Goal: Information Seeking & Learning: Find contact information

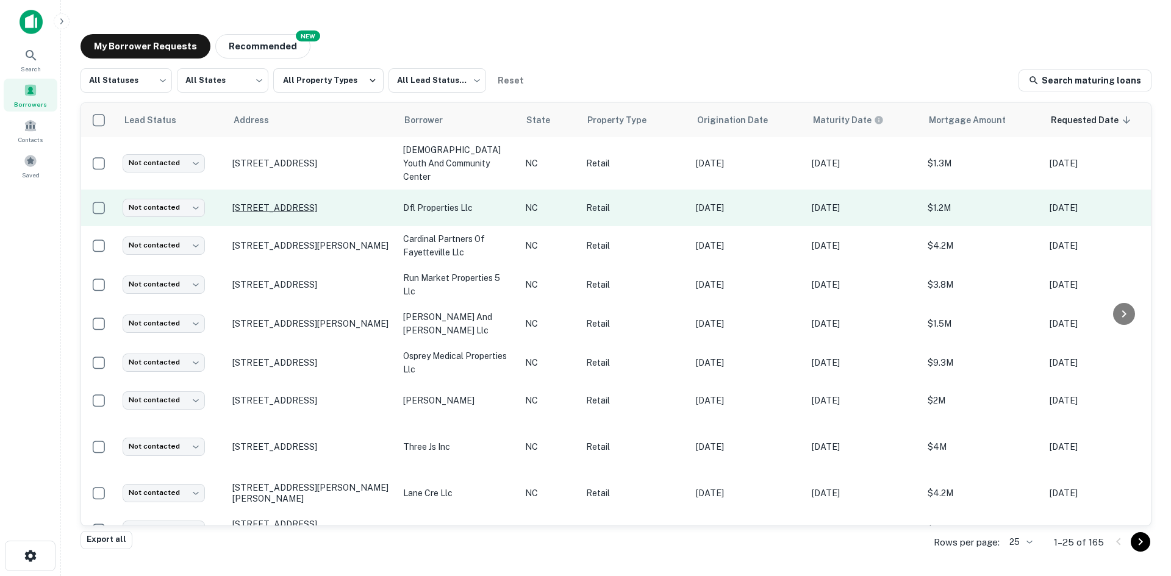
click at [300, 203] on p "1133 W 1st St Winston Salem, NC27101" at bounding box center [311, 208] width 159 height 11
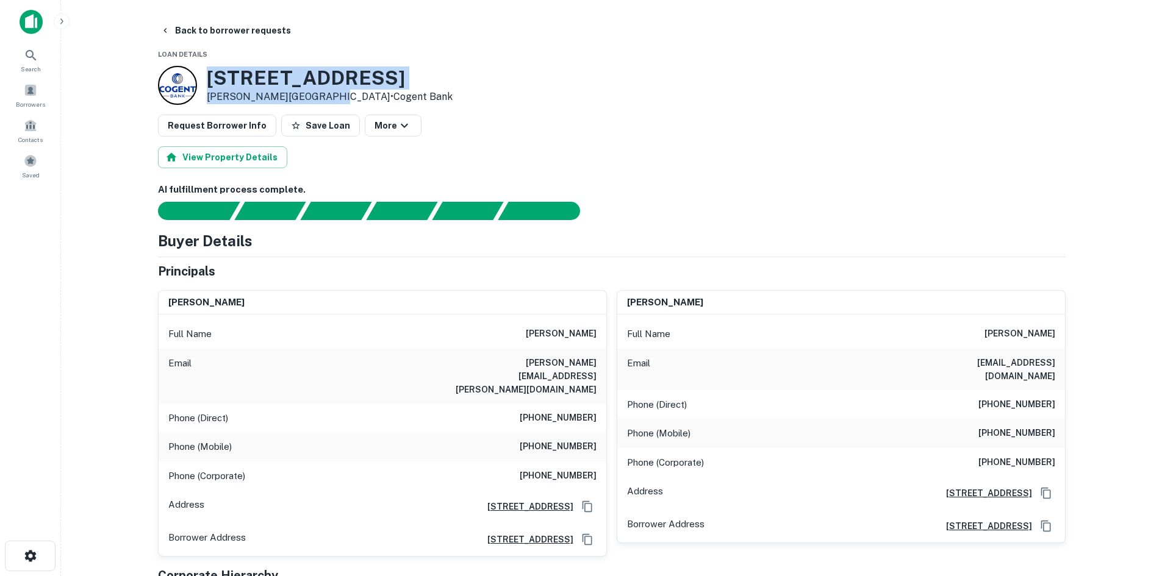
drag, startPoint x: 204, startPoint y: 75, endPoint x: 321, endPoint y: 104, distance: 120.7
click at [321, 104] on div "1133 W 1ST ST Winston Salem, NC27101 • Cogent Bank" at bounding box center [305, 85] width 295 height 39
copy div "1133 W 1ST ST Winston Salem, NC27101"
click at [203, 37] on button "Back to borrower requests" at bounding box center [226, 31] width 140 height 22
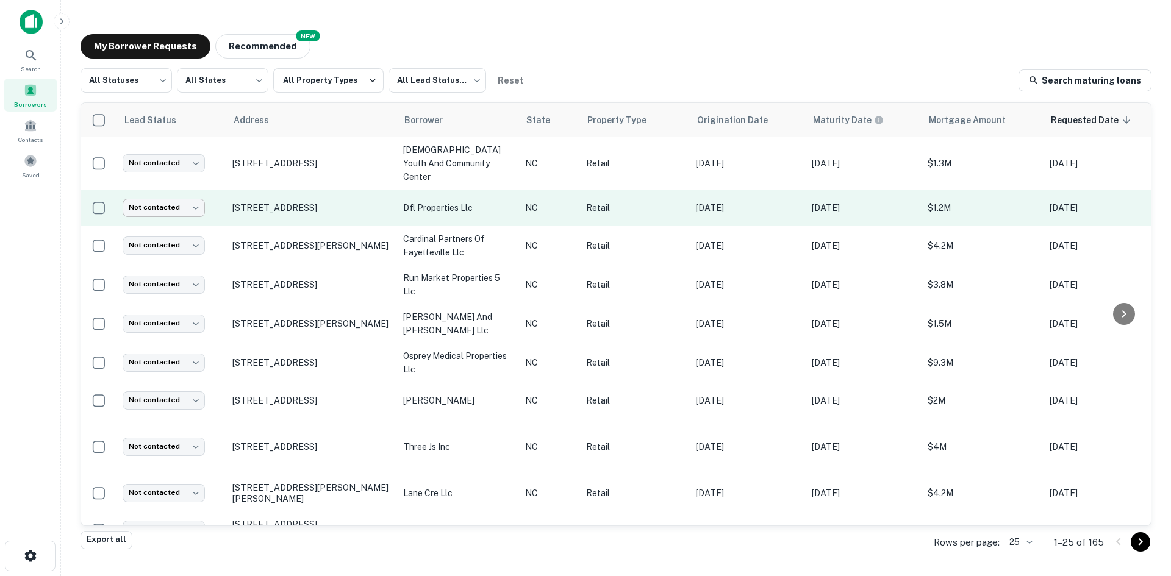
click at [187, 201] on body "Search Borrowers Contacts Saved My Borrower Requests NEW Recommended All Status…" at bounding box center [585, 288] width 1171 height 576
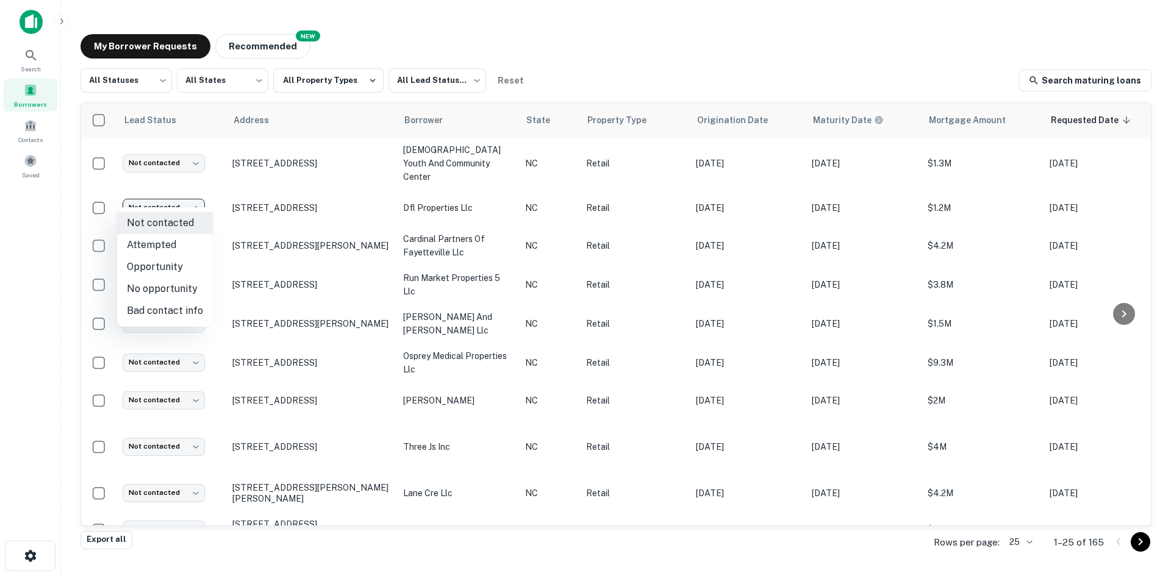
click at [177, 251] on li "Attempted" at bounding box center [165, 245] width 96 height 22
type input "*********"
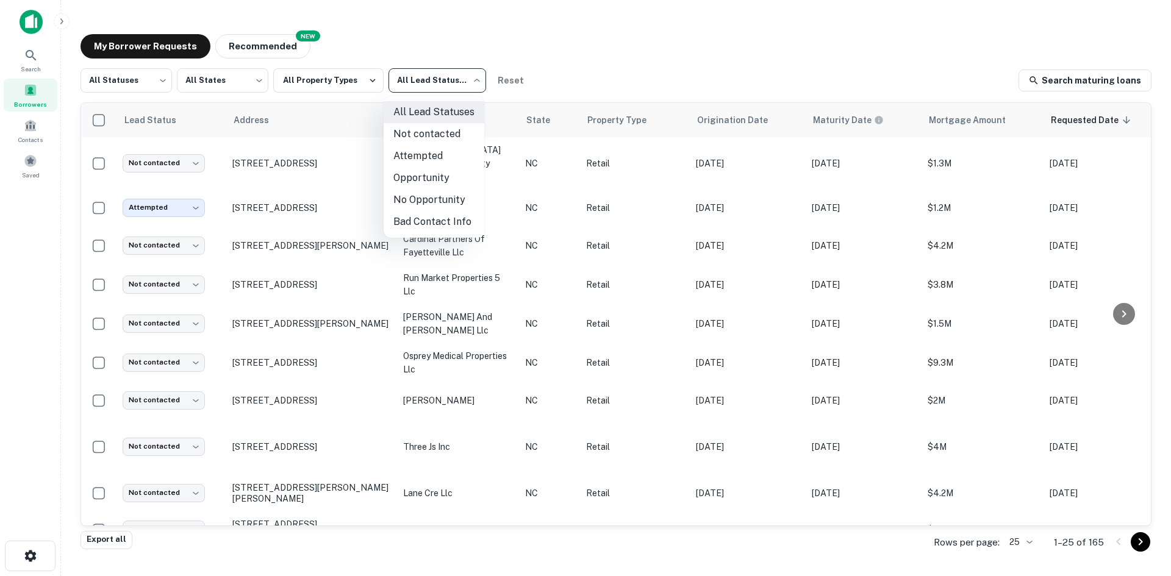
click at [438, 91] on body "Search Borrowers Contacts Saved My Borrower Requests NEW Recommended All Status…" at bounding box center [585, 288] width 1171 height 576
click at [438, 138] on li "Not contacted" at bounding box center [434, 134] width 101 height 22
type input "****"
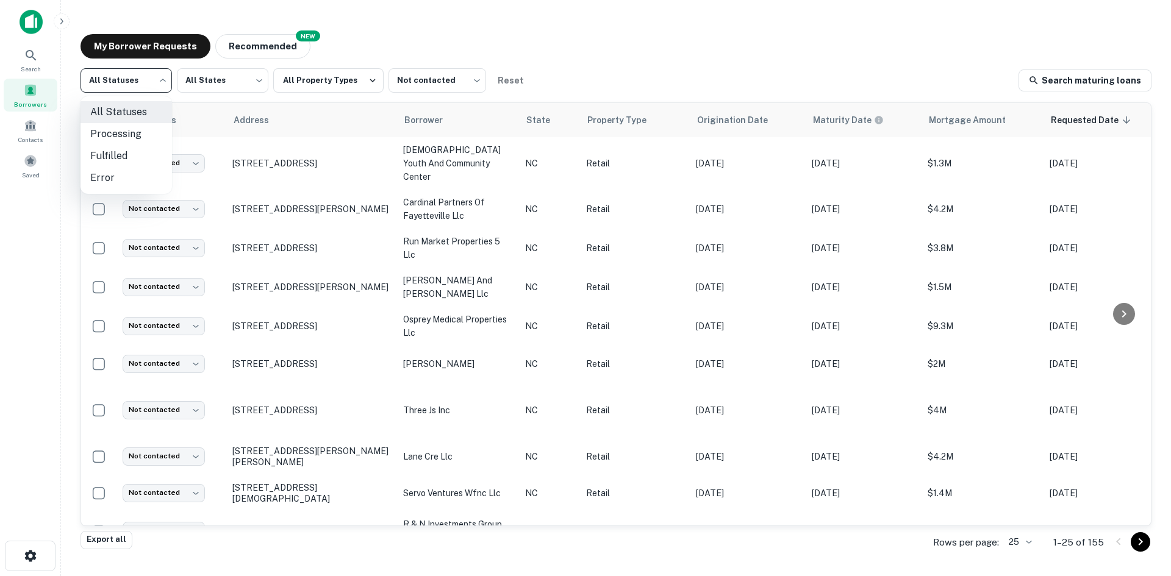
drag, startPoint x: 153, startPoint y: 74, endPoint x: 152, endPoint y: 91, distance: 17.1
click at [153, 75] on body "Search Borrowers Contacts Saved My Borrower Requests NEW Recommended All Status…" at bounding box center [585, 288] width 1171 height 576
click at [138, 148] on li "Fulfilled" at bounding box center [126, 156] width 91 height 22
type input "*********"
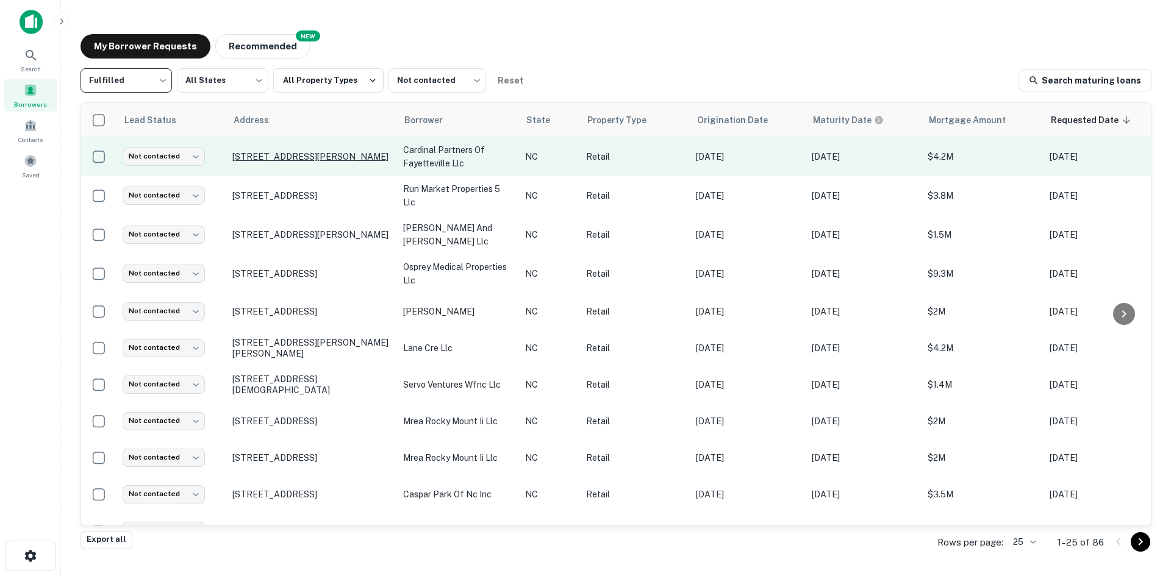
click at [315, 154] on p "[STREET_ADDRESS][PERSON_NAME]" at bounding box center [311, 156] width 159 height 11
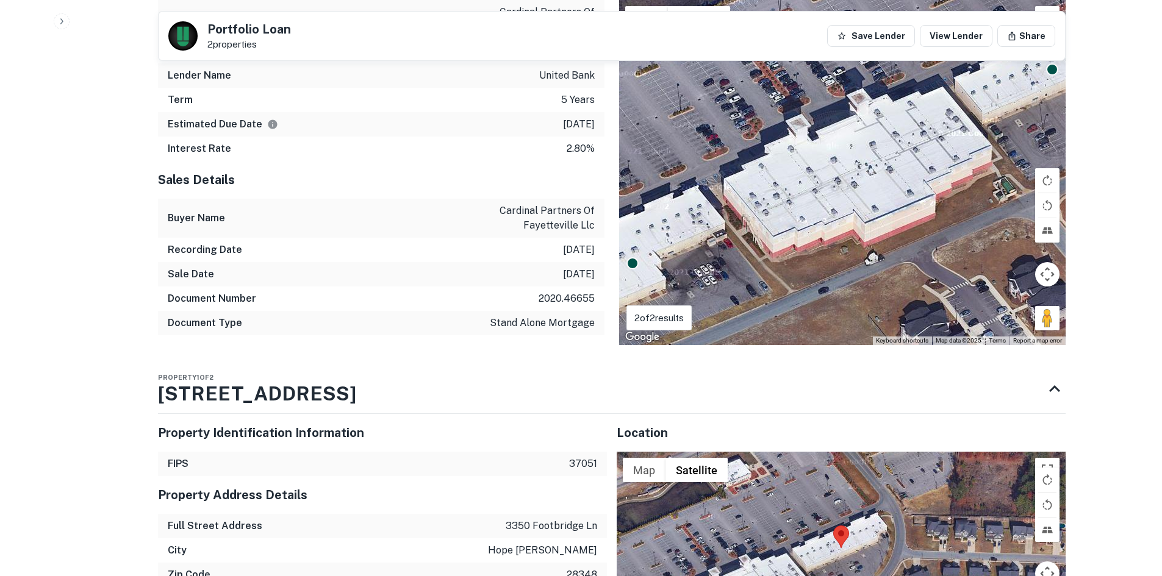
scroll to position [976, 0]
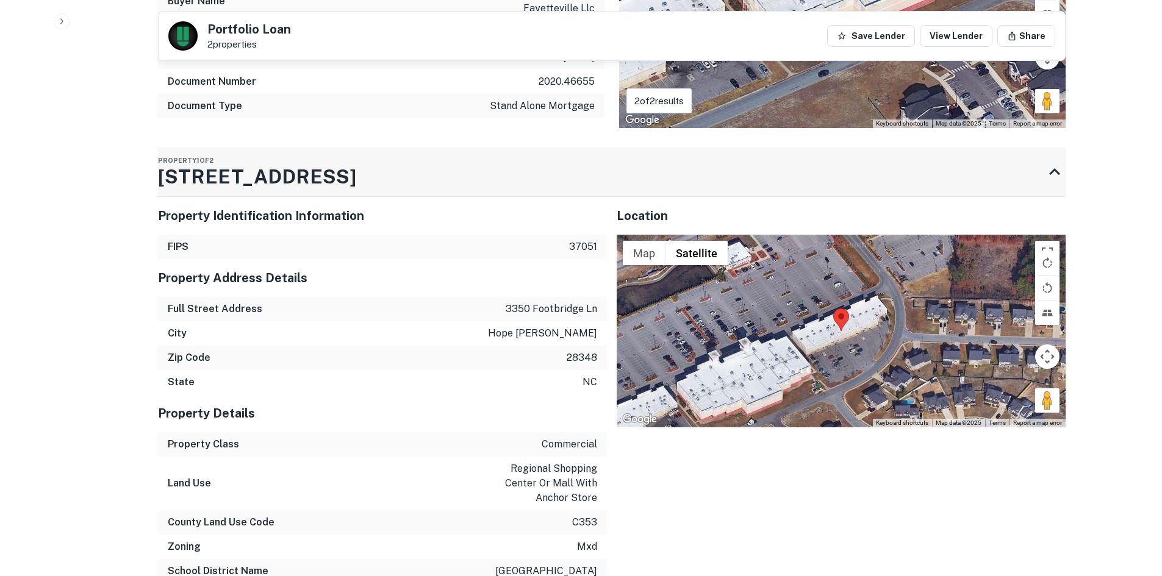
drag, startPoint x: 149, startPoint y: 170, endPoint x: 329, endPoint y: 182, distance: 180.3
click at [329, 182] on div "Back to borrower requests Portfolio Loan 2 properties Save Lender View Lender S…" at bounding box center [611, 197] width 937 height 2306
drag, startPoint x: 355, startPoint y: 177, endPoint x: 219, endPoint y: 167, distance: 136.4
click at [219, 167] on div "Property 1 of 2 3350 Footbridge Ln" at bounding box center [601, 172] width 886 height 49
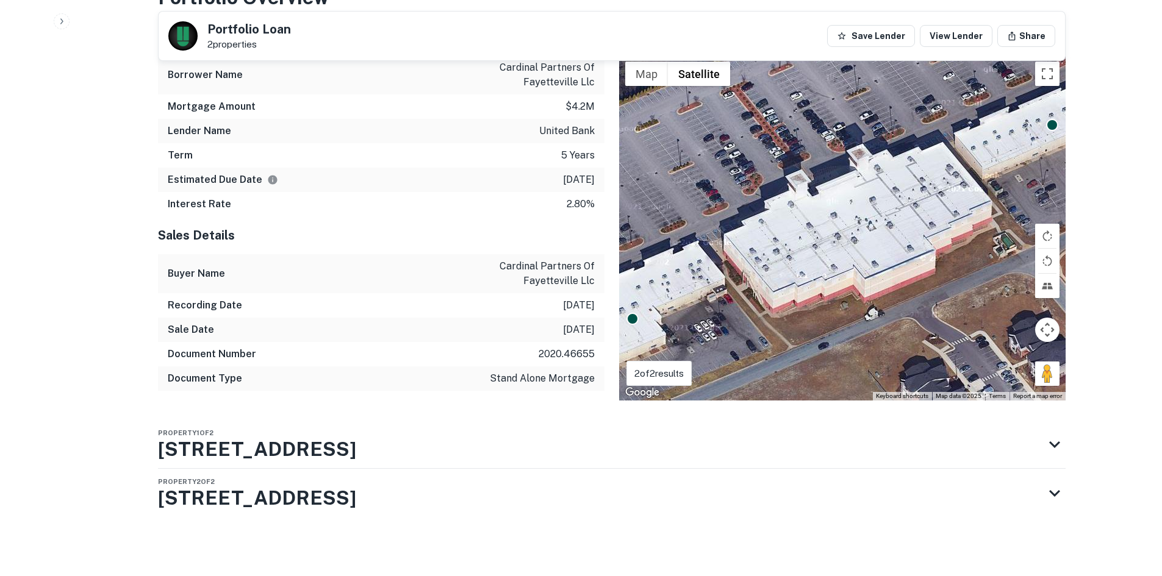
click at [296, 217] on div "Sales Details Buyer Name cardinal partners of fayetteville llc Recording Date 1…" at bounding box center [381, 309] width 446 height 184
click at [298, 173] on div "Mortgage Details Borrower Name cardinal partners of fayetteville llc Mortgage A…" at bounding box center [381, 117] width 446 height 199
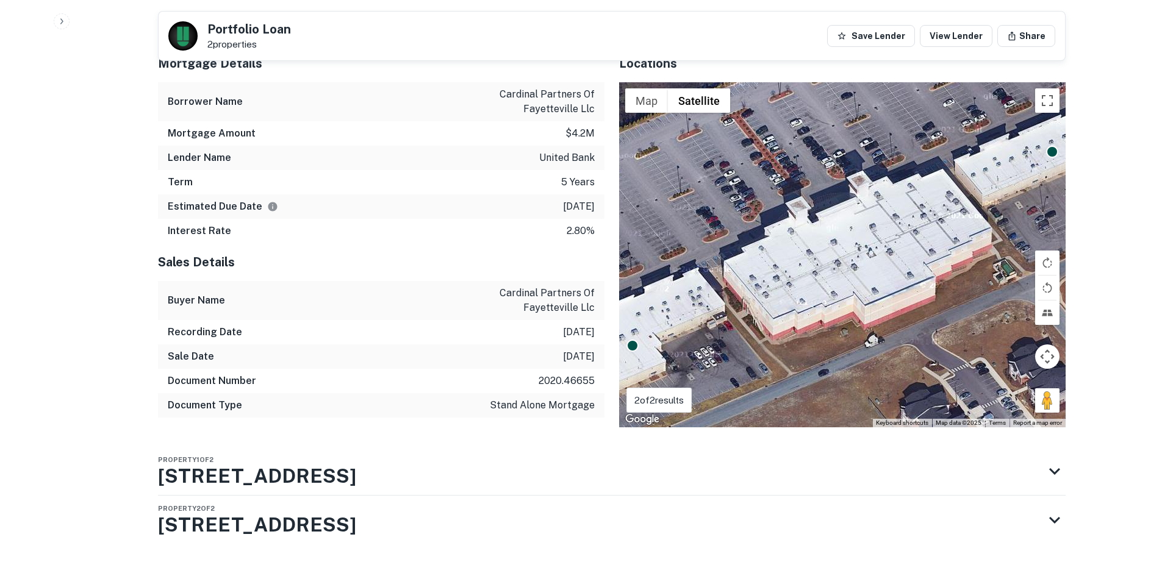
scroll to position [703, 0]
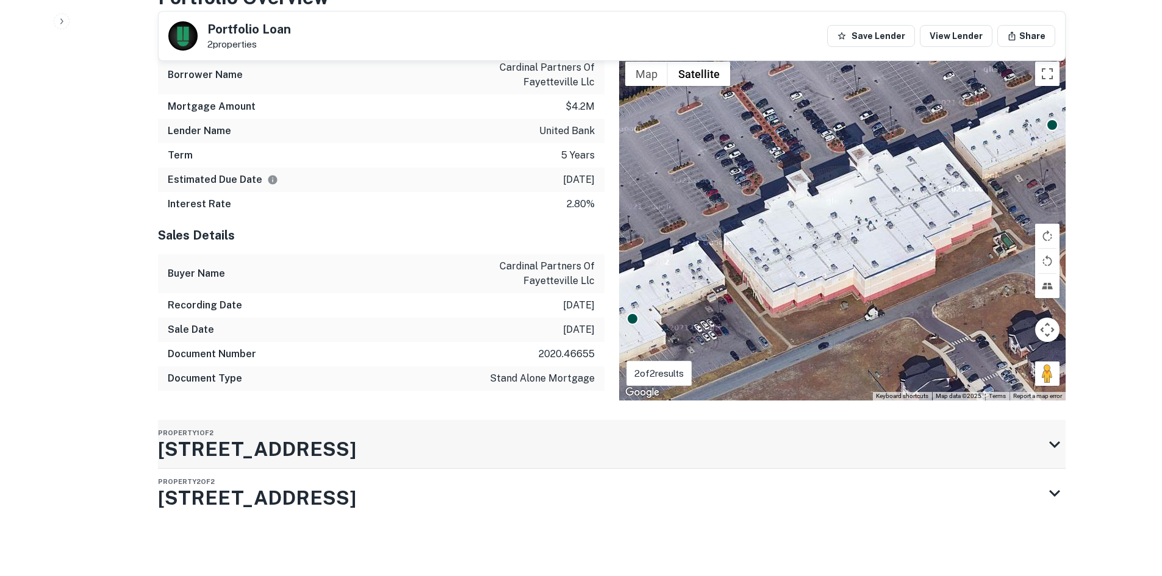
drag, startPoint x: 356, startPoint y: 454, endPoint x: 204, endPoint y: 428, distance: 154.1
click at [202, 405] on div "Property 1 of 2 3350 Footbridge Ln" at bounding box center [601, 444] width 886 height 49
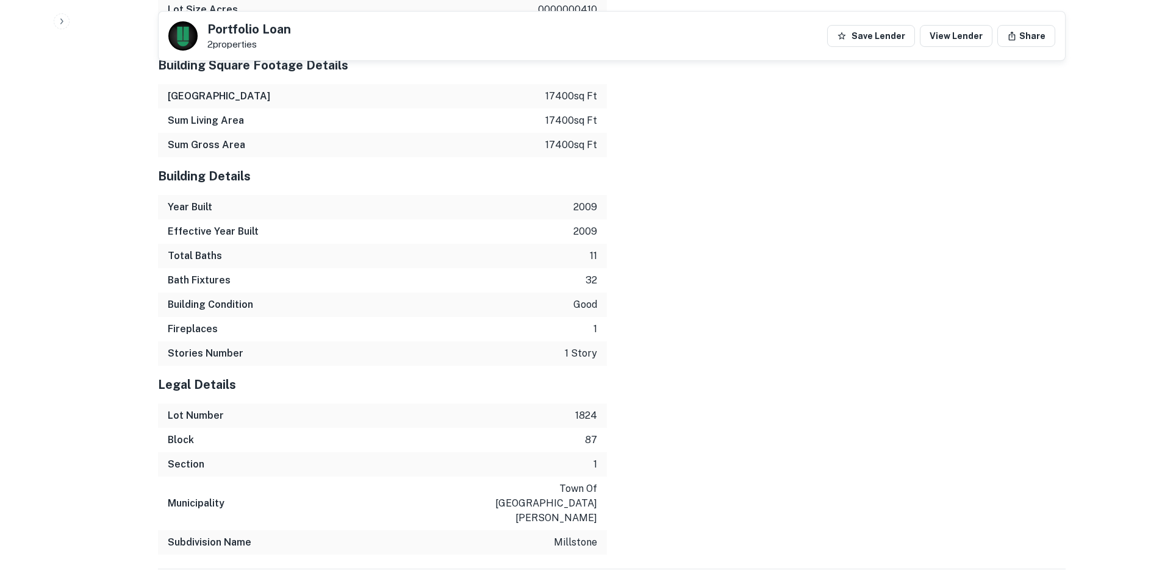
scroll to position [1735, 0]
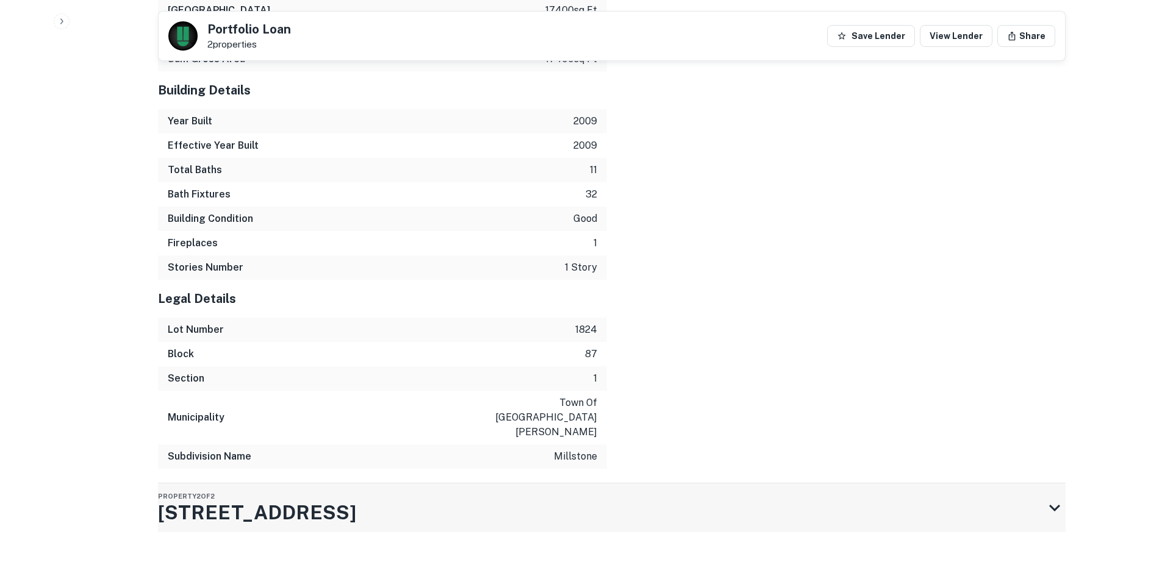
drag, startPoint x: 883, startPoint y: 511, endPoint x: 875, endPoint y: 506, distance: 10.2
click at [780, 405] on div "Property 2 of 2 3351 S Peak Dr" at bounding box center [601, 508] width 886 height 49
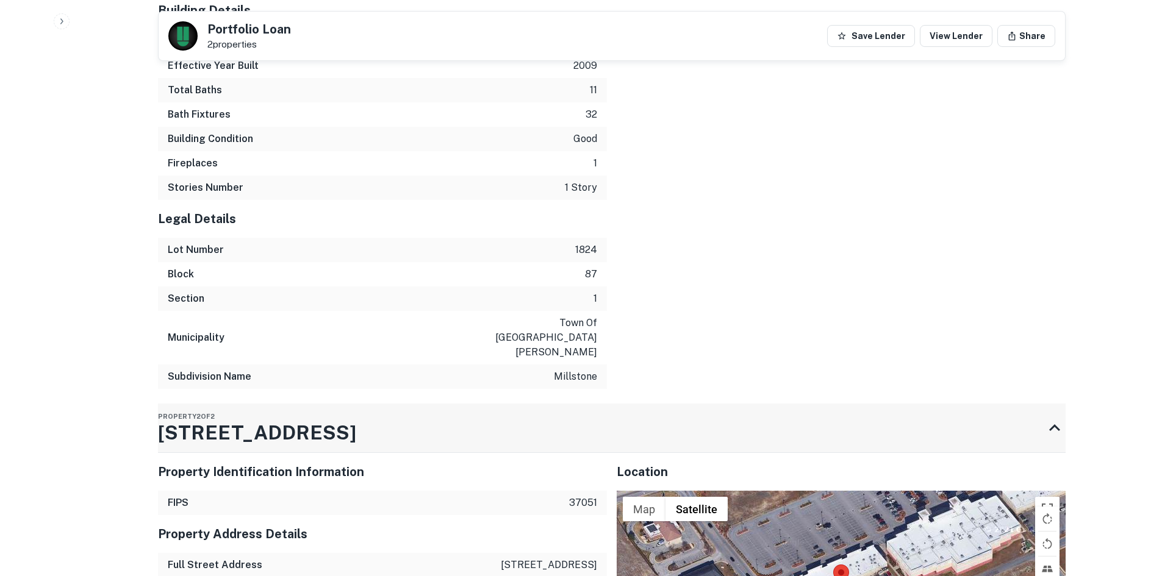
click at [780, 405] on div "Property 2 of 2 3351 S Peak Dr" at bounding box center [601, 428] width 886 height 49
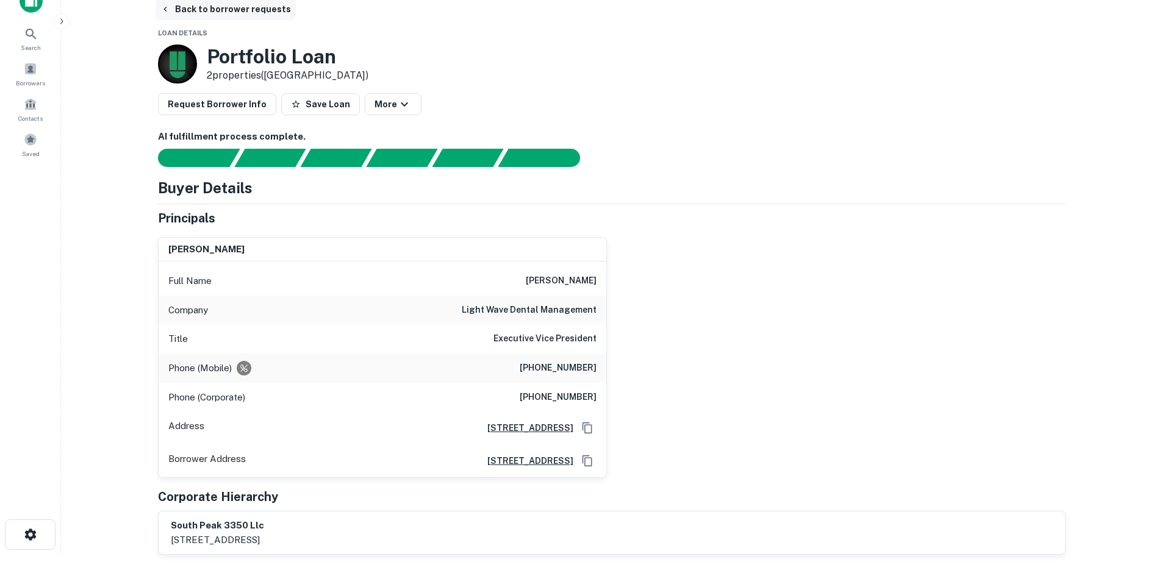
scroll to position [0, 0]
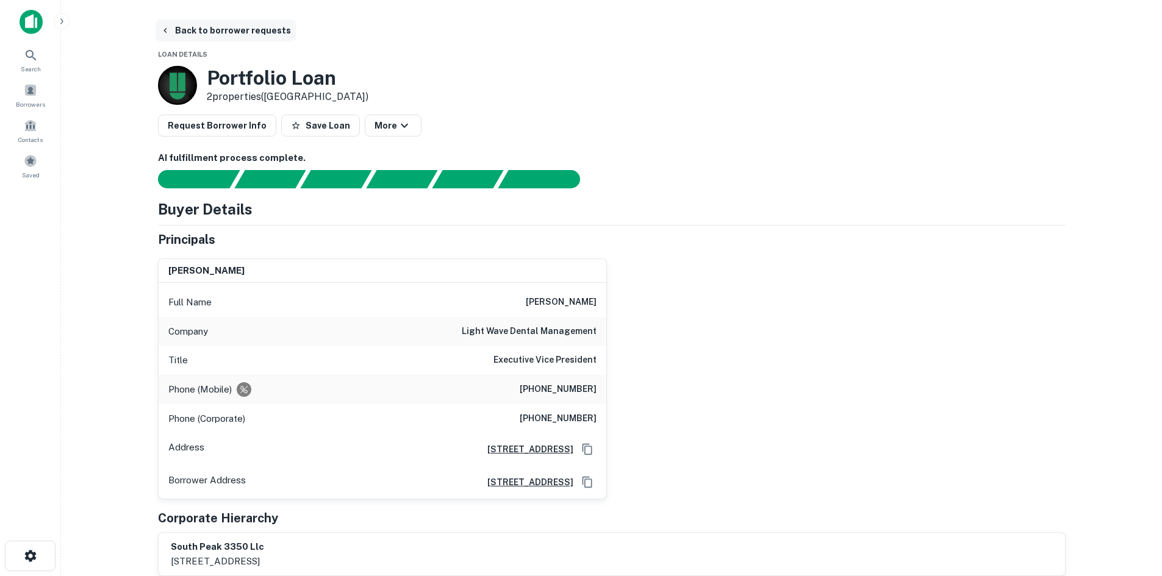
click at [197, 27] on button "Back to borrower requests" at bounding box center [226, 31] width 140 height 22
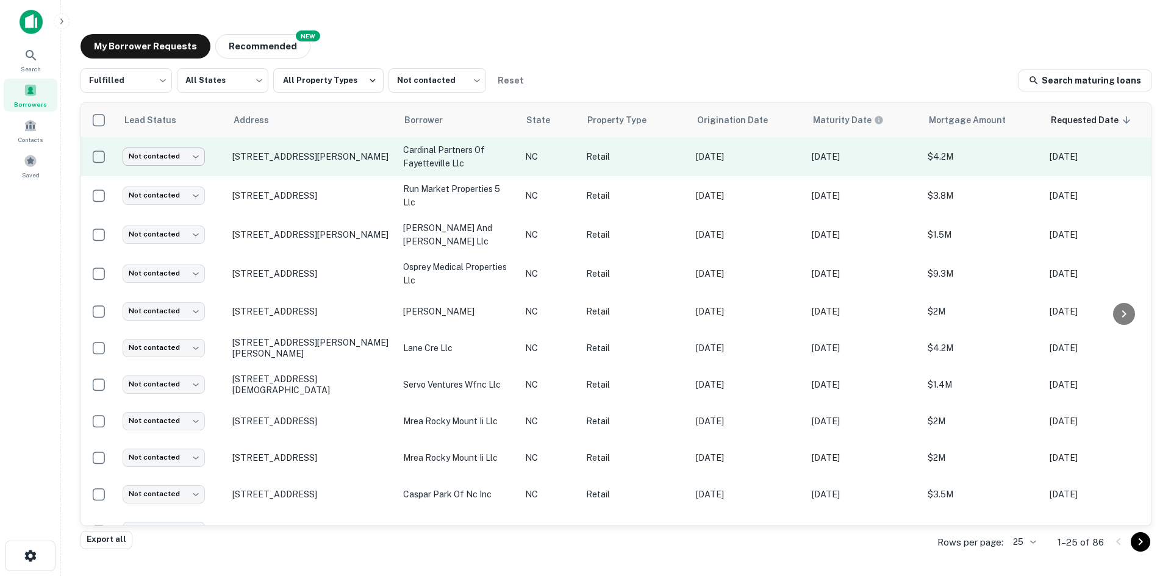
click at [199, 152] on body "Search Borrowers Contacts Saved My Borrower Requests NEW Recommended Fulfilled …" at bounding box center [585, 288] width 1171 height 576
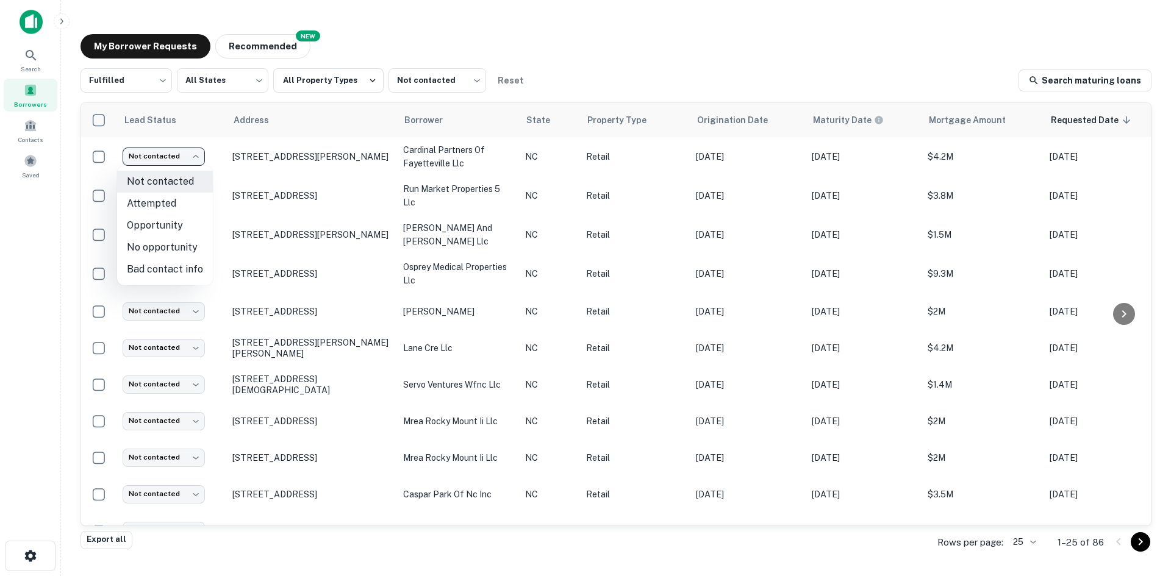
click at [176, 206] on li "Attempted" at bounding box center [165, 204] width 96 height 22
type input "*********"
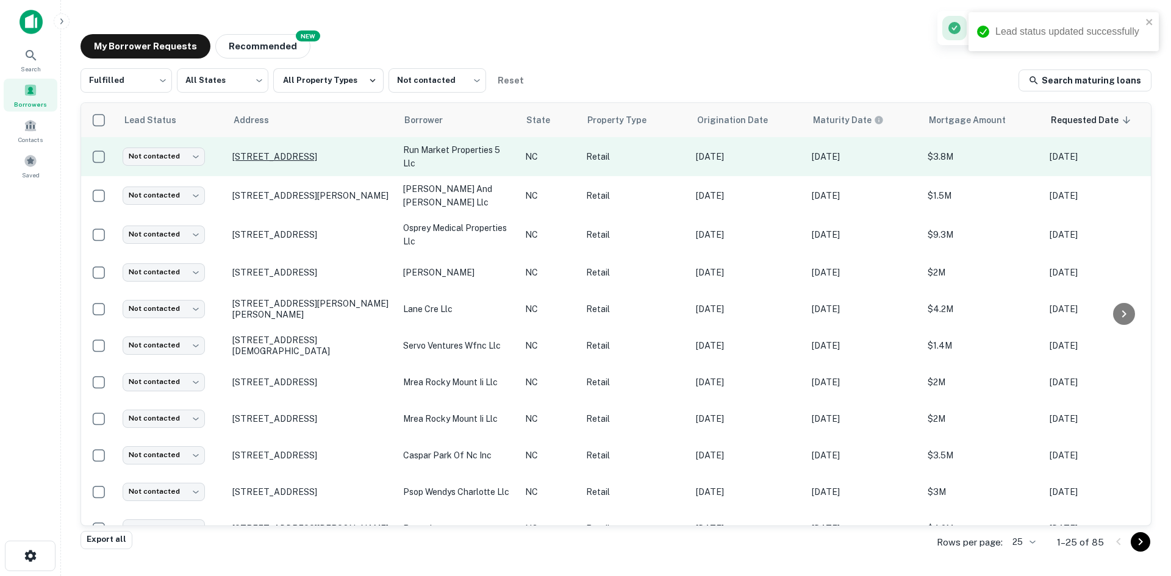
click at [273, 154] on p "[STREET_ADDRESS]" at bounding box center [311, 156] width 159 height 11
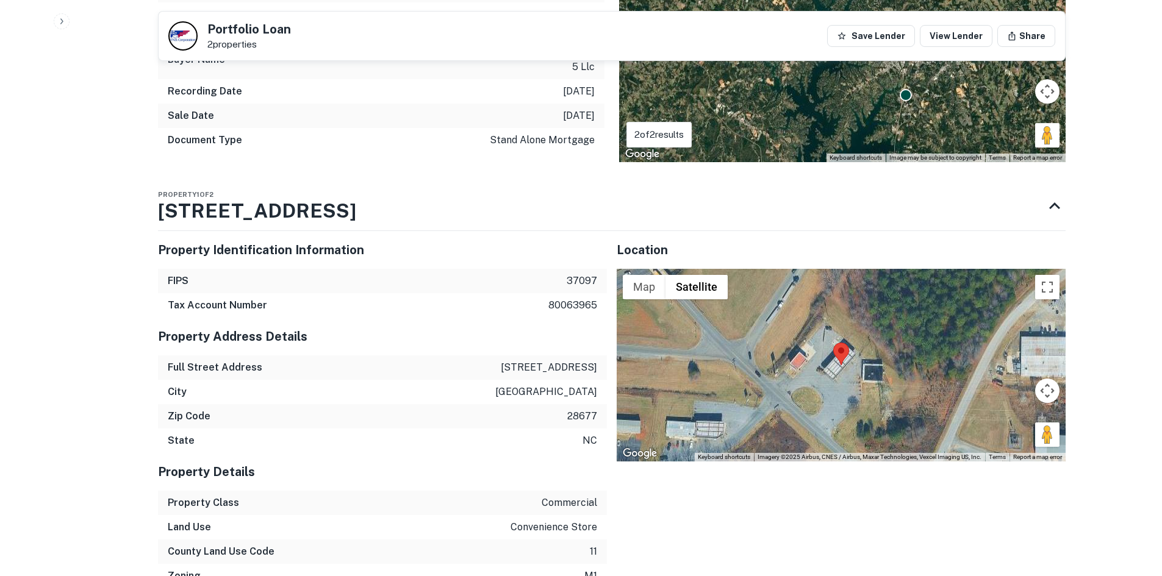
scroll to position [976, 0]
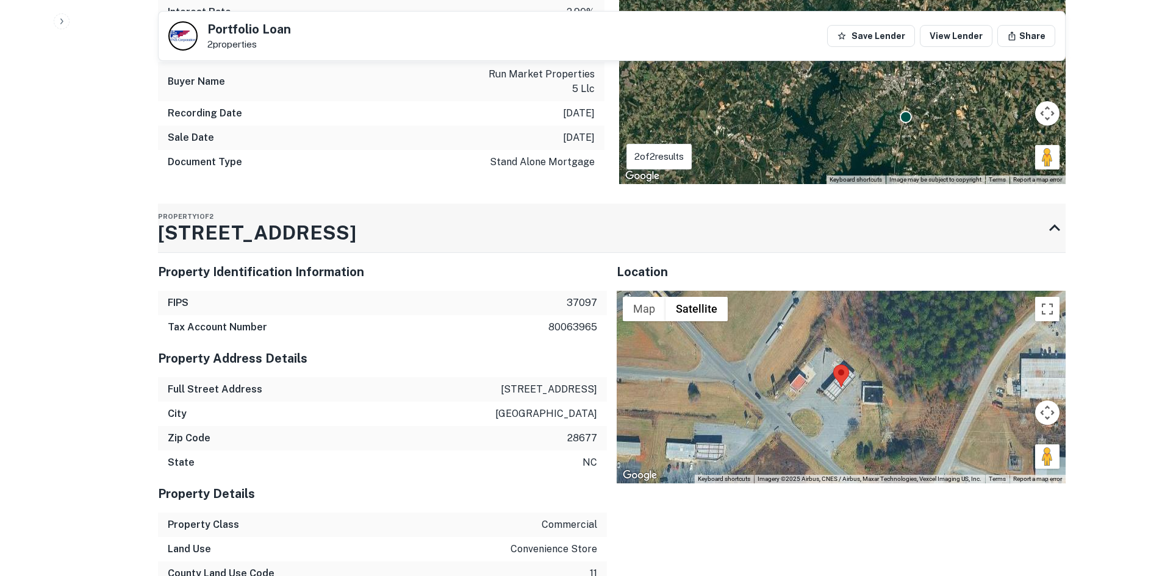
drag, startPoint x: 157, startPoint y: 215, endPoint x: 366, endPoint y: 232, distance: 209.4
drag, startPoint x: 364, startPoint y: 225, endPoint x: 268, endPoint y: 210, distance: 96.4
click at [276, 215] on div "Property 1 of 2 1920 Old Mountain Rd" at bounding box center [601, 228] width 886 height 49
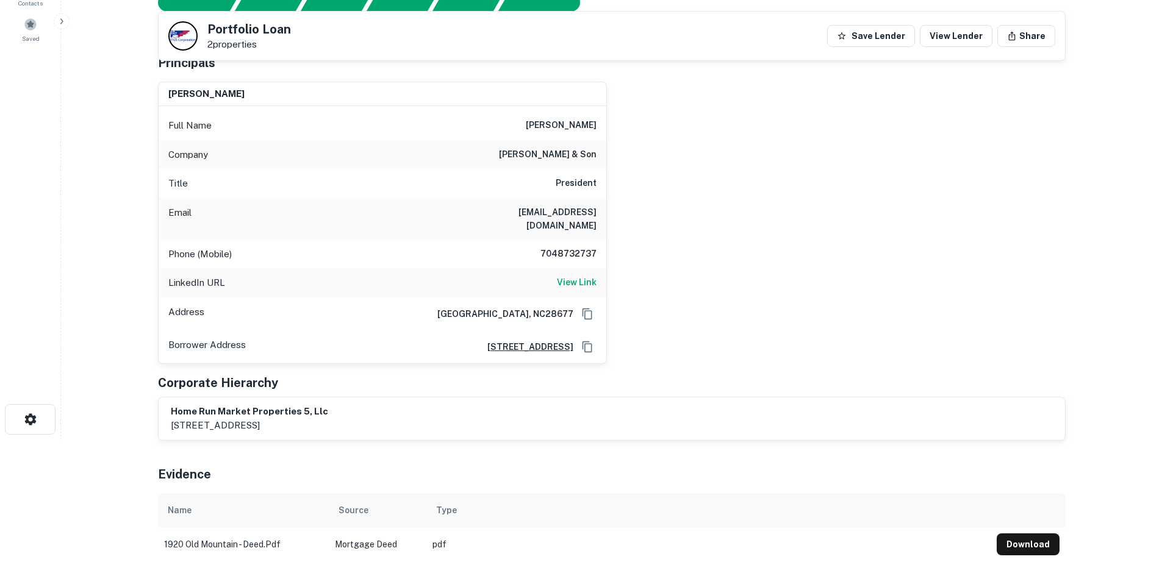
scroll to position [15, 0]
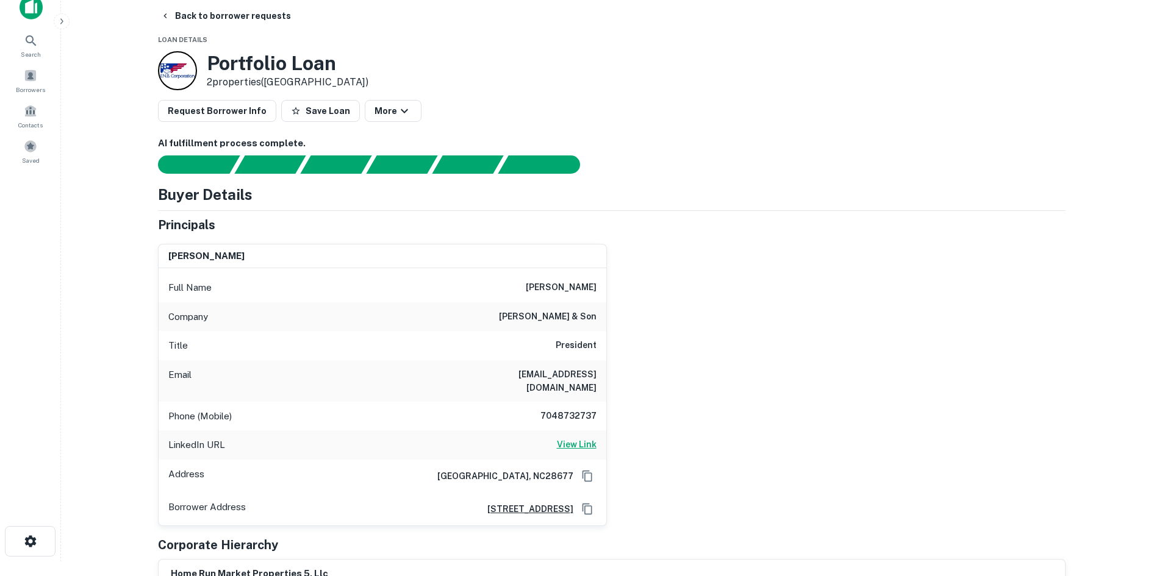
click at [573, 405] on div "LinkedIn URL View Link" at bounding box center [383, 445] width 448 height 29
click at [578, 405] on h6 "View Link" at bounding box center [577, 444] width 40 height 13
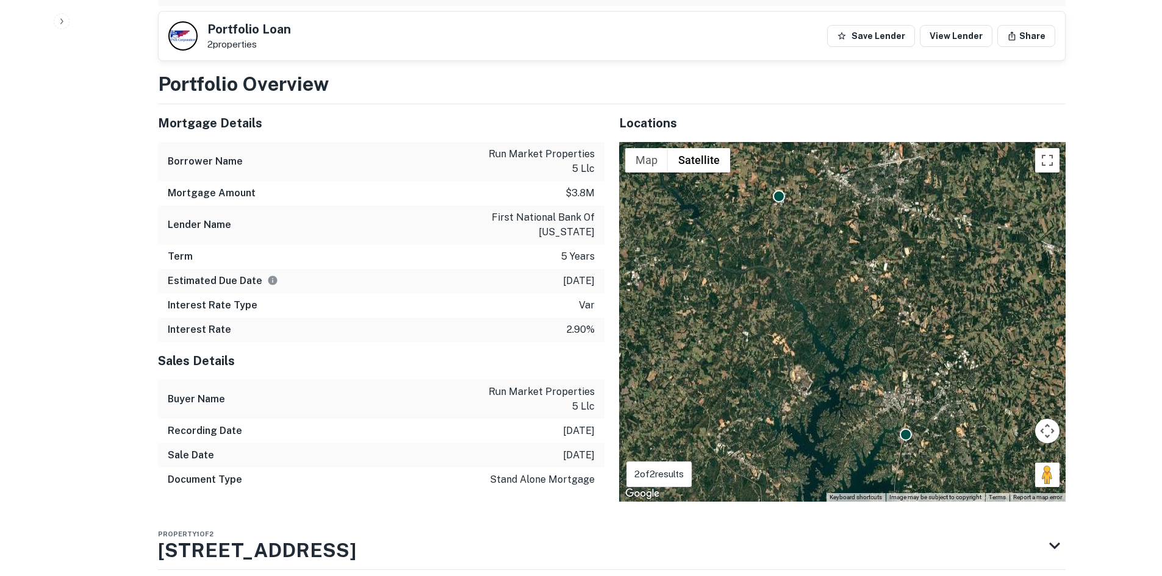
scroll to position [747, 0]
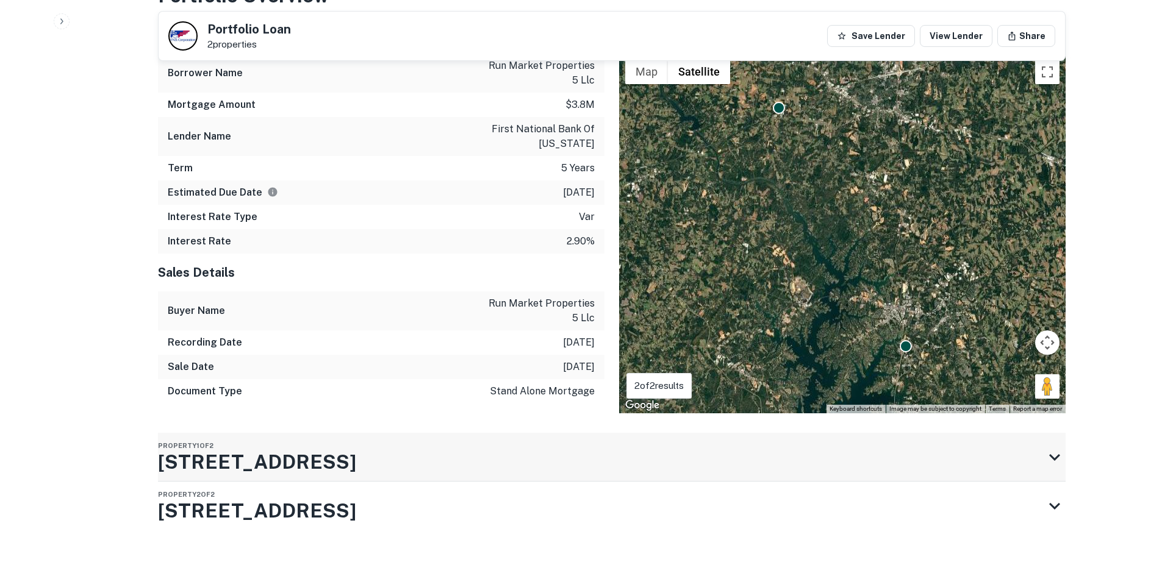
click at [414, 405] on div "Property 1 of 2 1920 Old Mountain Rd" at bounding box center [601, 457] width 886 height 49
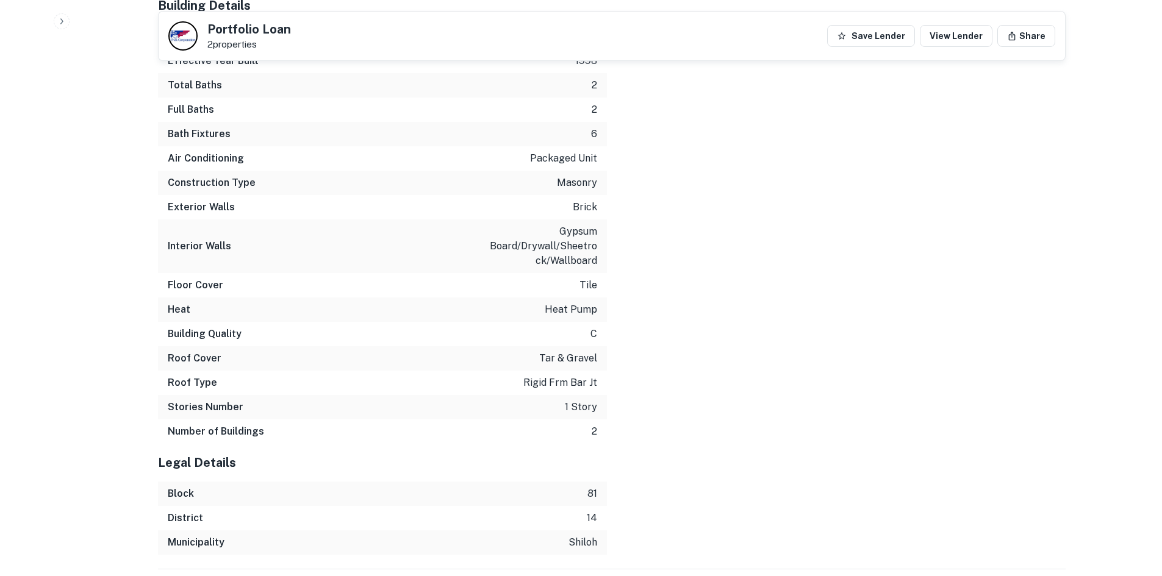
scroll to position [1949, 0]
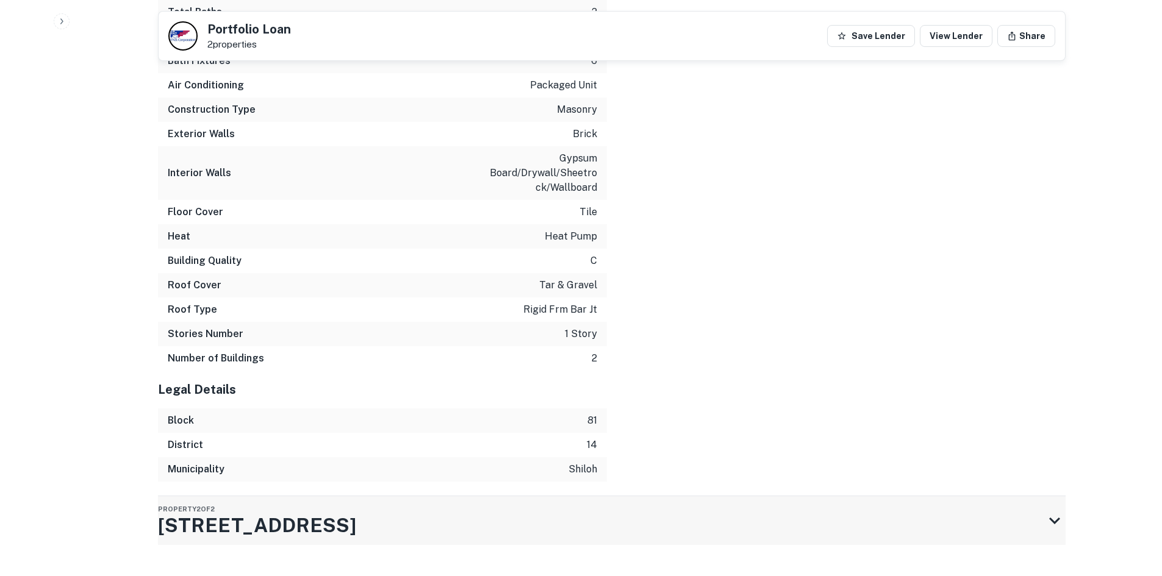
click at [428, 405] on div "Property 2 of 2 223 Medical Park Rd" at bounding box center [601, 521] width 886 height 49
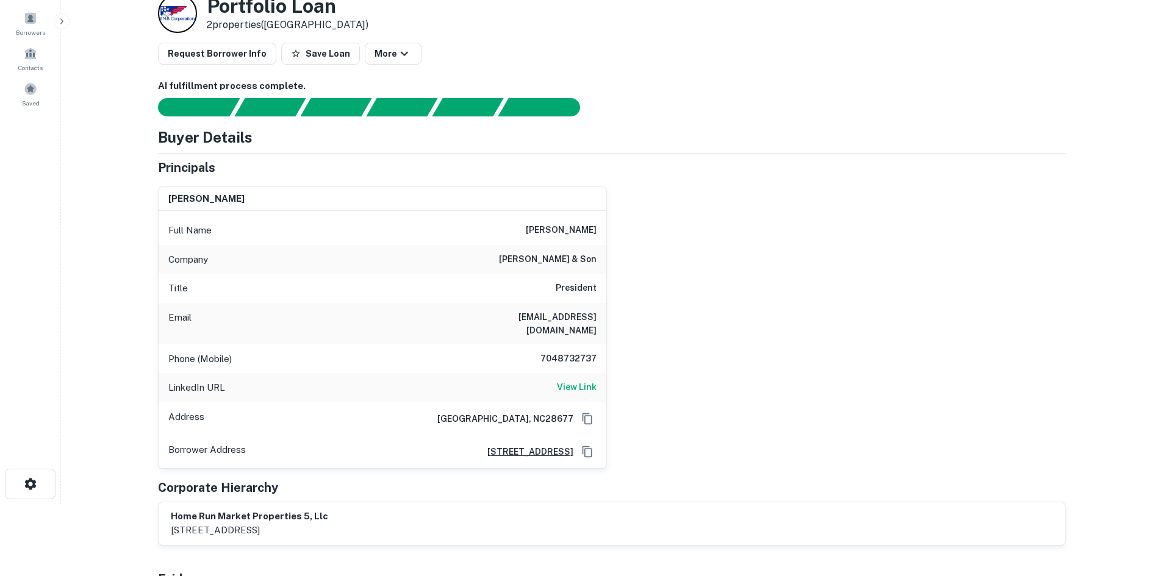
scroll to position [122, 0]
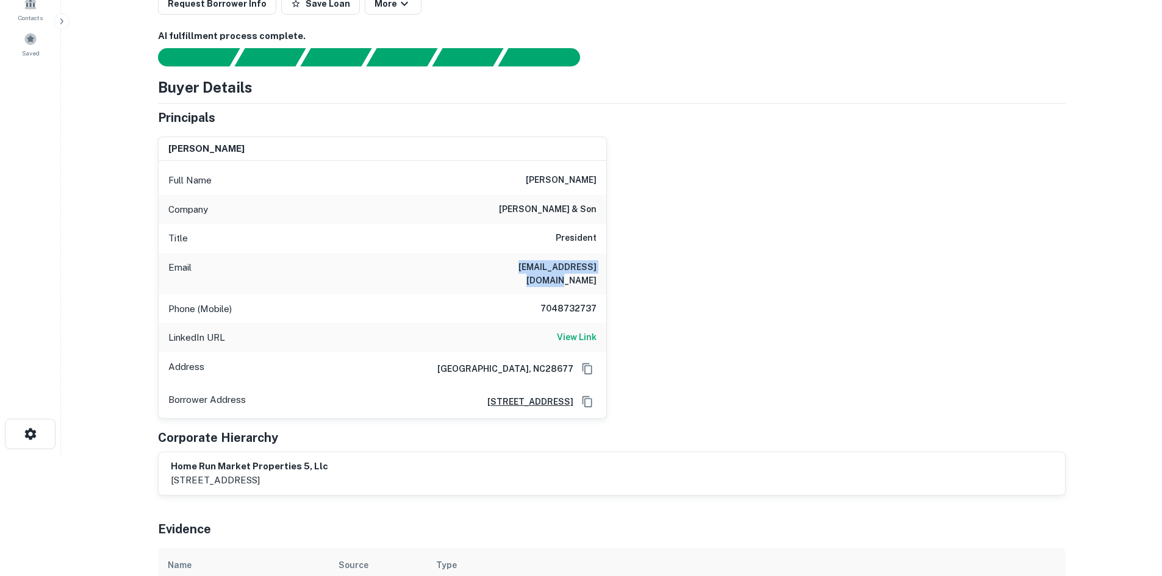
drag, startPoint x: 490, startPoint y: 265, endPoint x: 608, endPoint y: 271, distance: 117.9
click at [608, 271] on div "david alexander Full Name david alexander Company j.t. alexander & son Title Pr…" at bounding box center [606, 273] width 917 height 292
copy h6 "dalexander@jtafuel.com"
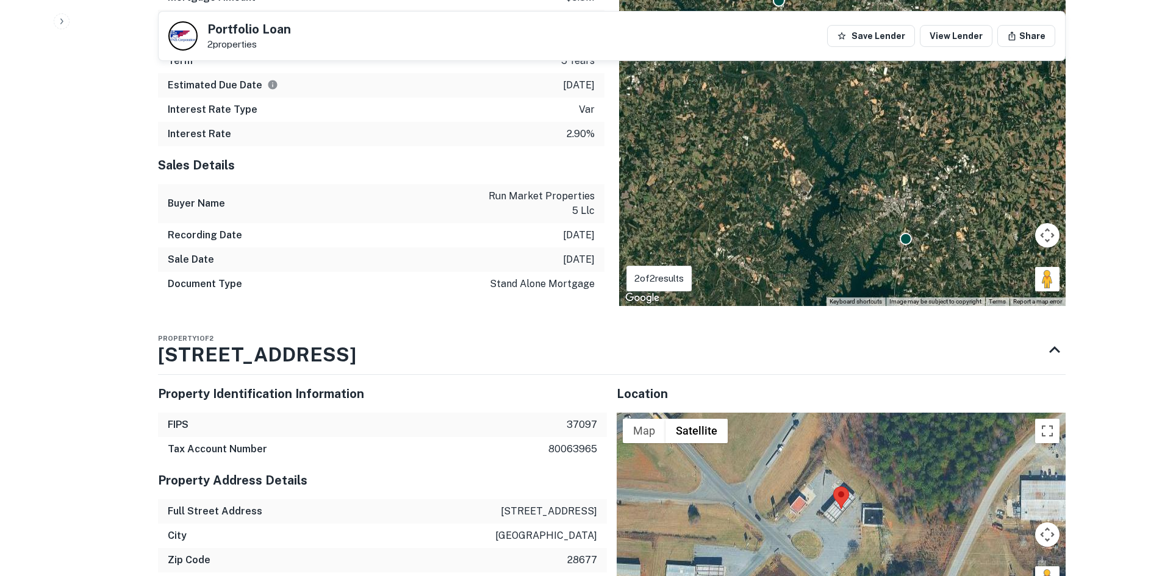
scroll to position [1098, 0]
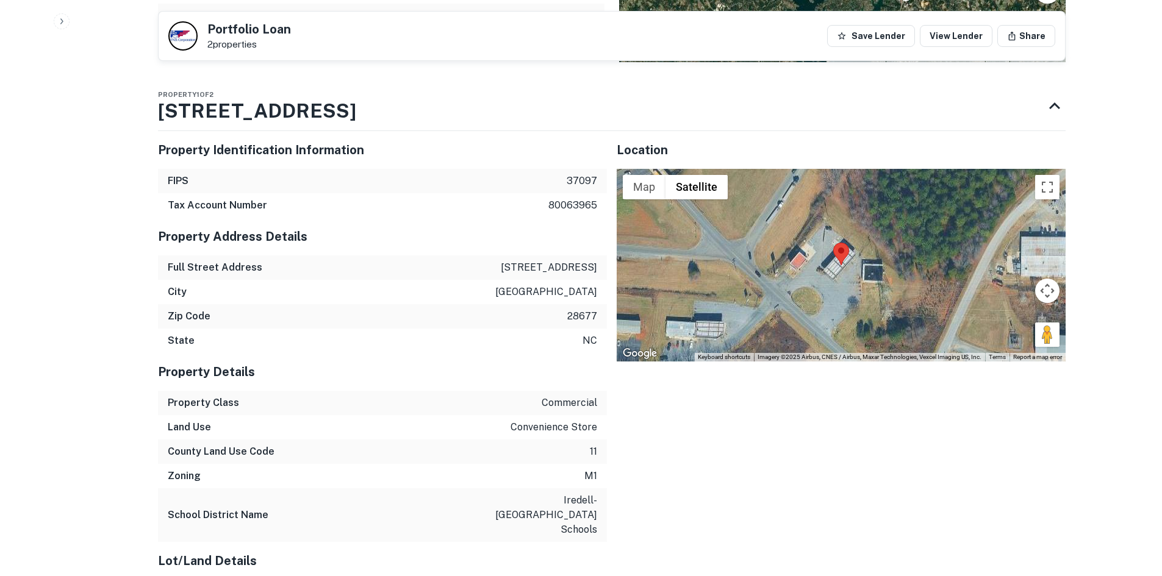
drag, startPoint x: 495, startPoint y: 247, endPoint x: 602, endPoint y: 260, distance: 107.6
click at [602, 260] on div "Full Street Address 1920 old mountain rd" at bounding box center [382, 268] width 449 height 24
copy p "1920 old mountain rd"
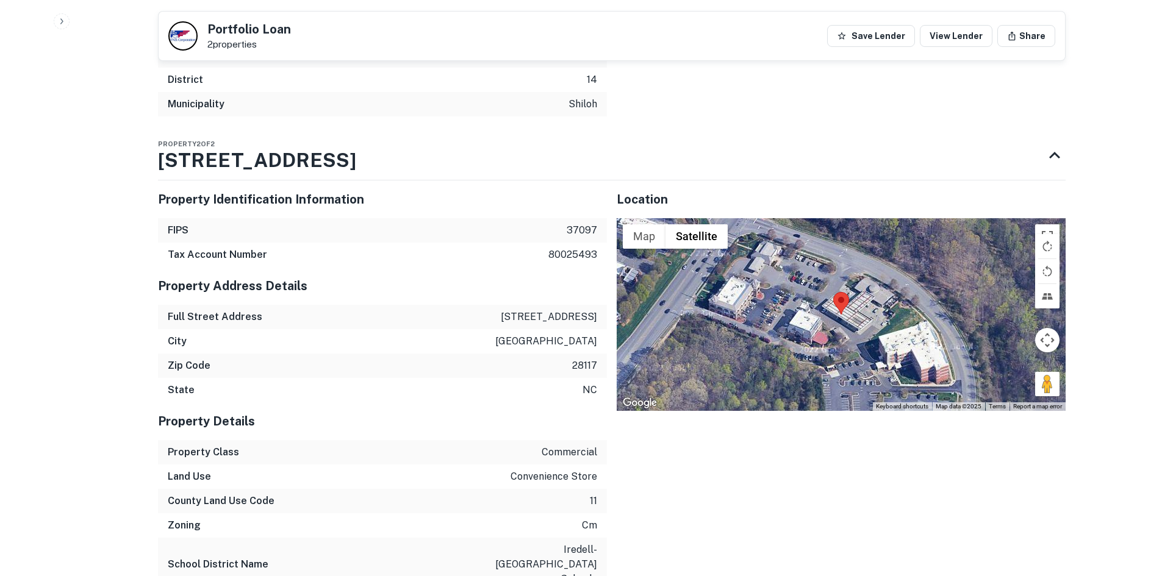
scroll to position [2318, 0]
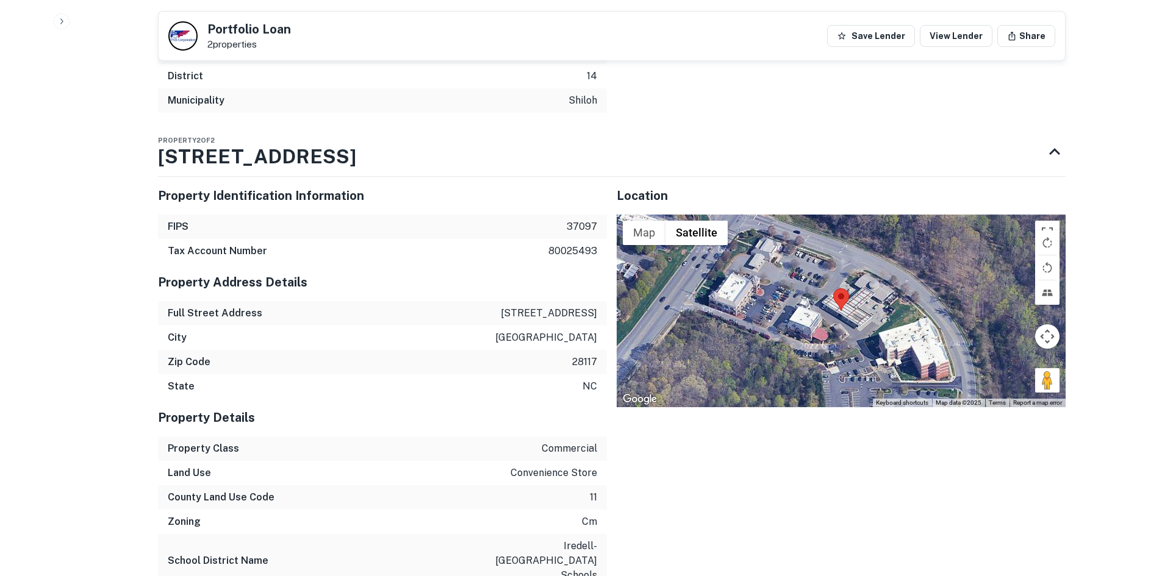
drag, startPoint x: 570, startPoint y: 285, endPoint x: 597, endPoint y: 286, distance: 26.9
click at [597, 301] on div "Full Street Address 223 medical park rd" at bounding box center [382, 313] width 449 height 24
copy p "223 medical park rd"
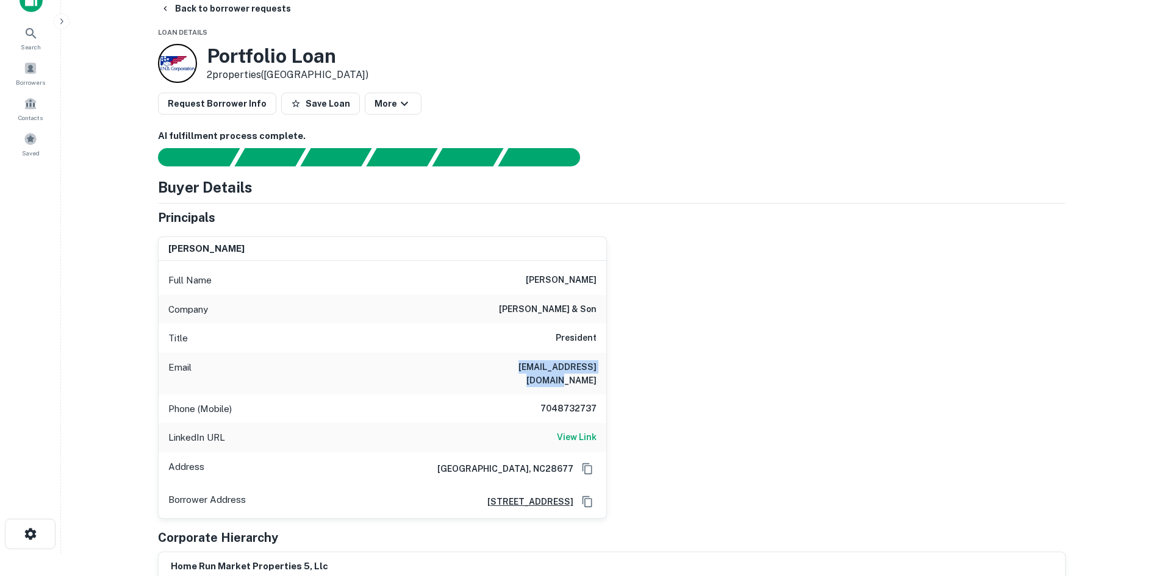
scroll to position [0, 0]
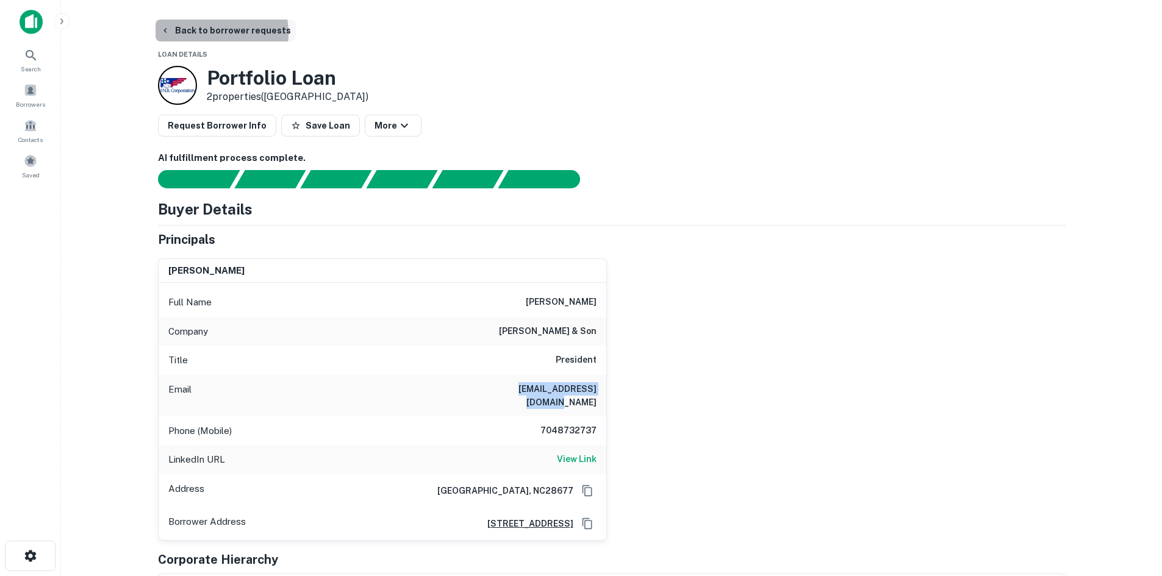
click at [198, 34] on button "Back to borrower requests" at bounding box center [226, 31] width 140 height 22
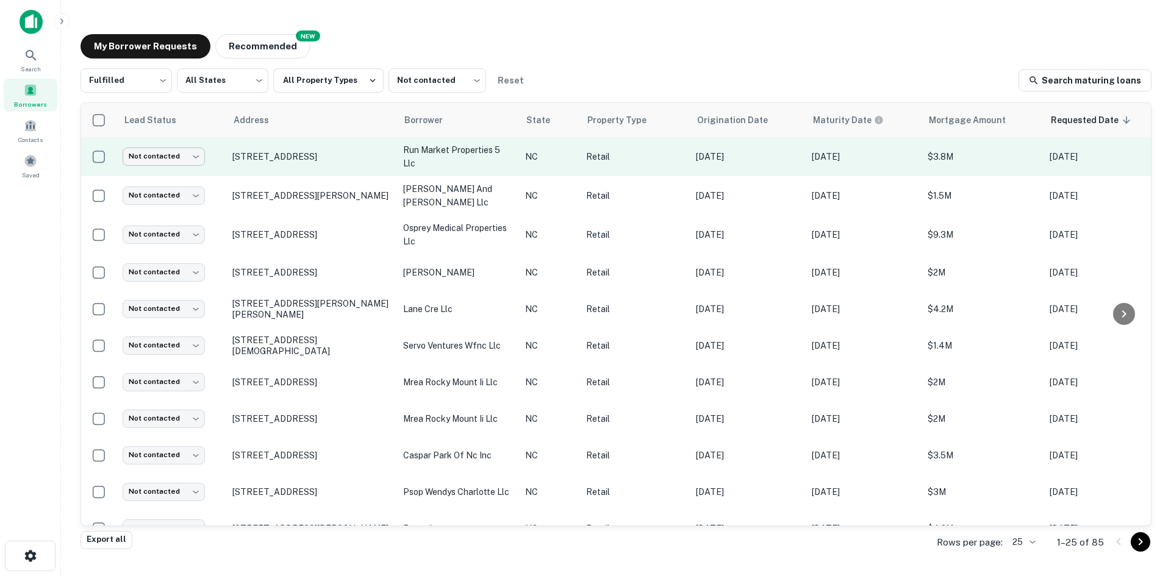
click at [184, 155] on body "Search Borrowers Contacts Saved My Borrower Requests NEW Recommended Fulfilled …" at bounding box center [585, 288] width 1171 height 576
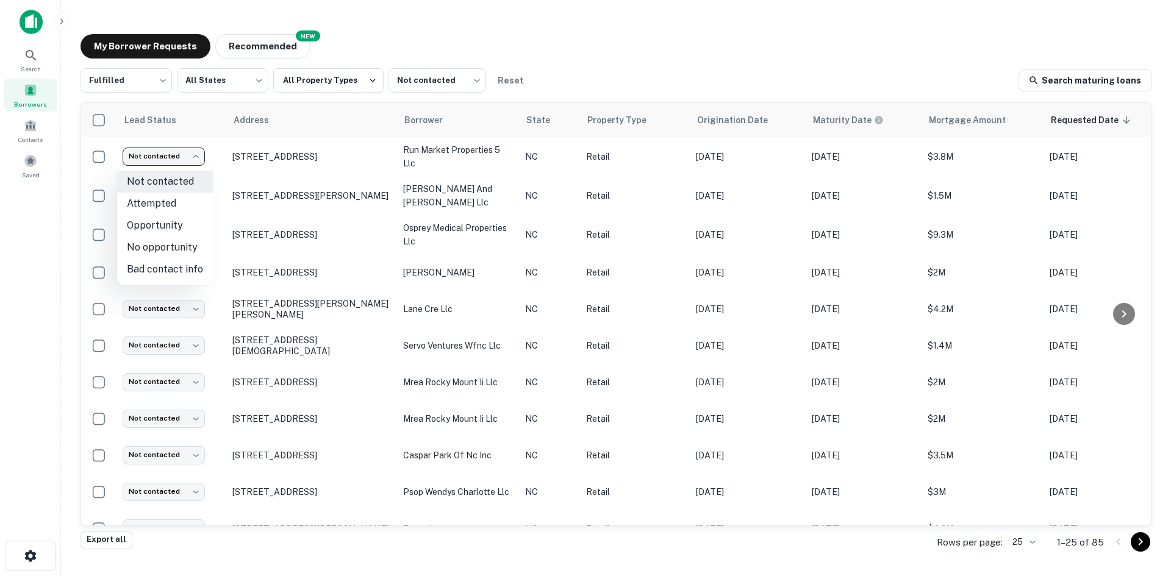
click at [176, 198] on li "Attempted" at bounding box center [165, 204] width 96 height 22
type input "*********"
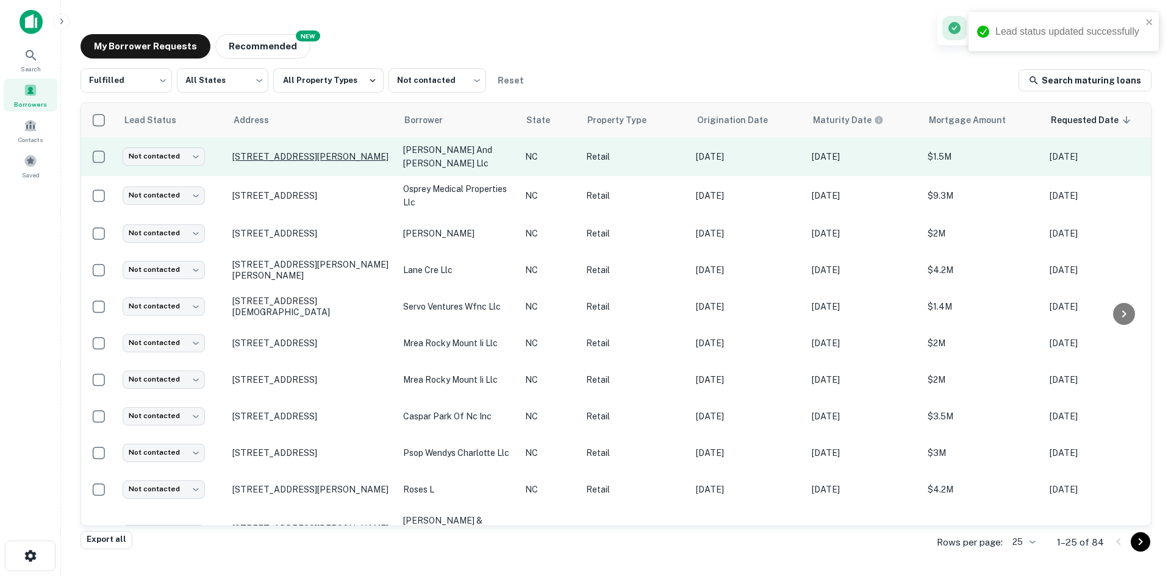
click at [318, 157] on p "[STREET_ADDRESS][PERSON_NAME]" at bounding box center [311, 156] width 159 height 11
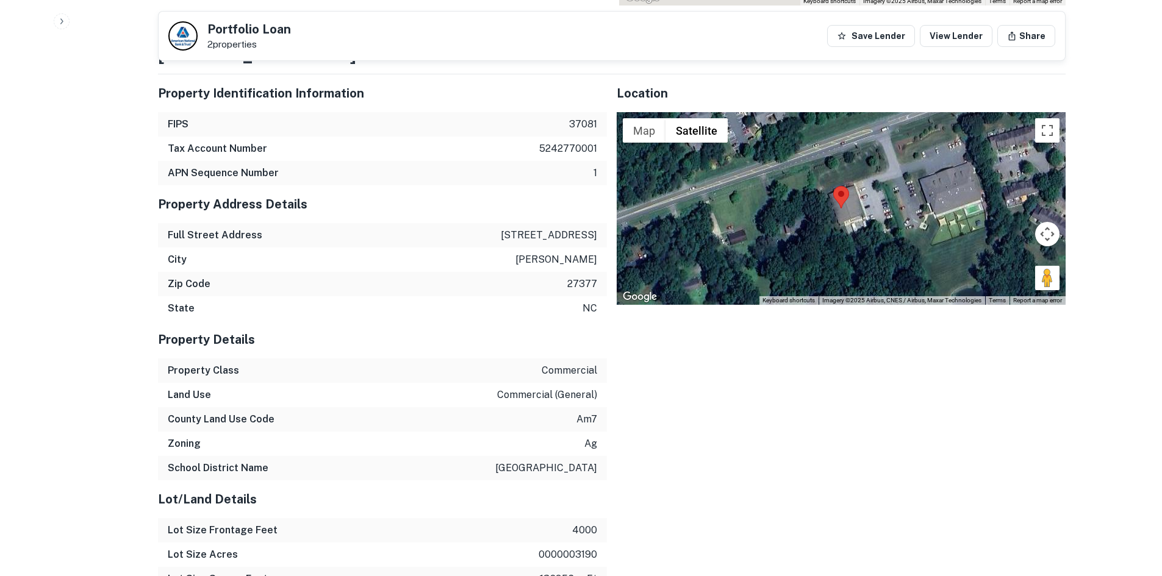
scroll to position [1098, 0]
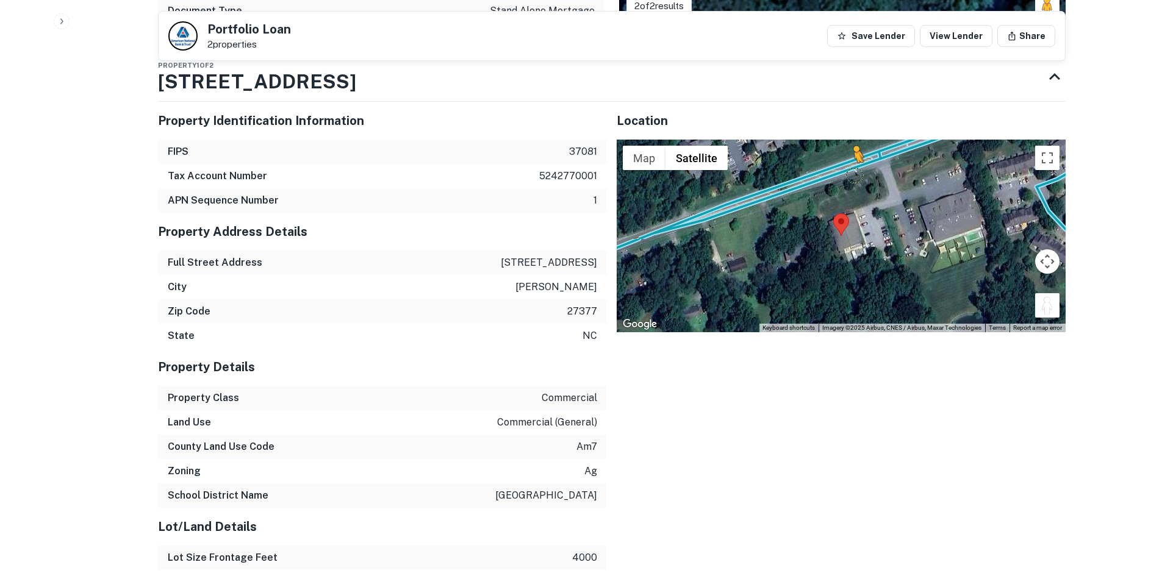
drag, startPoint x: 1040, startPoint y: 269, endPoint x: 849, endPoint y: 127, distance: 238.0
click at [780, 140] on div "To activate drag with keyboard, press Alt + Enter. Once in keyboard drag state,…" at bounding box center [841, 236] width 449 height 193
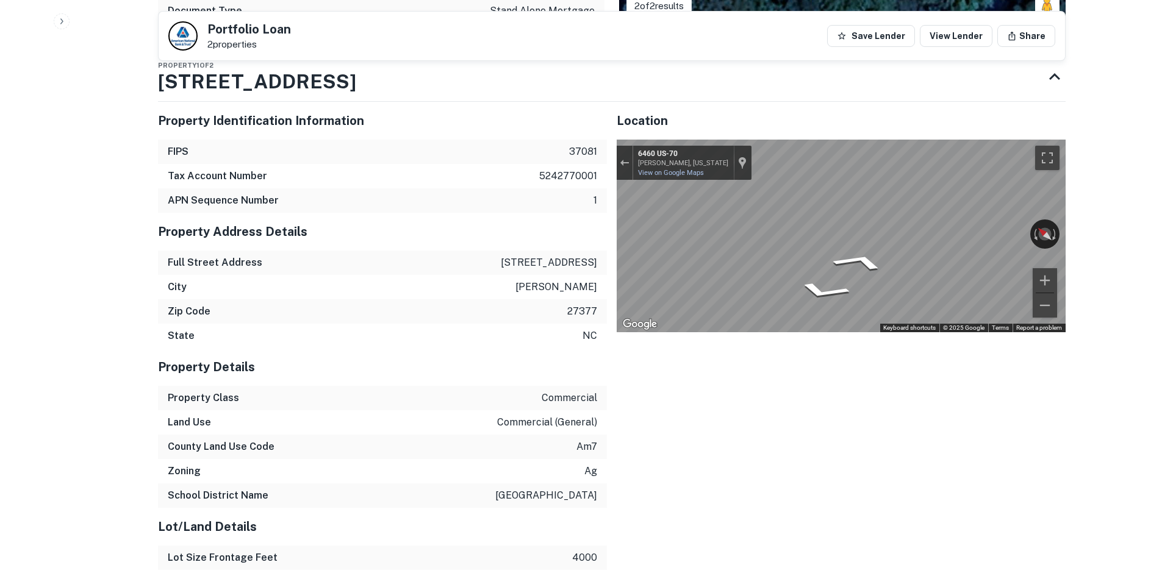
click at [617, 140] on div "← Move left → Move right ↑ Move up ↓ Move down + Zoom in - Zoom out 6460 US-70 …" at bounding box center [841, 236] width 449 height 193
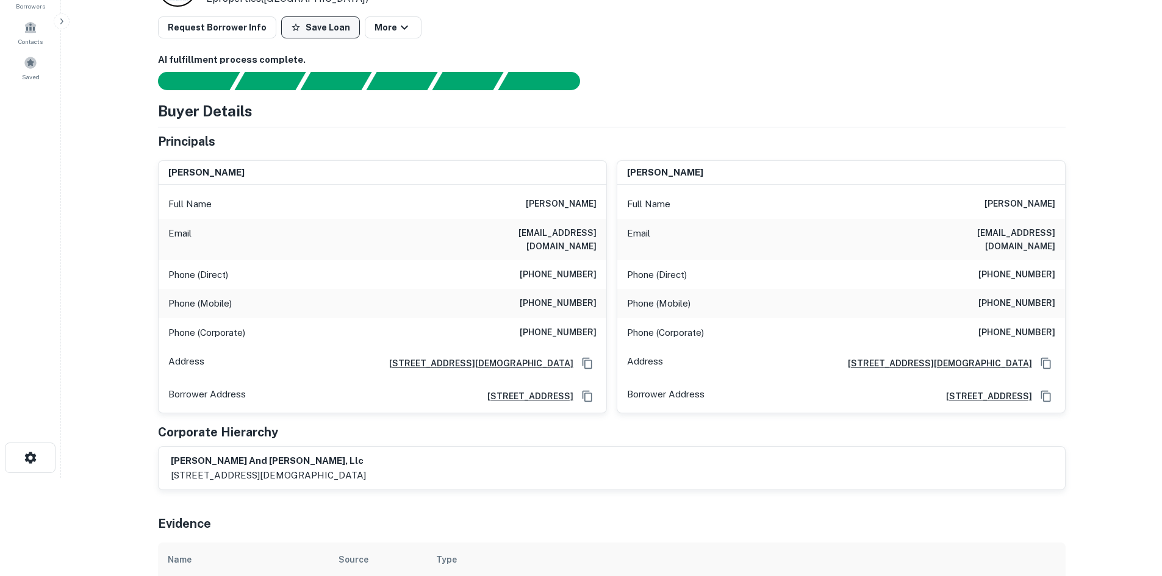
scroll to position [0, 0]
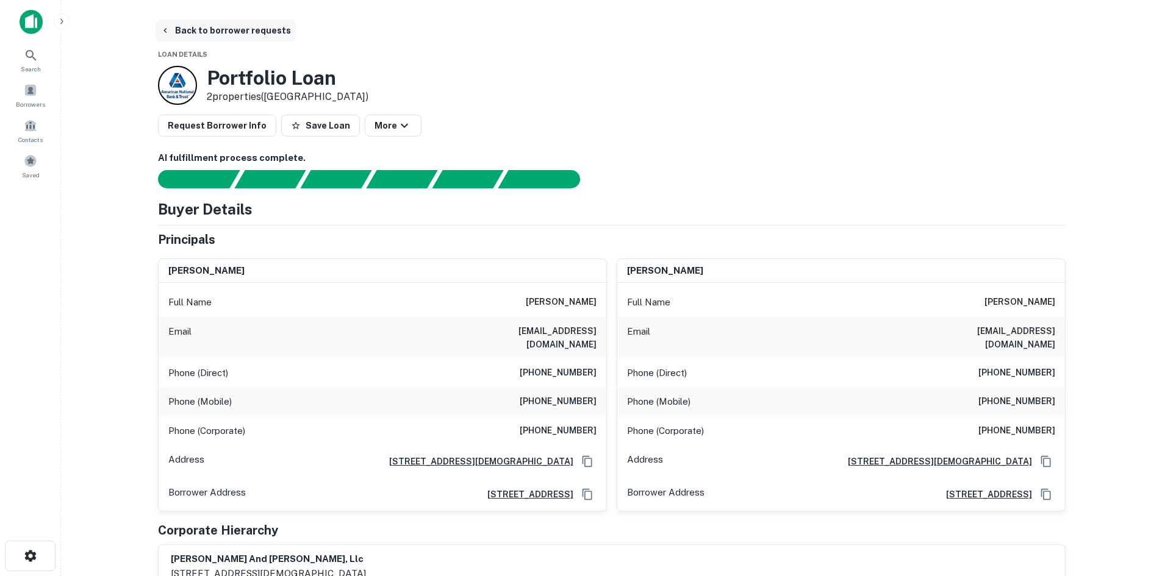
click at [241, 35] on button "Back to borrower requests" at bounding box center [226, 31] width 140 height 22
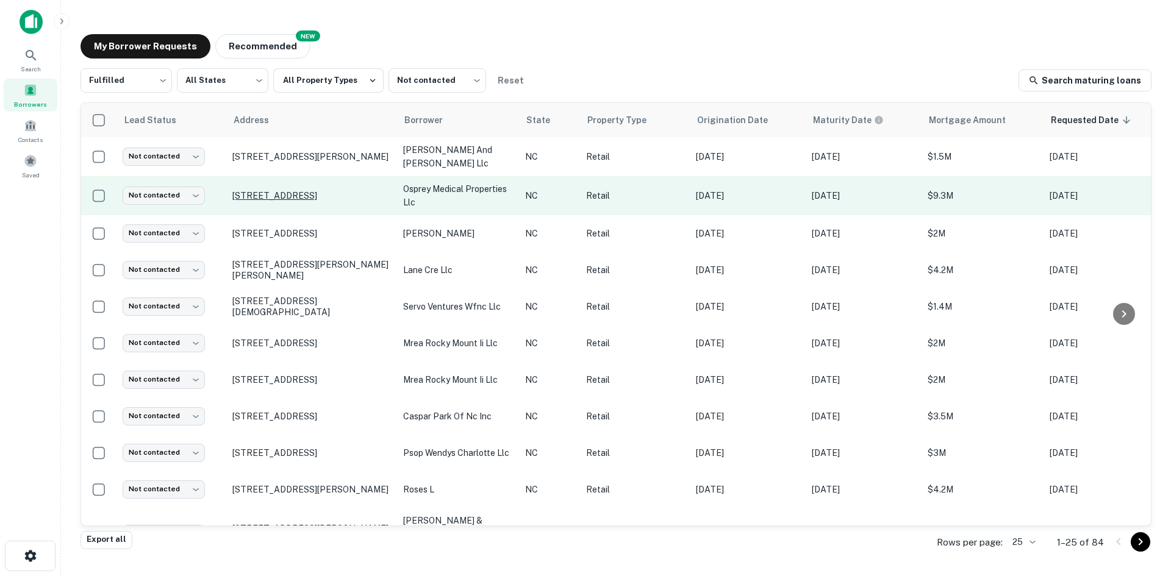
click at [253, 192] on p "[STREET_ADDRESS]" at bounding box center [311, 195] width 159 height 11
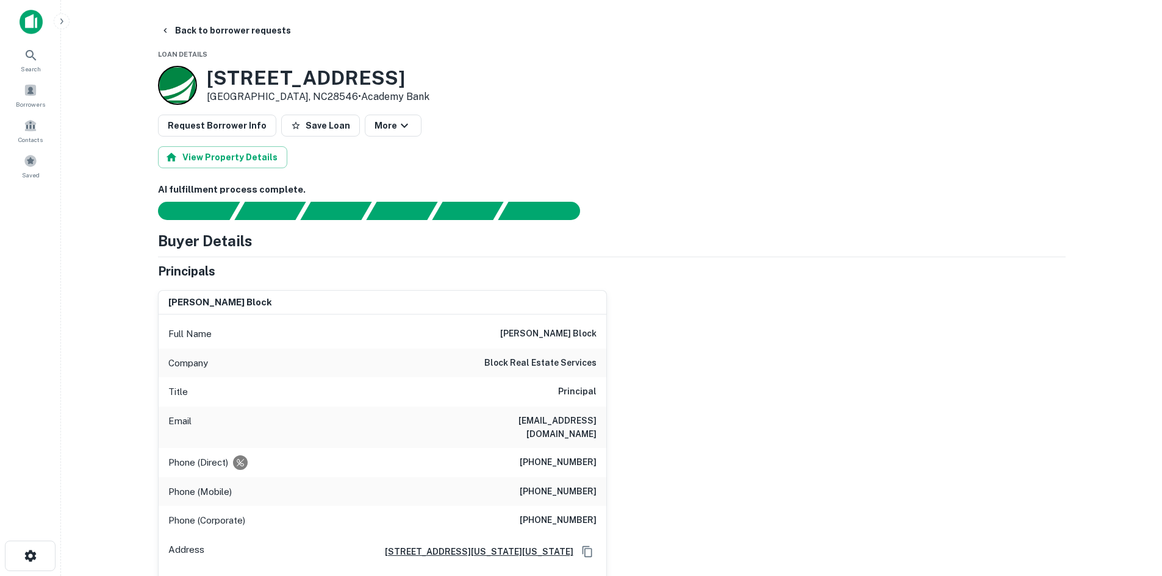
drag, startPoint x: 433, startPoint y: 74, endPoint x: 238, endPoint y: 62, distance: 195.6
drag, startPoint x: 206, startPoint y: 71, endPoint x: 425, endPoint y: 75, distance: 219.0
click at [425, 75] on div "201 Williamsburg Pkwy Jacksonville, NC28546 • Academy Bank" at bounding box center [612, 85] width 908 height 39
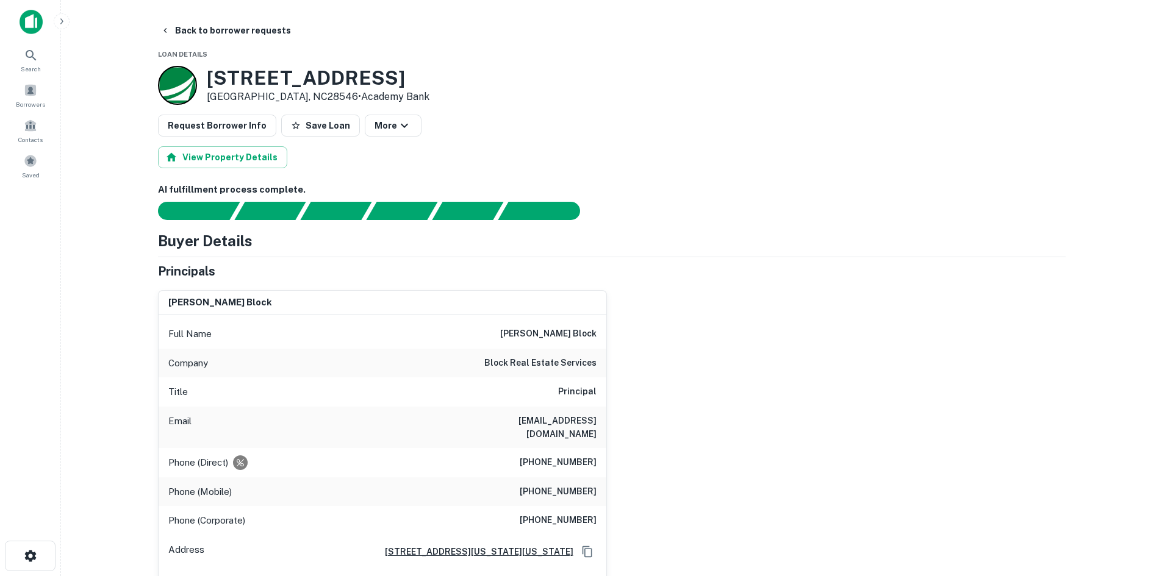
copy h3 "201 Williamsburg Pkwy"
click at [201, 24] on button "Back to borrower requests" at bounding box center [226, 31] width 140 height 22
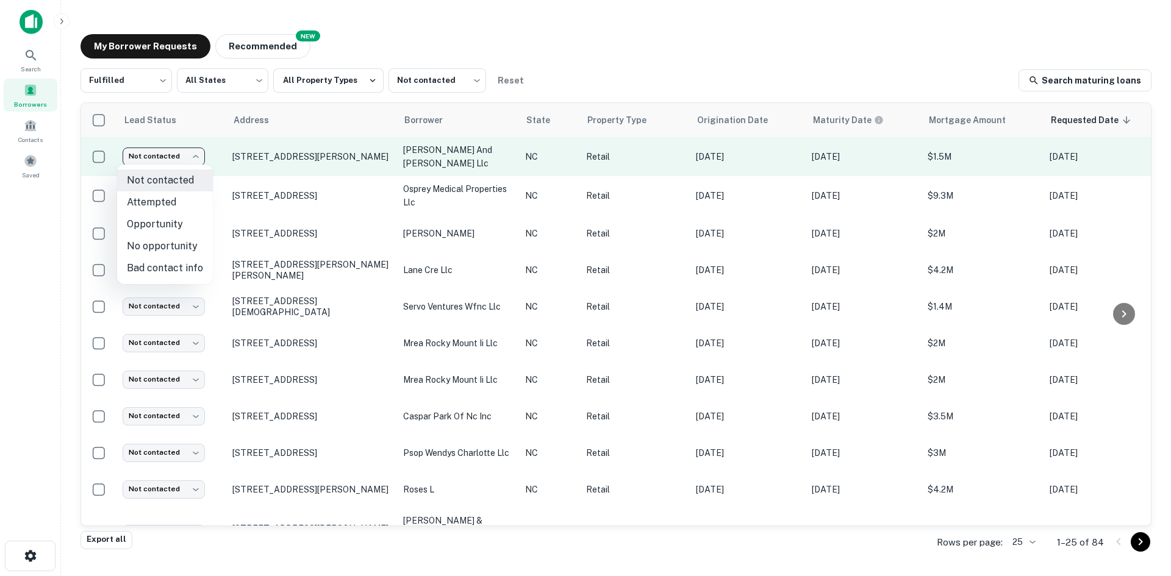
click at [145, 160] on body "Search Borrowers Contacts Saved My Borrower Requests NEW Recommended Fulfilled …" at bounding box center [585, 288] width 1171 height 576
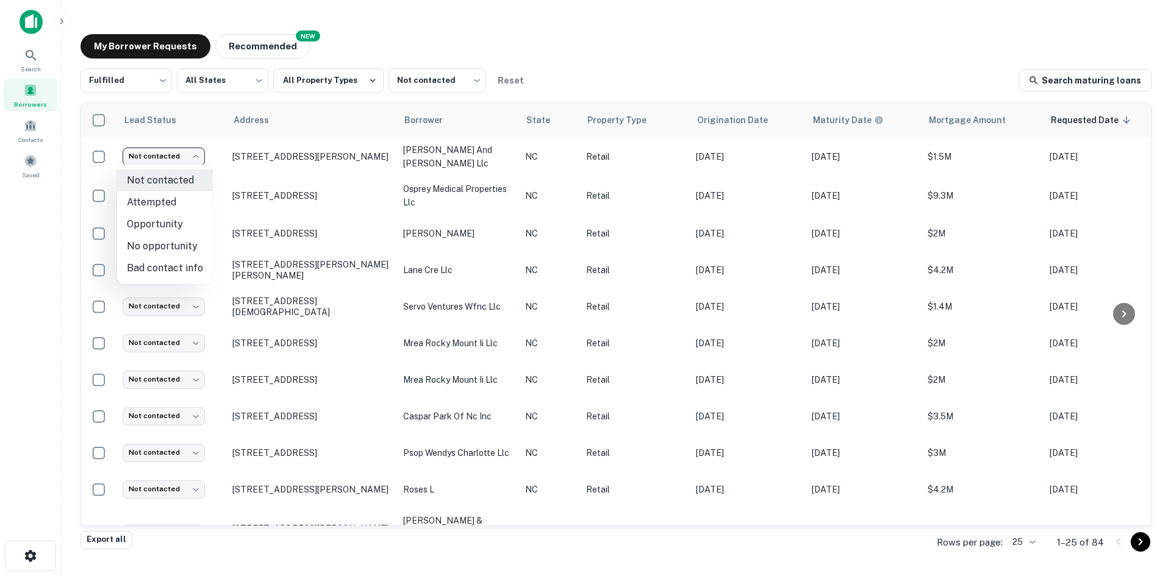
click at [175, 251] on li "No opportunity" at bounding box center [165, 246] width 96 height 22
type input "**********"
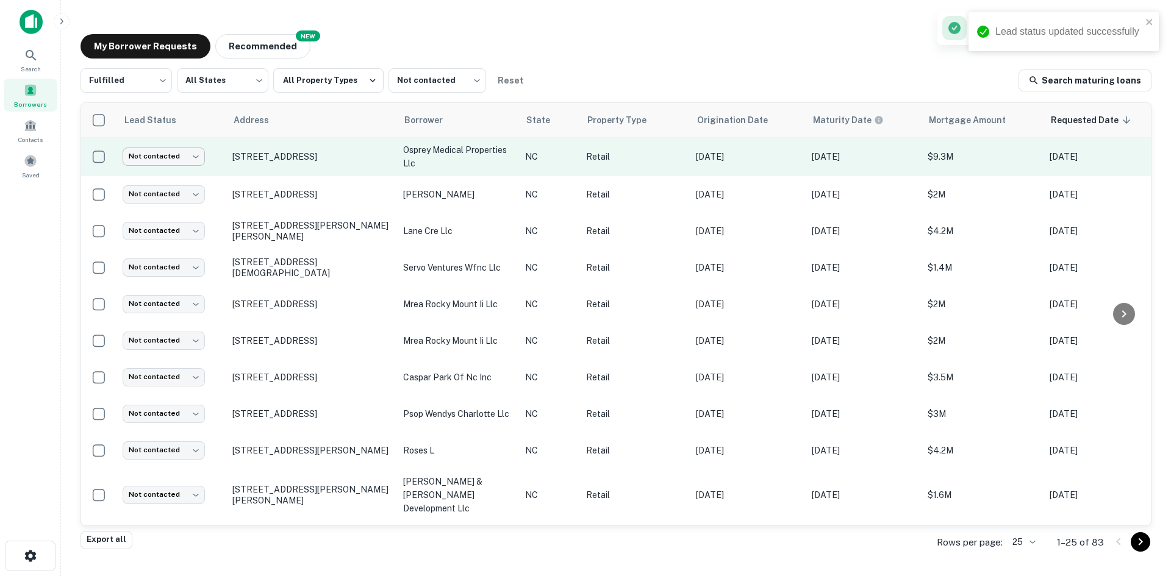
click at [179, 148] on td "Not contacted **** ​" at bounding box center [172, 156] width 110 height 39
click at [177, 155] on body "Lead status updated successfully Search Borrowers Contacts Saved My Borrower Re…" at bounding box center [585, 288] width 1171 height 576
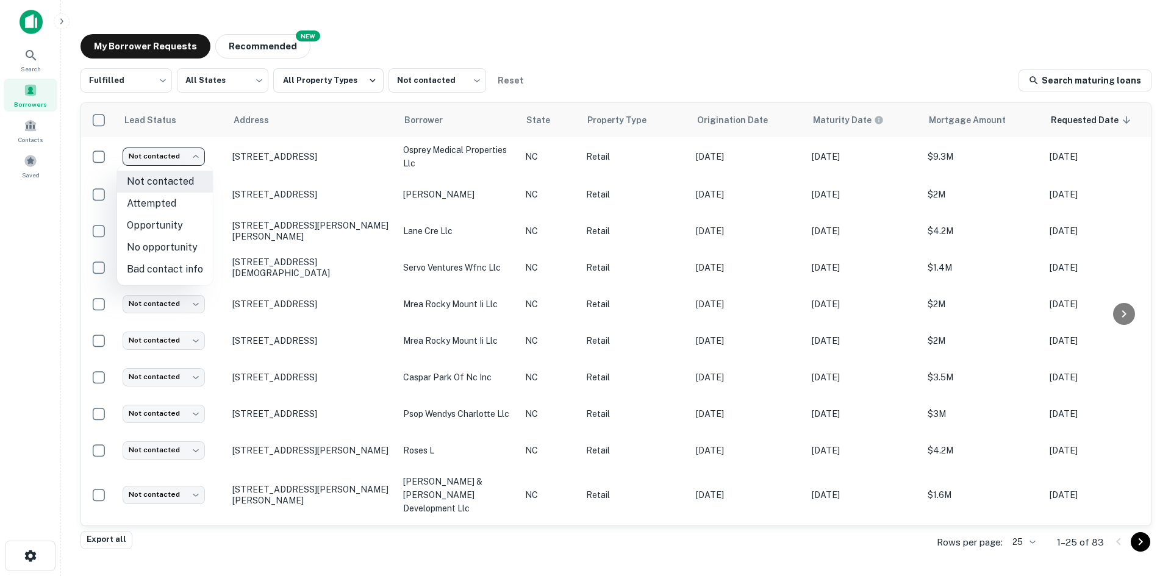
click at [176, 242] on li "No opportunity" at bounding box center [165, 248] width 96 height 22
type input "**********"
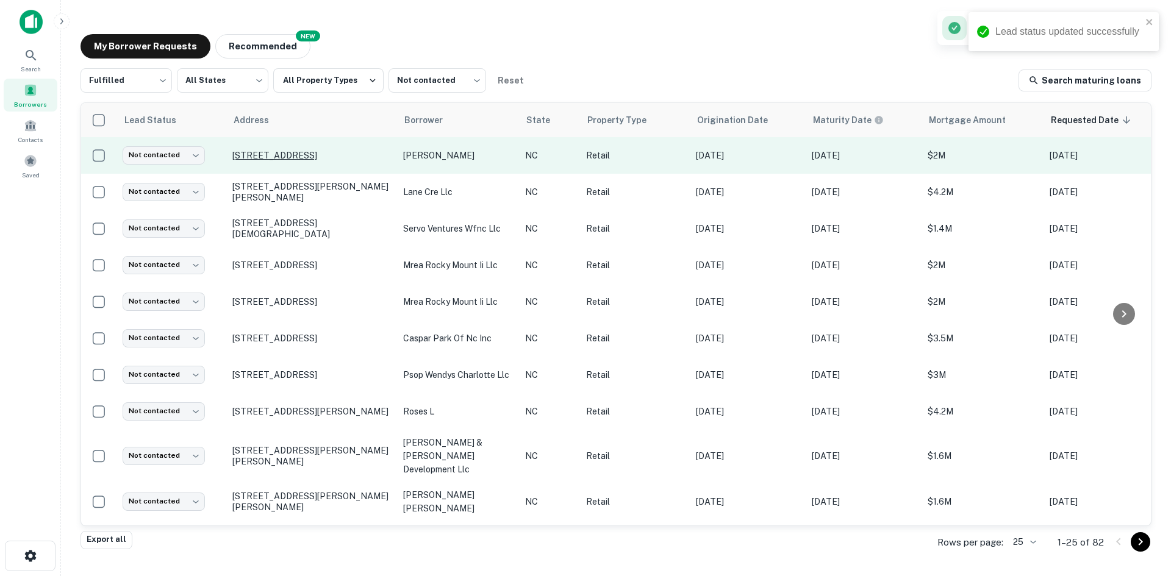
click at [268, 155] on p "[STREET_ADDRESS]" at bounding box center [311, 155] width 159 height 11
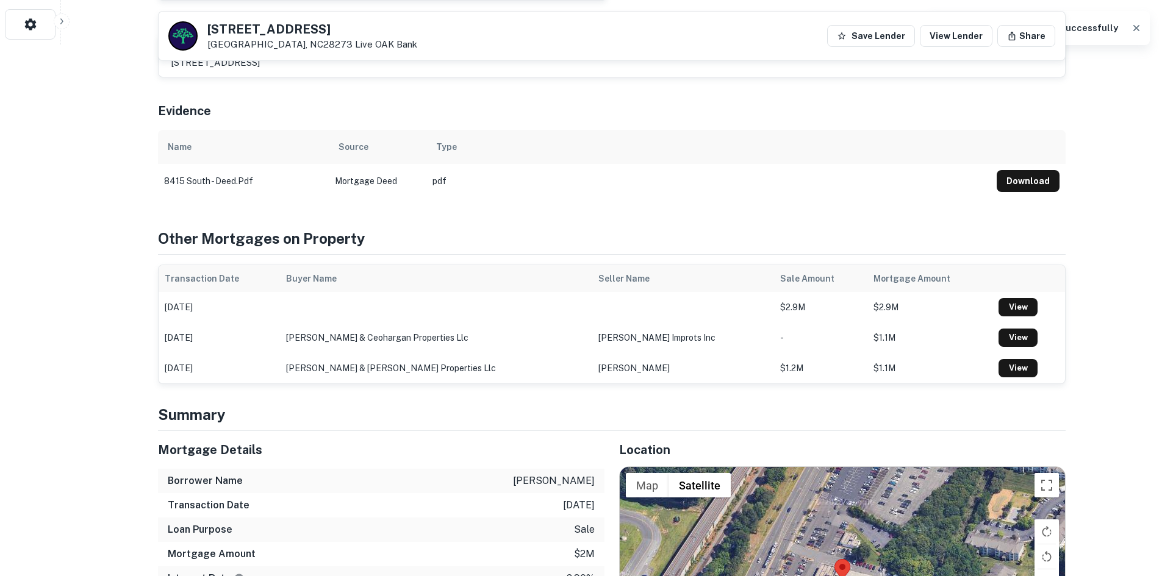
scroll to position [793, 0]
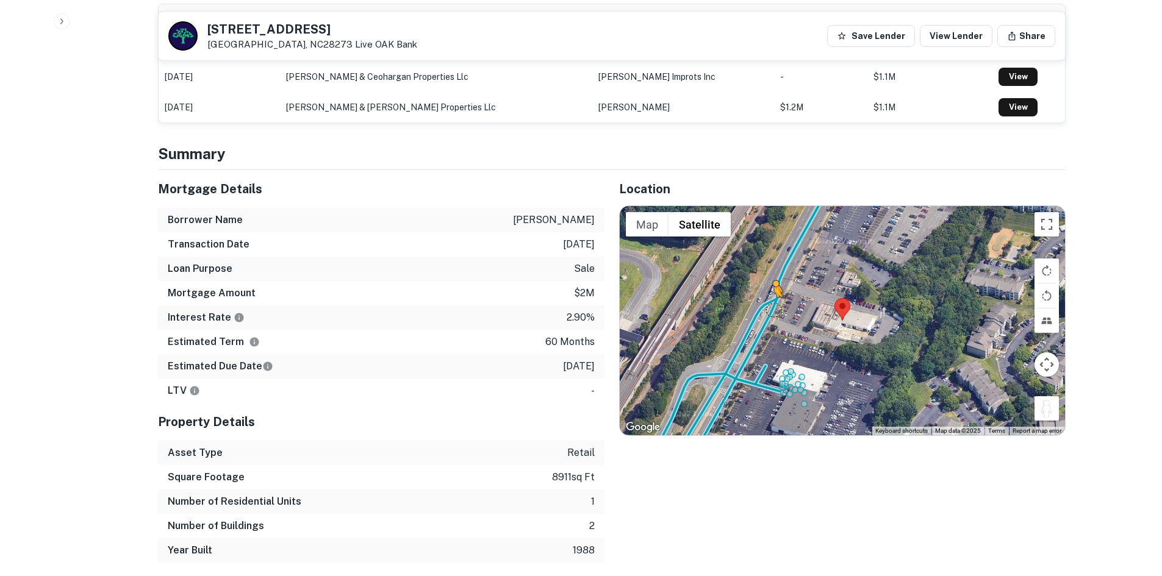
drag, startPoint x: 1048, startPoint y: 400, endPoint x: 772, endPoint y: 295, distance: 294.8
click at [772, 296] on div "To activate drag with keyboard, press Alt + Enter. Once in keyboard drag state,…" at bounding box center [842, 320] width 445 height 229
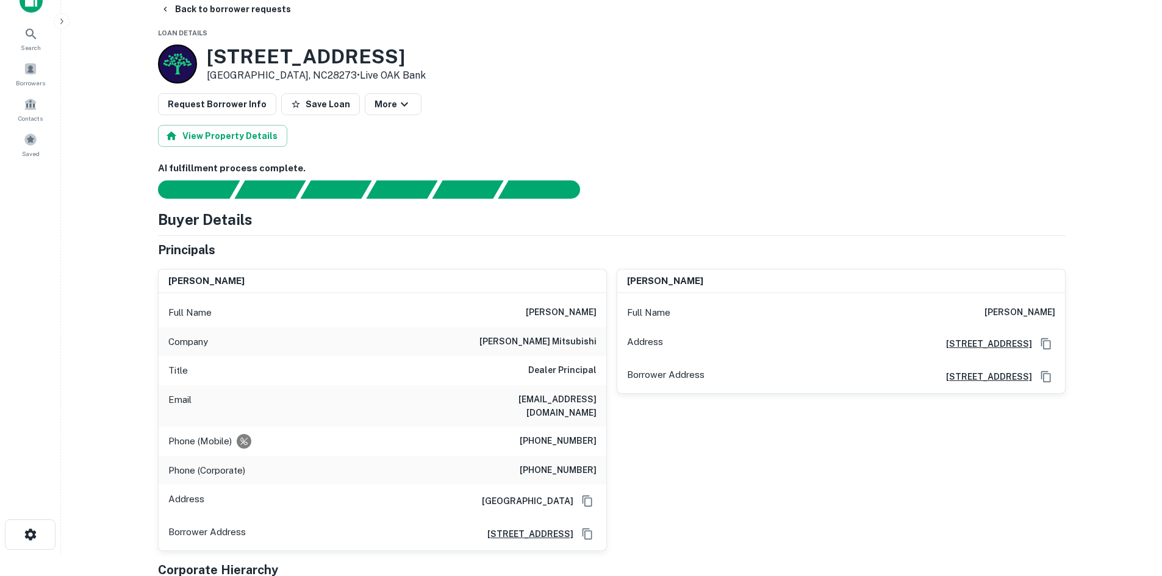
scroll to position [0, 0]
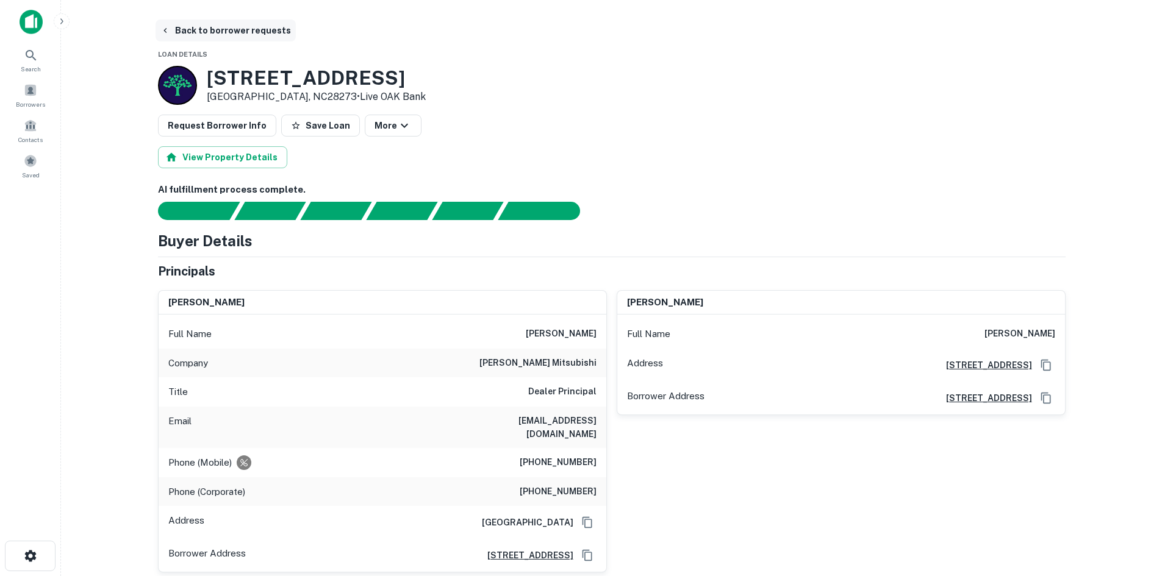
click at [170, 35] on icon "button" at bounding box center [165, 31] width 10 height 10
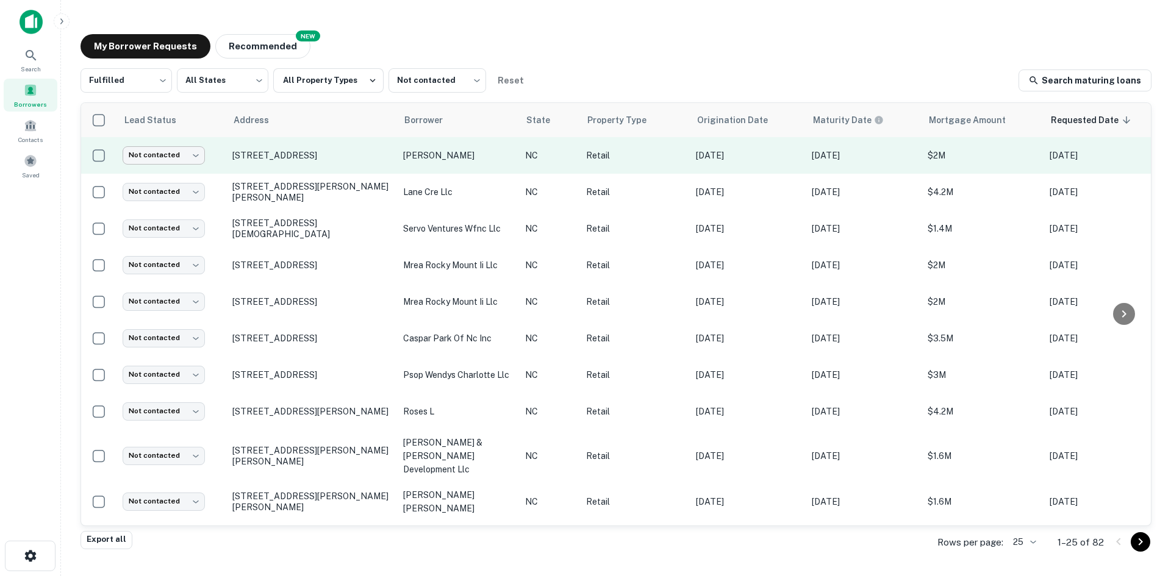
click at [192, 156] on body "Search Borrowers Contacts Saved My Borrower Requests NEW Recommended Fulfilled …" at bounding box center [585, 288] width 1171 height 576
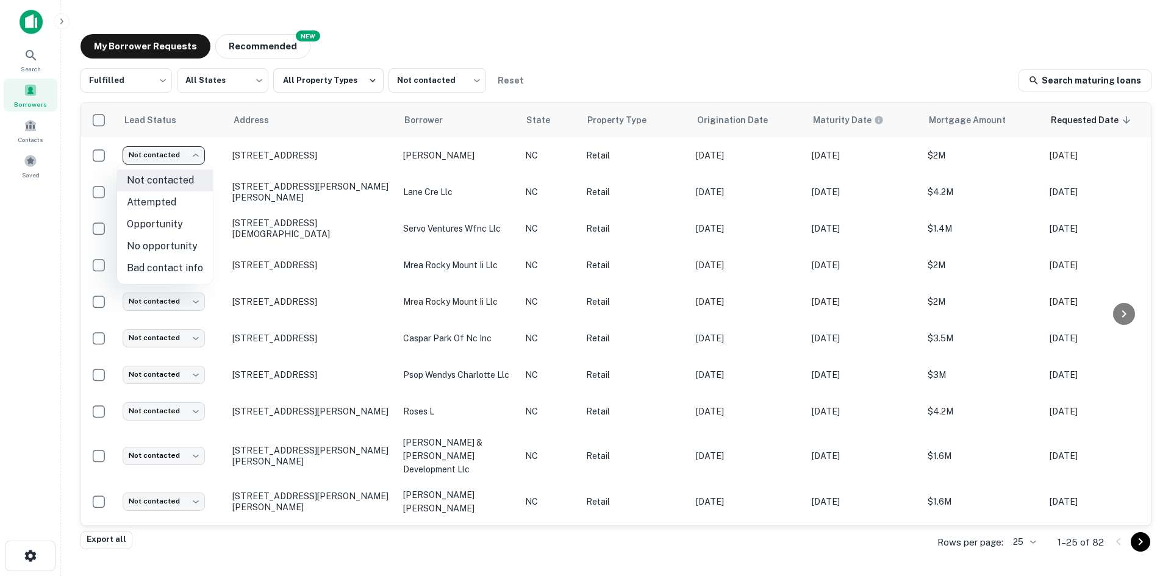
click at [170, 242] on li "No opportunity" at bounding box center [165, 246] width 96 height 22
type input "**********"
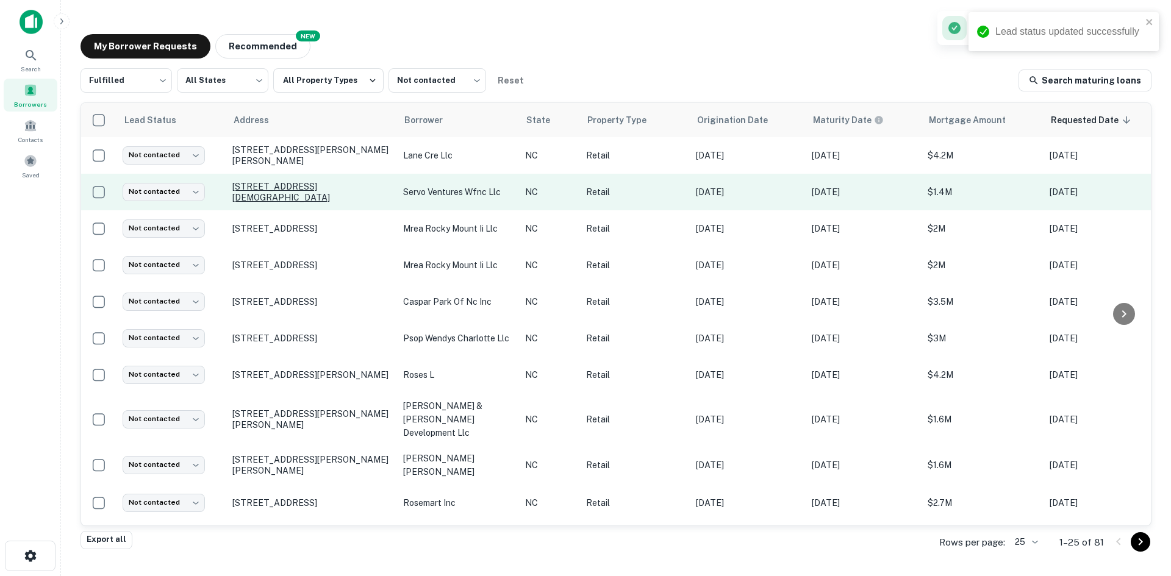
click at [282, 187] on p "[STREET_ADDRESS][DEMOGRAPHIC_DATA]" at bounding box center [311, 192] width 159 height 22
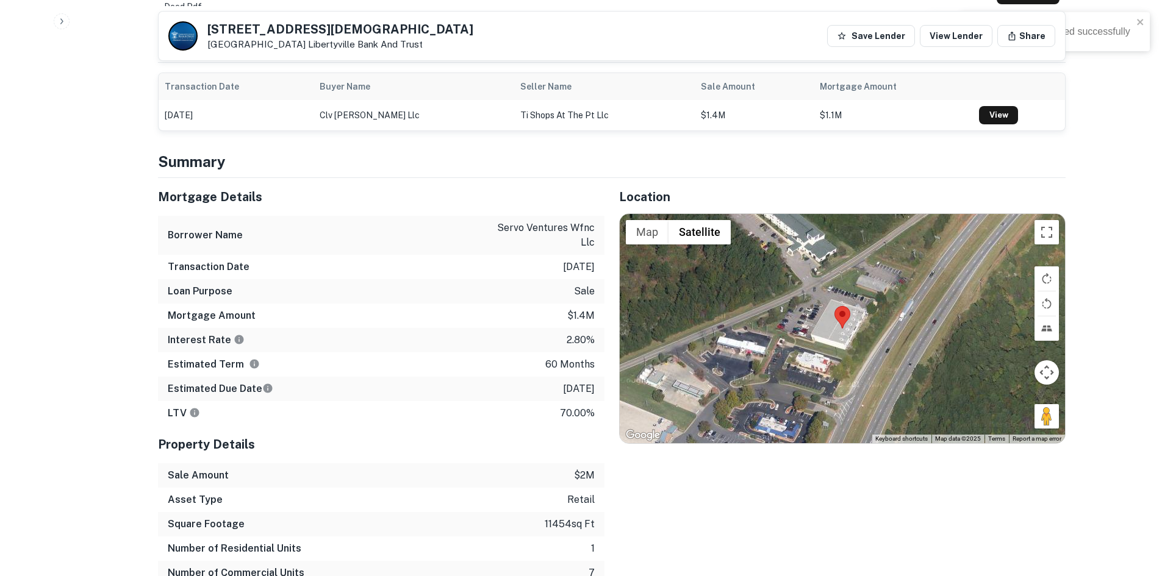
scroll to position [671, 0]
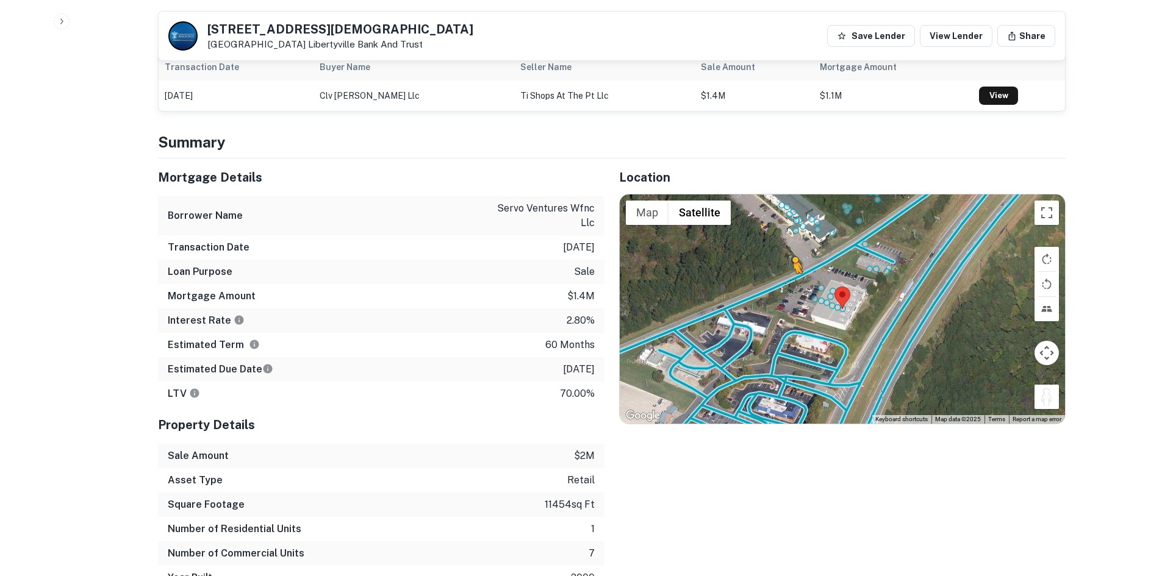
drag, startPoint x: 1052, startPoint y: 371, endPoint x: 786, endPoint y: 253, distance: 290.8
click at [780, 253] on div "To activate drag with keyboard, press Alt + Enter. Once in keyboard drag state,…" at bounding box center [842, 309] width 445 height 229
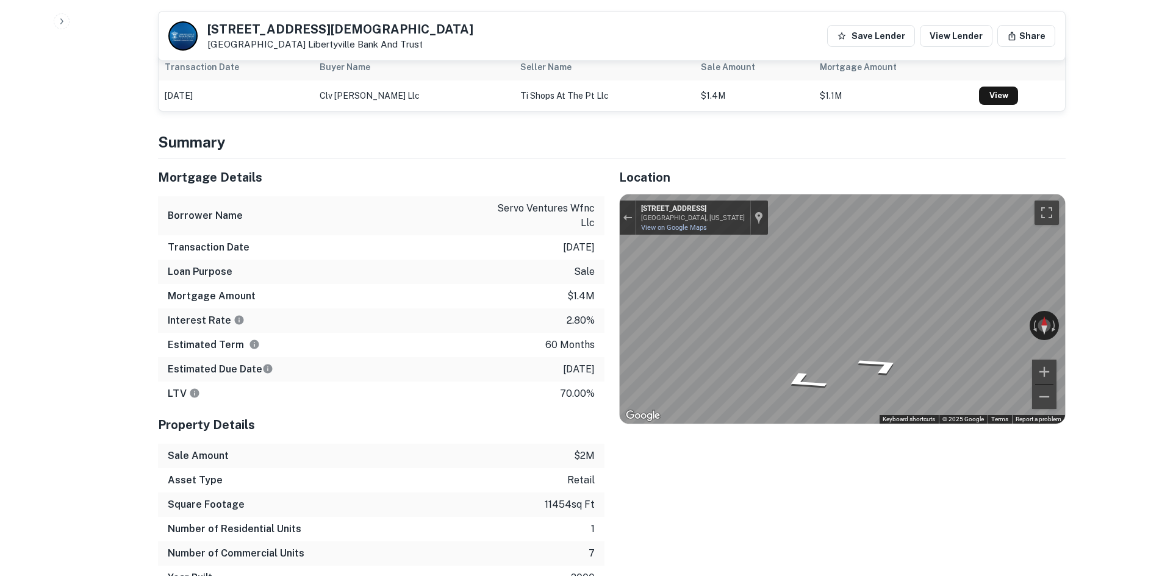
click at [567, 212] on div "Mortgage Details Borrower Name servo ventures wfnc llc Transaction Date 11/12/2…" at bounding box center [604, 375] width 922 height 432
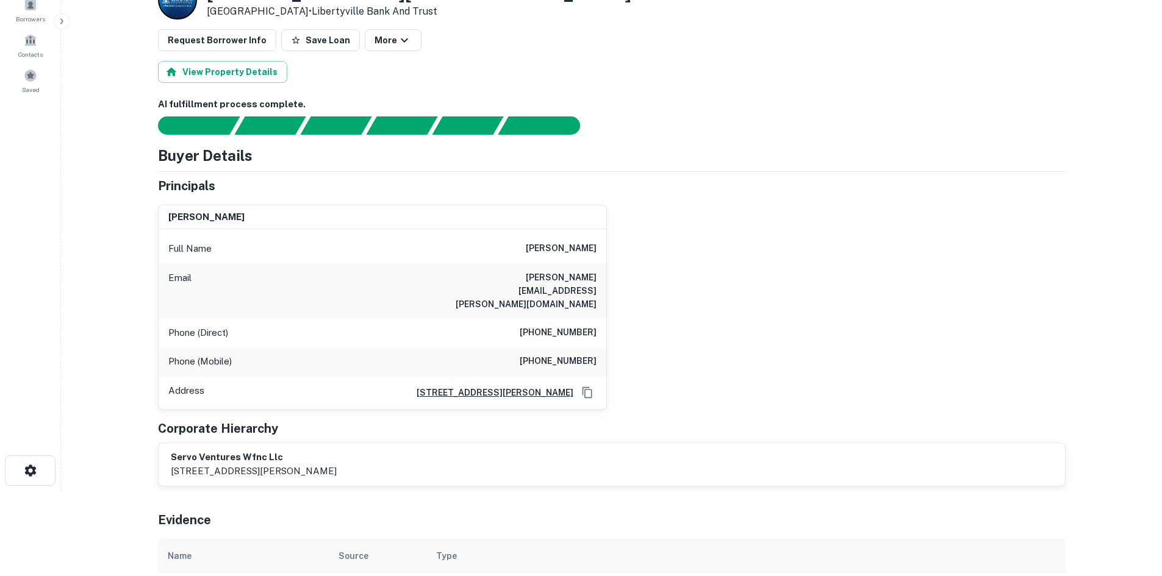
scroll to position [0, 0]
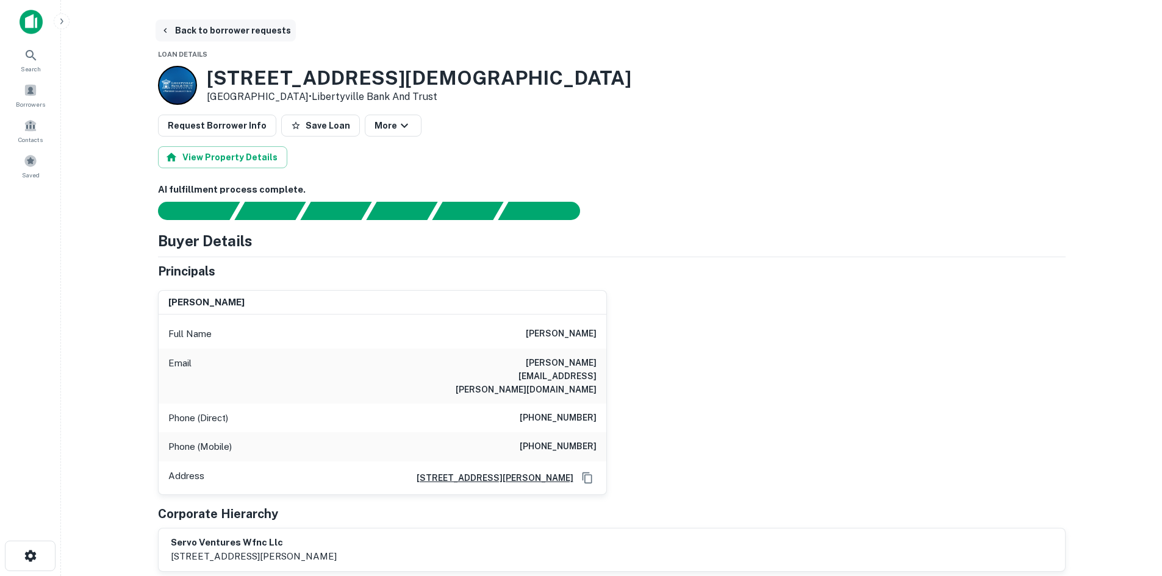
click at [197, 23] on button "Back to borrower requests" at bounding box center [226, 31] width 140 height 22
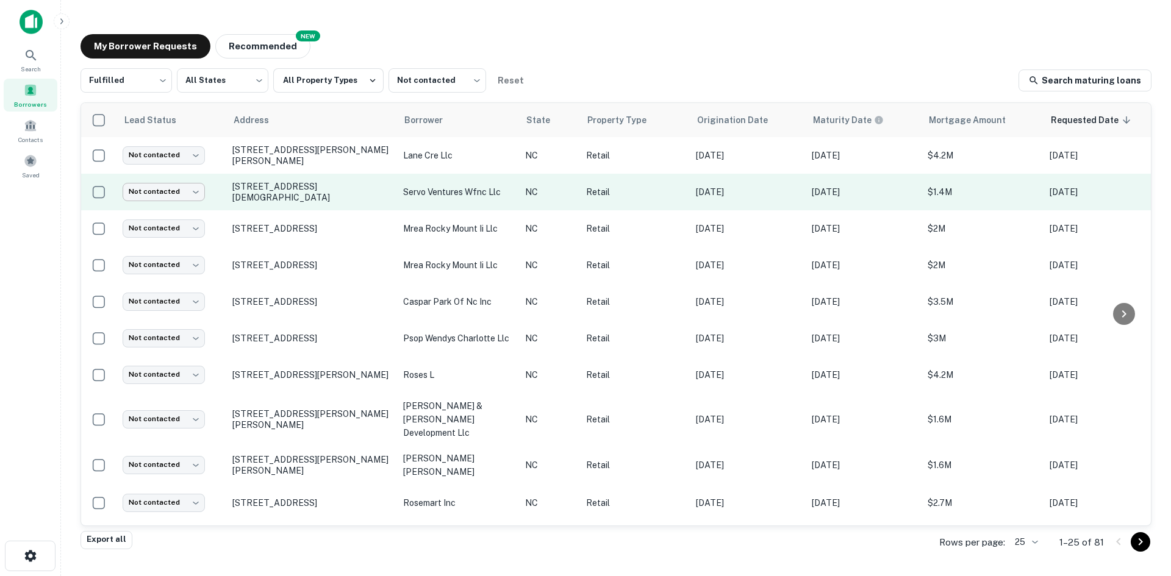
click at [188, 184] on body "Search Borrowers Contacts Saved My Borrower Requests NEW Recommended Fulfilled …" at bounding box center [585, 288] width 1171 height 576
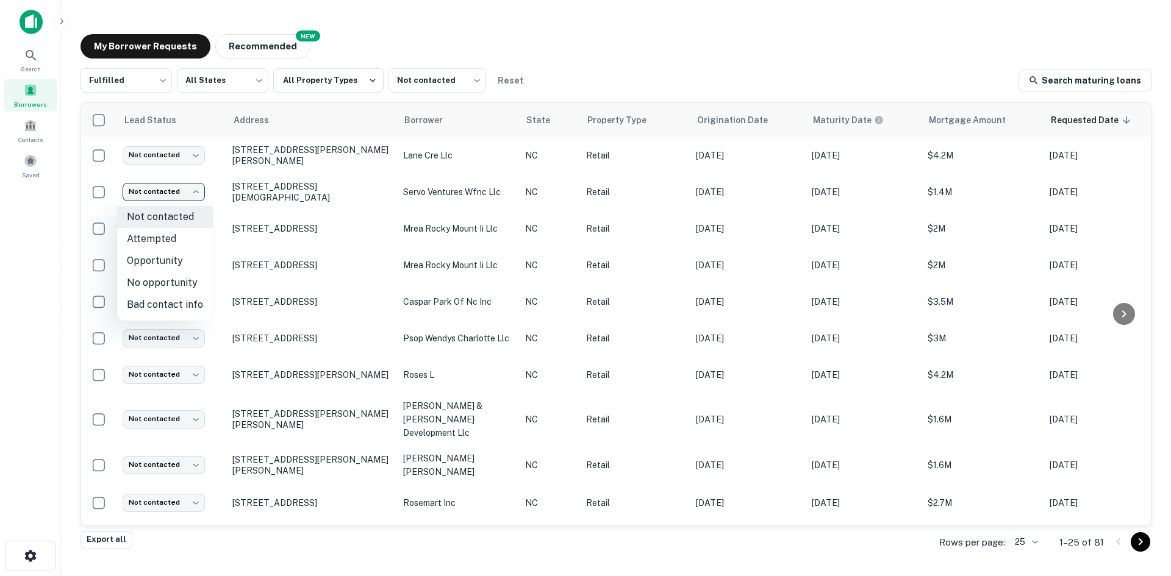
click at [189, 240] on li "Attempted" at bounding box center [165, 239] width 96 height 22
type input "*********"
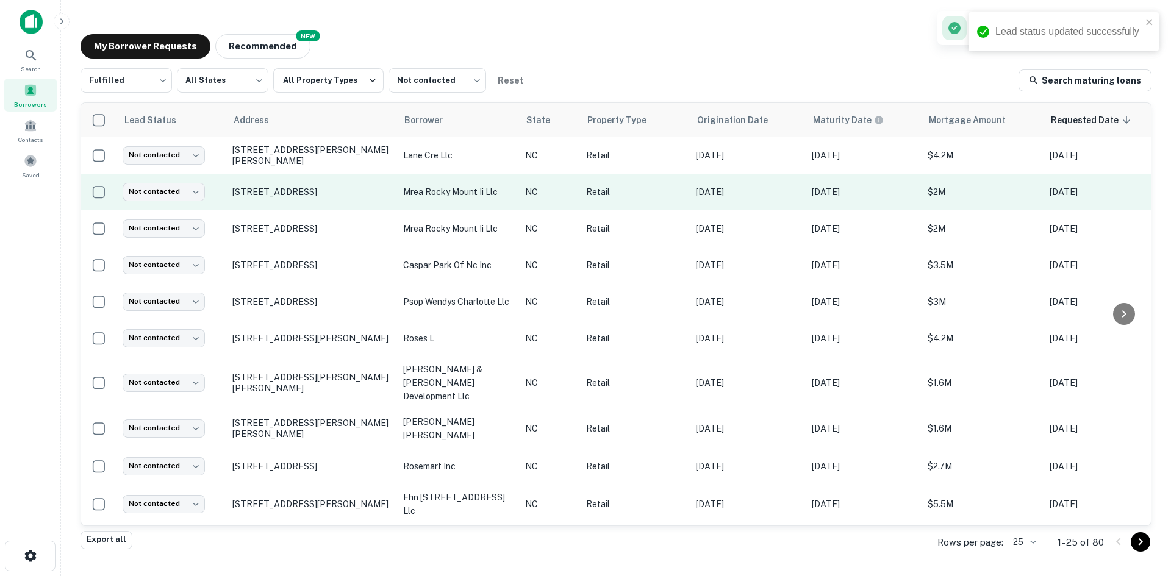
click at [270, 195] on p "[STREET_ADDRESS]" at bounding box center [311, 192] width 159 height 11
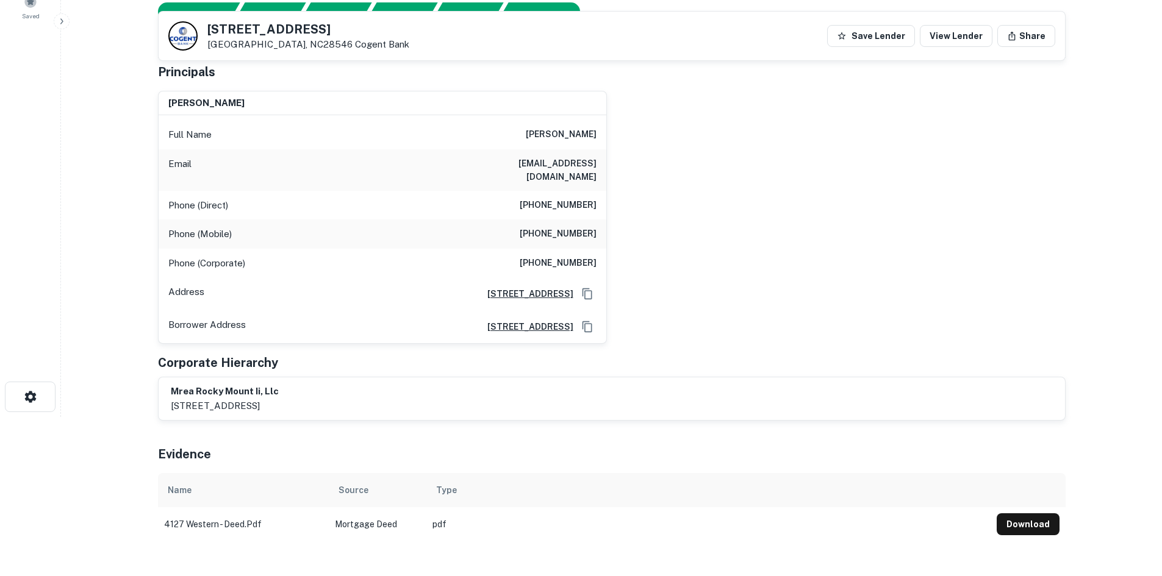
scroll to position [122, 0]
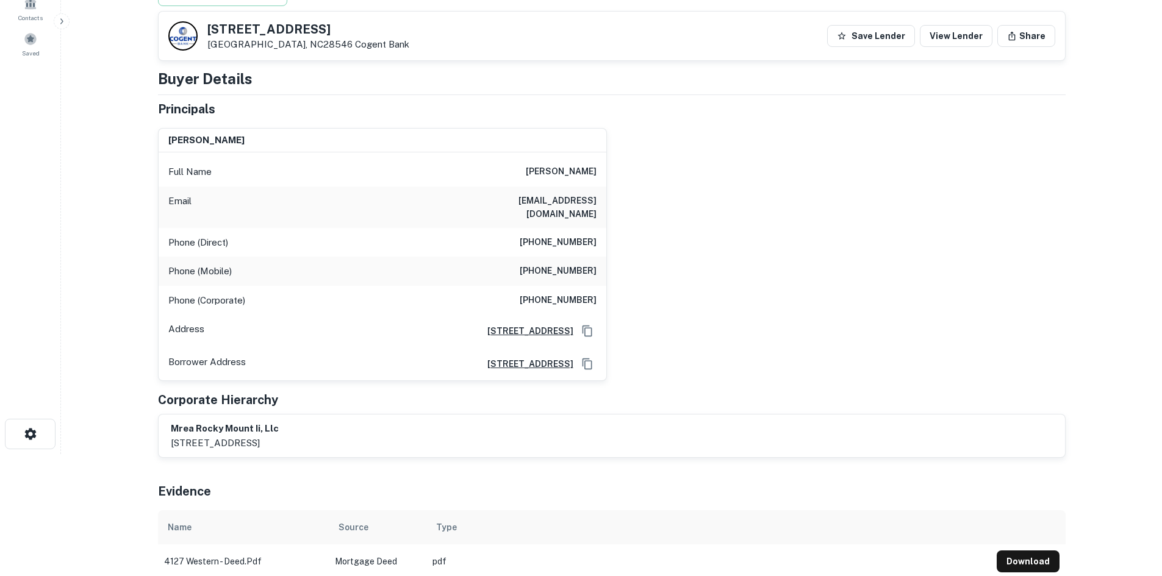
drag, startPoint x: 206, startPoint y: 28, endPoint x: 323, endPoint y: 30, distance: 117.1
click at [323, 30] on div "4127 Western Blvd Jacksonville, NC28546 Cogent Bank" at bounding box center [288, 35] width 241 height 29
copy h5 "4127 Western Blvd"
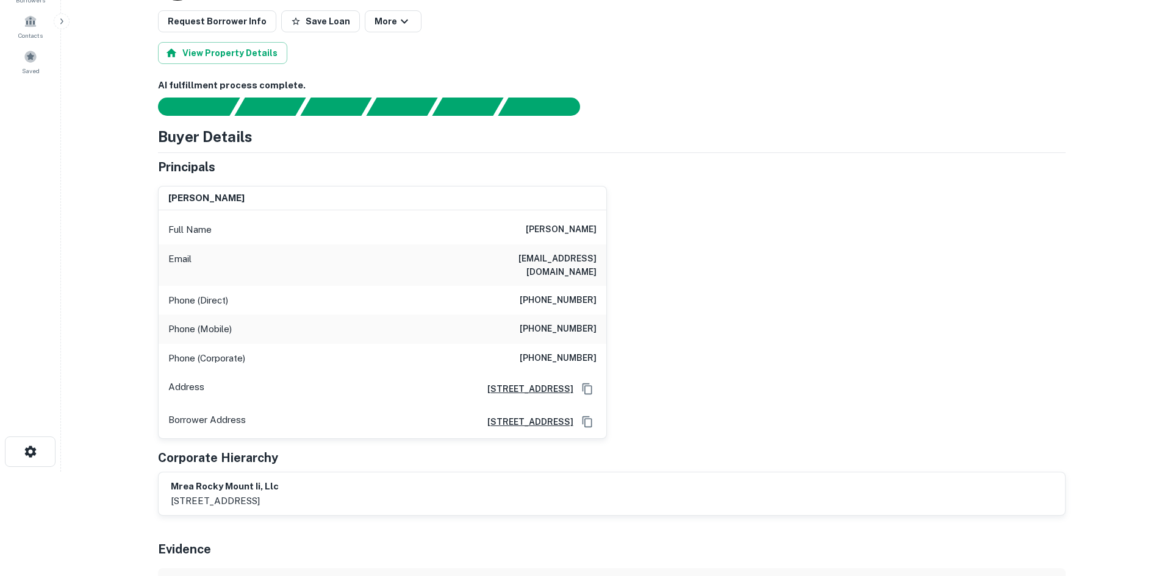
scroll to position [0, 0]
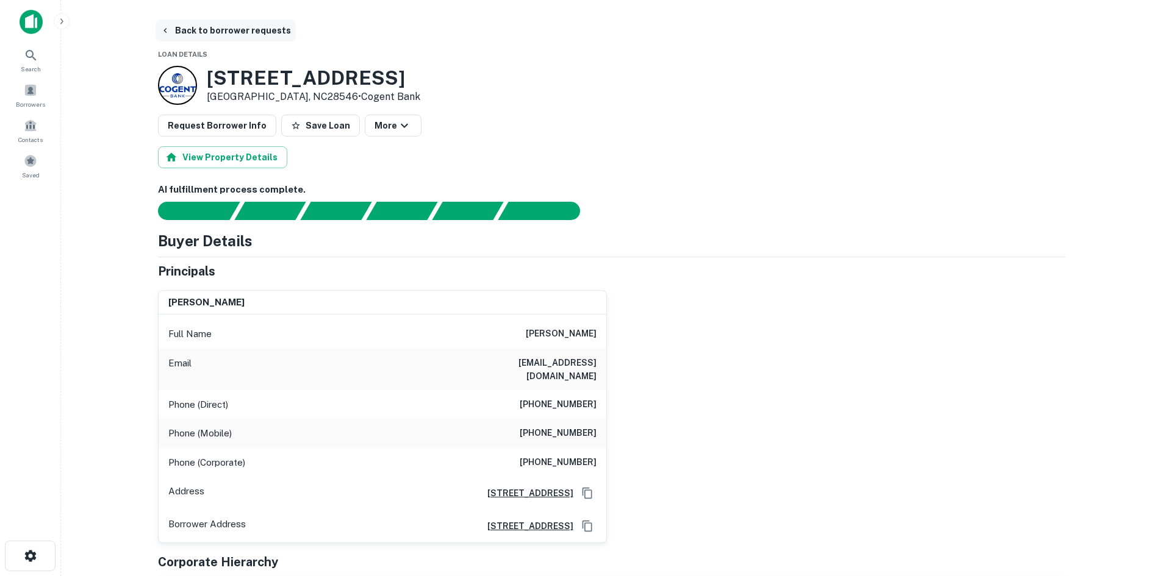
click at [207, 37] on button "Back to borrower requests" at bounding box center [226, 31] width 140 height 22
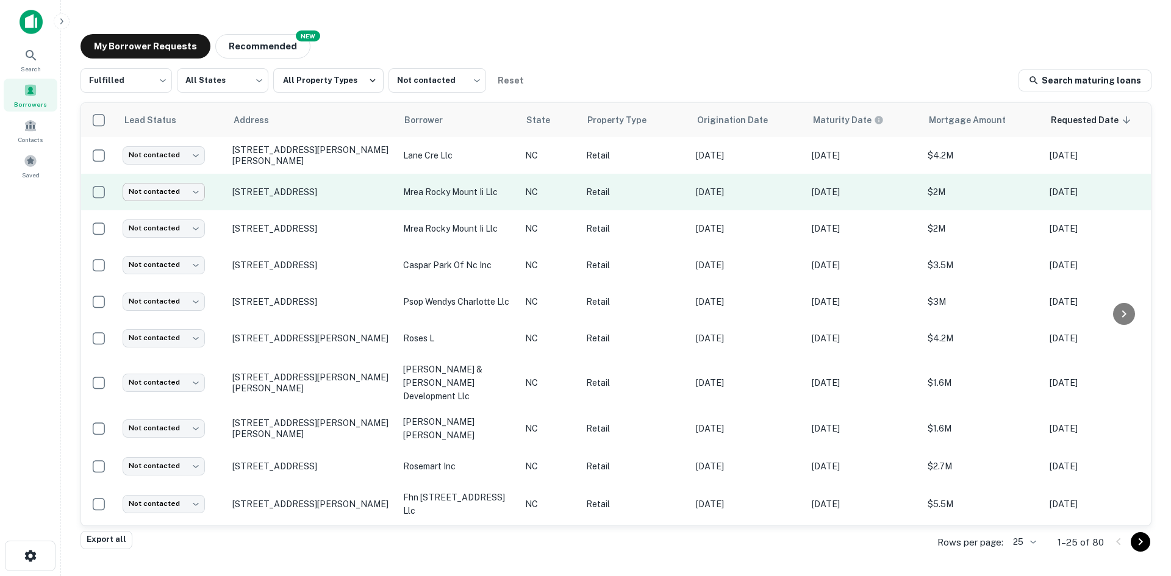
click at [177, 185] on body "Search Borrowers Contacts Saved My Borrower Requests NEW Recommended Fulfilled …" at bounding box center [585, 288] width 1171 height 576
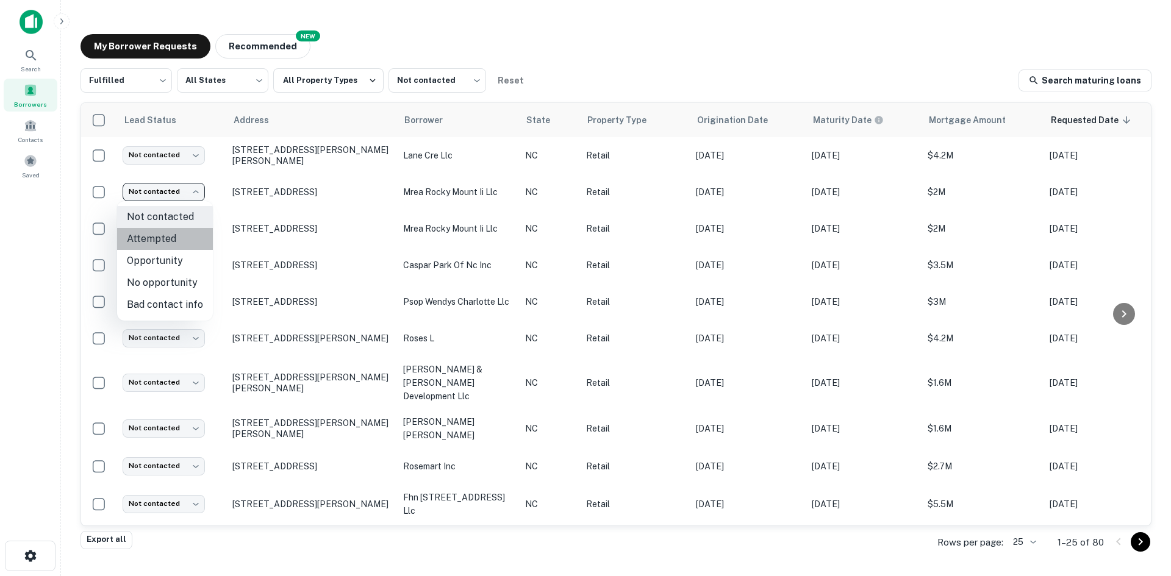
click at [186, 235] on li "Attempted" at bounding box center [165, 239] width 96 height 22
type input "*********"
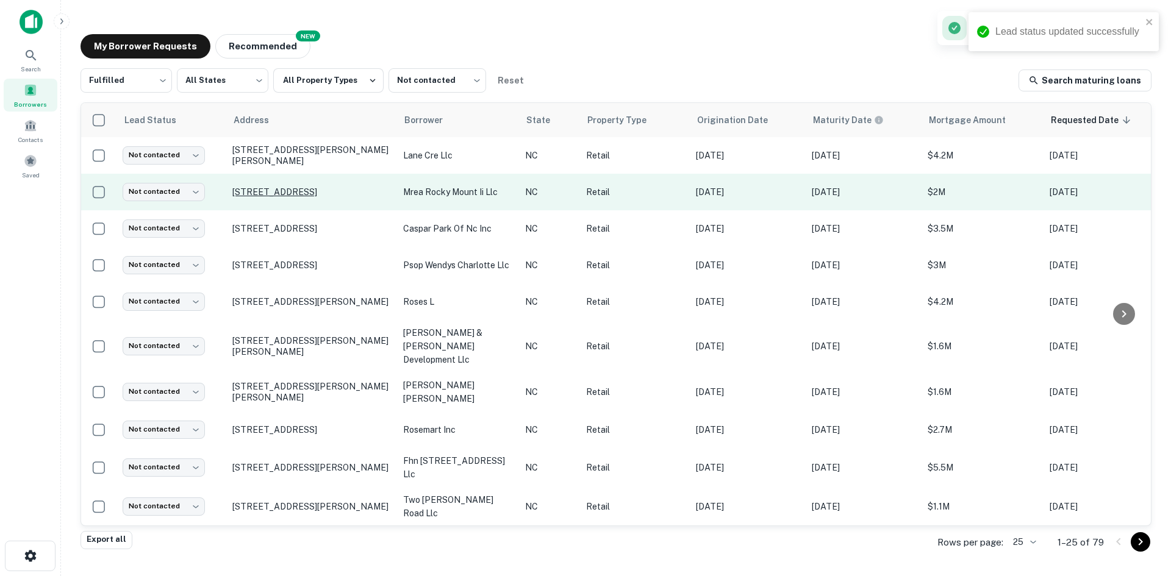
click at [265, 193] on p "[STREET_ADDRESS]" at bounding box center [311, 192] width 159 height 11
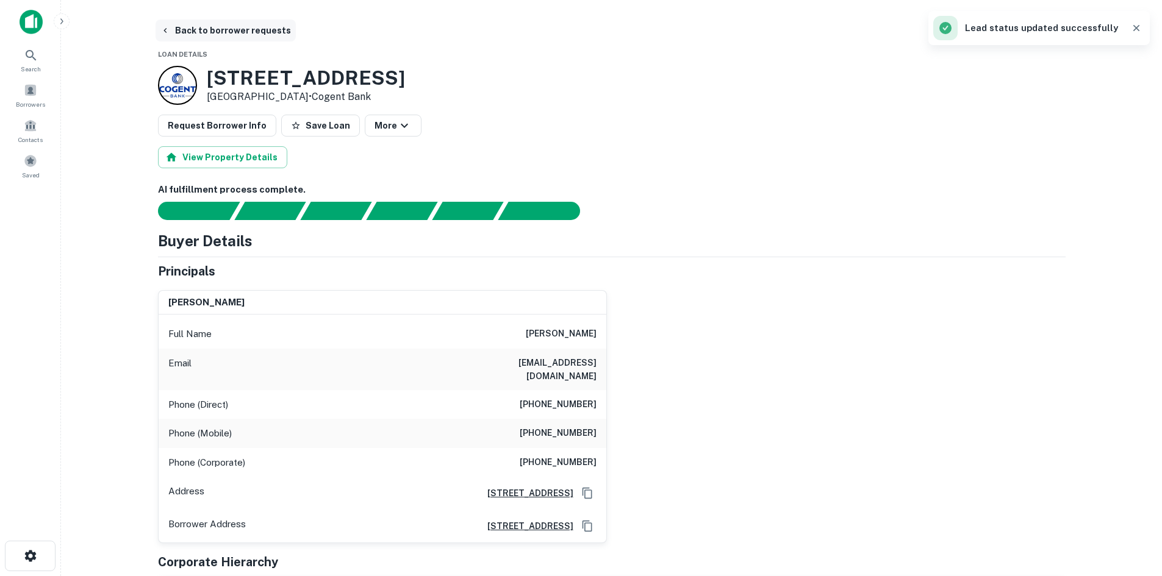
click at [201, 35] on button "Back to borrower requests" at bounding box center [226, 31] width 140 height 22
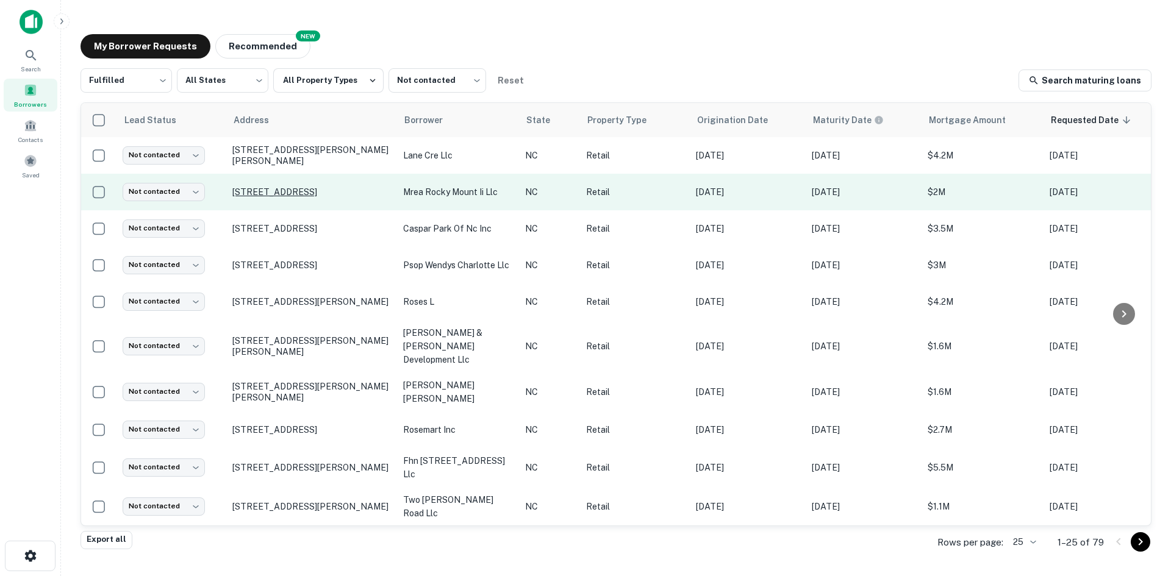
click at [249, 192] on p "[STREET_ADDRESS]" at bounding box center [311, 192] width 159 height 11
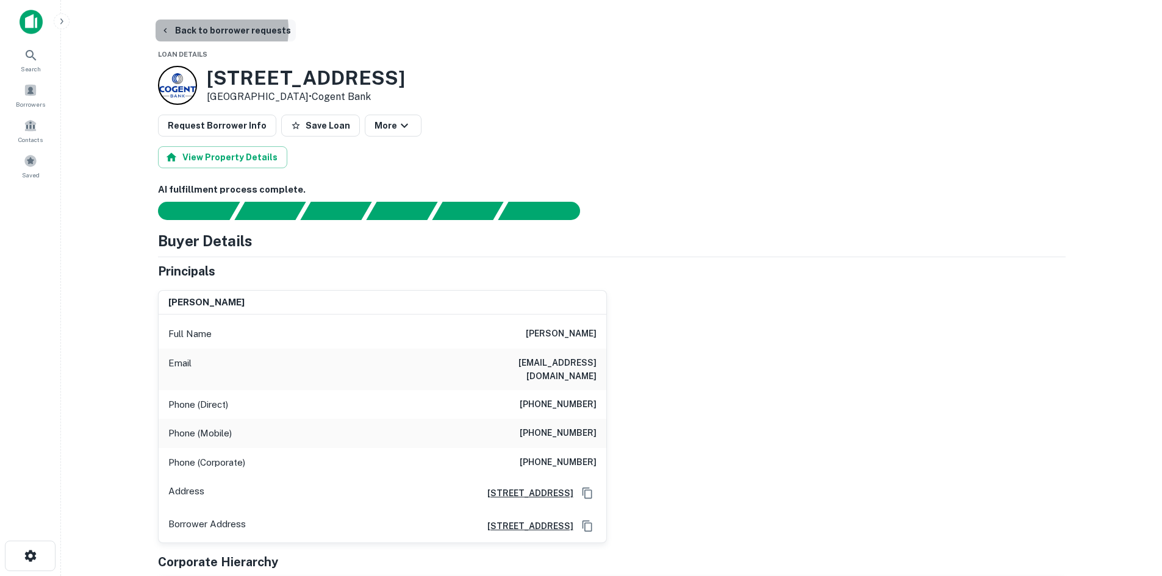
click at [208, 30] on button "Back to borrower requests" at bounding box center [226, 31] width 140 height 22
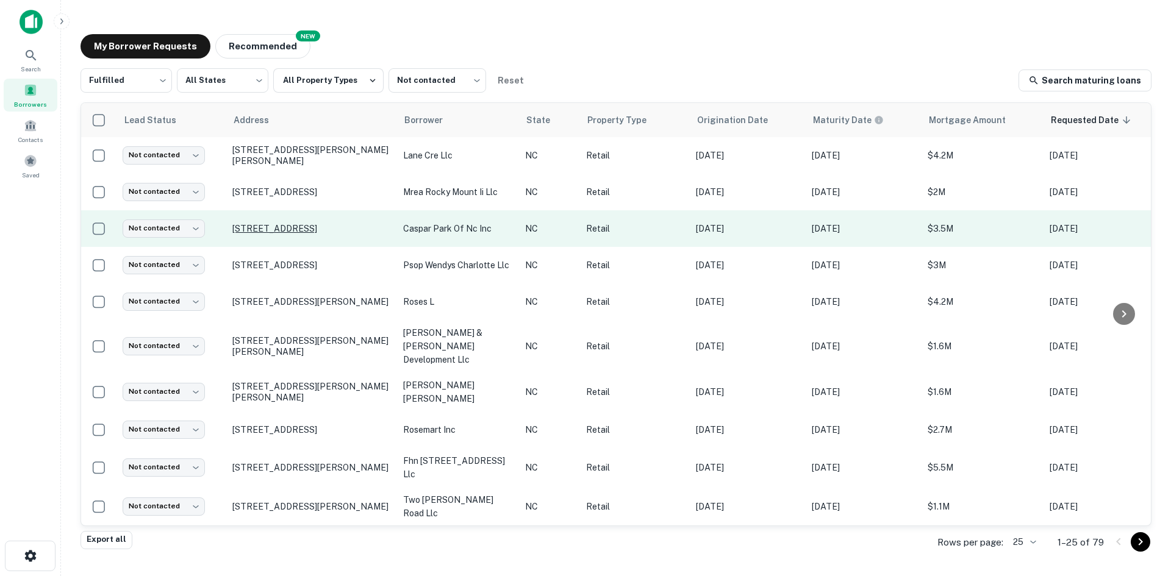
click at [257, 229] on p "[STREET_ADDRESS]" at bounding box center [311, 228] width 159 height 11
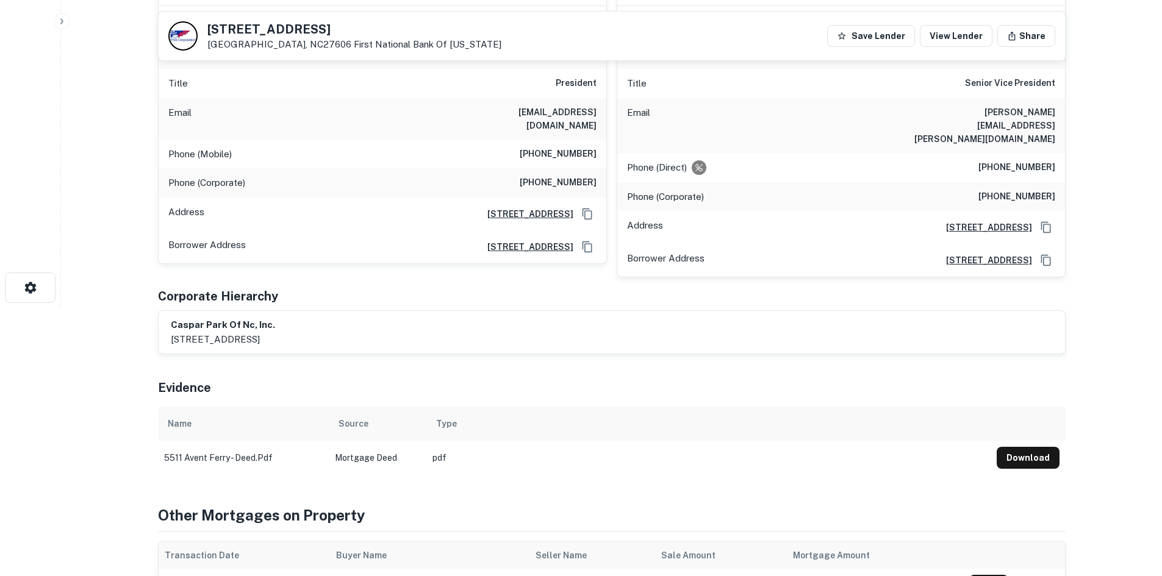
scroll to position [183, 0]
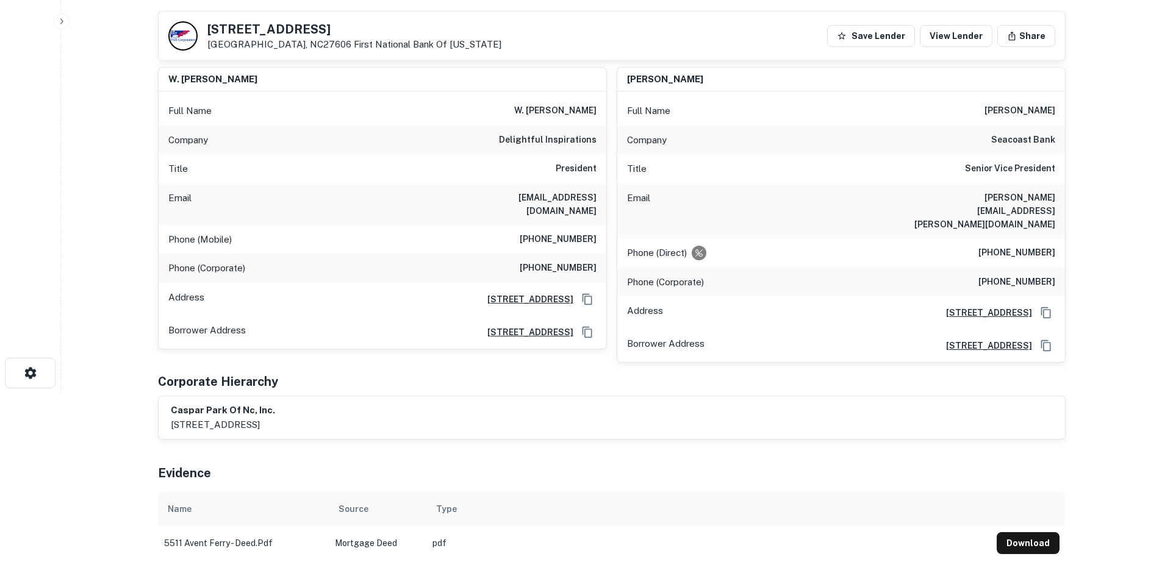
drag, startPoint x: 208, startPoint y: 27, endPoint x: 332, endPoint y: 30, distance: 123.9
click at [332, 30] on h5 "5511 Avent Ferry Rd" at bounding box center [354, 29] width 294 height 12
copy h5 "5511 Avent Ferry Rd"
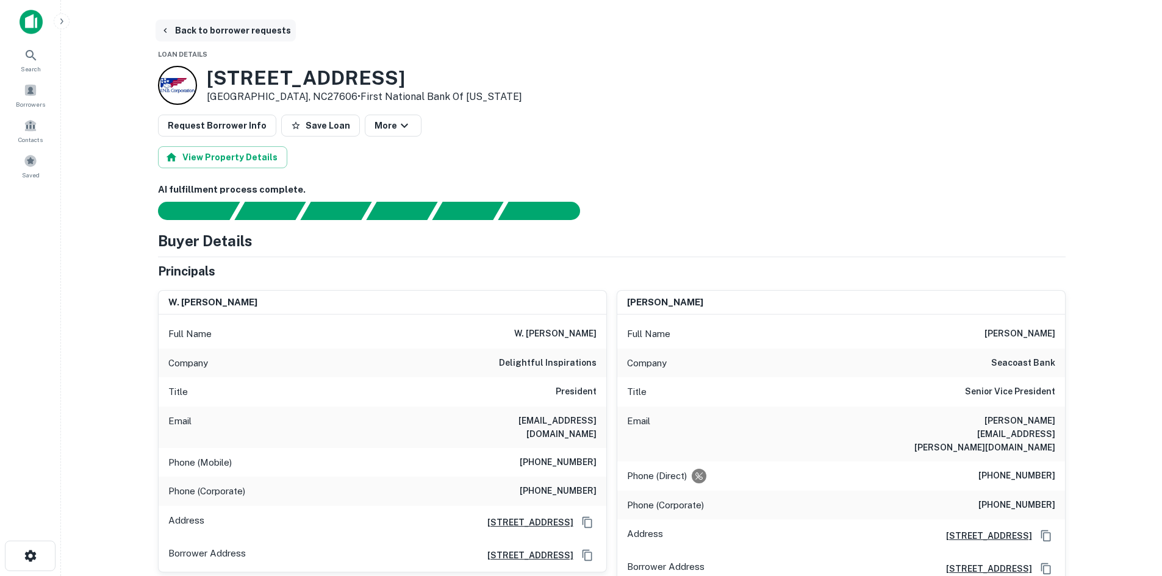
click at [236, 31] on button "Back to borrower requests" at bounding box center [226, 31] width 140 height 22
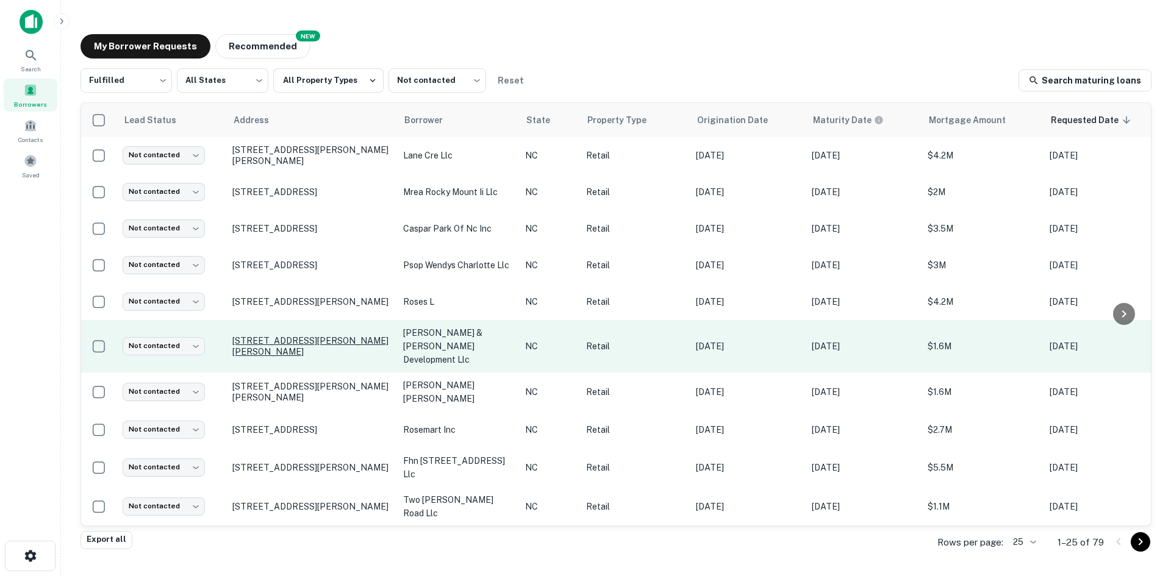
click at [272, 343] on p "[STREET_ADDRESS][PERSON_NAME][PERSON_NAME]" at bounding box center [311, 346] width 159 height 22
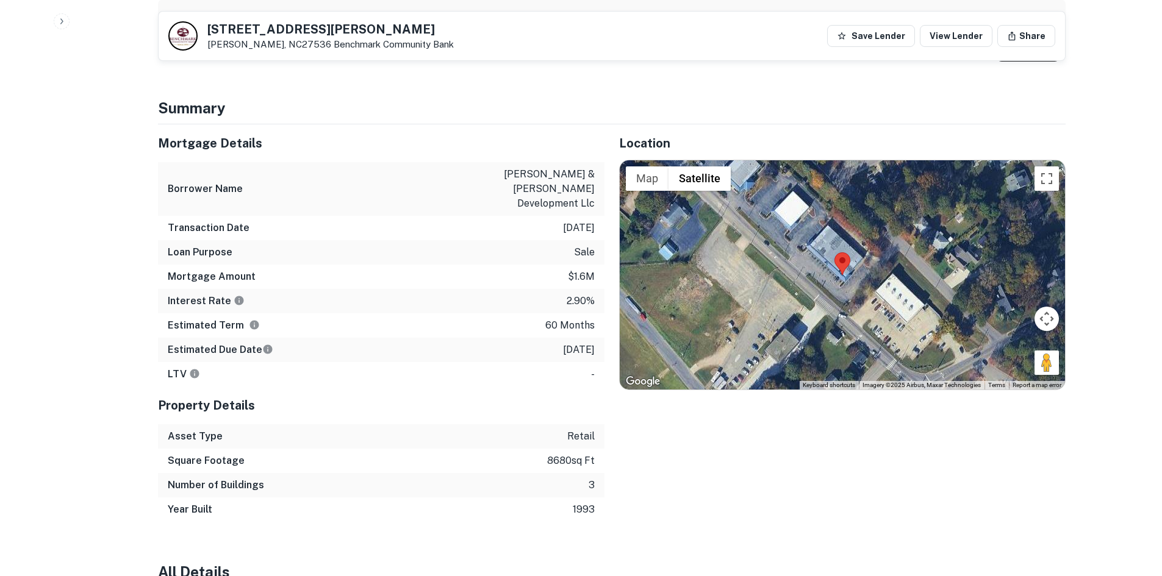
scroll to position [671, 0]
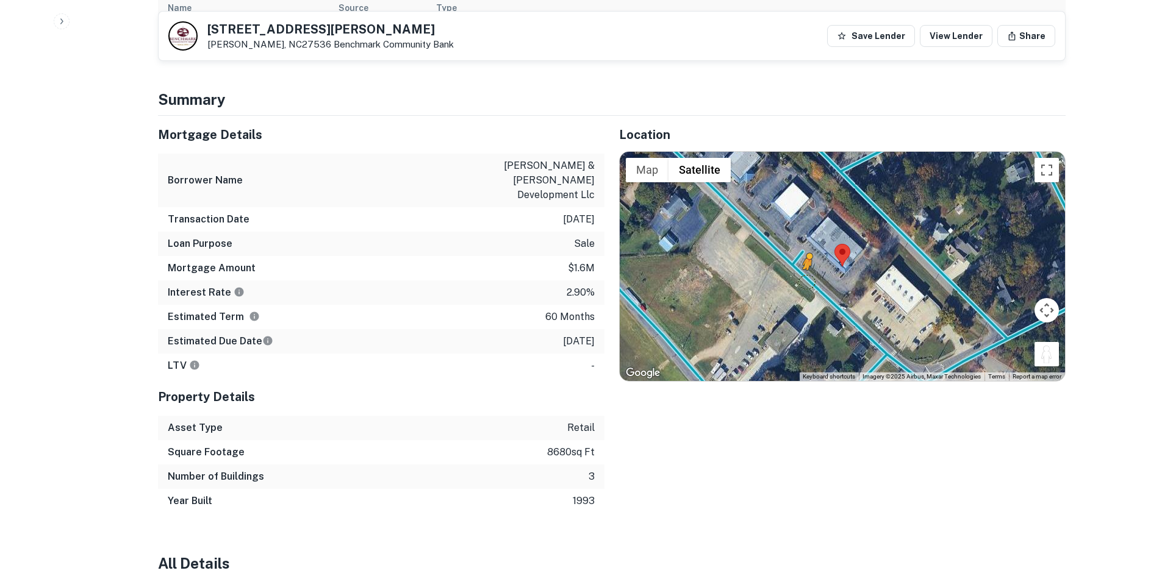
drag, startPoint x: 1044, startPoint y: 339, endPoint x: 806, endPoint y: 270, distance: 247.7
click at [780, 270] on div "To activate drag with keyboard, press Alt + Enter. Once in keyboard drag state,…" at bounding box center [842, 266] width 445 height 229
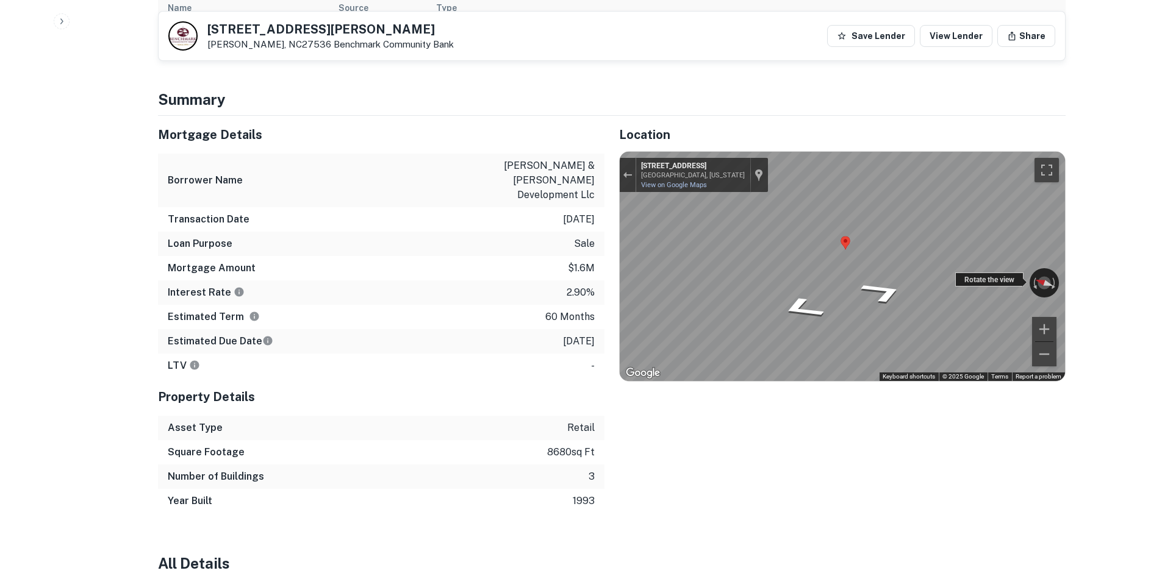
click at [780, 273] on div "Rotate the view" at bounding box center [989, 280] width 68 height 14
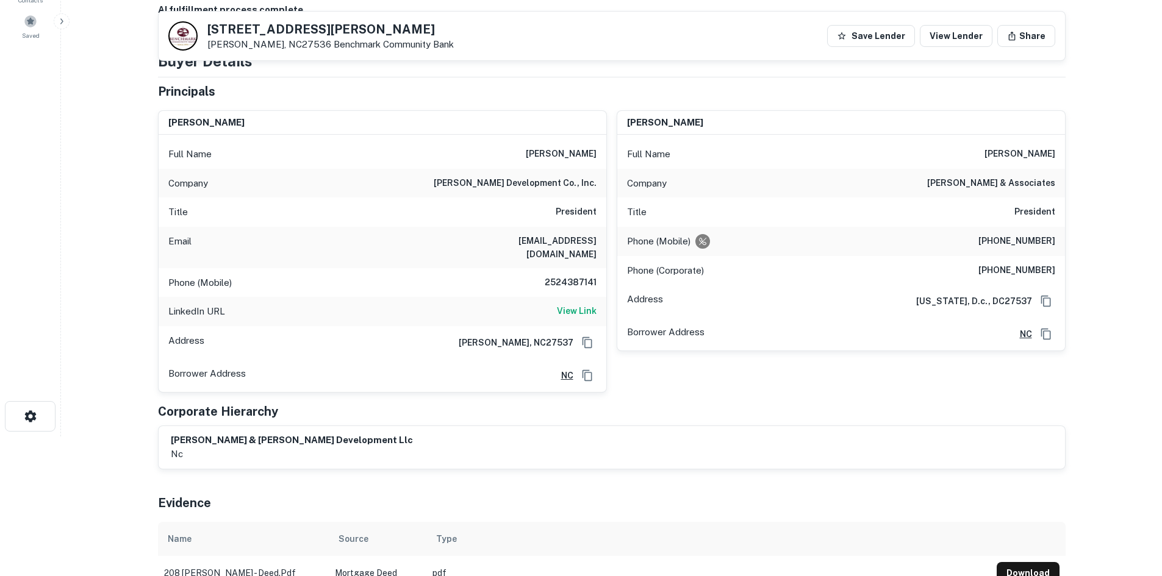
scroll to position [0, 0]
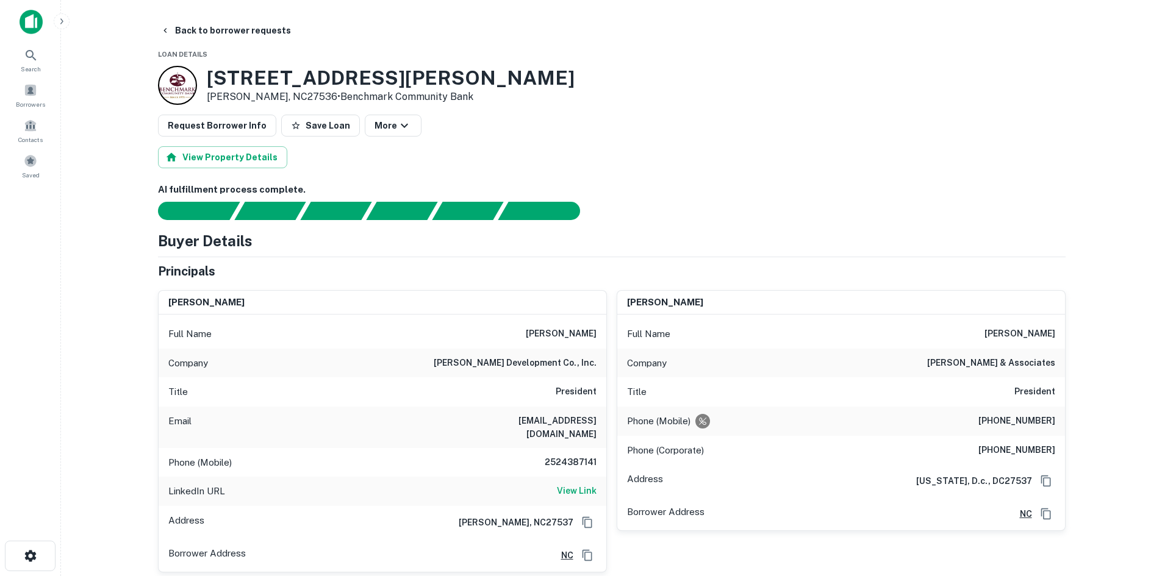
click at [268, 83] on h3 "208 Dabney Dr" at bounding box center [391, 77] width 368 height 23
click at [217, 66] on h3 "208 Dabney Dr" at bounding box center [391, 77] width 368 height 23
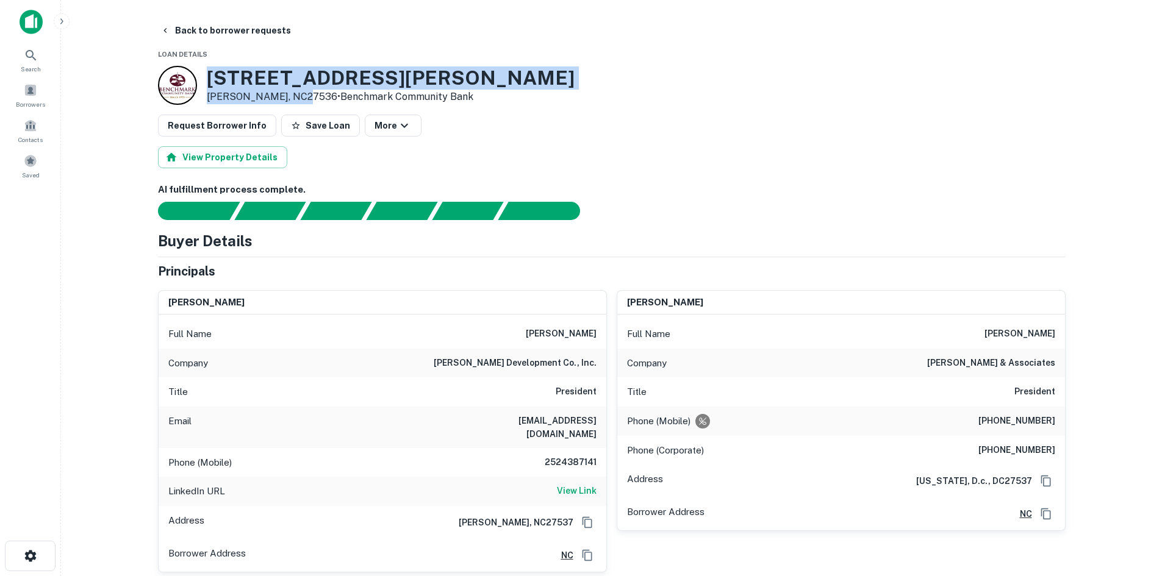
drag, startPoint x: 207, startPoint y: 75, endPoint x: 304, endPoint y: 101, distance: 99.7
click at [304, 101] on div "208 Dabney Dr Henderson, NC27536 • Benchmark Community Bank" at bounding box center [391, 85] width 368 height 38
copy div "[STREET_ADDRESS][PERSON_NAME][PERSON_NAME]"
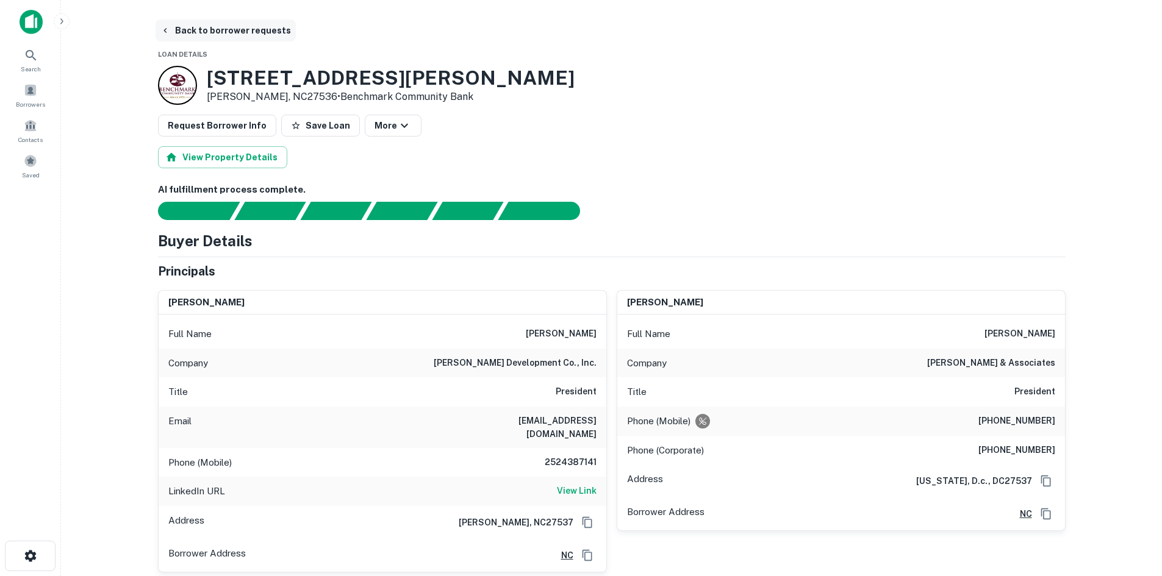
click at [180, 33] on button "Back to borrower requests" at bounding box center [226, 31] width 140 height 22
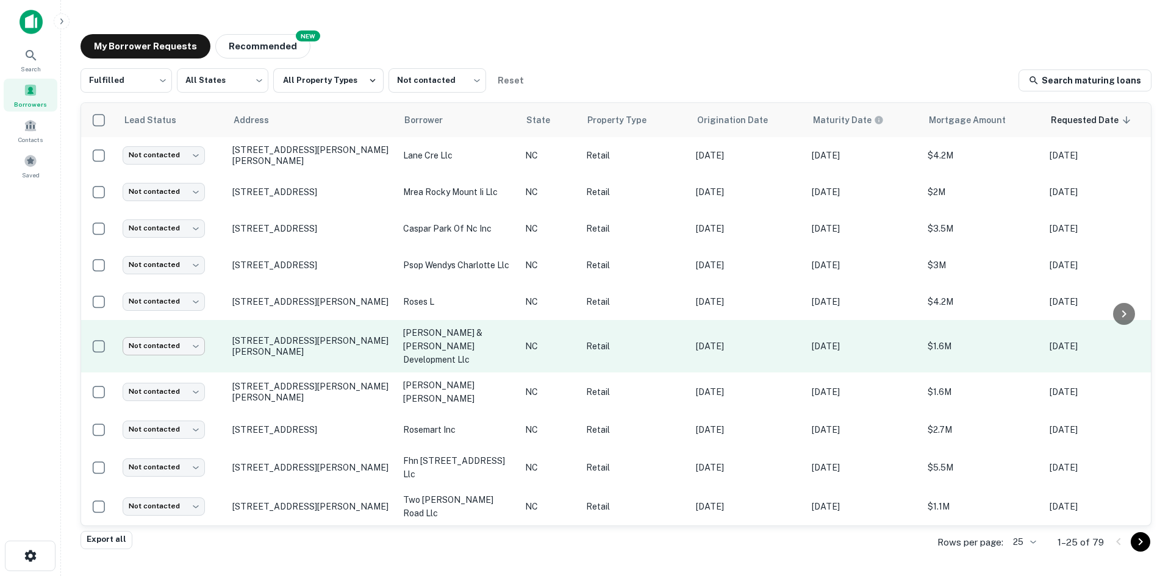
click at [182, 335] on body "Search Borrowers Contacts Saved My Borrower Requests NEW Recommended Fulfilled …" at bounding box center [585, 288] width 1171 height 576
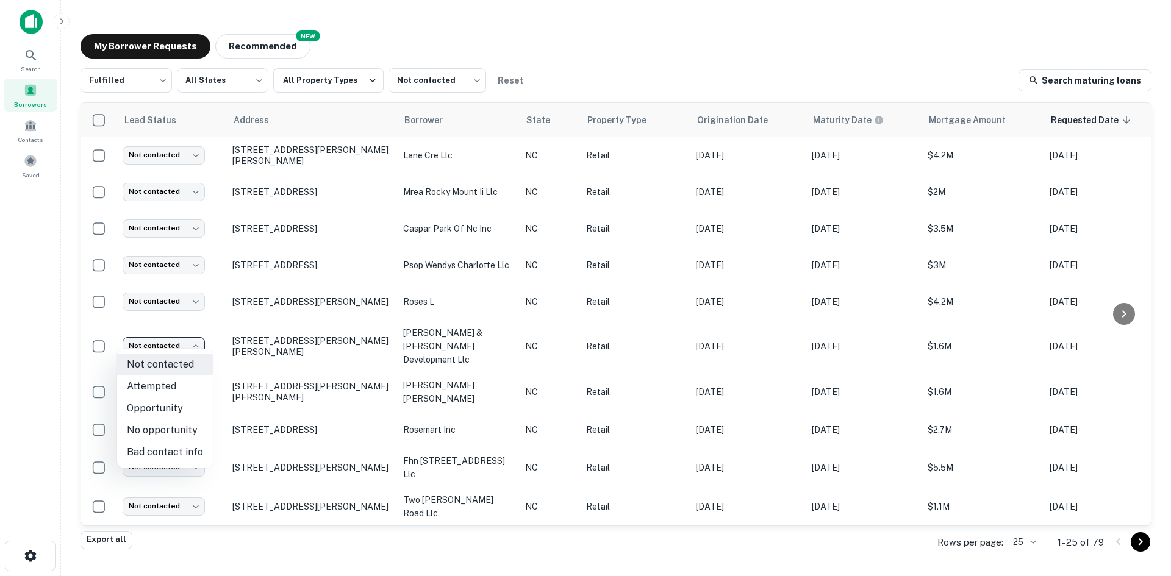
click at [179, 392] on li "Attempted" at bounding box center [165, 387] width 96 height 22
type input "*********"
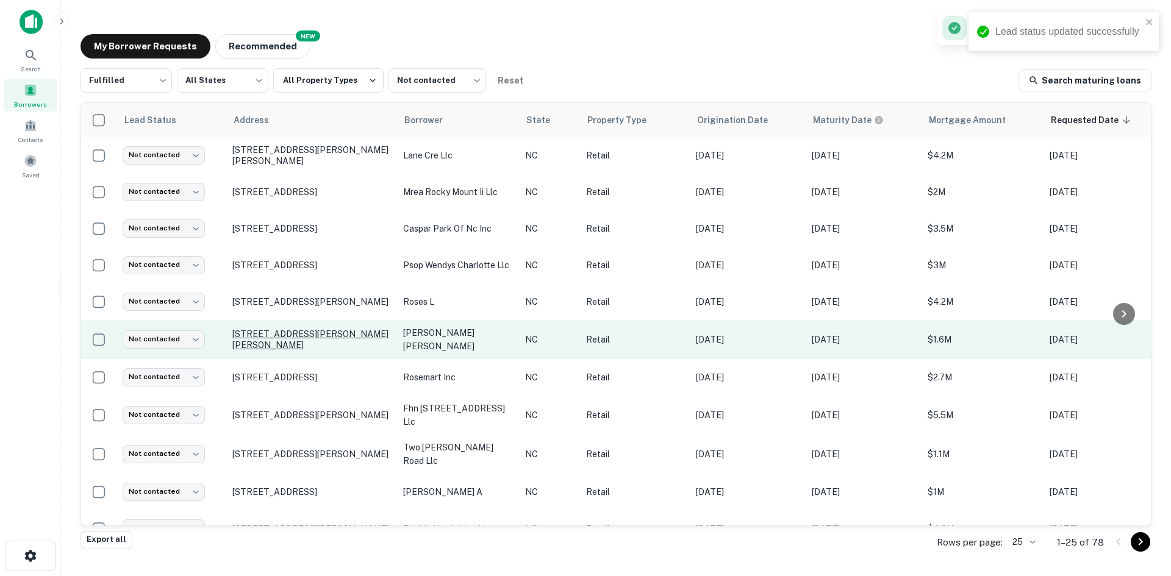
click at [256, 343] on p "[STREET_ADDRESS][PERSON_NAME][PERSON_NAME]" at bounding box center [311, 340] width 159 height 22
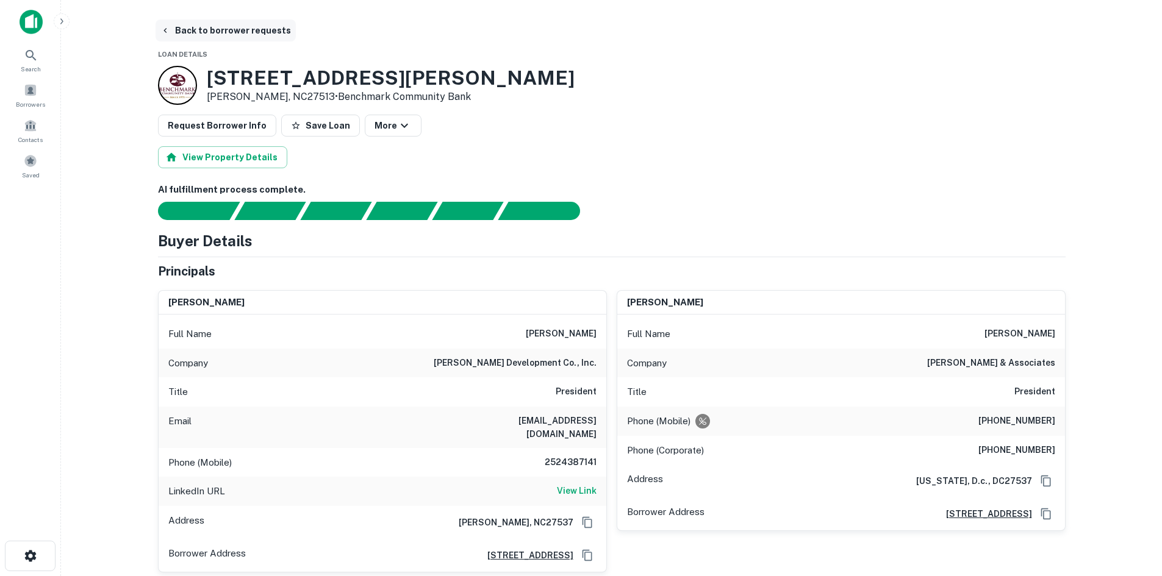
click at [196, 25] on button "Back to borrower requests" at bounding box center [226, 31] width 140 height 22
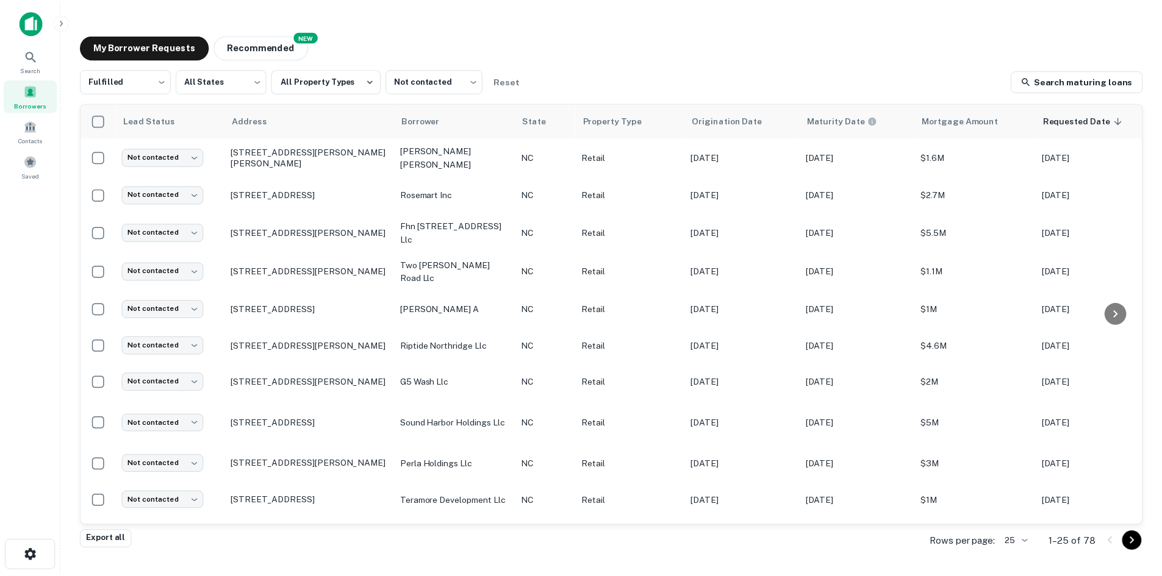
scroll to position [244, 0]
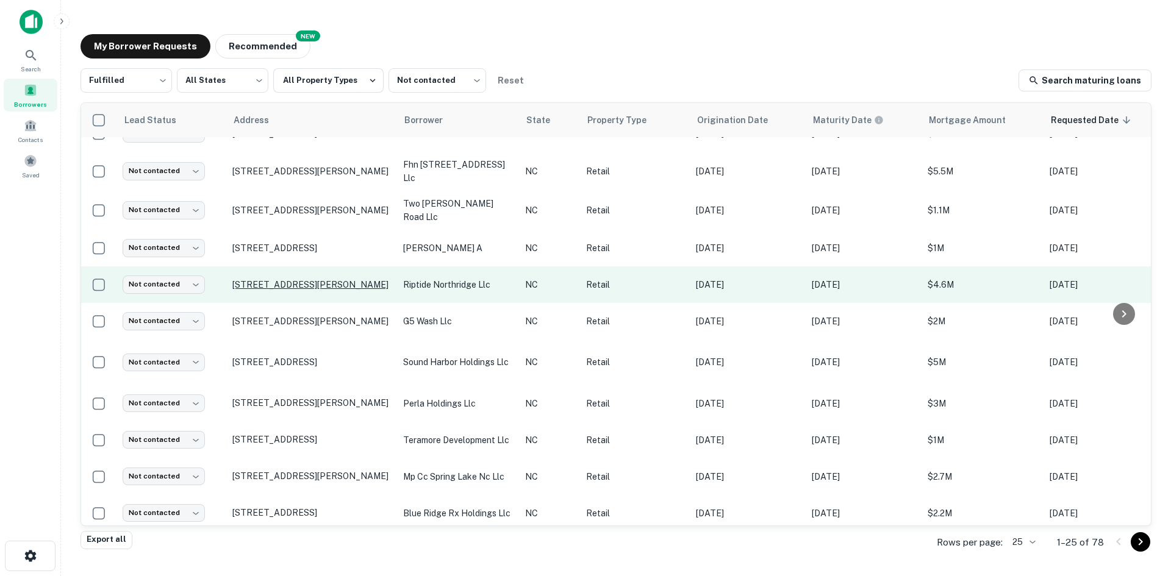
click at [253, 279] on p "[STREET_ADDRESS][PERSON_NAME]" at bounding box center [311, 284] width 159 height 11
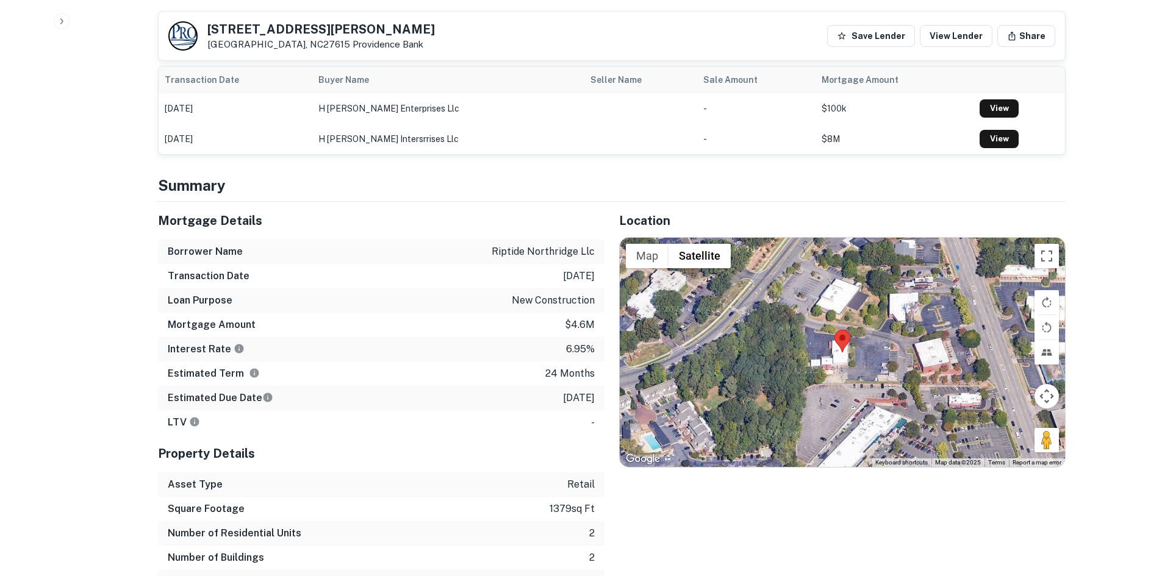
scroll to position [732, 0]
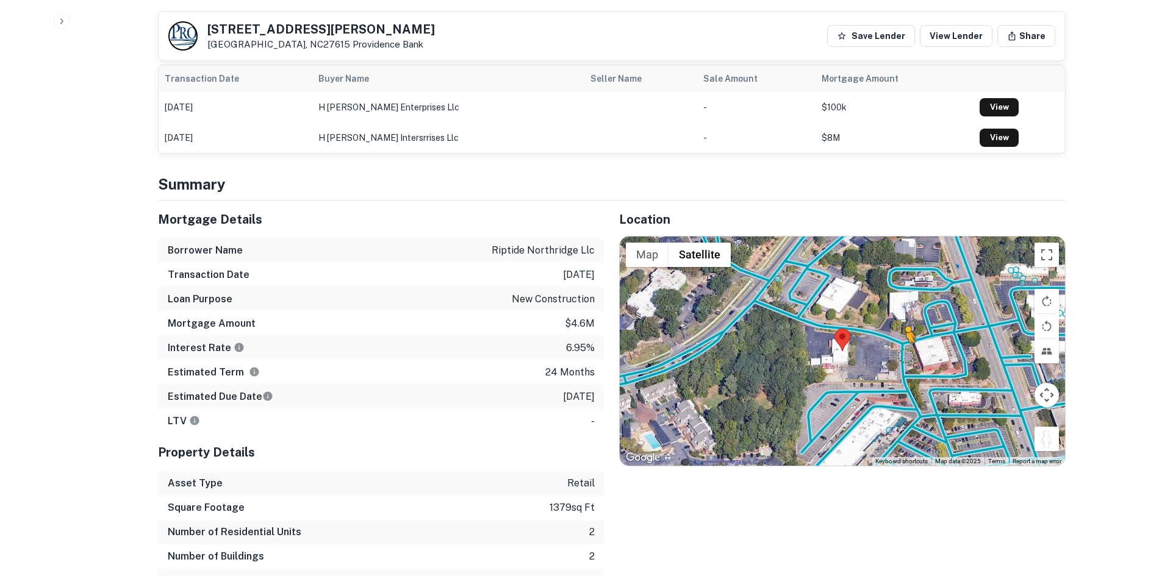
drag, startPoint x: 1050, startPoint y: 426, endPoint x: 902, endPoint y: 338, distance: 172.8
click at [780, 338] on div "To activate drag with keyboard, press Alt + Enter. Once in keyboard drag state,…" at bounding box center [842, 351] width 445 height 229
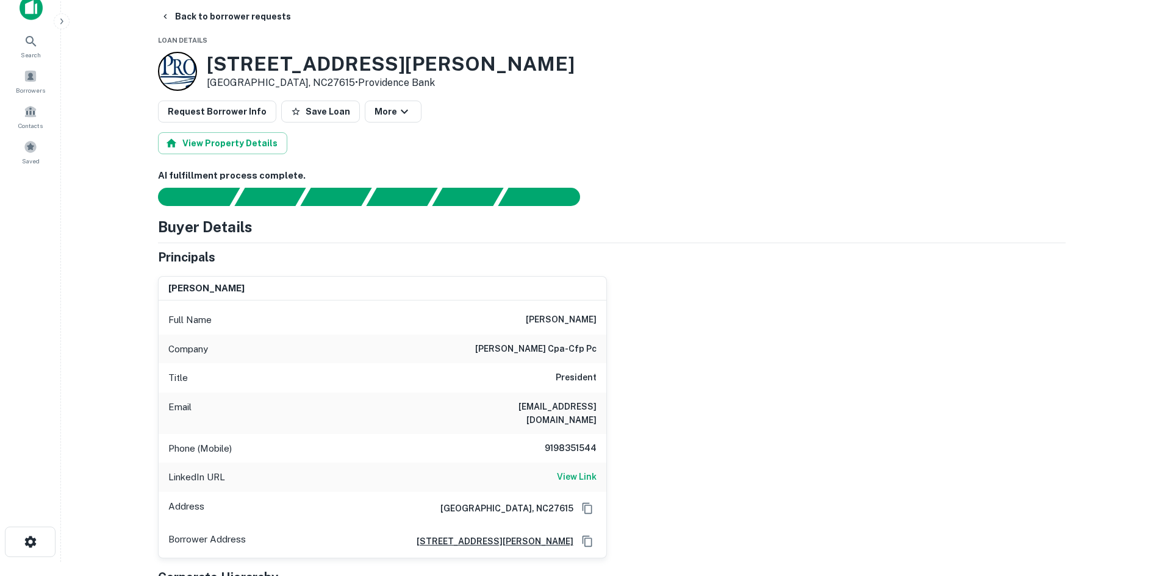
scroll to position [0, 0]
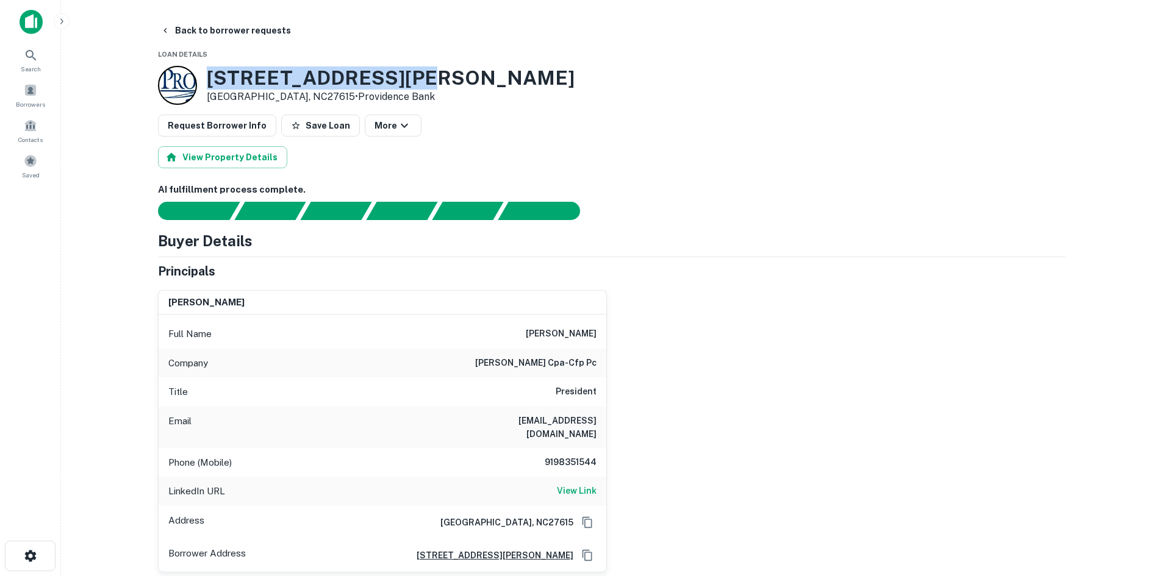
drag, startPoint x: 203, startPoint y: 74, endPoint x: 412, endPoint y: 87, distance: 209.6
click at [412, 87] on div "7110 Sandy Forks Rd Raleigh, NC27615 • Providence Bank" at bounding box center [612, 85] width 908 height 39
copy h3 "7110 Sandy Forks Rd"
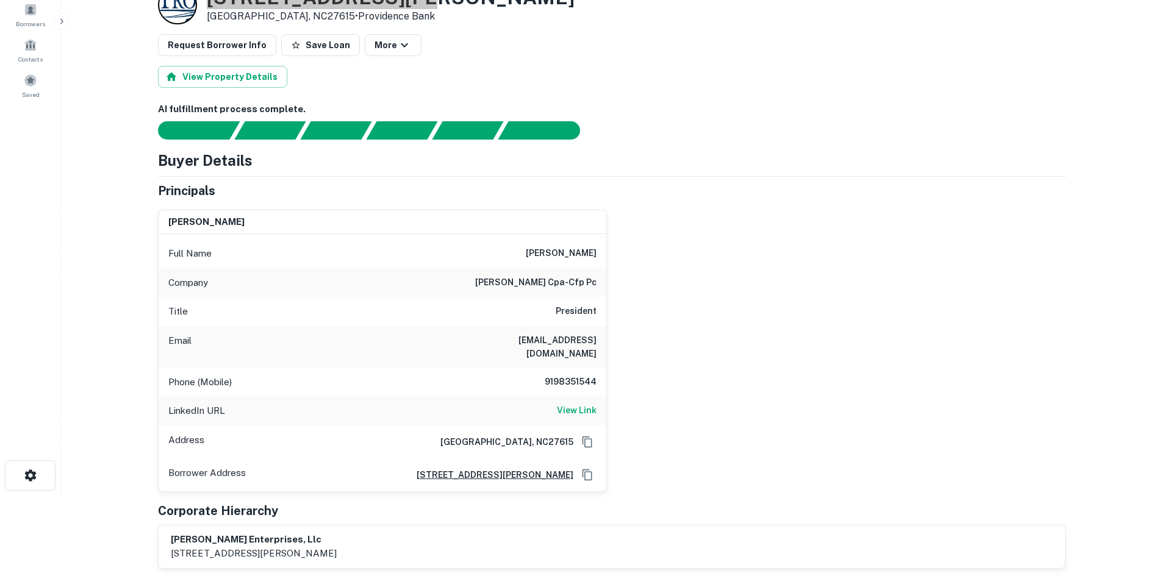
scroll to position [183, 0]
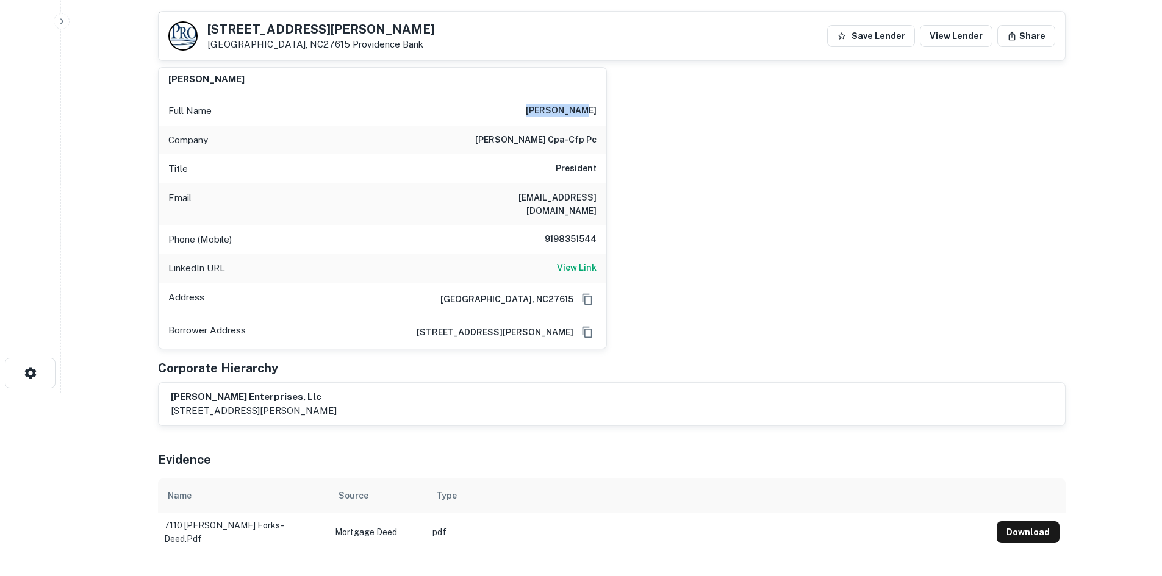
drag, startPoint x: 547, startPoint y: 110, endPoint x: 604, endPoint y: 107, distance: 56.8
click at [604, 107] on div "Full Name les merritt" at bounding box center [383, 110] width 448 height 29
copy h6 "les merritt"
click at [582, 261] on h6 "View Link" at bounding box center [577, 267] width 40 height 13
drag, startPoint x: 526, startPoint y: 223, endPoint x: 648, endPoint y: 234, distance: 123.1
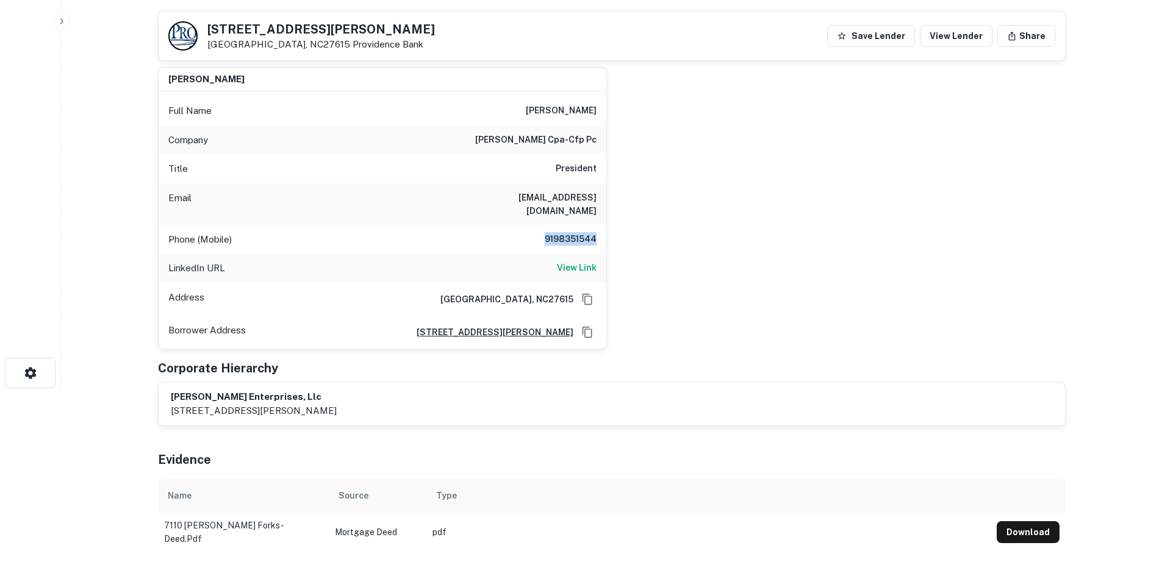
click at [648, 234] on div "les merritt Full Name les merritt Company les merritt cpa-cfp pc Title Presiden…" at bounding box center [606, 203] width 917 height 292
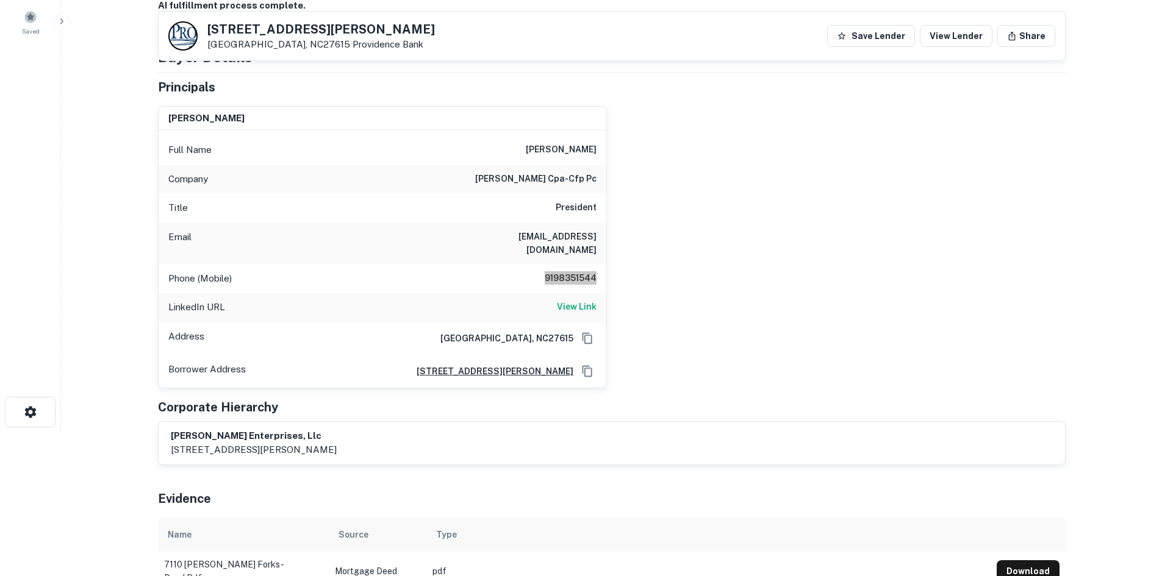
scroll to position [122, 0]
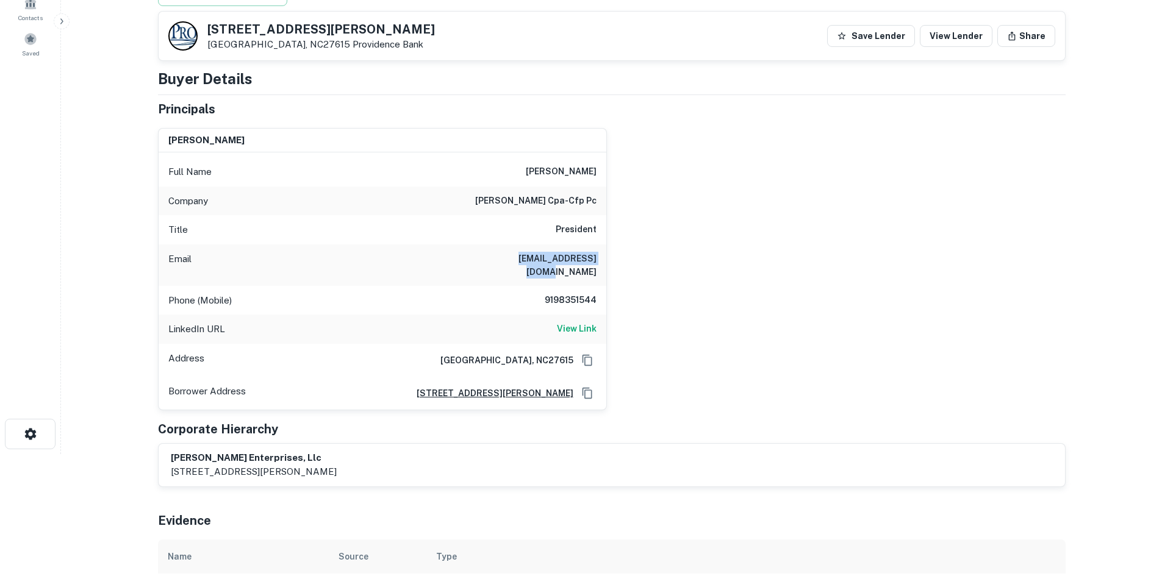
drag, startPoint x: 504, startPoint y: 256, endPoint x: 611, endPoint y: 261, distance: 106.9
click at [611, 261] on div "les merritt Full Name les merritt Company les merritt cpa-cfp pc Title Presiden…" at bounding box center [606, 264] width 917 height 292
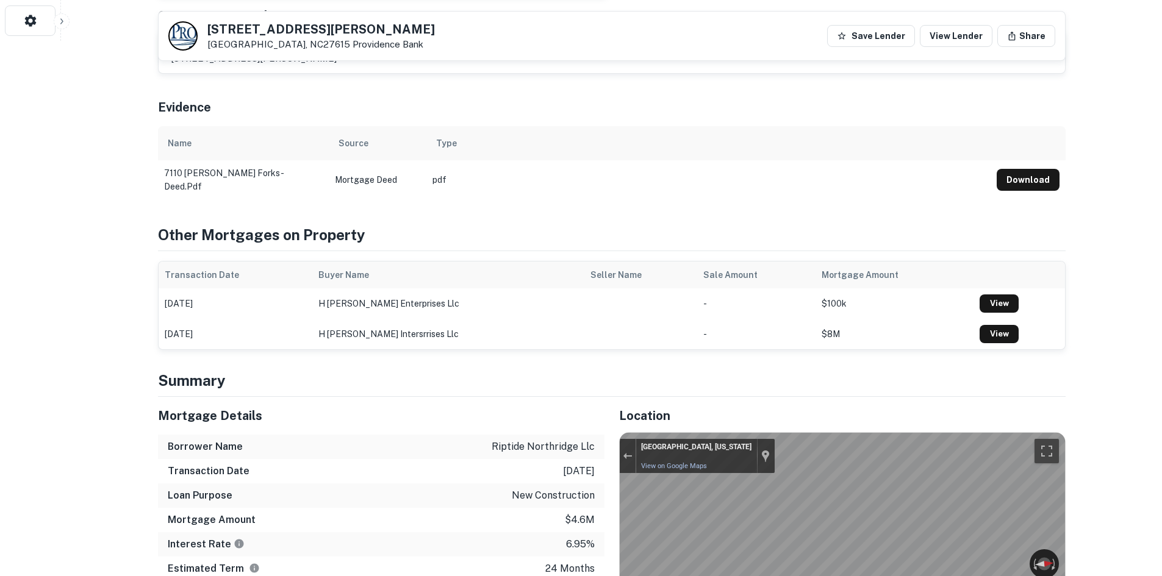
scroll to position [610, 0]
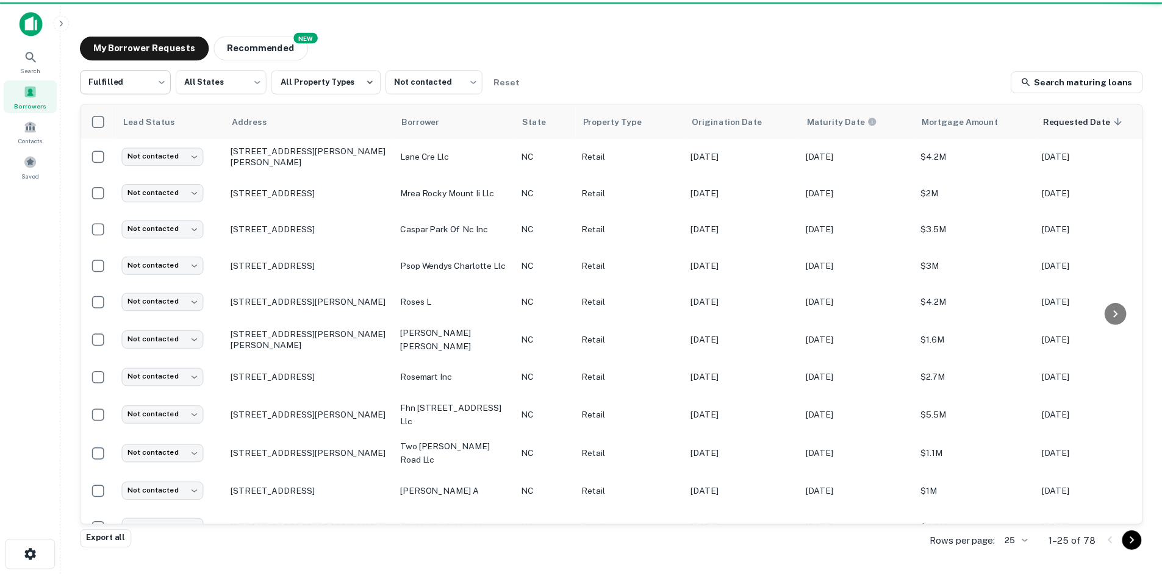
scroll to position [244, 0]
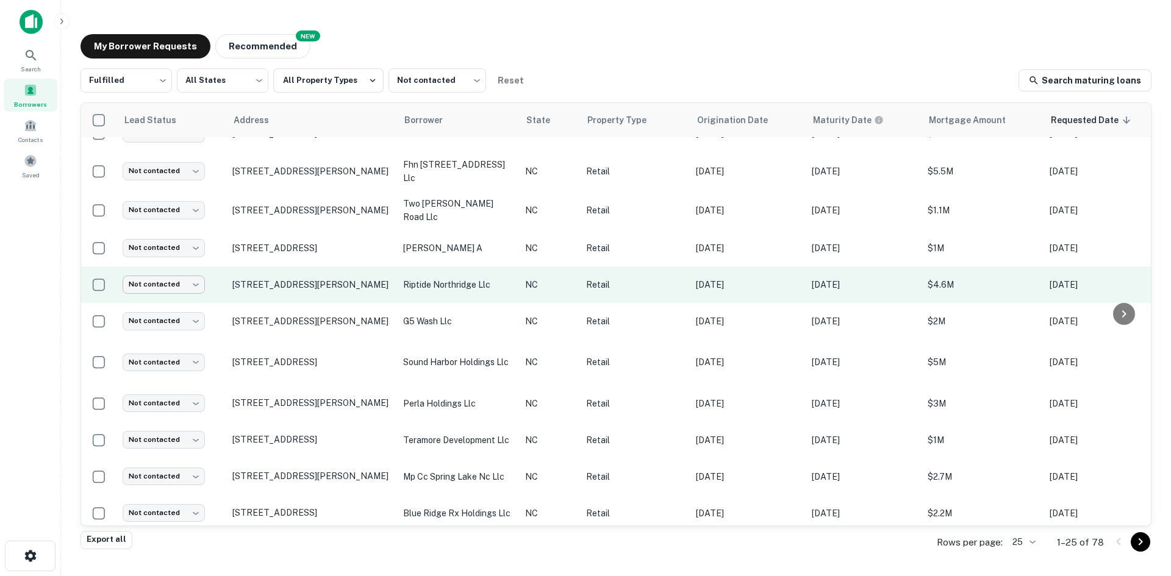
click at [180, 270] on body "Search Borrowers Contacts Saved My Borrower Requests NEW Recommended Fulfilled …" at bounding box center [585, 288] width 1171 height 576
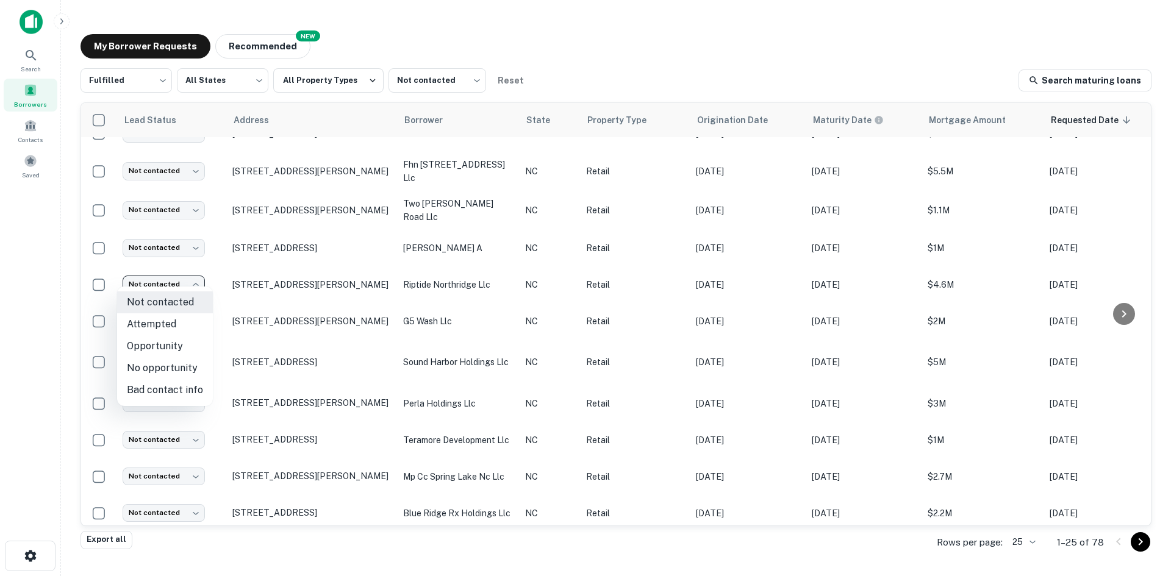
click at [173, 326] on li "Attempted" at bounding box center [165, 325] width 96 height 22
type input "*********"
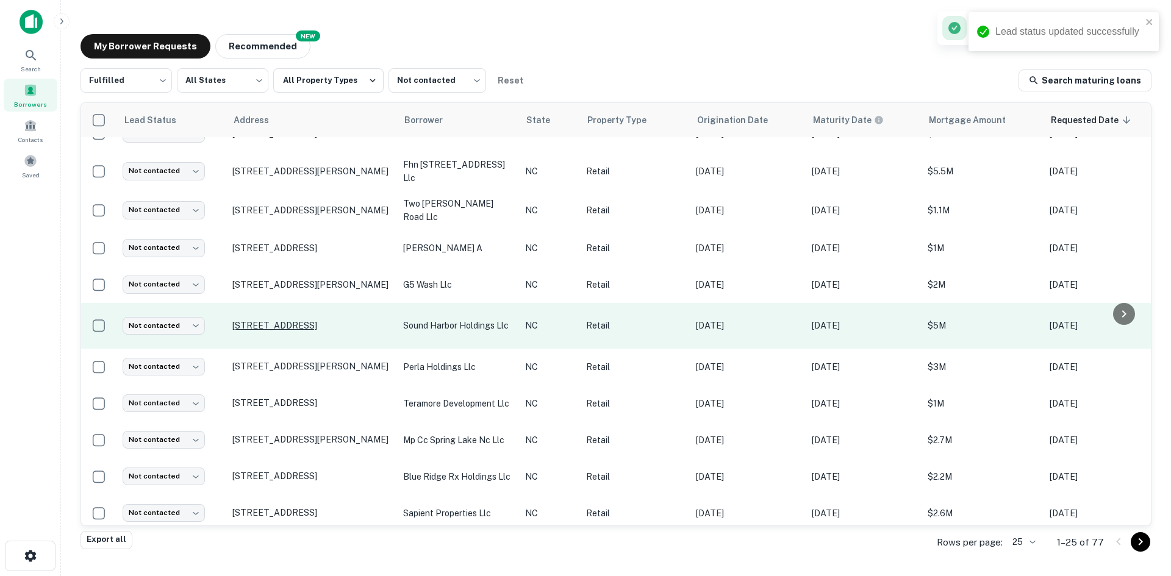
drag, startPoint x: 252, startPoint y: 314, endPoint x: 257, endPoint y: 318, distance: 7.3
click at [253, 320] on p "[STREET_ADDRESS]" at bounding box center [311, 325] width 159 height 11
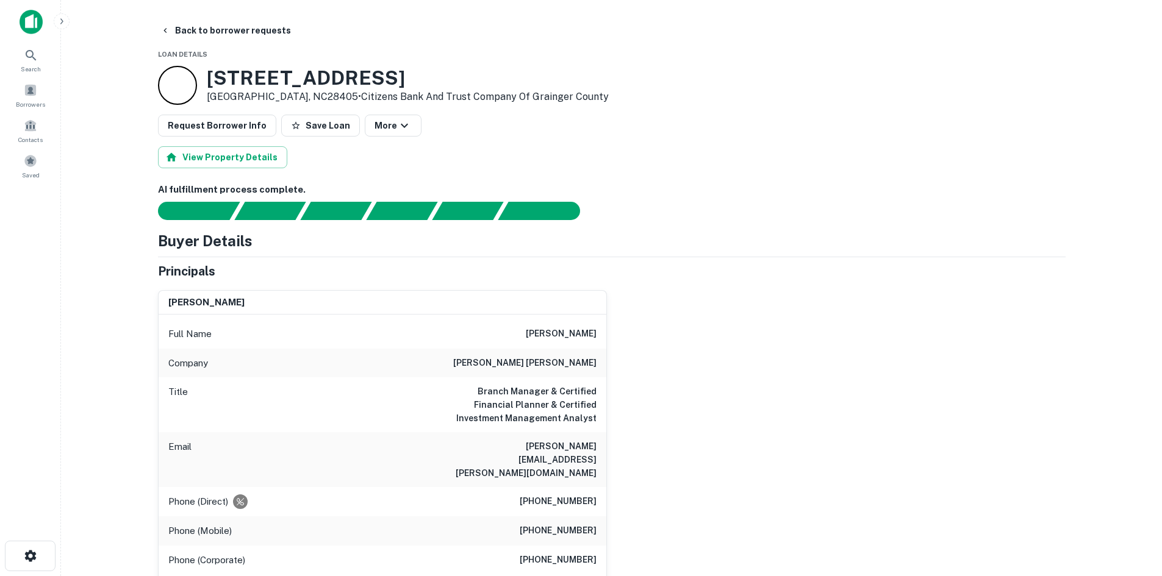
click at [191, 18] on main "Back to borrower requests Loan Details 6500 Windmill Way Wilmington, NC28405 • …" at bounding box center [611, 288] width 1101 height 576
click at [195, 21] on button "Back to borrower requests" at bounding box center [226, 31] width 140 height 22
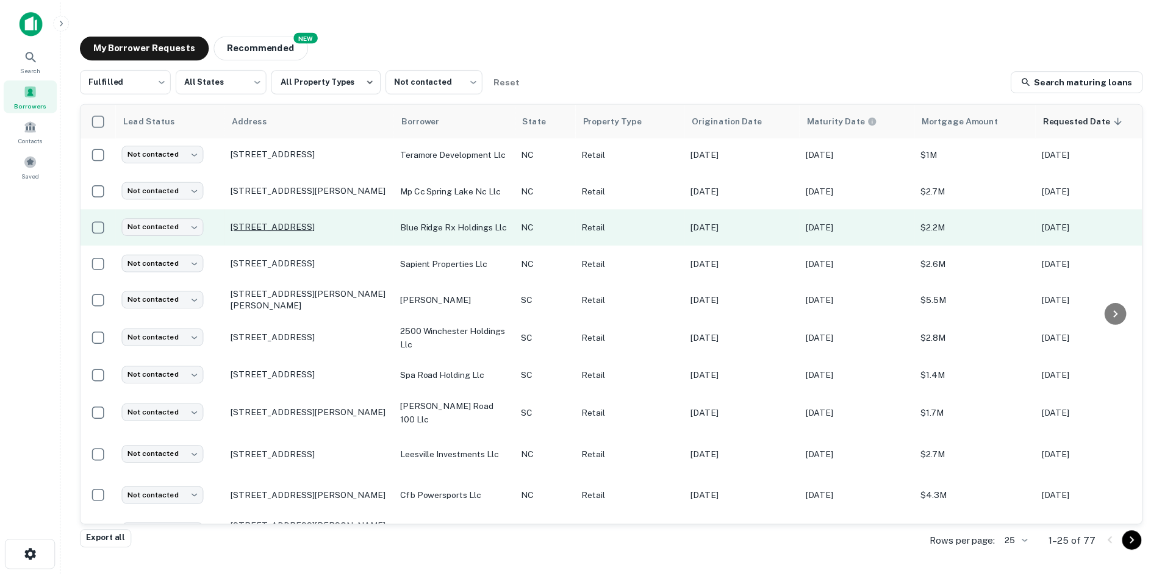
scroll to position [573, 0]
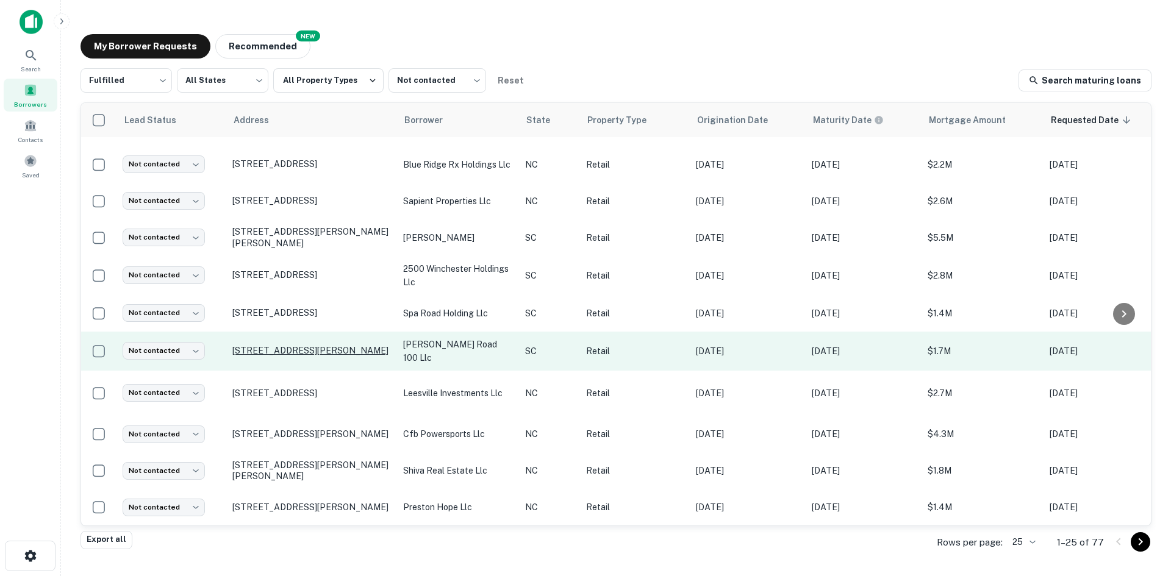
click at [296, 345] on p "[STREET_ADDRESS][PERSON_NAME]" at bounding box center [311, 350] width 159 height 11
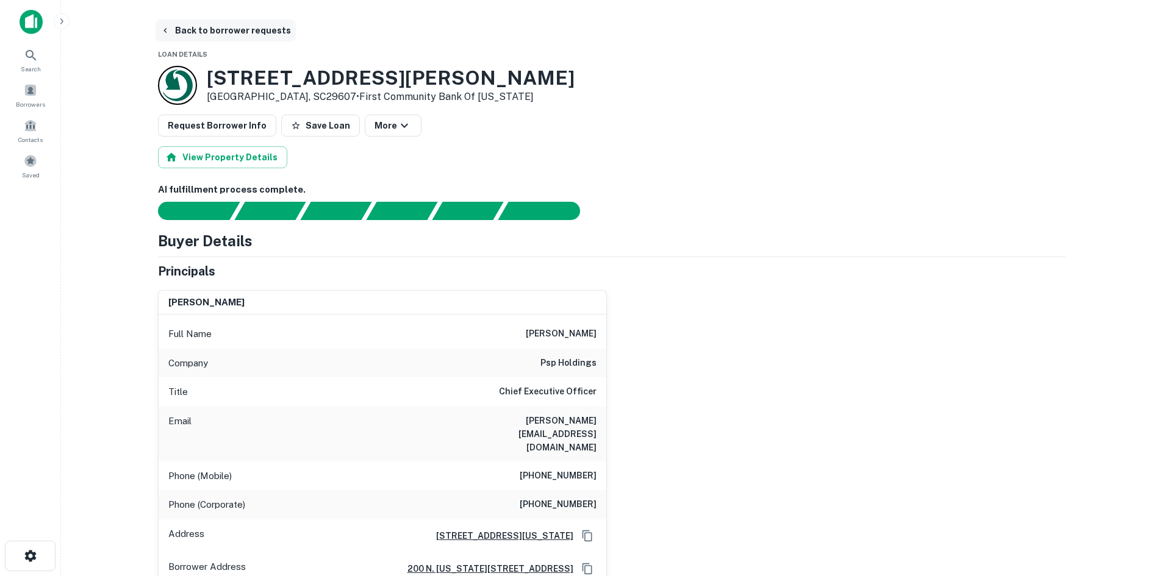
click at [217, 29] on button "Back to borrower requests" at bounding box center [226, 31] width 140 height 22
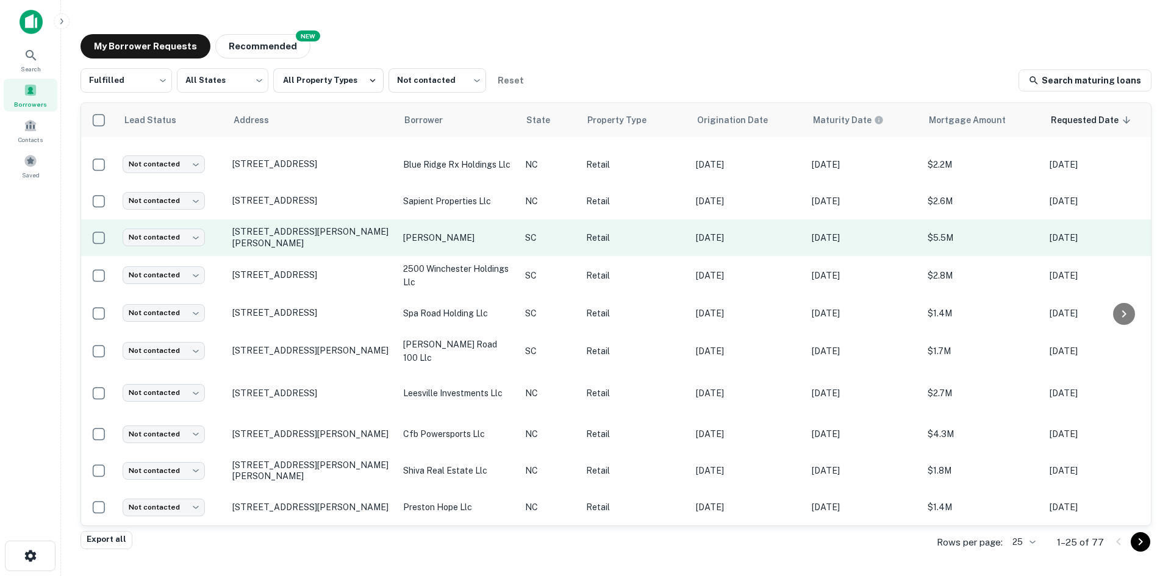
scroll to position [573, 0]
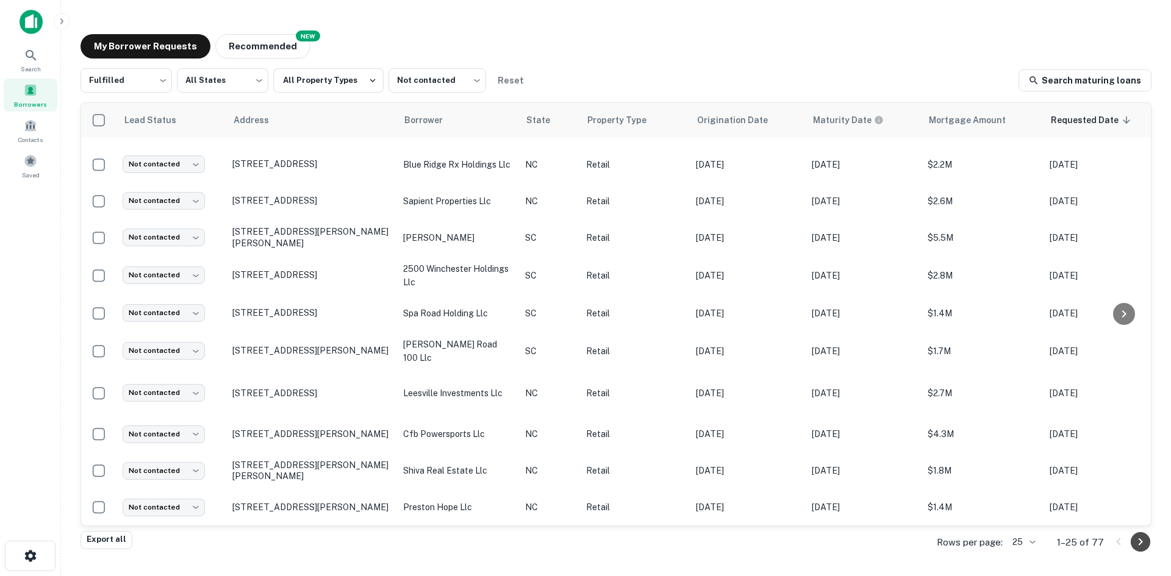
click at [780, 405] on icon "Go to next page" at bounding box center [1140, 542] width 15 height 15
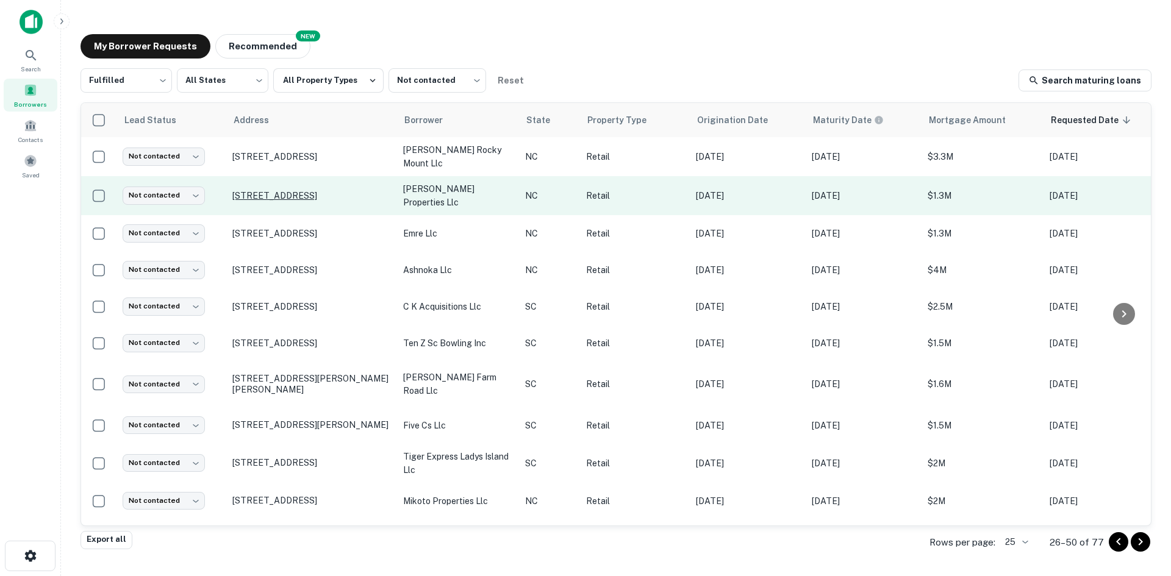
click at [269, 193] on p "[STREET_ADDRESS]" at bounding box center [311, 195] width 159 height 11
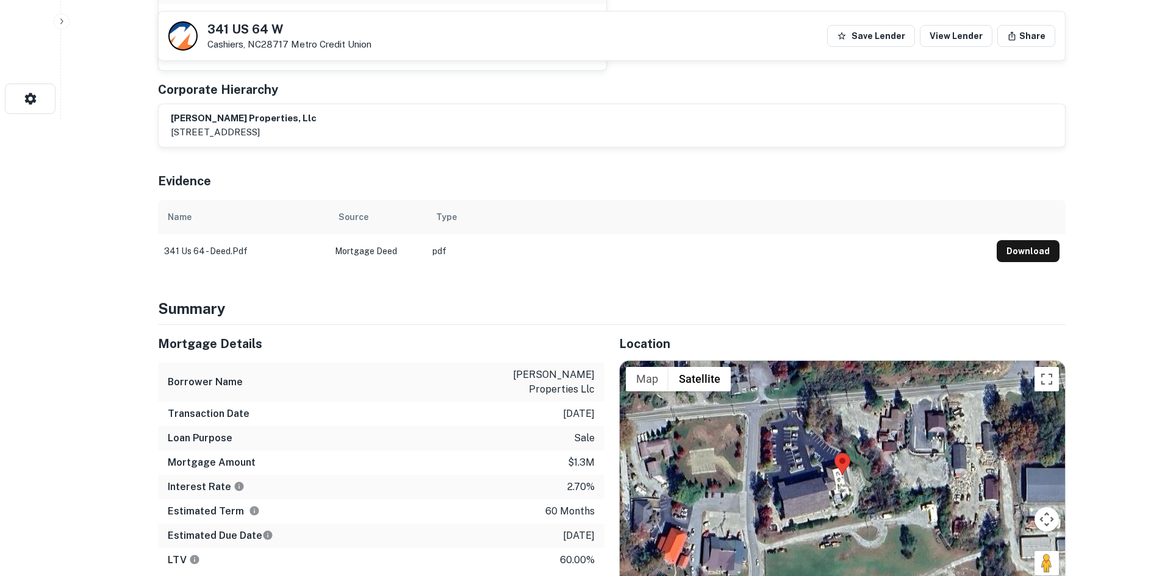
scroll to position [488, 0]
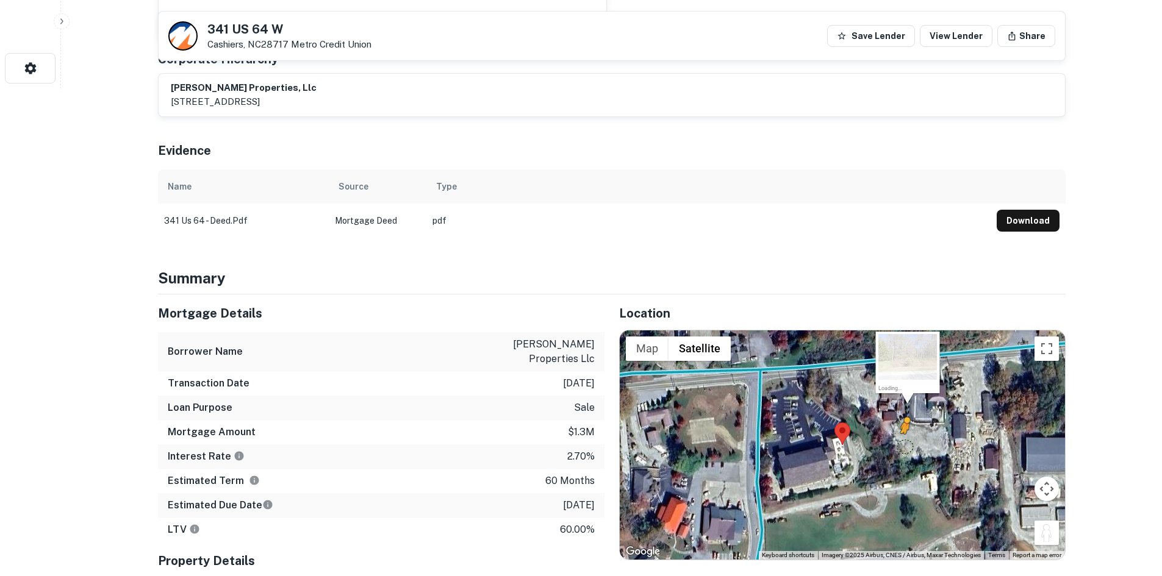
drag, startPoint x: 1047, startPoint y: 494, endPoint x: 905, endPoint y: 404, distance: 168.9
click at [780, 405] on div "To activate drag with keyboard, press Alt + Enter. Once in keyboard drag state,…" at bounding box center [842, 445] width 445 height 229
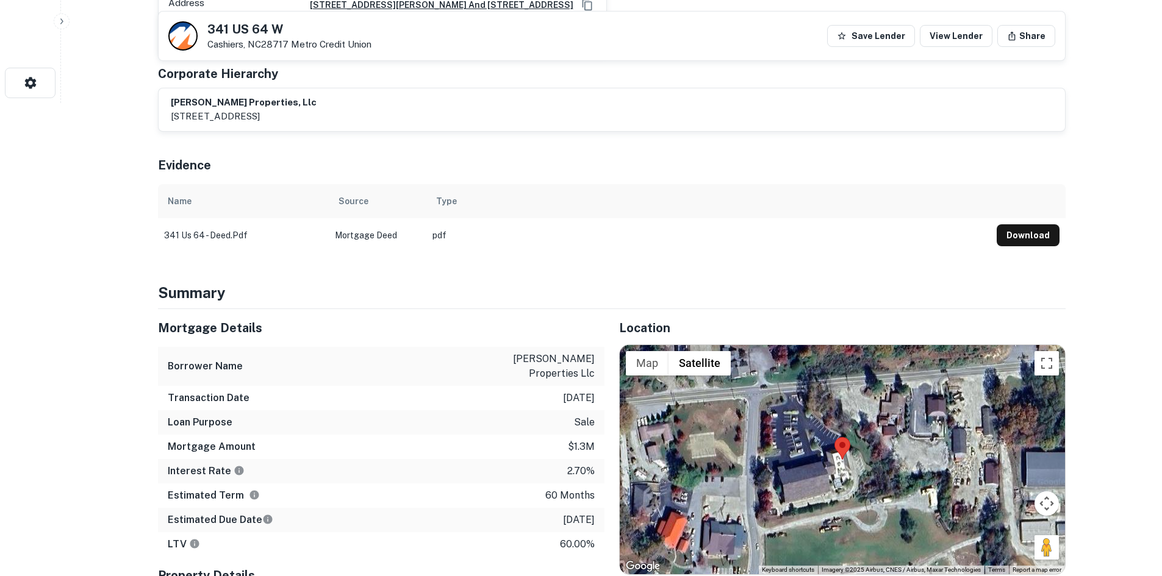
scroll to position [183, 0]
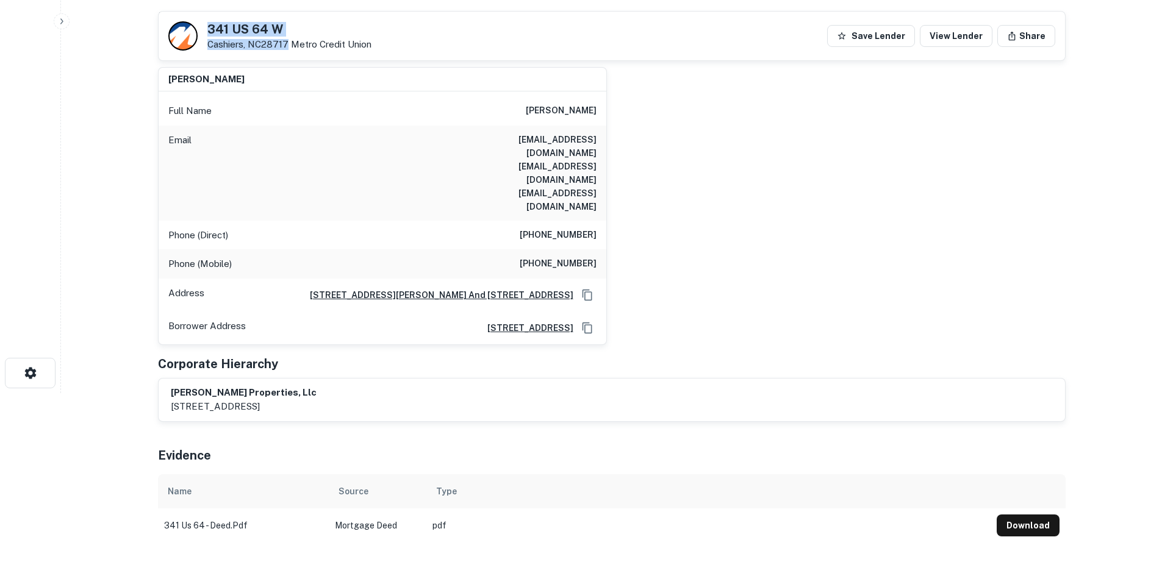
drag, startPoint x: 208, startPoint y: 27, endPoint x: 285, endPoint y: 43, distance: 78.4
click at [285, 43] on div "341 US 64 W Cashiers, NC28717 Metro Credit Union" at bounding box center [289, 36] width 164 height 27
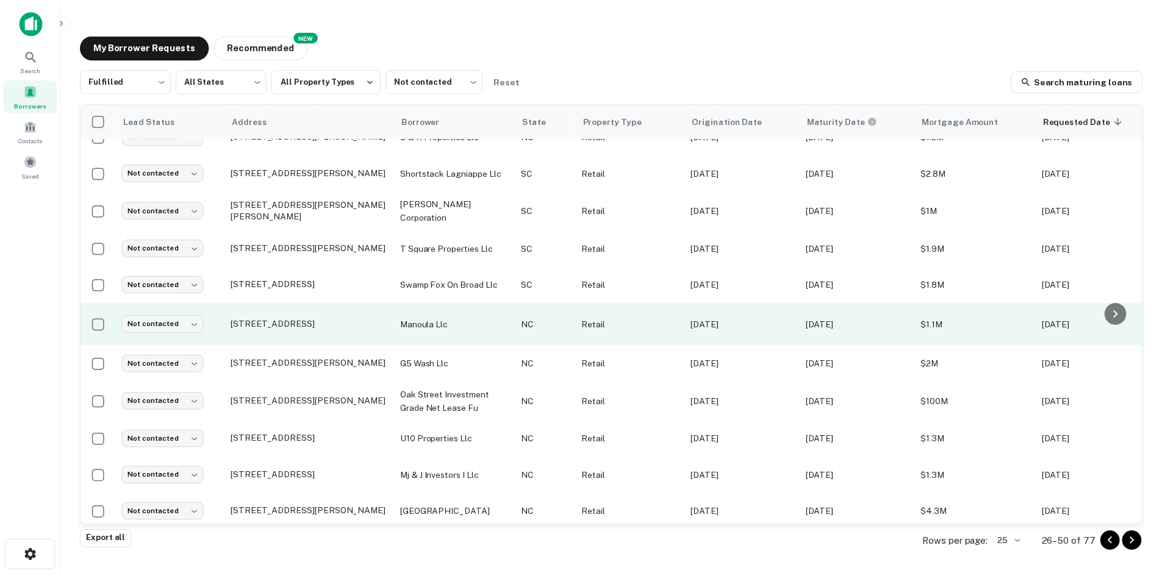
scroll to position [488, 0]
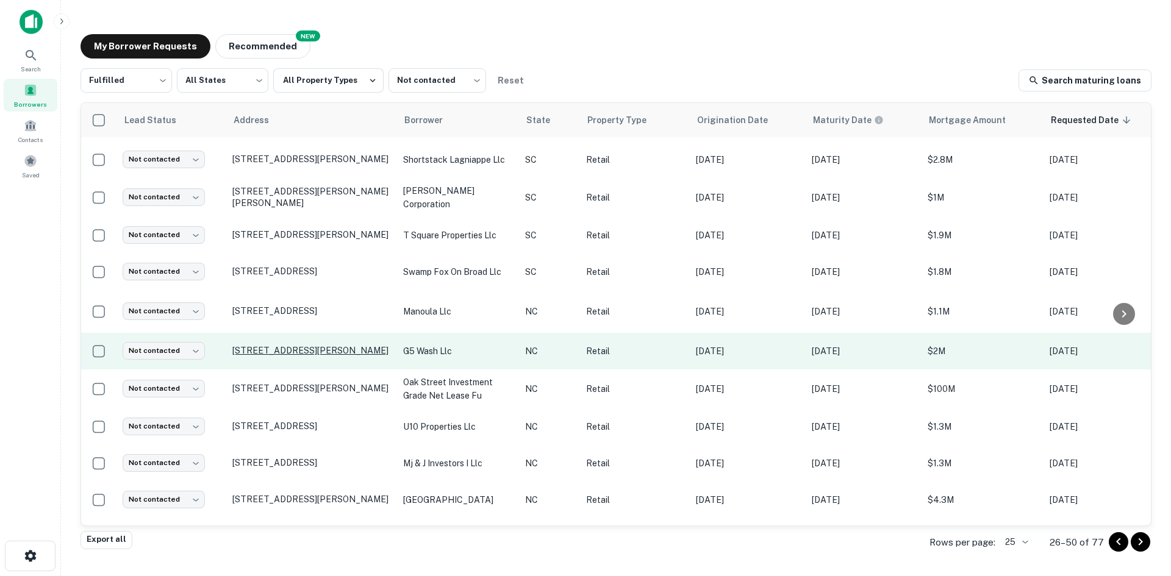
click at [298, 346] on p "5719 Inman Rd Greensboro, NC27410" at bounding box center [311, 350] width 159 height 11
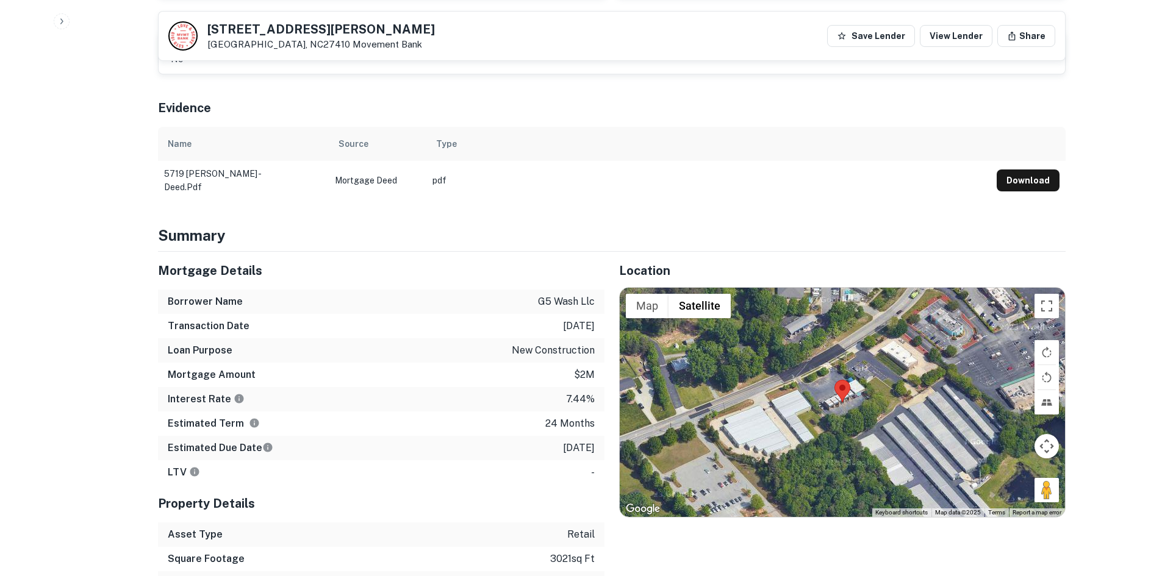
scroll to position [610, 0]
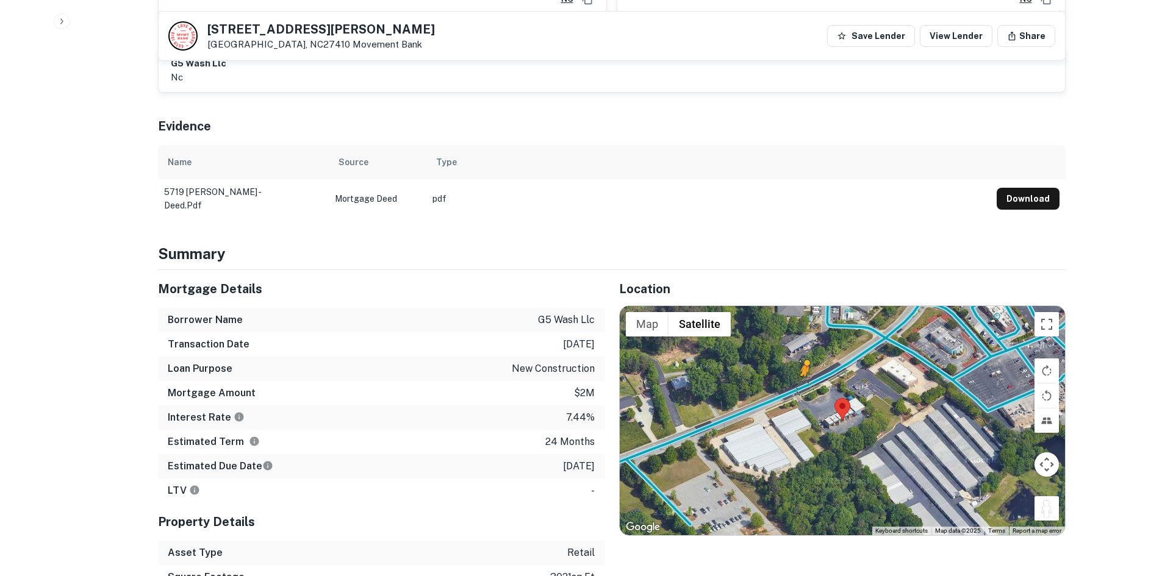
drag, startPoint x: 1051, startPoint y: 518, endPoint x: 807, endPoint y: 383, distance: 279.0
click at [780, 383] on div "To activate drag with keyboard, press Alt + Enter. Once in keyboard drag state,…" at bounding box center [842, 420] width 445 height 229
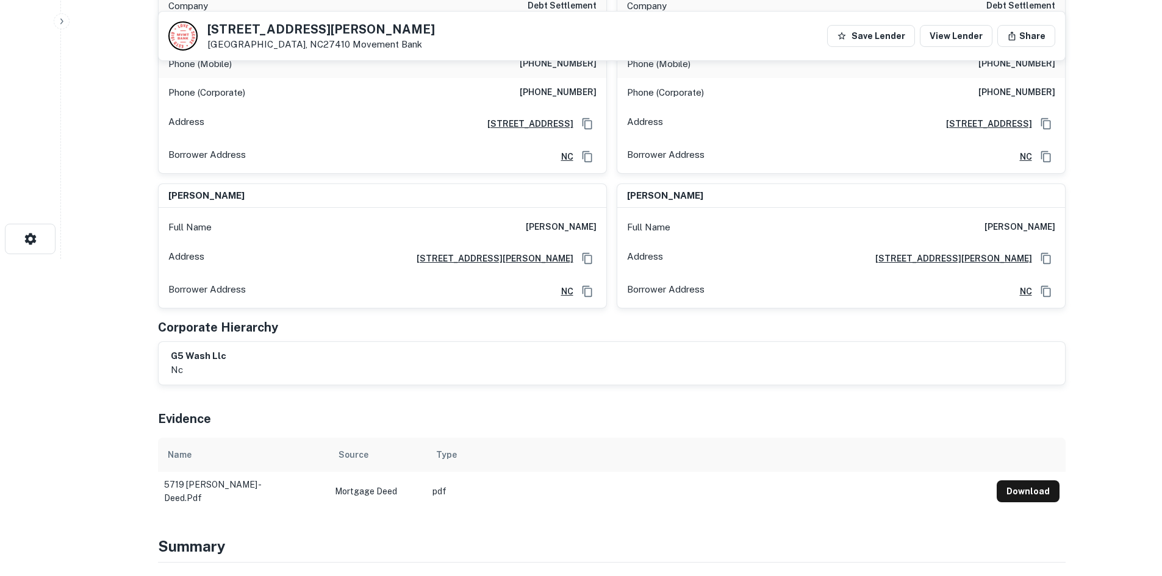
scroll to position [183, 0]
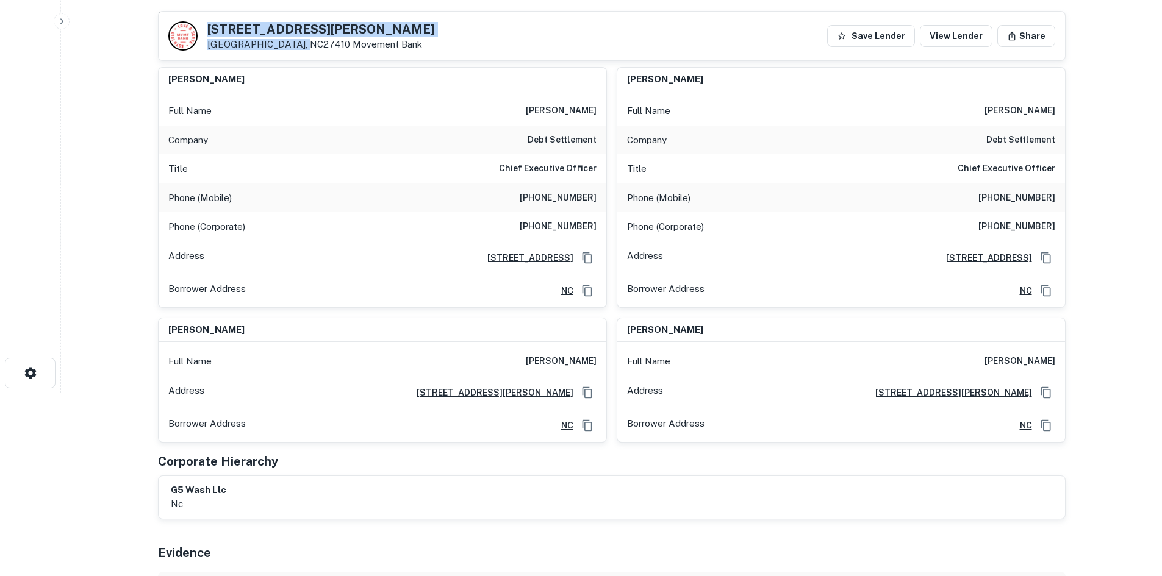
drag, startPoint x: 204, startPoint y: 30, endPoint x: 299, endPoint y: 48, distance: 96.7
click at [299, 48] on div "5719 Inman Rd Greensboro, NC27410 Movement Bank" at bounding box center [301, 35] width 267 height 29
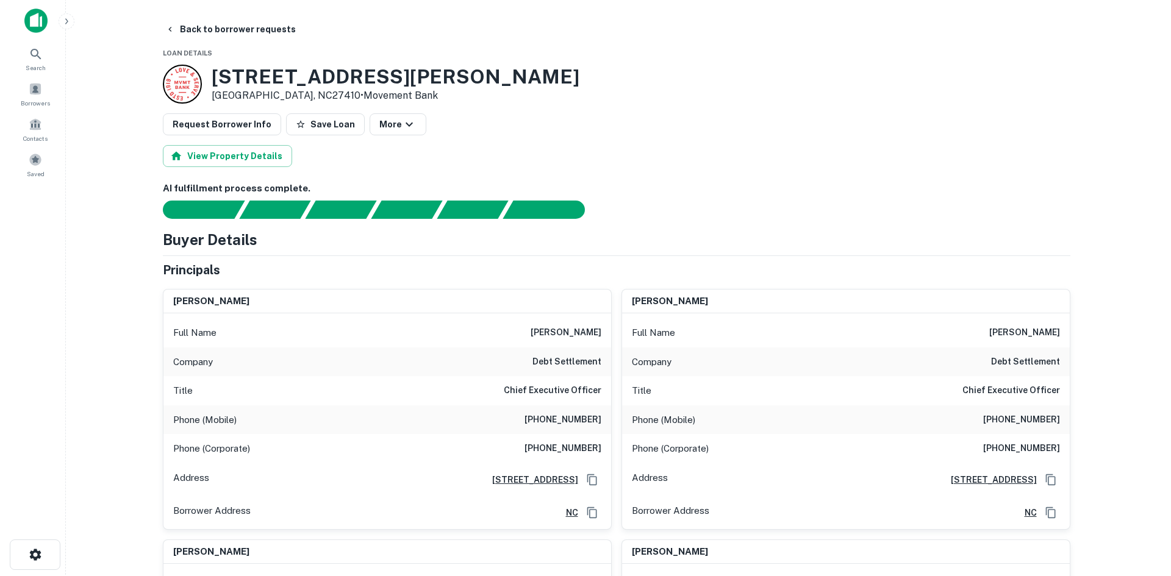
scroll to position [0, 0]
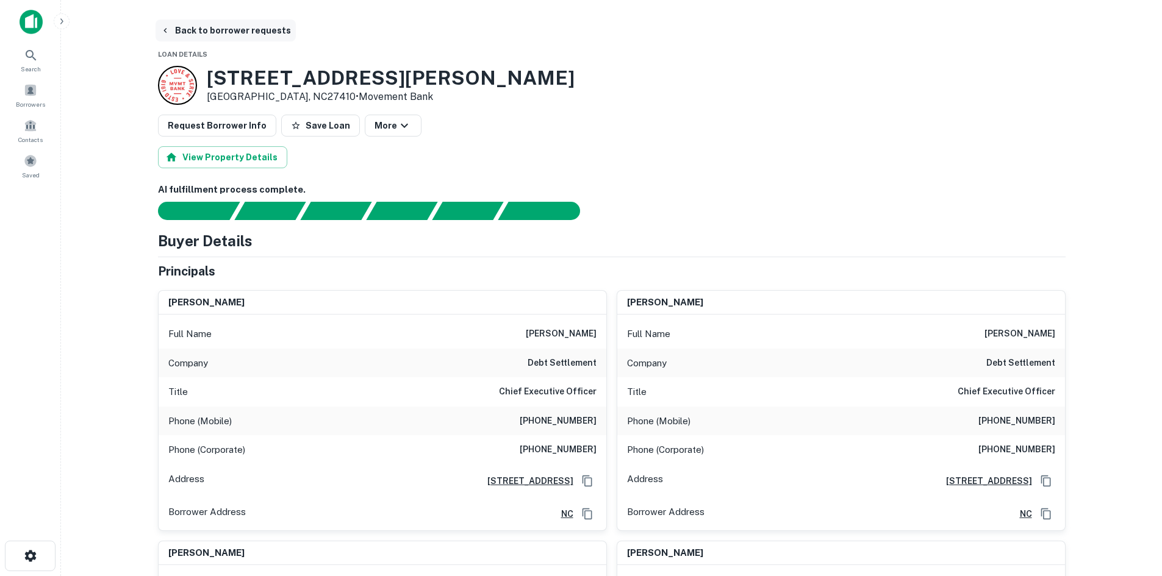
click at [201, 28] on button "Back to borrower requests" at bounding box center [226, 31] width 140 height 22
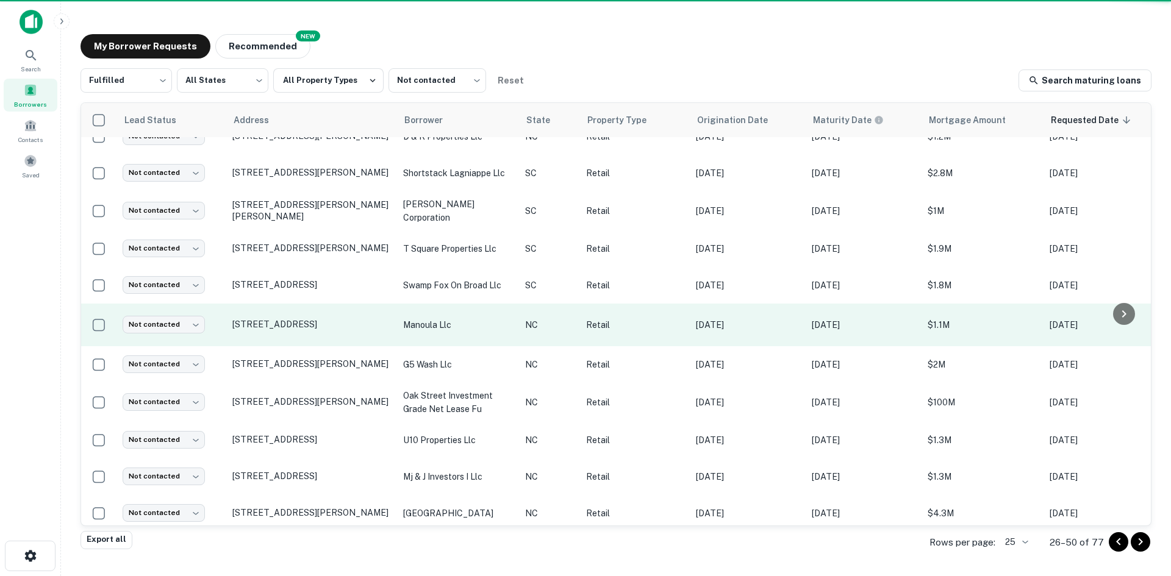
scroll to position [488, 0]
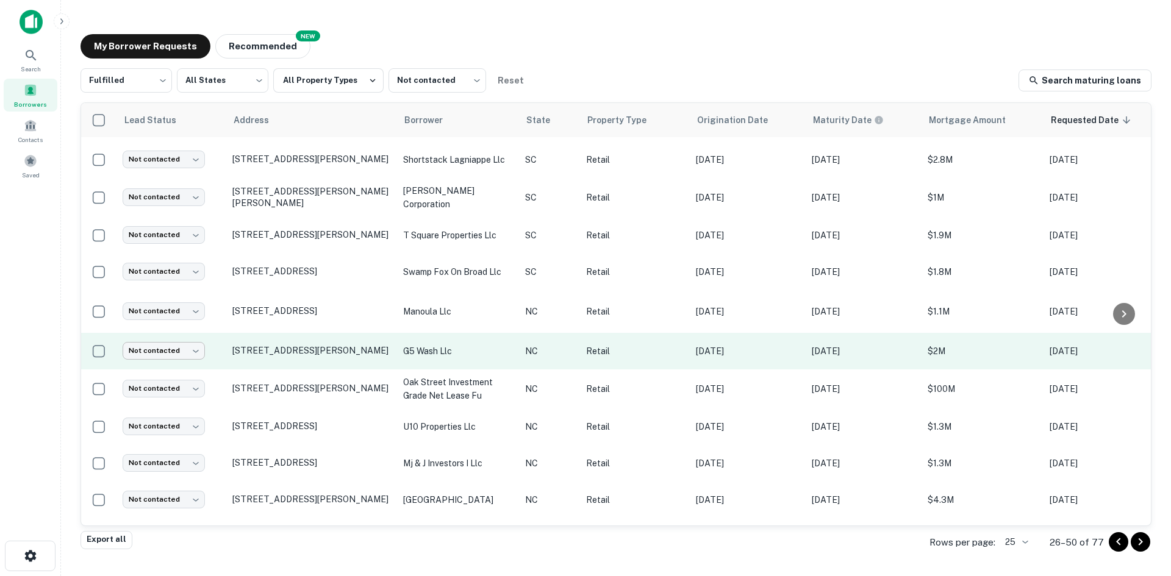
click at [176, 340] on body "Search Borrowers Contacts Saved My Borrower Requests NEW Recommended Fulfilled …" at bounding box center [585, 288] width 1171 height 576
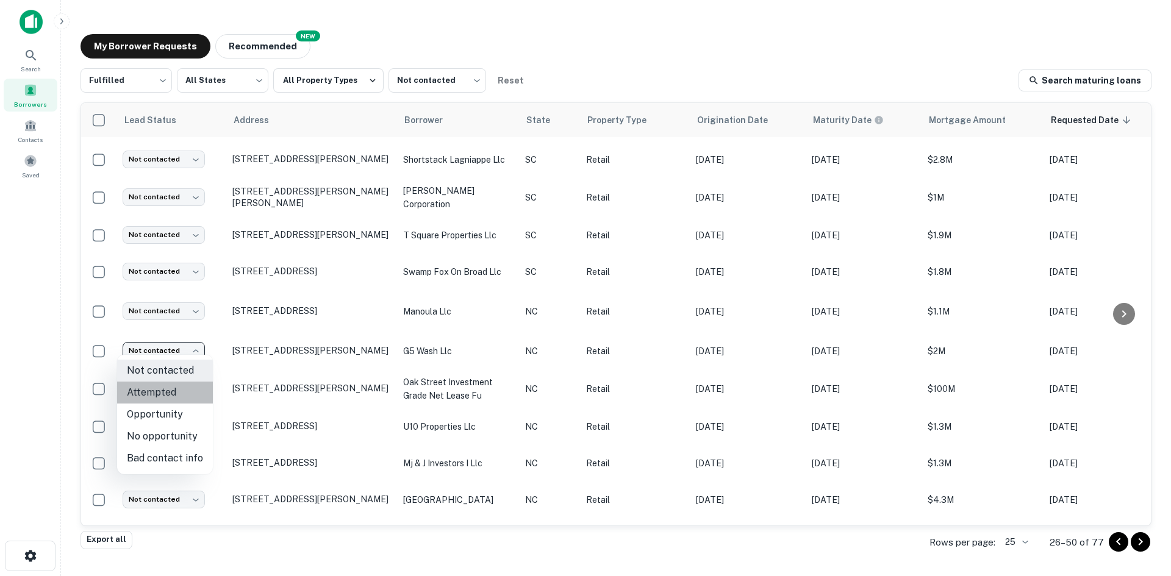
click at [177, 396] on li "Attempted" at bounding box center [165, 393] width 96 height 22
type input "*********"
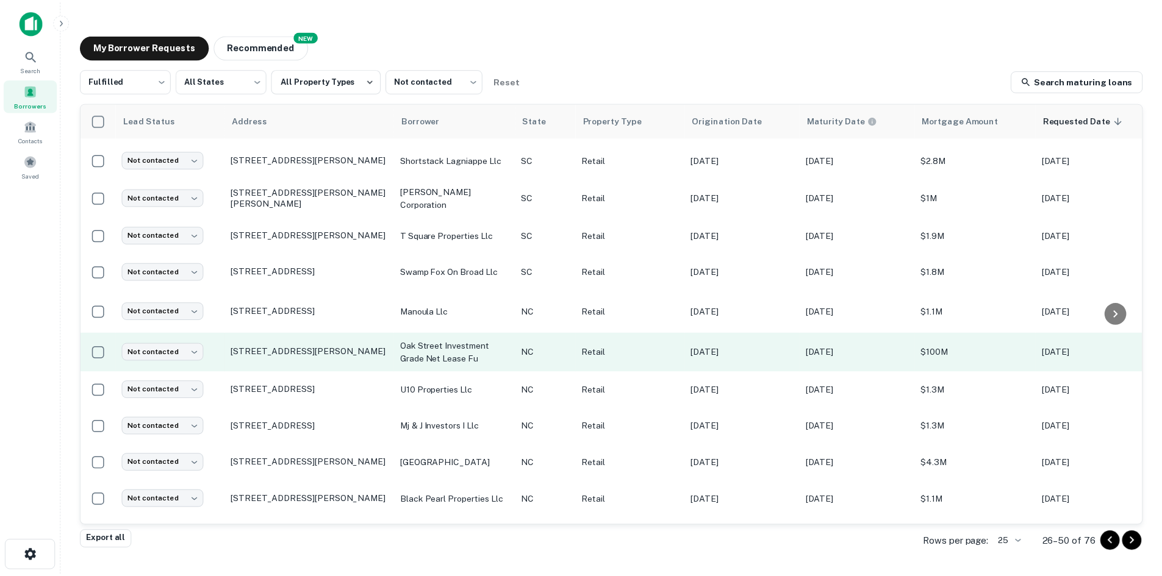
scroll to position [558, 0]
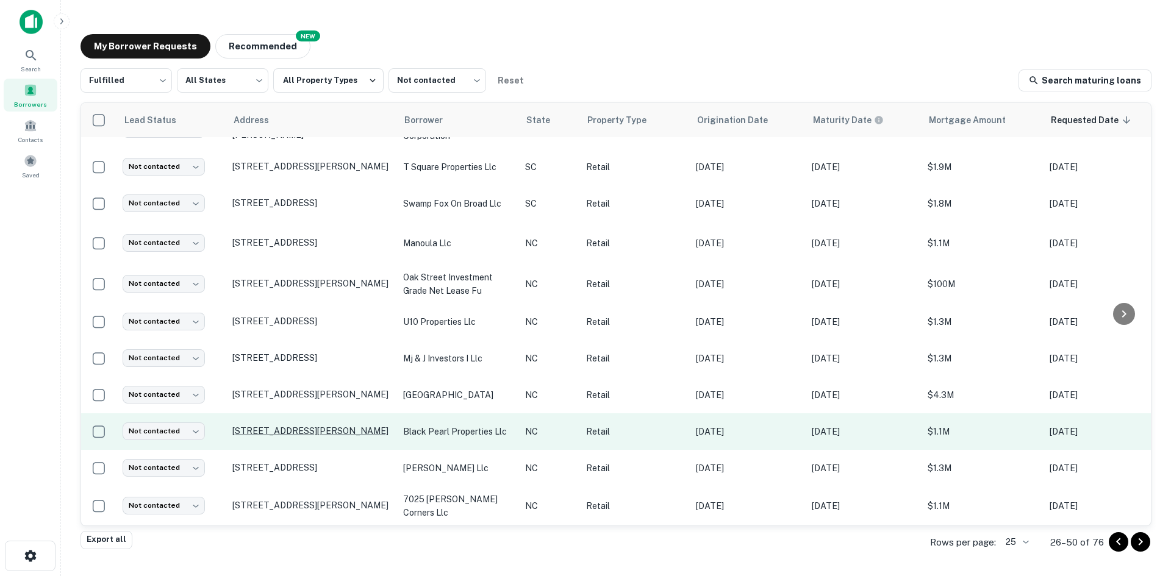
click at [257, 405] on p "550 Brawley School Rd Mooresville, NC28117" at bounding box center [311, 431] width 159 height 11
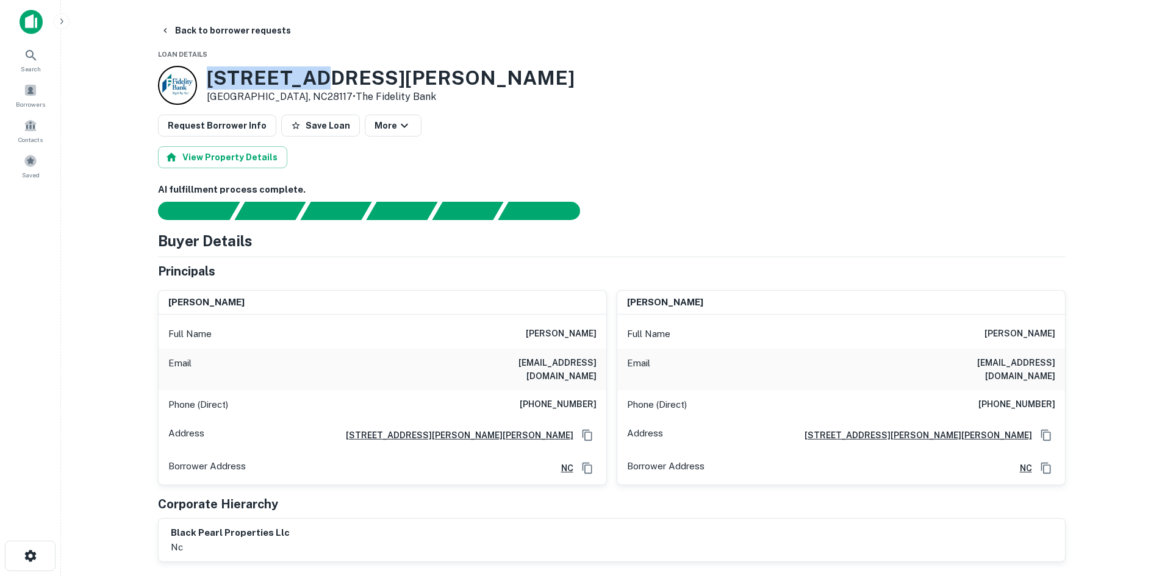
drag, startPoint x: 207, startPoint y: 76, endPoint x: 310, endPoint y: 88, distance: 103.1
click at [310, 88] on h3 "550 Brawley School Rd" at bounding box center [391, 77] width 368 height 23
click at [365, 67] on h3 "550 Brawley School Rd" at bounding box center [391, 77] width 368 height 23
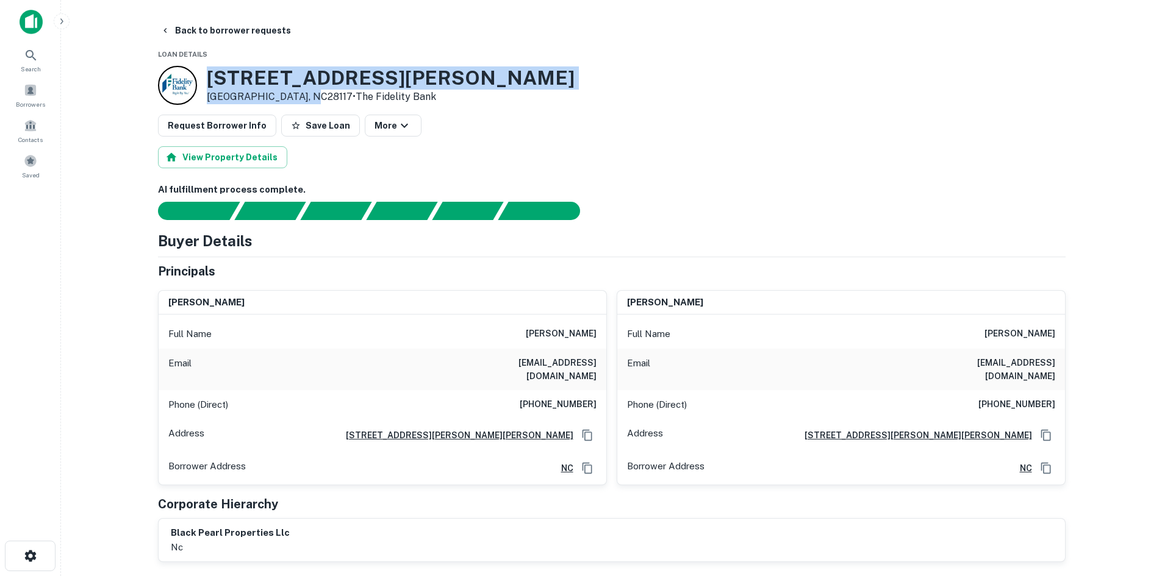
drag, startPoint x: 210, startPoint y: 70, endPoint x: 304, endPoint y: 97, distance: 97.9
click at [304, 97] on div "550 Brawley School Rd Mooresville, NC28117 • The Fidelity Bank" at bounding box center [391, 85] width 368 height 38
click at [209, 35] on button "Back to borrower requests" at bounding box center [226, 31] width 140 height 22
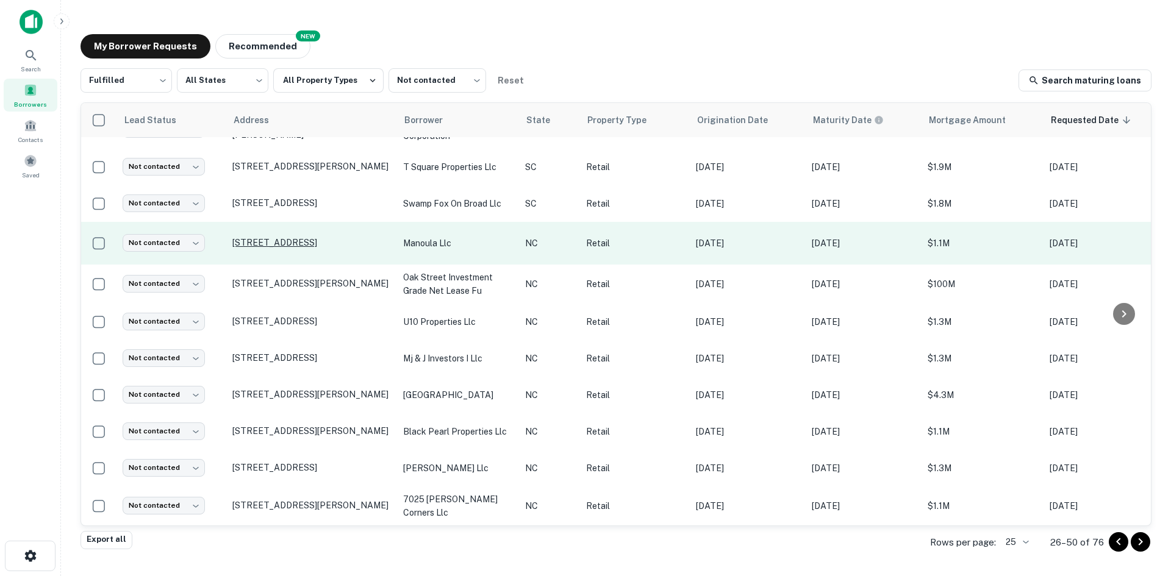
scroll to position [558, 0]
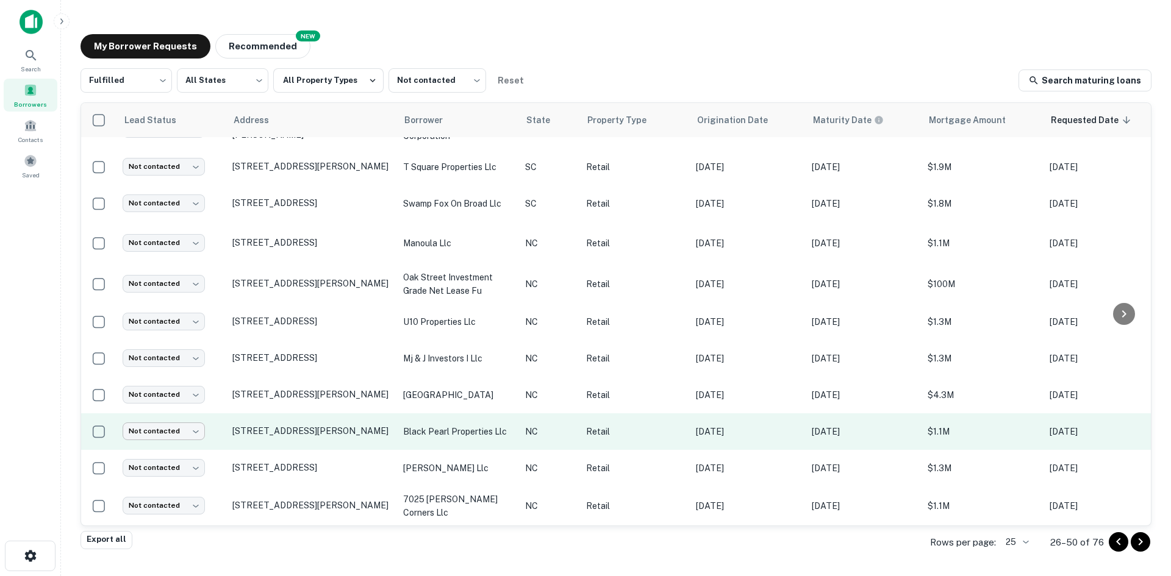
click at [184, 405] on body "Search Borrowers Contacts Saved My Borrower Requests NEW Recommended Fulfilled …" at bounding box center [585, 288] width 1171 height 576
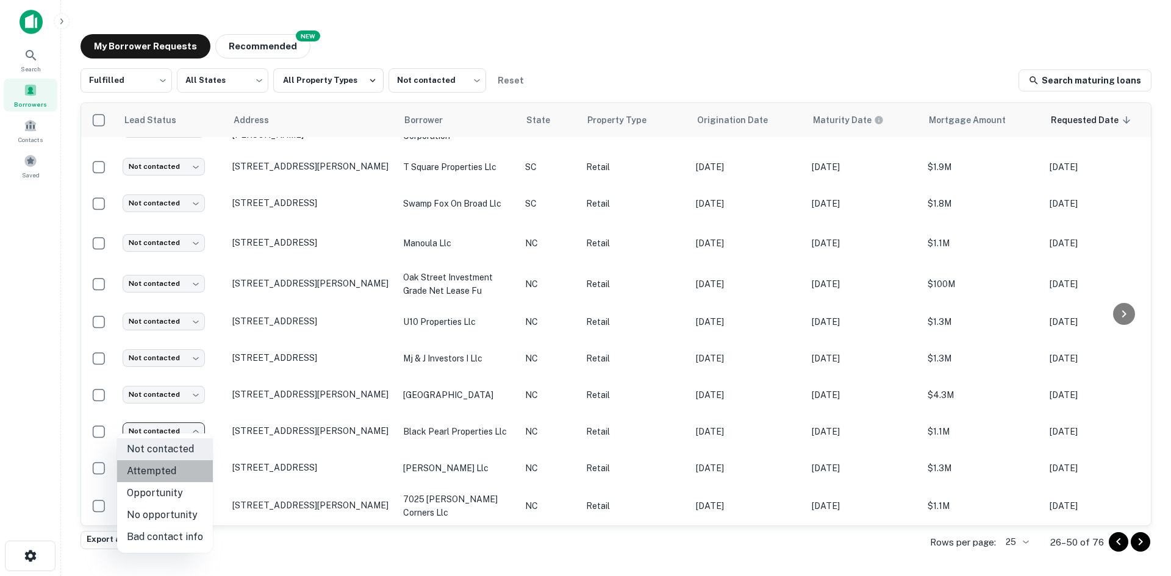
click at [184, 405] on li "Attempted" at bounding box center [165, 472] width 96 height 22
type input "*********"
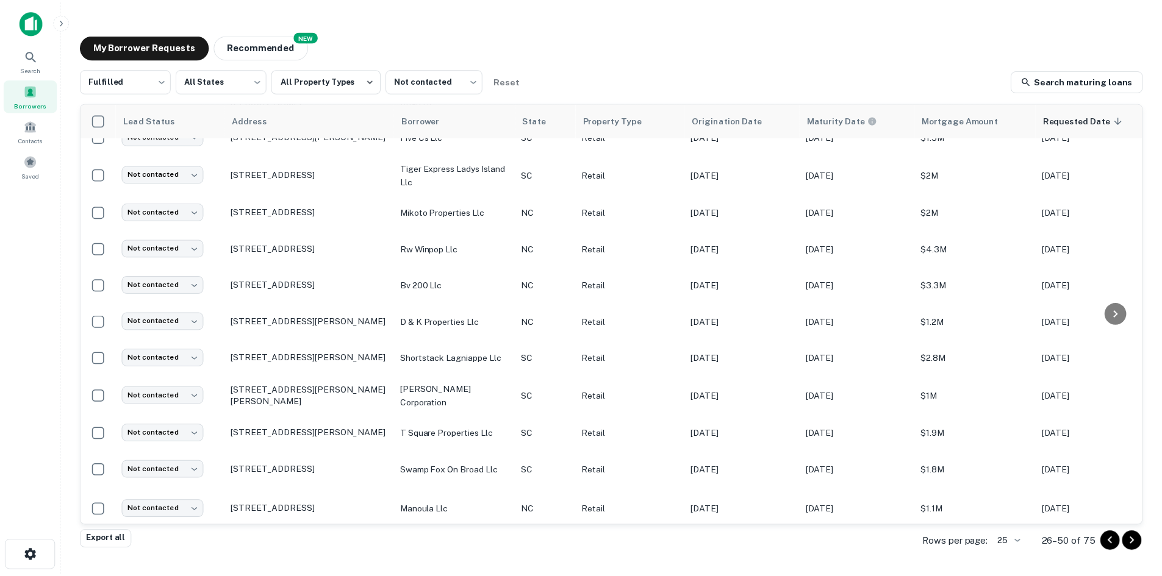
scroll to position [253, 0]
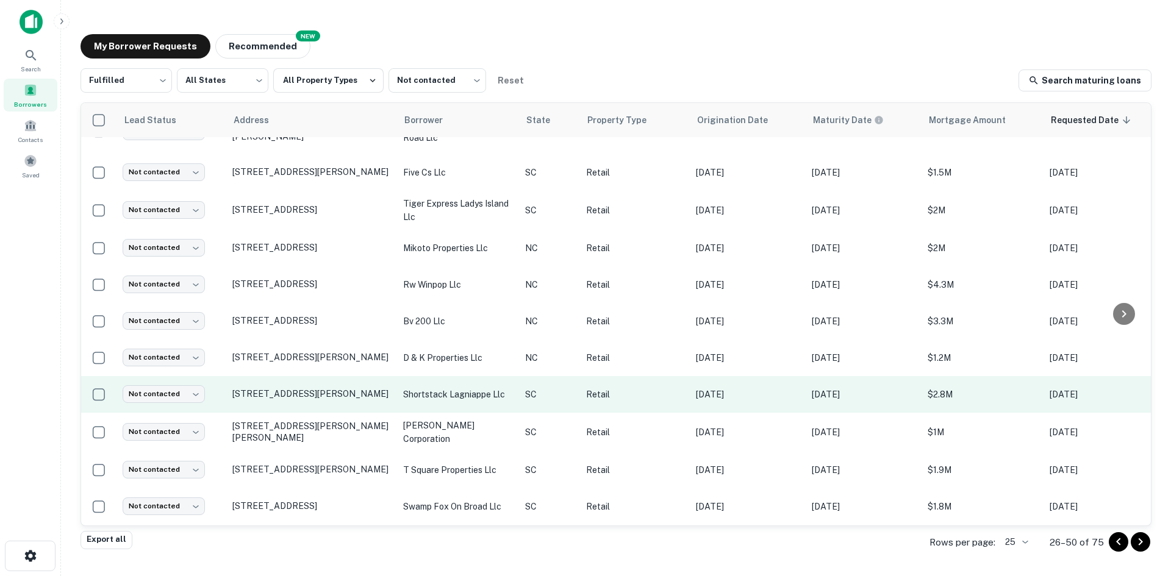
click at [323, 385] on td "[STREET_ADDRESS][PERSON_NAME]" at bounding box center [311, 394] width 171 height 37
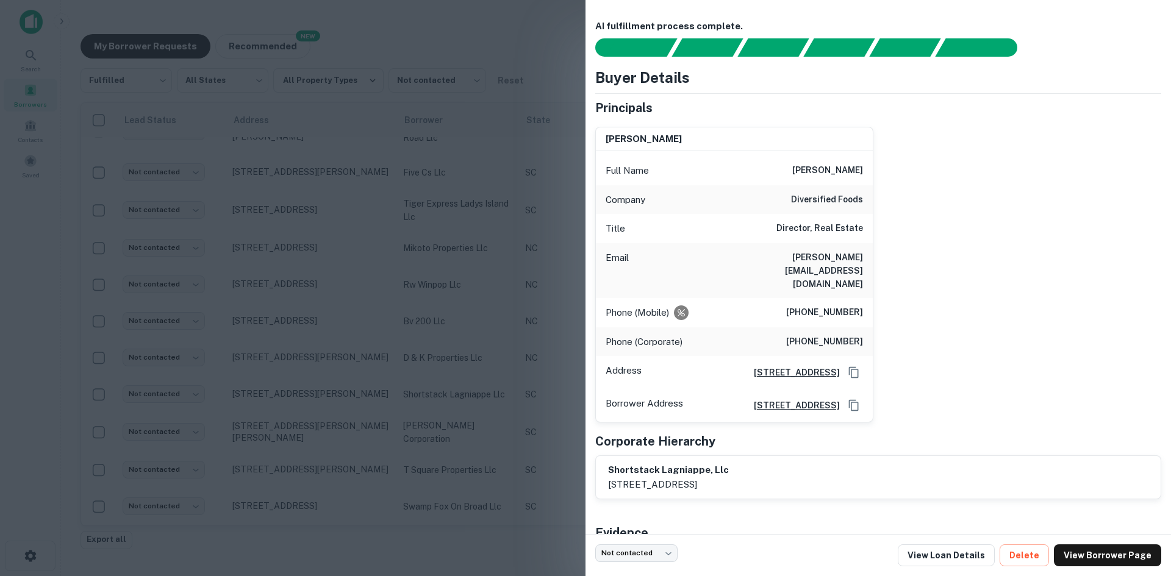
click at [188, 201] on div at bounding box center [585, 288] width 1171 height 576
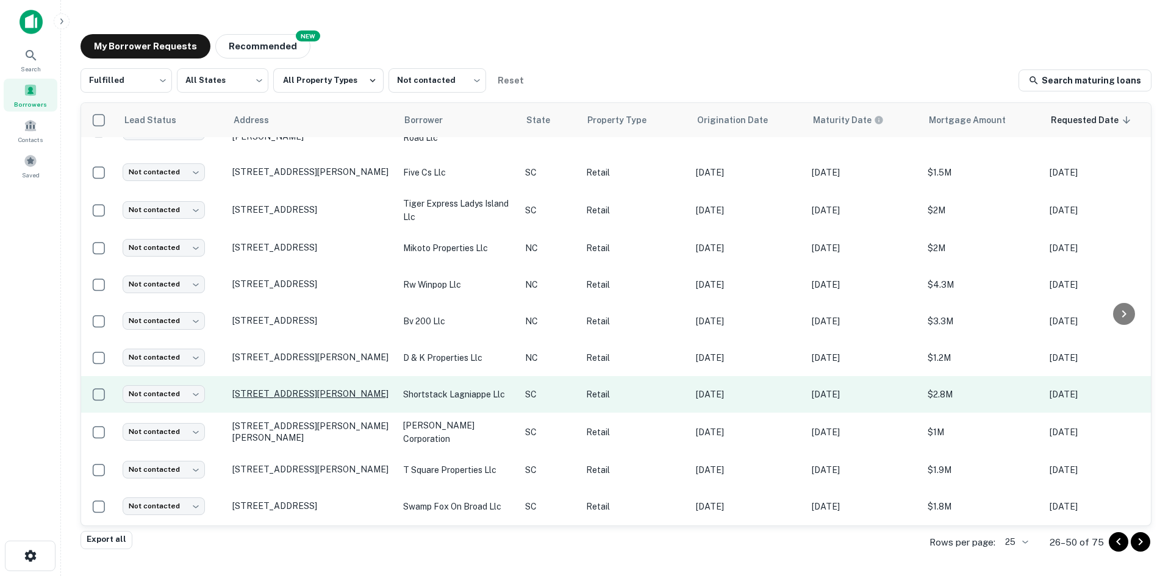
click at [262, 397] on p "[STREET_ADDRESS][PERSON_NAME]" at bounding box center [311, 394] width 159 height 11
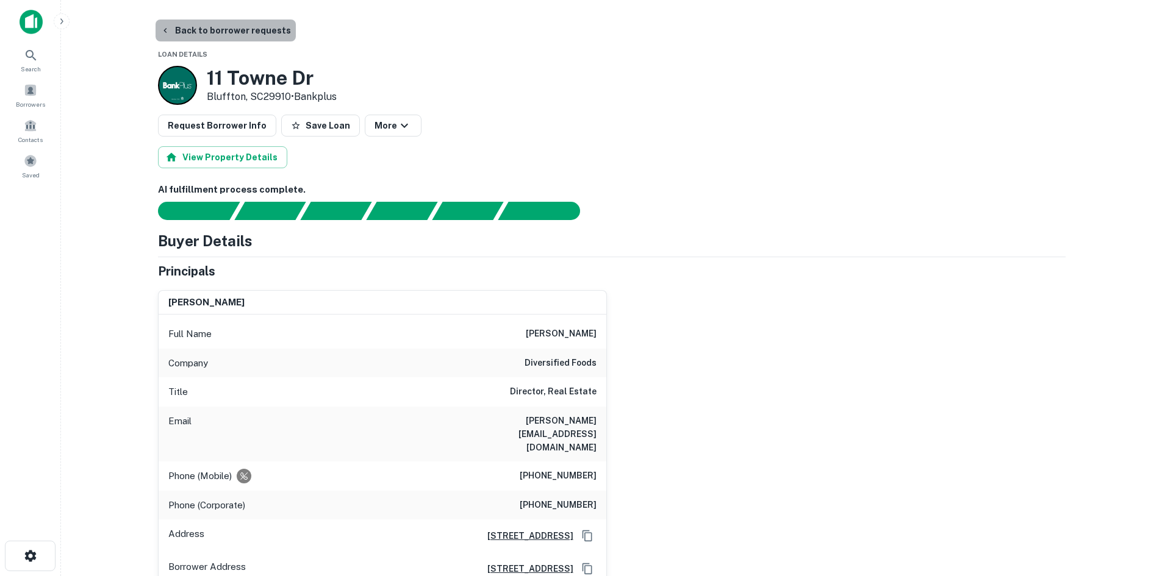
click at [228, 29] on button "Back to borrower requests" at bounding box center [226, 31] width 140 height 22
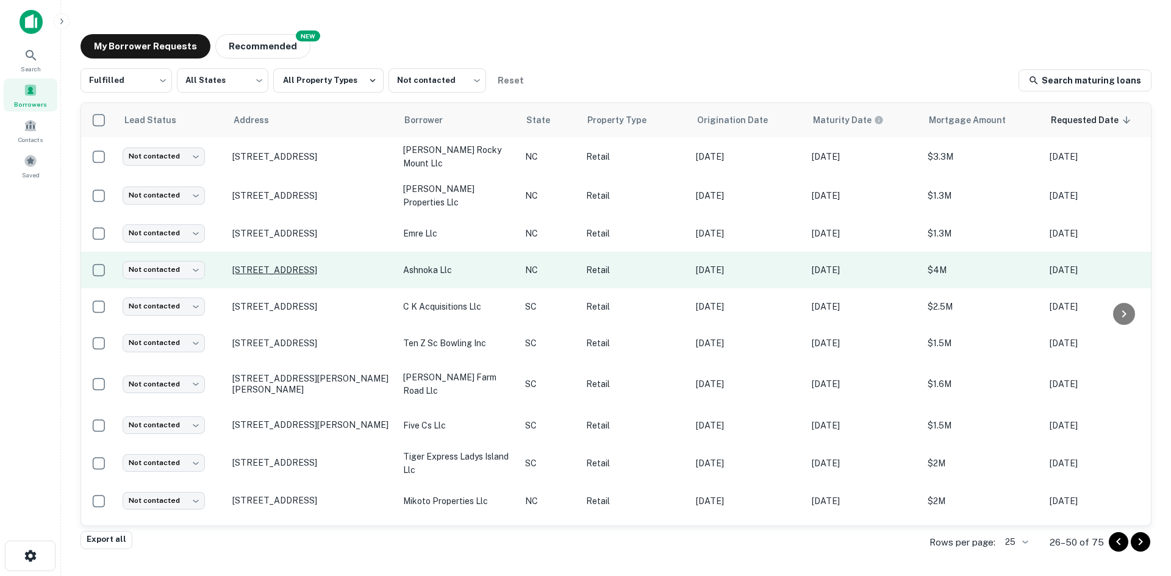
click at [276, 271] on p "[STREET_ADDRESS]" at bounding box center [311, 270] width 159 height 11
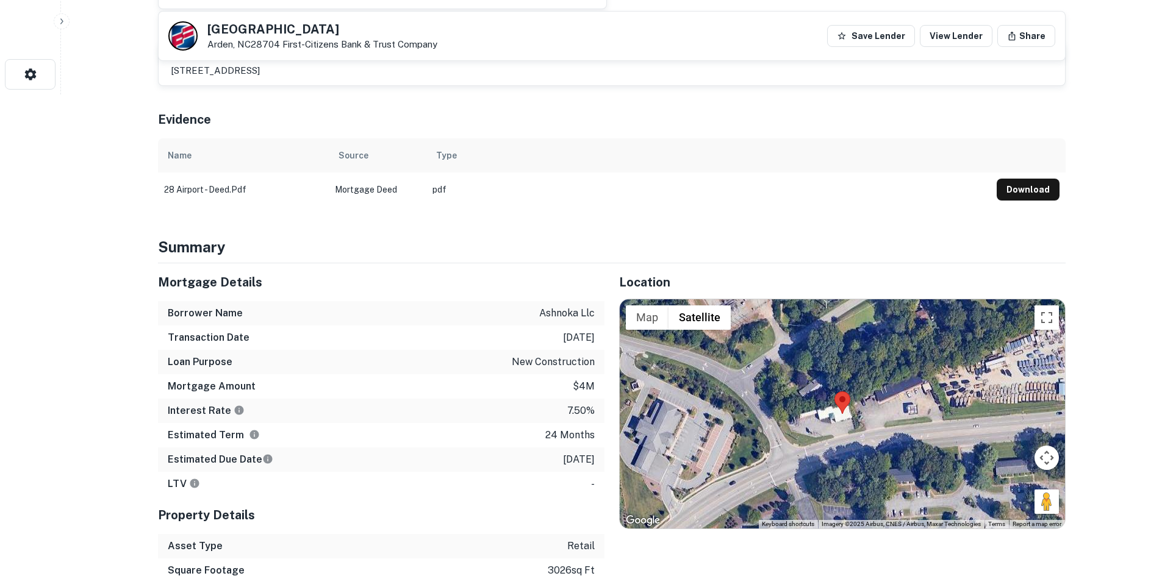
scroll to position [488, 0]
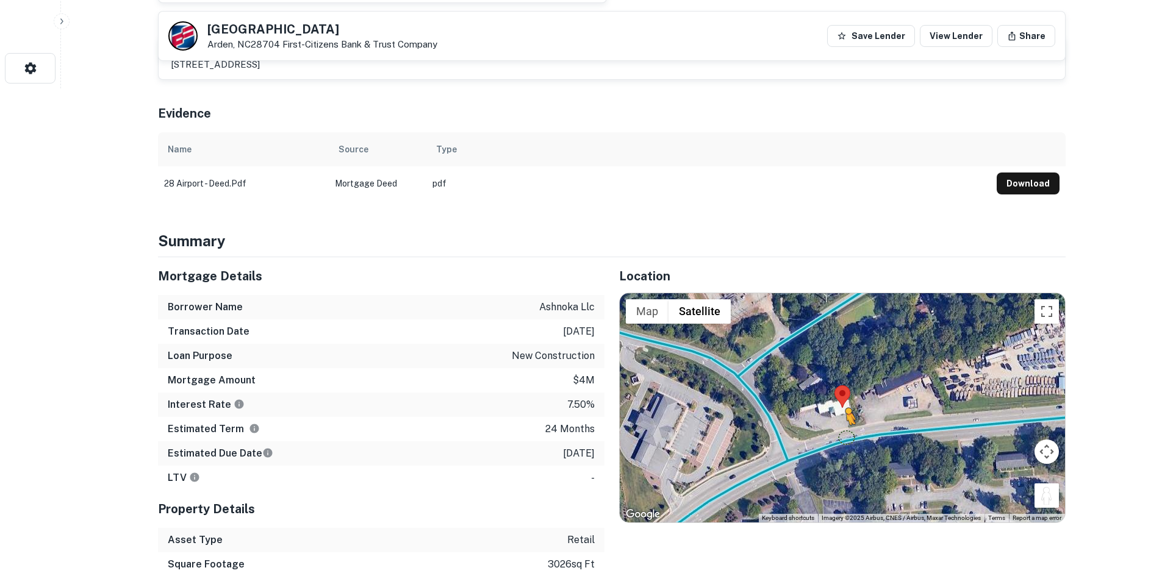
drag, startPoint x: 1039, startPoint y: 488, endPoint x: 844, endPoint y: 436, distance: 202.7
click at [780, 405] on div "To activate drag with keyboard, press Alt + Enter. Once in keyboard drag state,…" at bounding box center [842, 407] width 445 height 229
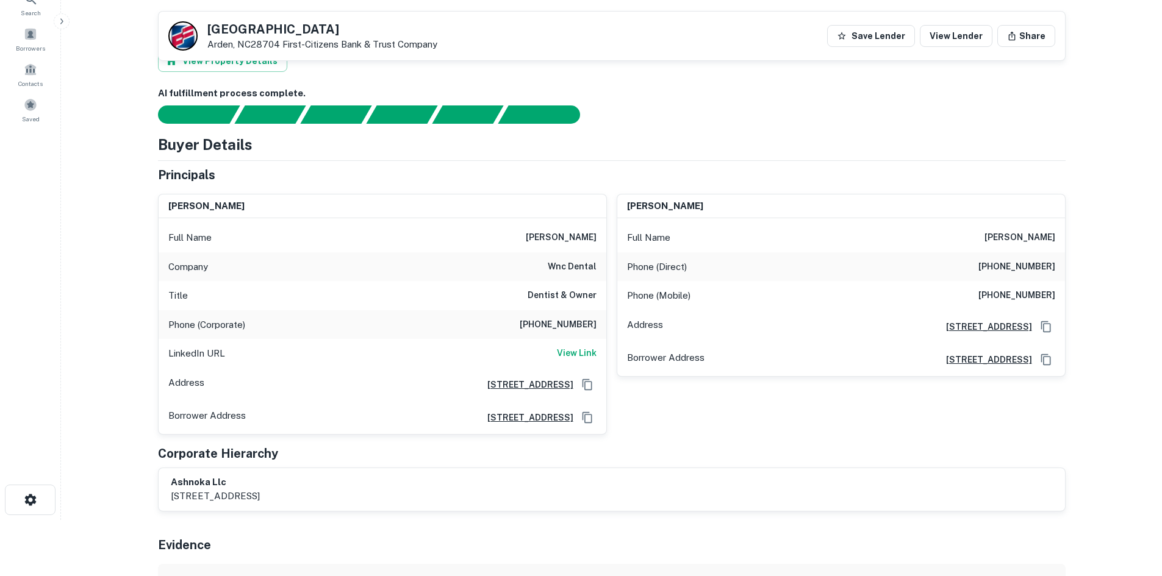
scroll to position [0, 0]
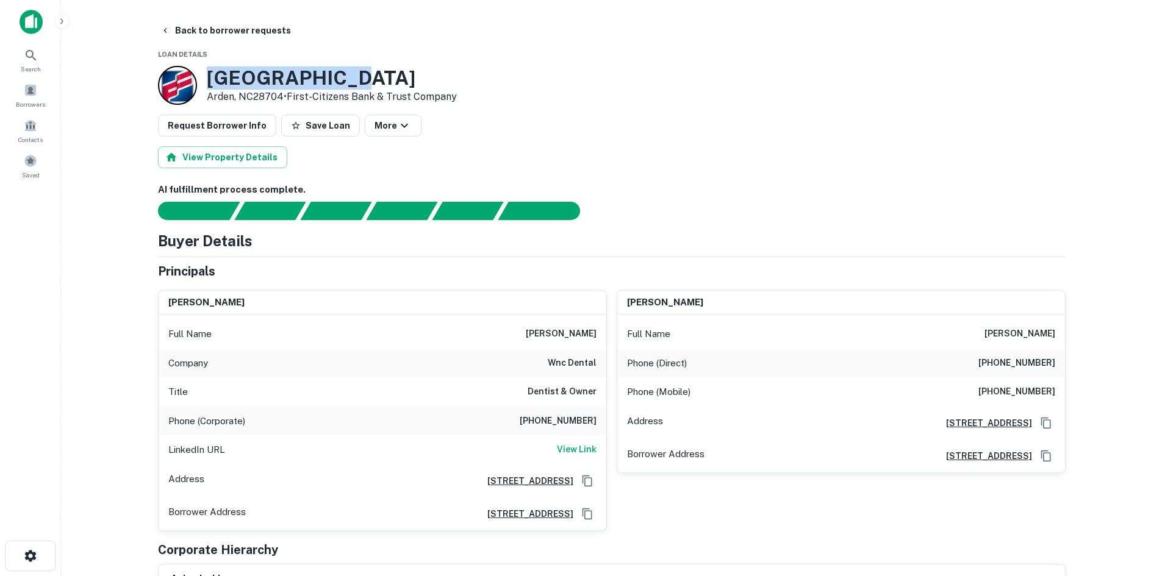
drag, startPoint x: 207, startPoint y: 76, endPoint x: 347, endPoint y: 79, distance: 139.7
click at [347, 79] on h3 "28 Airport Rd" at bounding box center [332, 77] width 250 height 23
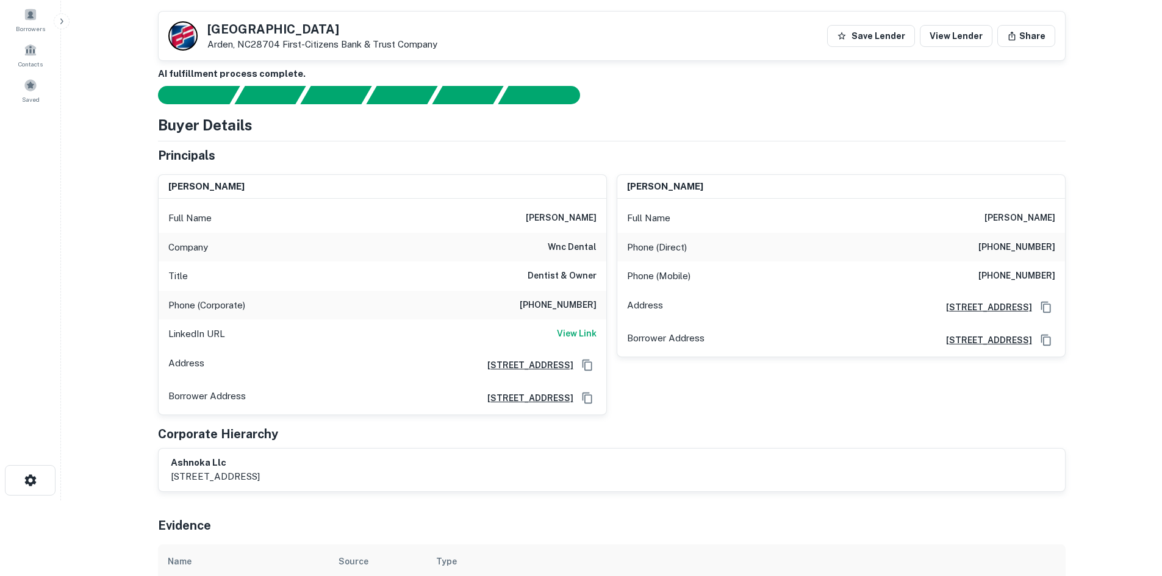
scroll to position [61, 0]
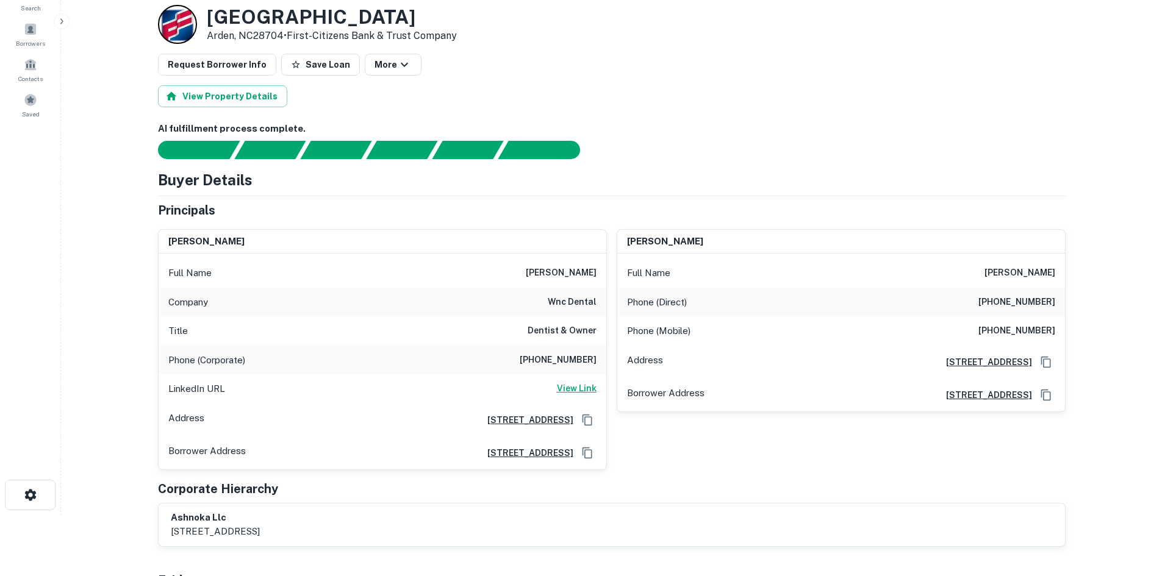
click at [593, 385] on h6 "View Link" at bounding box center [577, 388] width 40 height 13
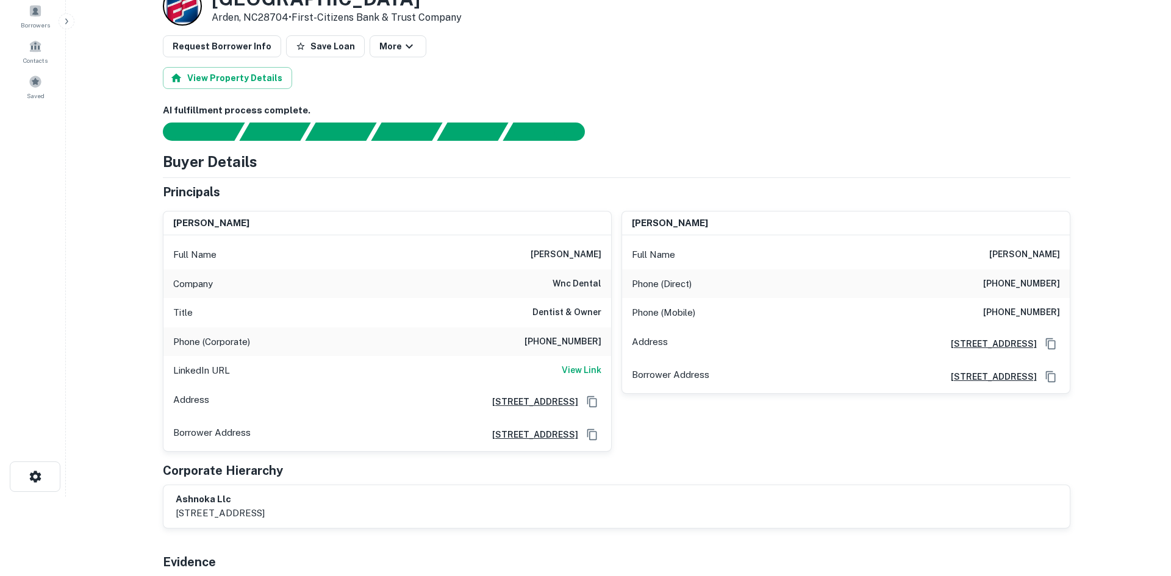
scroll to position [0, 0]
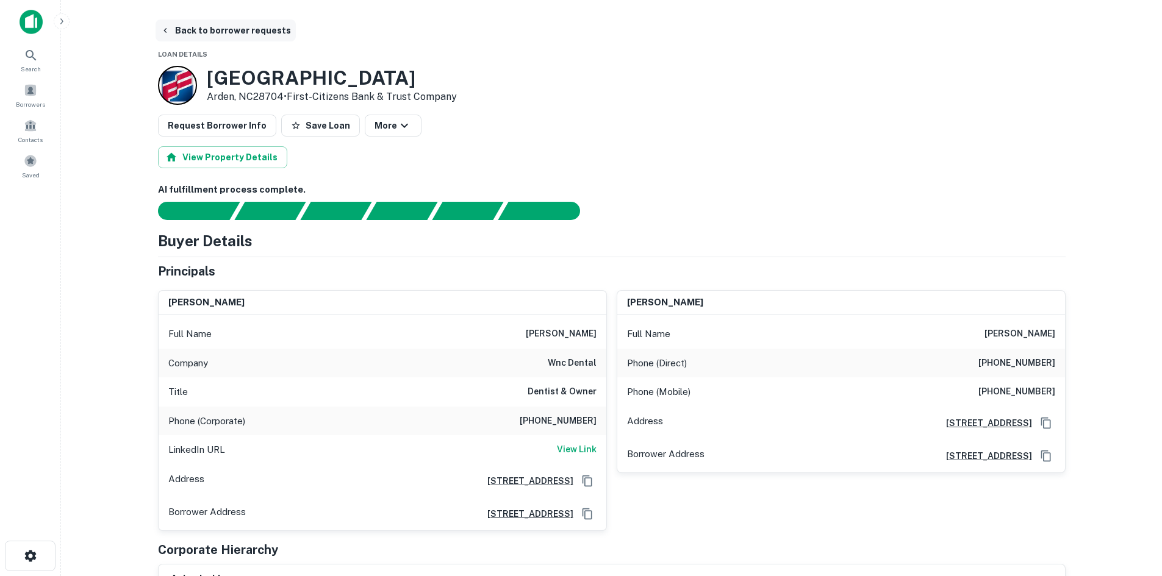
click at [232, 30] on button "Back to borrower requests" at bounding box center [226, 31] width 140 height 22
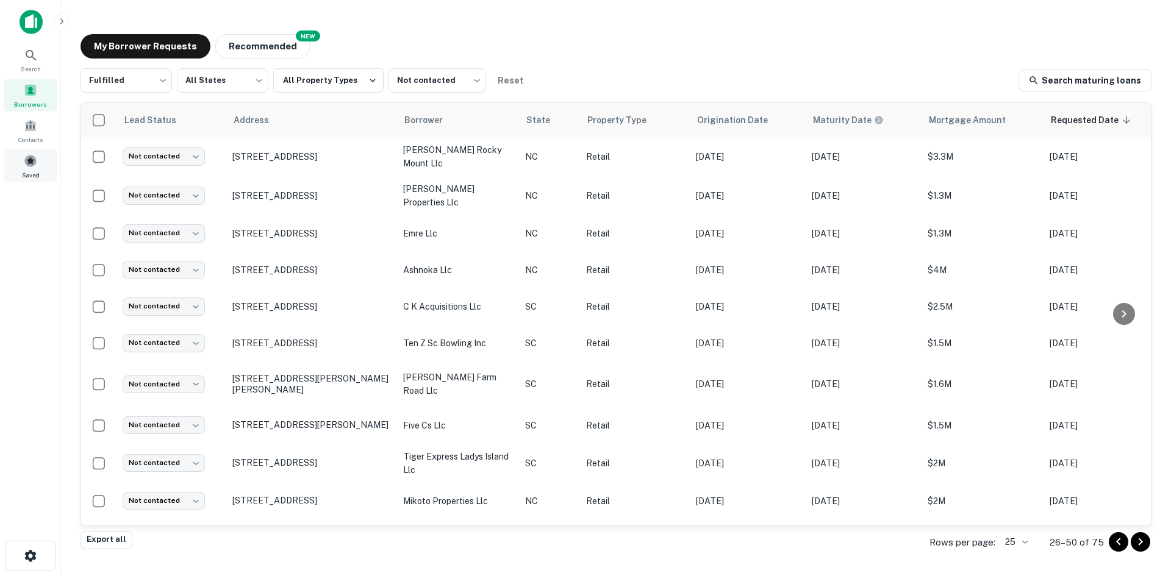
click at [23, 152] on div "Saved" at bounding box center [31, 165] width 54 height 33
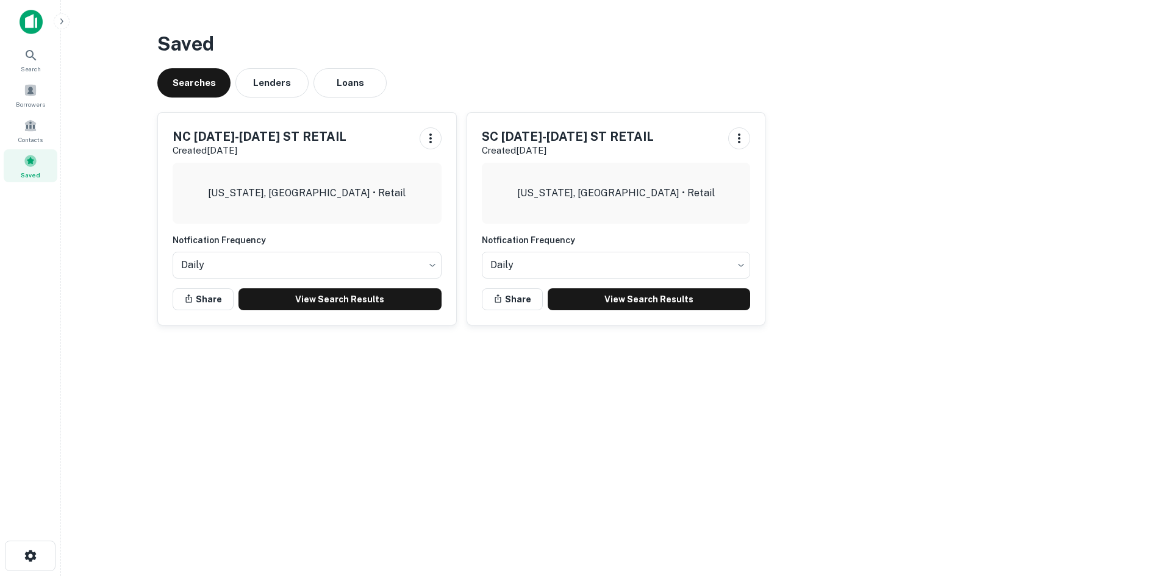
click at [361, 98] on div "Saved Searches Lenders Loans NC 12/01/2025-08/06/2026 ST RETAIL Created Aug 6th…" at bounding box center [616, 183] width 937 height 326
click at [360, 93] on button "Loans" at bounding box center [350, 82] width 73 height 29
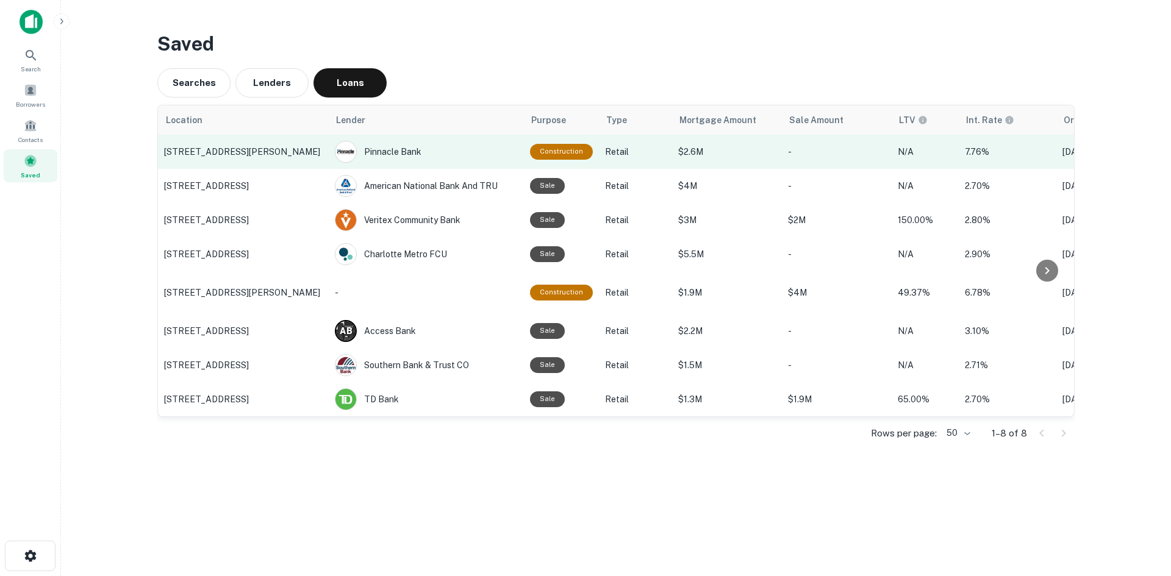
click at [229, 153] on p "710 Johnnie Dodds Blvd, Mount Pleasant, SC" at bounding box center [243, 151] width 159 height 11
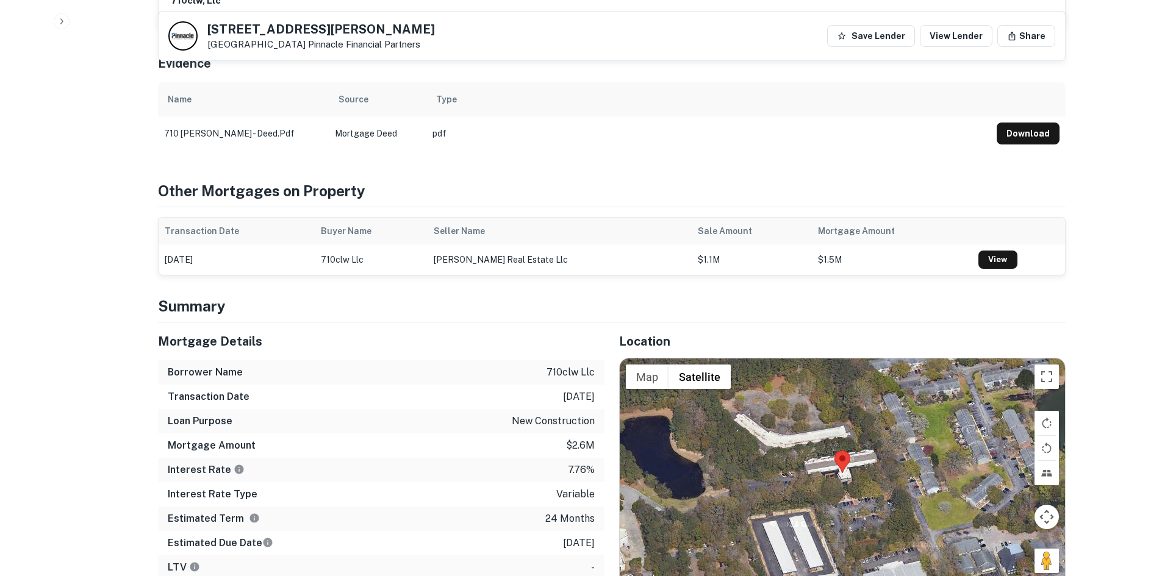
scroll to position [732, 0]
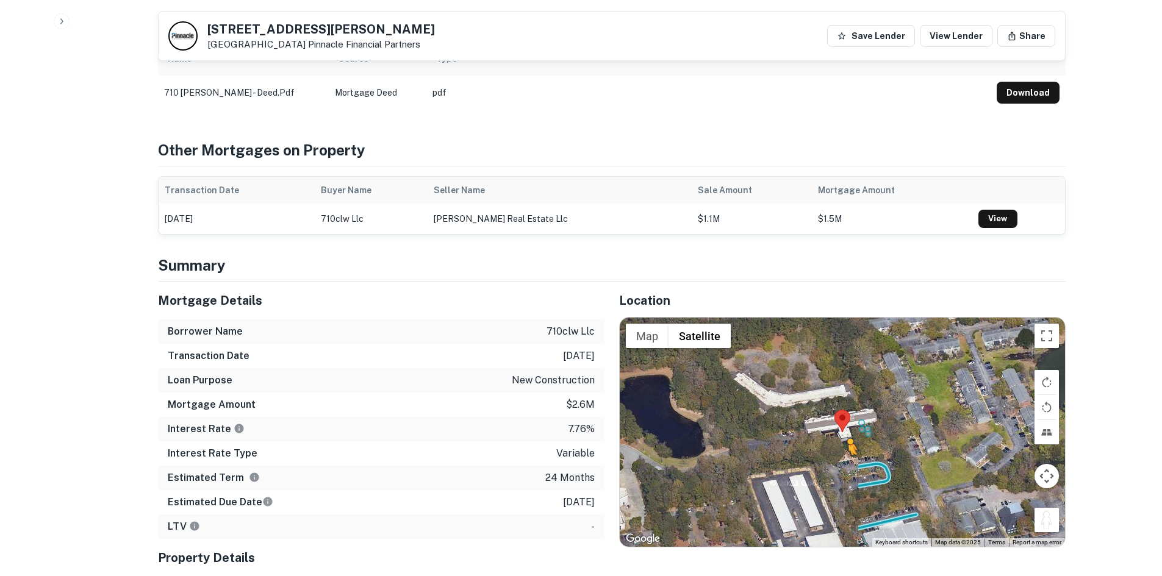
drag, startPoint x: 1054, startPoint y: 484, endPoint x: 847, endPoint y: 428, distance: 214.3
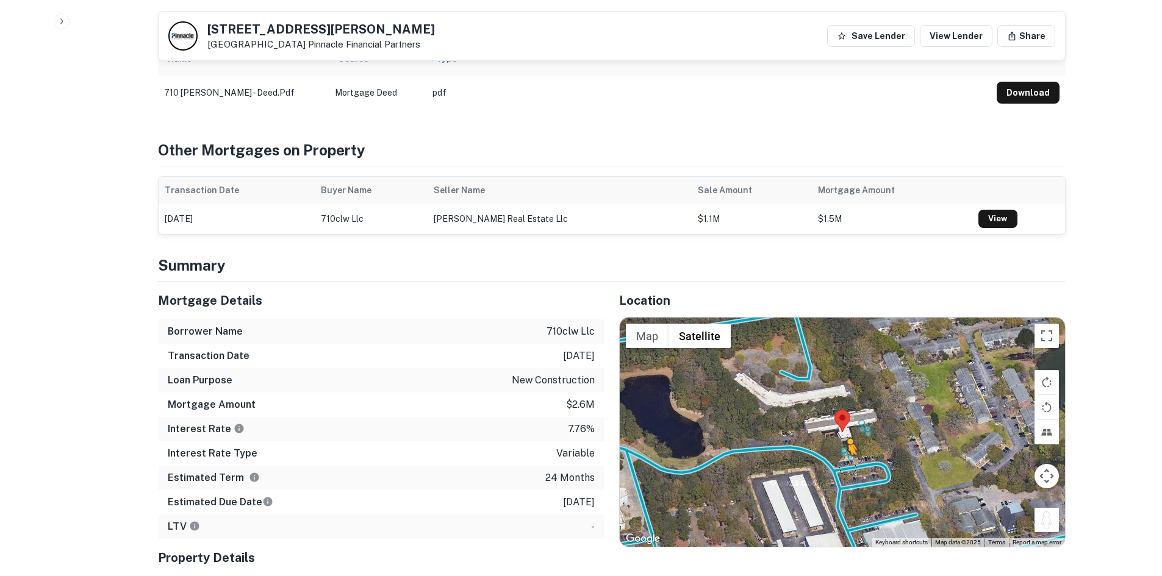
click at [847, 428] on div "To activate drag with keyboard, press Alt + Enter. Once in keyboard drag state,…" at bounding box center [842, 432] width 445 height 229
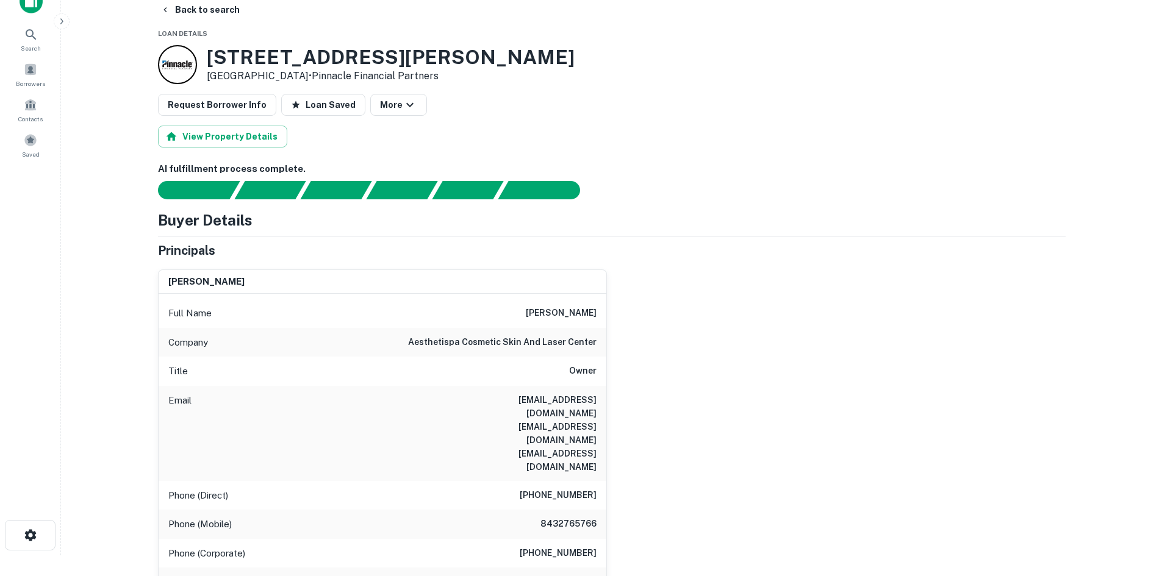
scroll to position [0, 0]
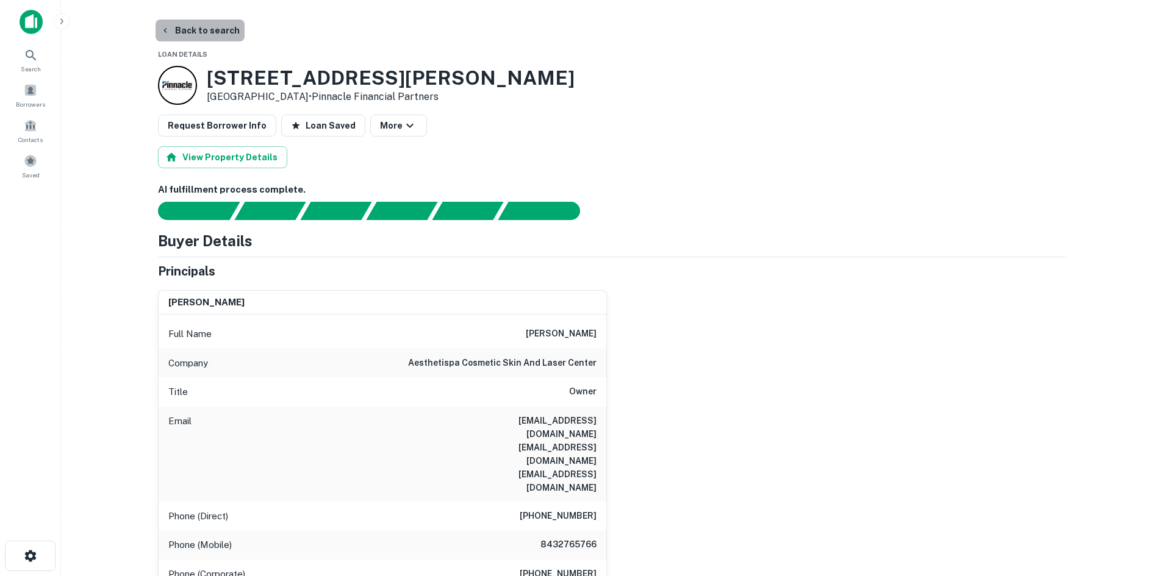
click at [204, 34] on button "Back to search" at bounding box center [200, 31] width 89 height 22
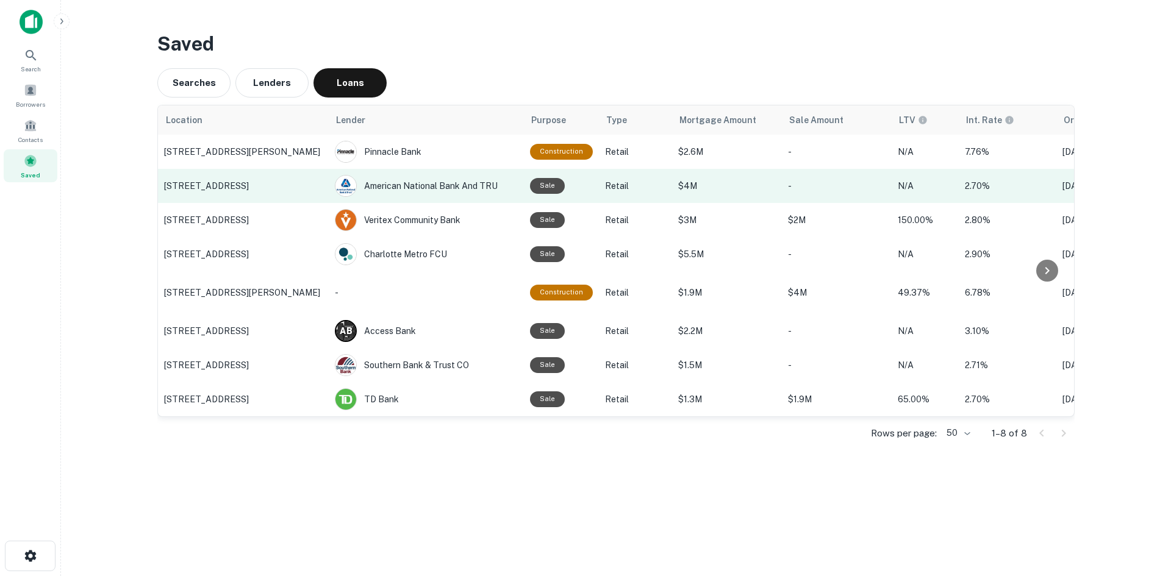
click at [270, 182] on p "2831 S Main St, High Point, NC" at bounding box center [243, 186] width 159 height 11
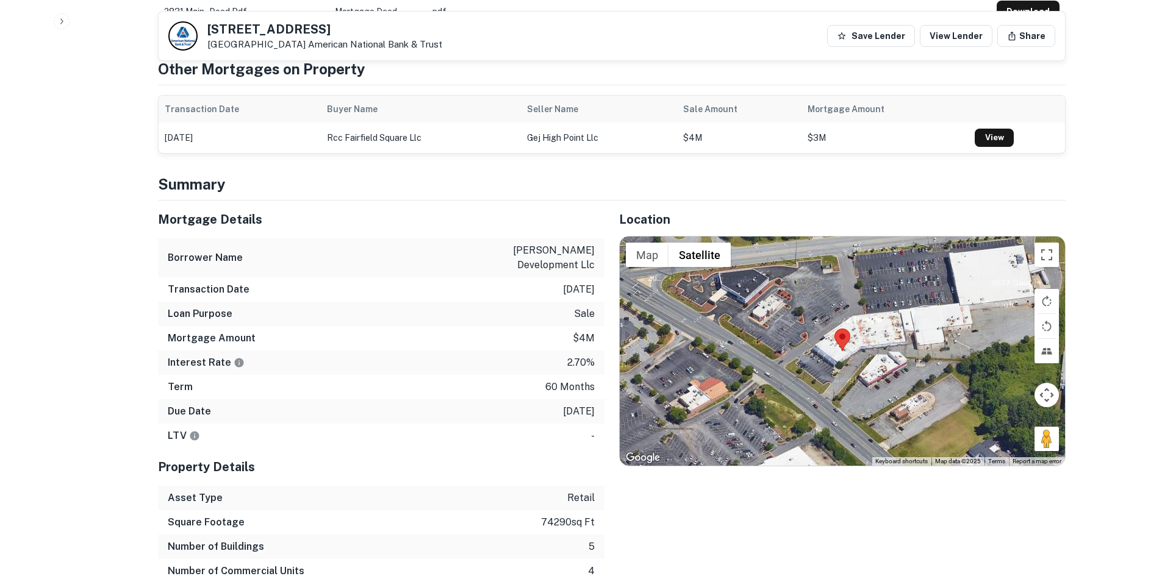
scroll to position [732, 0]
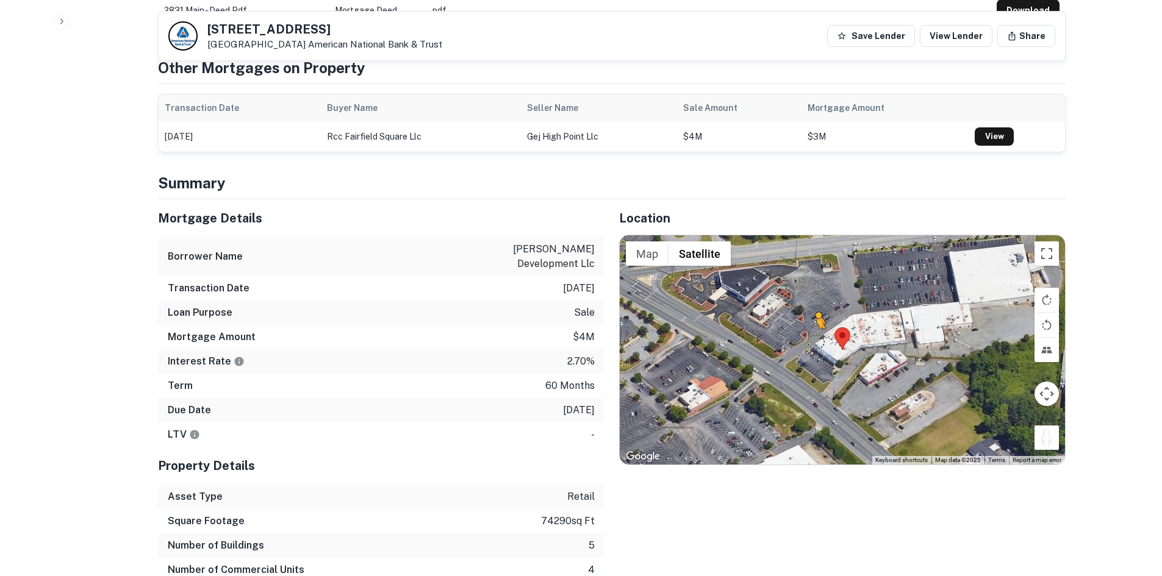
drag, startPoint x: 1053, startPoint y: 424, endPoint x: 812, endPoint y: 322, distance: 262.1
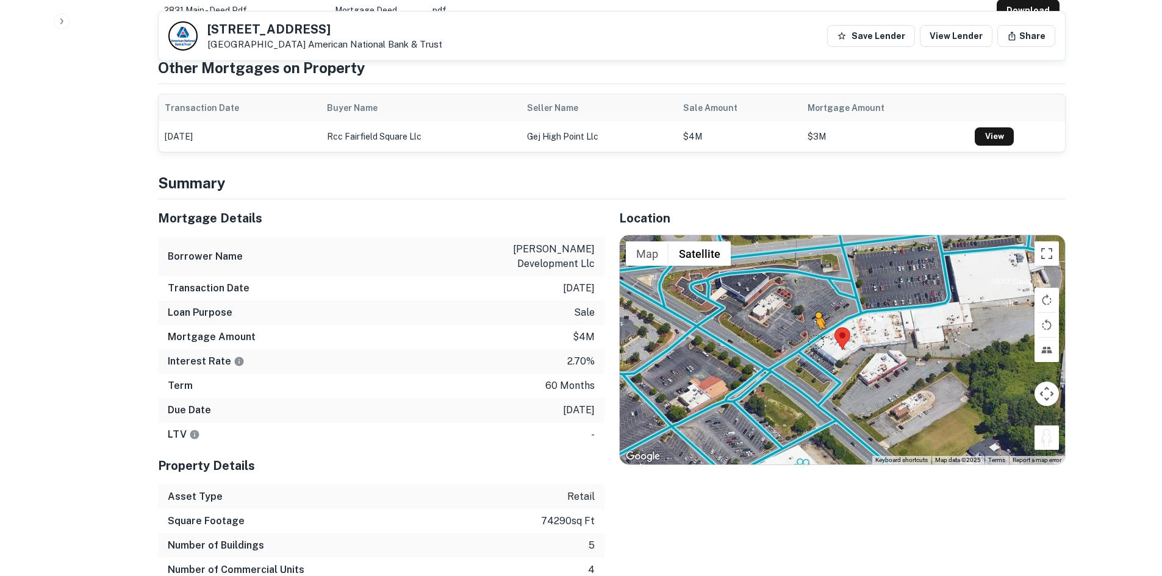
click at [812, 322] on div "To activate drag with keyboard, press Alt + Enter. Once in keyboard drag state,…" at bounding box center [842, 349] width 445 height 229
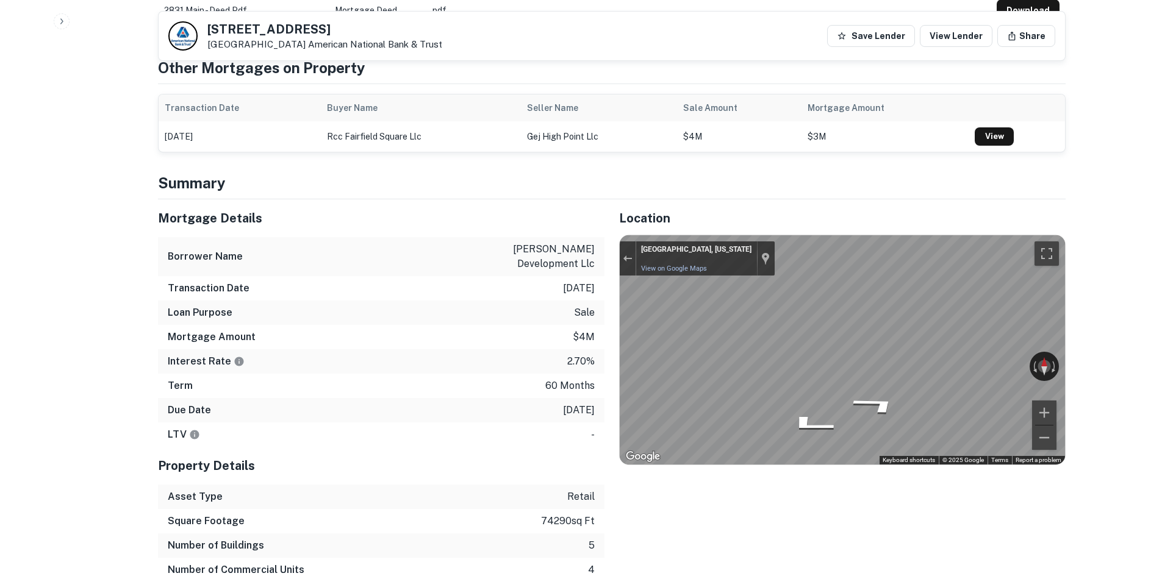
click at [573, 262] on div "Mortgage Details Borrower Name peters development llc Transaction Date 12/20/20…" at bounding box center [604, 402] width 922 height 407
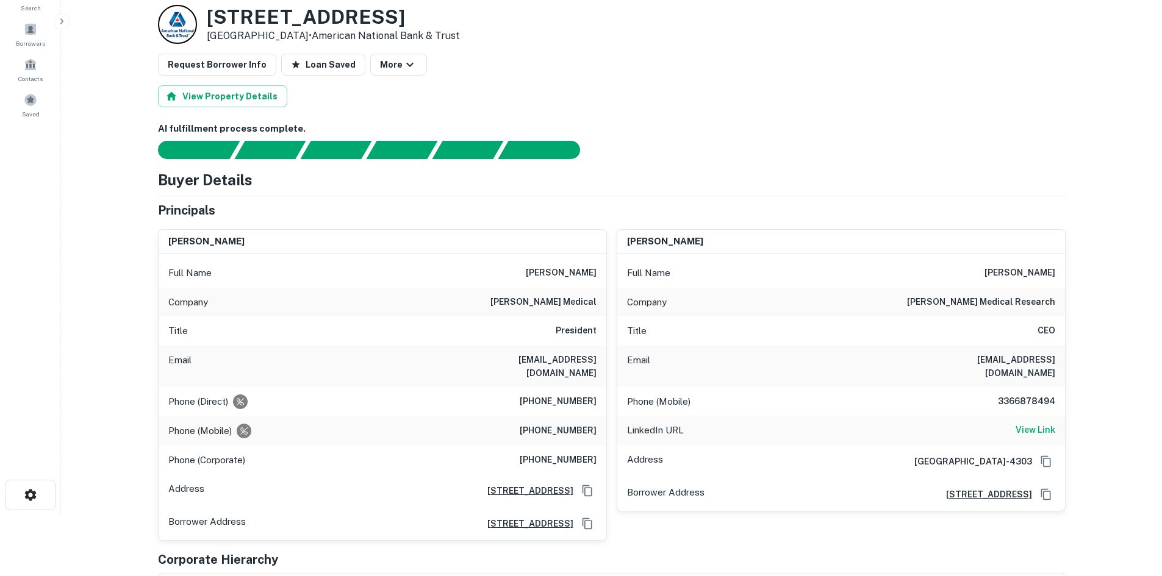
scroll to position [0, 0]
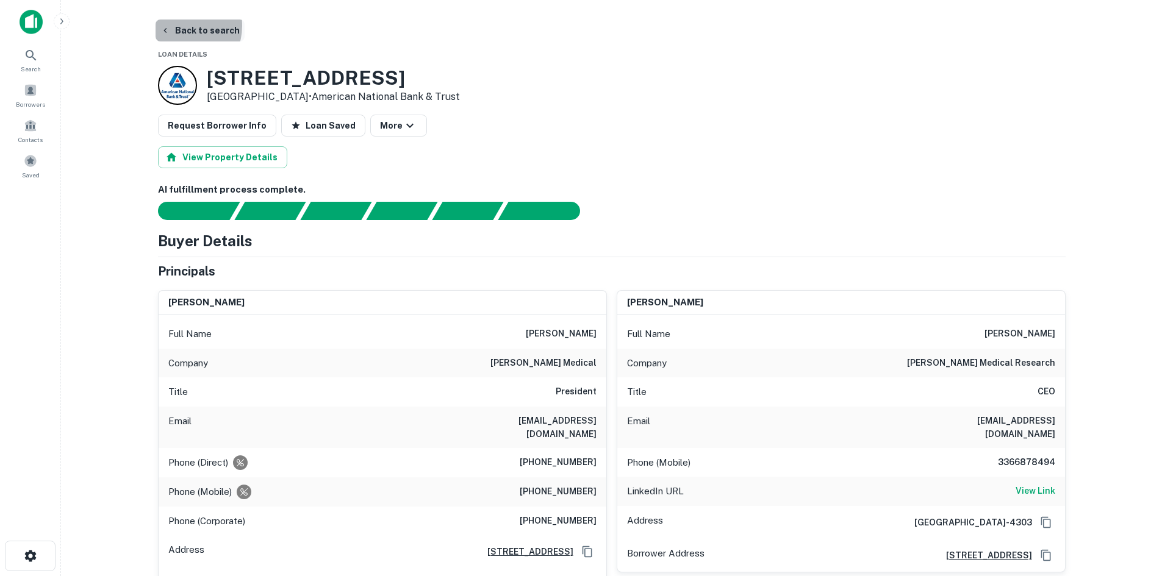
click at [183, 22] on button "Back to search" at bounding box center [200, 31] width 89 height 22
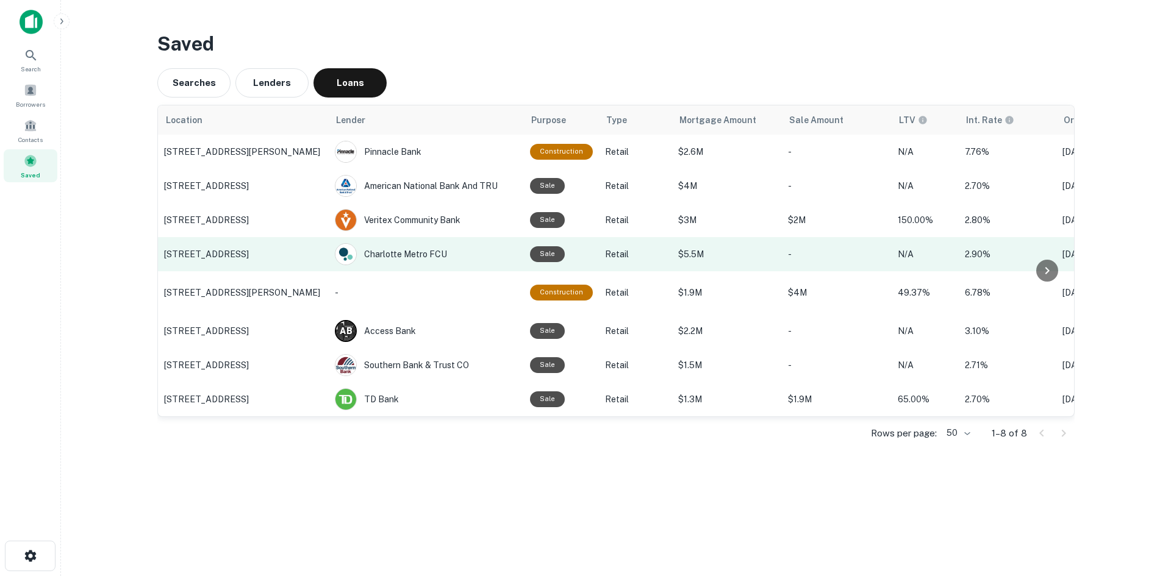
click at [217, 260] on p "209 S Kings Dr, Charlotte, NC" at bounding box center [243, 254] width 159 height 11
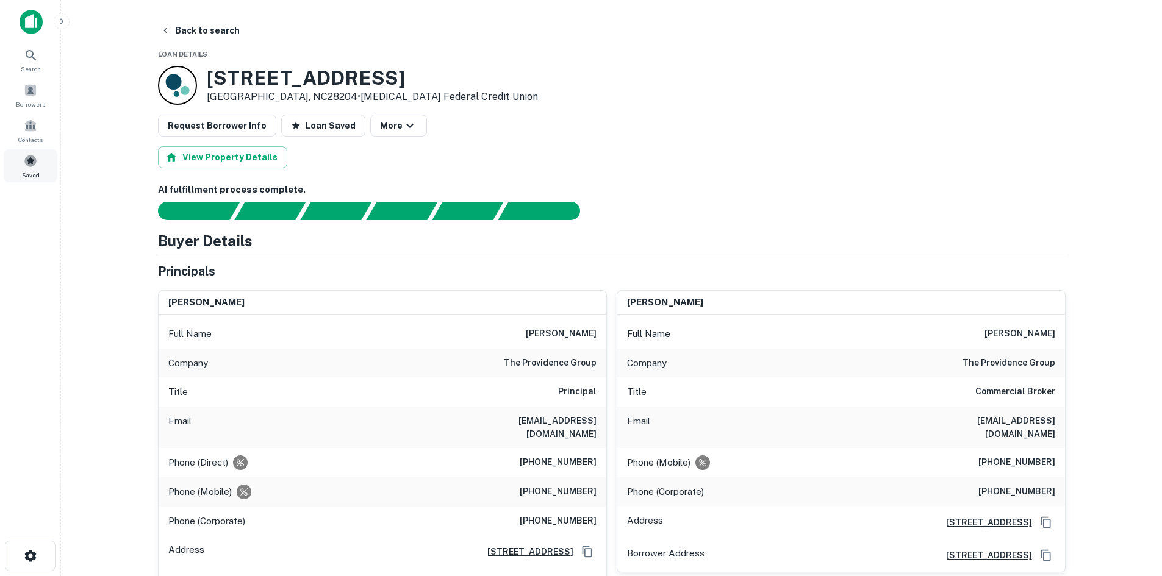
click at [45, 162] on div "Saved" at bounding box center [31, 165] width 54 height 33
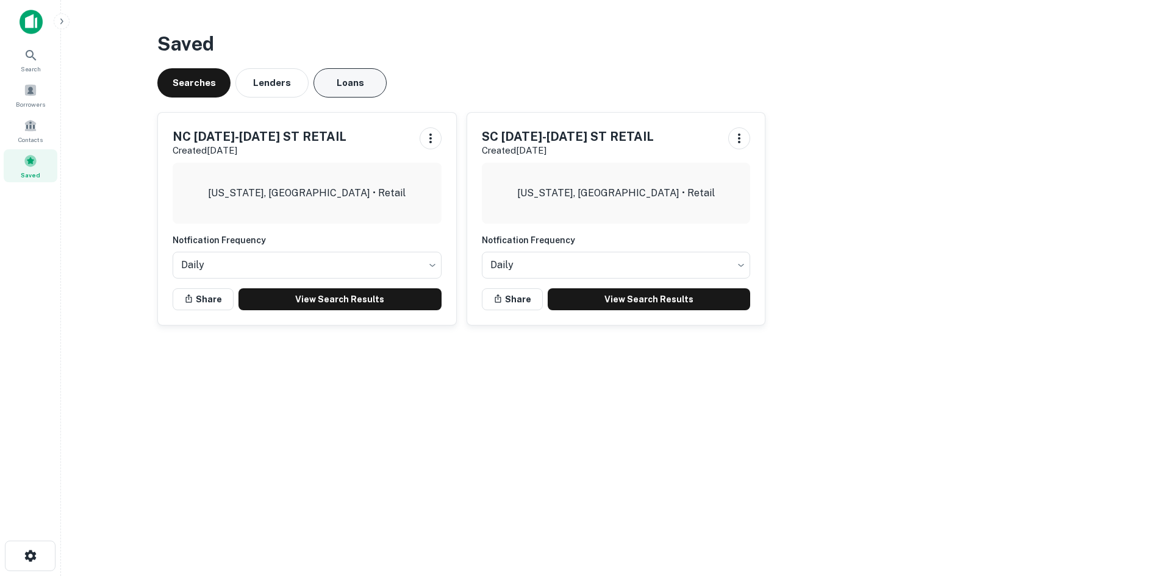
click at [362, 87] on button "Loans" at bounding box center [350, 82] width 73 height 29
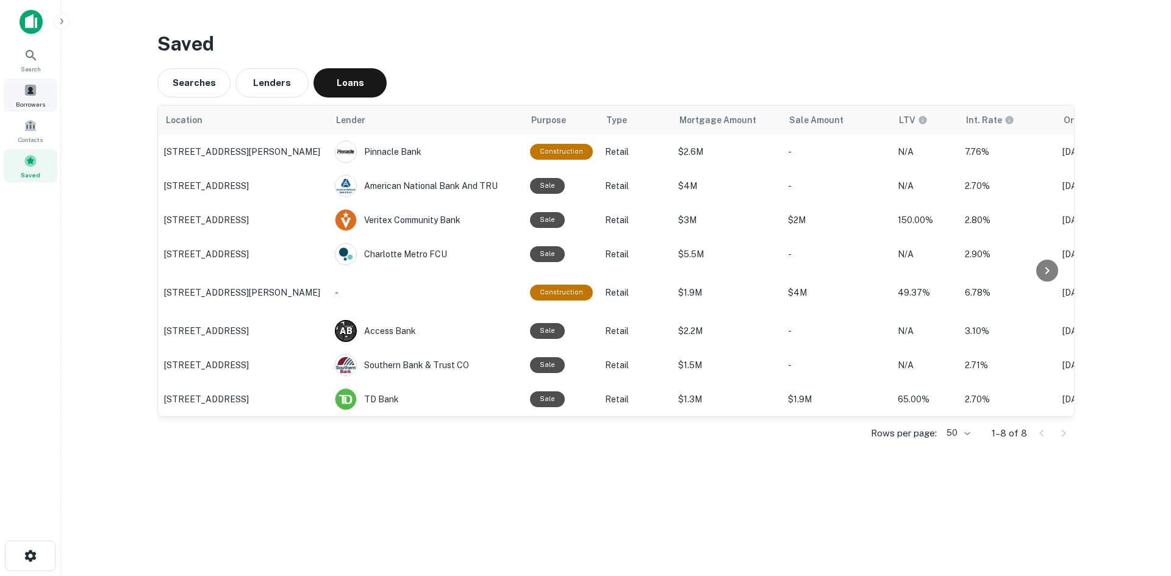
click at [34, 101] on span "Borrowers" at bounding box center [30, 104] width 29 height 10
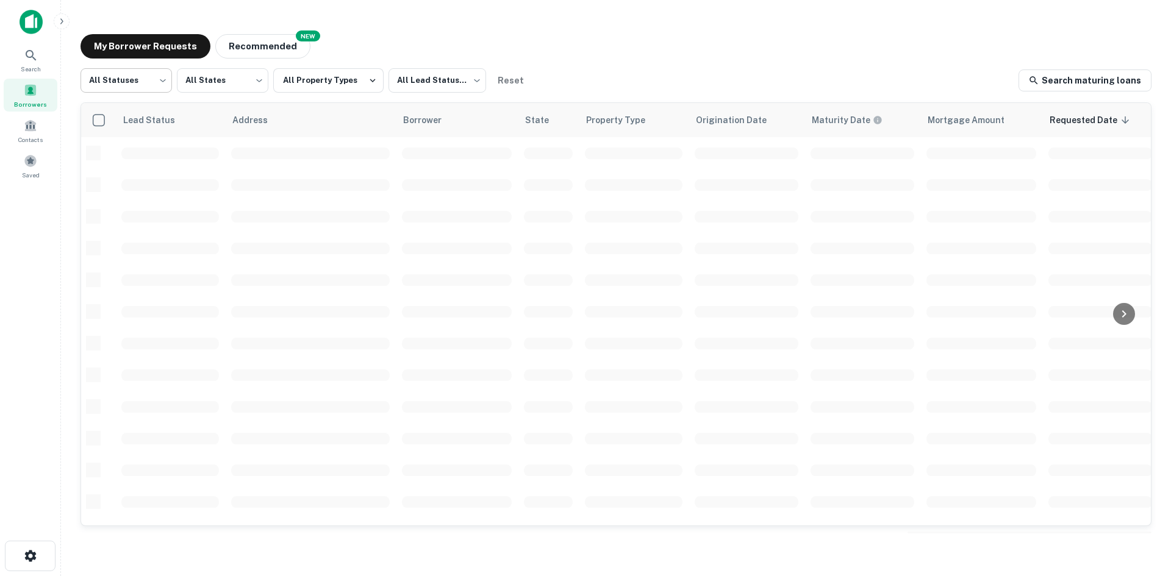
click at [144, 85] on body "Search Borrowers Contacts Saved My Borrower Requests NEW Recommended All Status…" at bounding box center [585, 288] width 1171 height 576
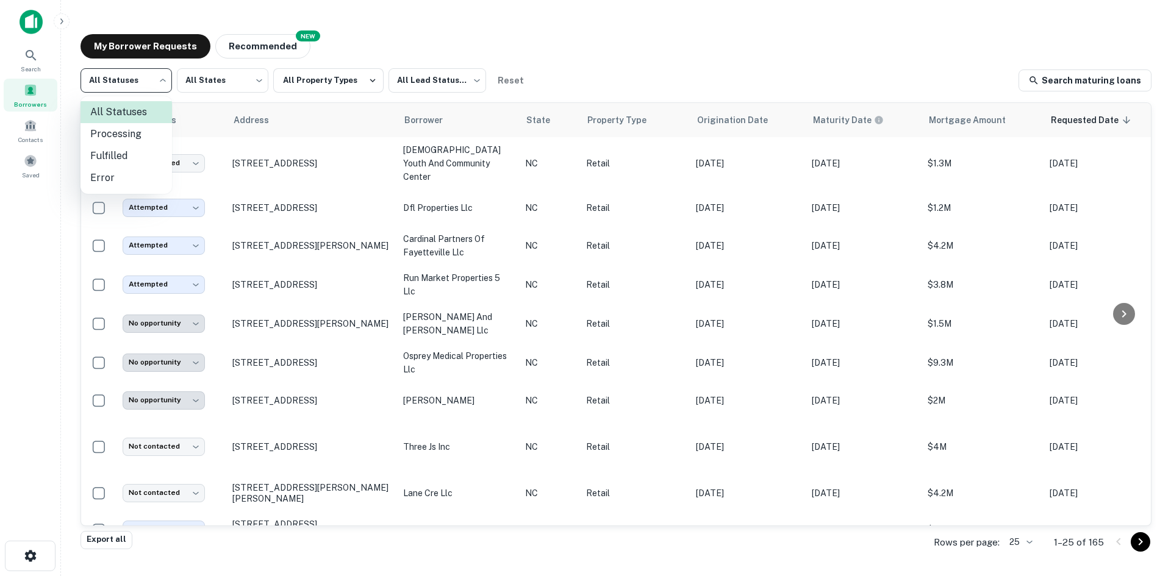
click at [148, 148] on li "Fulfilled" at bounding box center [126, 156] width 91 height 22
type input "*********"
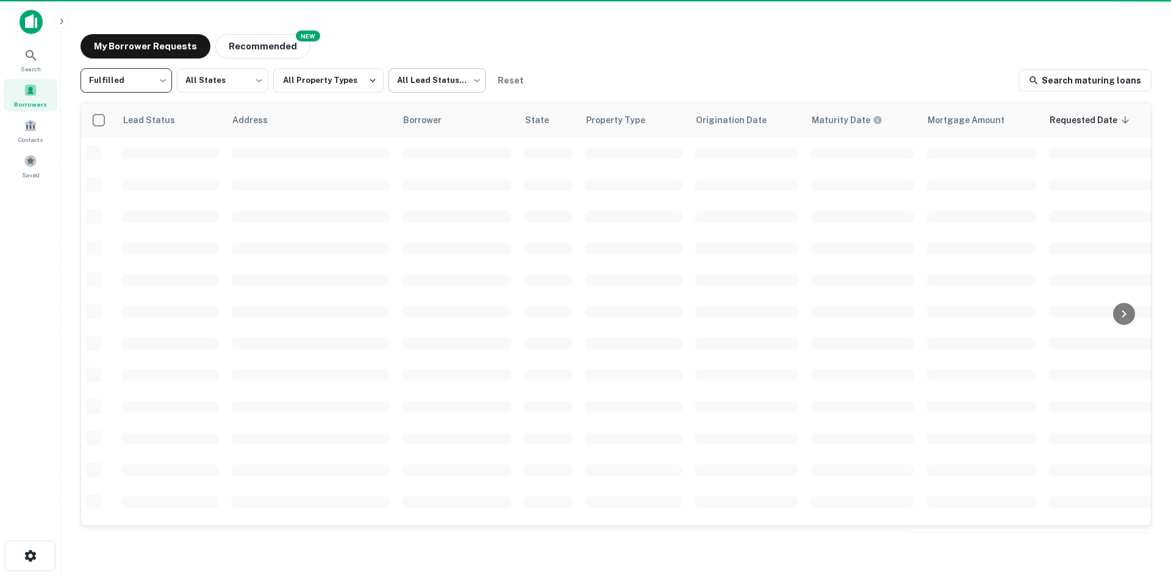
click at [407, 84] on body "Search Borrowers Contacts Saved My Borrower Requests NEW Recommended Fulfilled …" at bounding box center [585, 288] width 1171 height 576
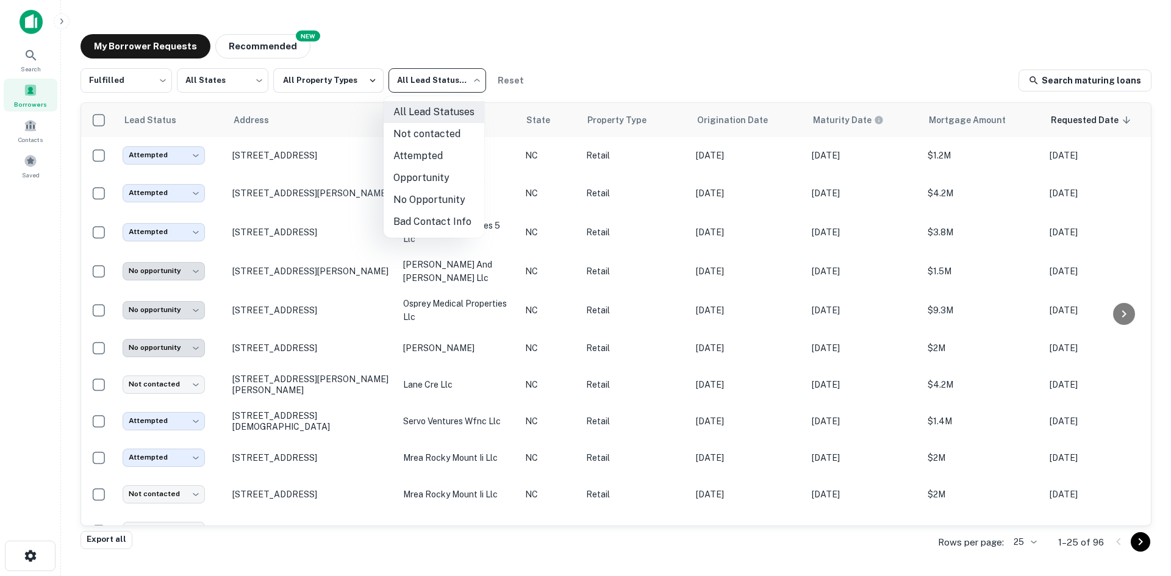
click at [415, 143] on li "Not contacted" at bounding box center [434, 134] width 101 height 22
type input "****"
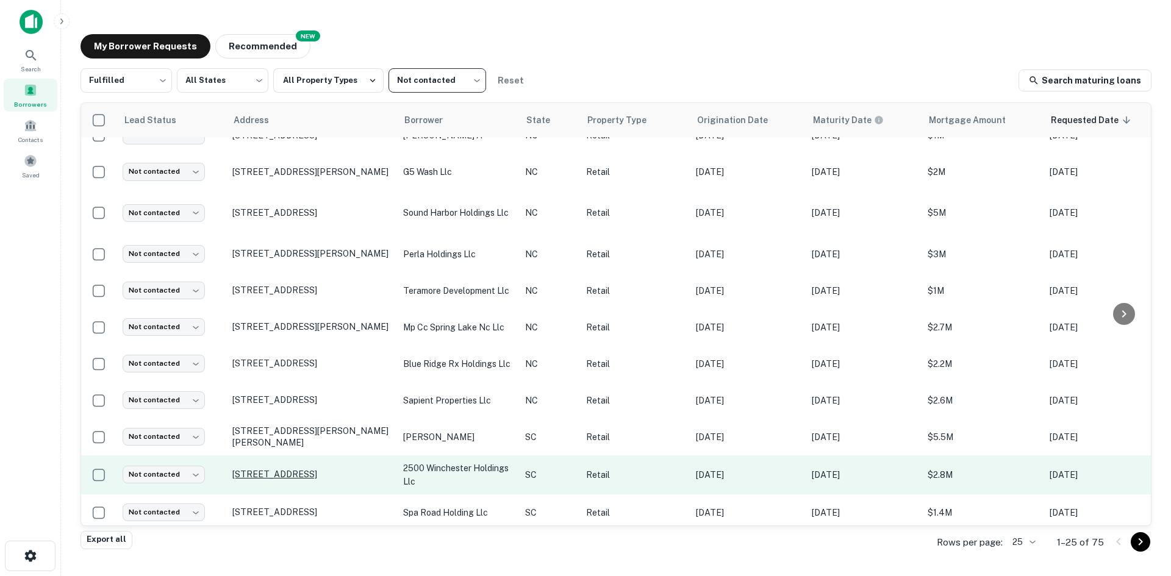
scroll to position [573, 0]
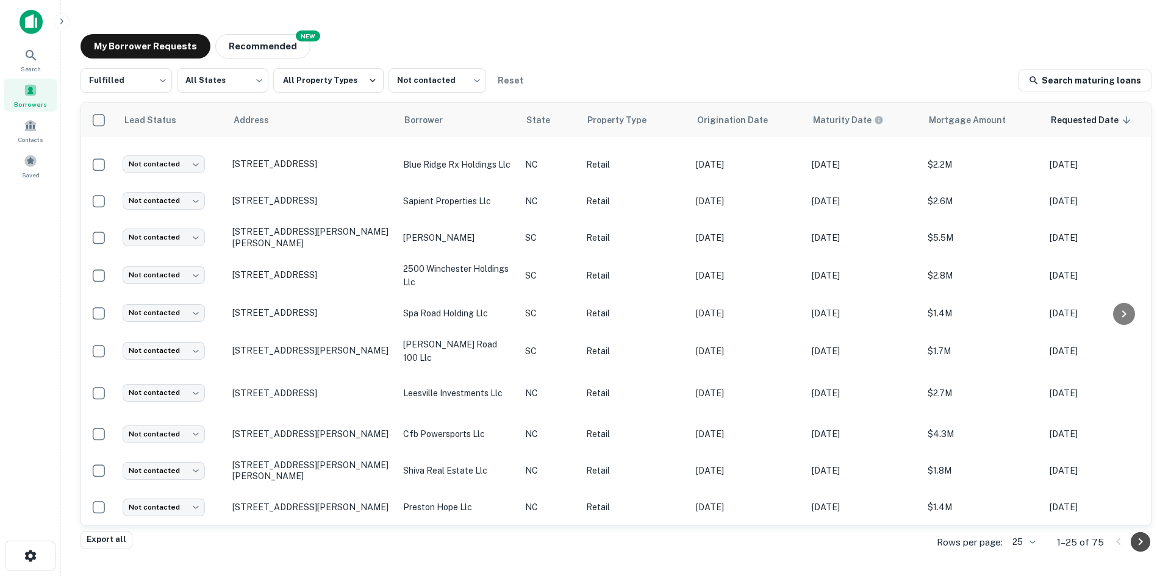
click at [1139, 545] on icon "Go to next page" at bounding box center [1140, 542] width 15 height 15
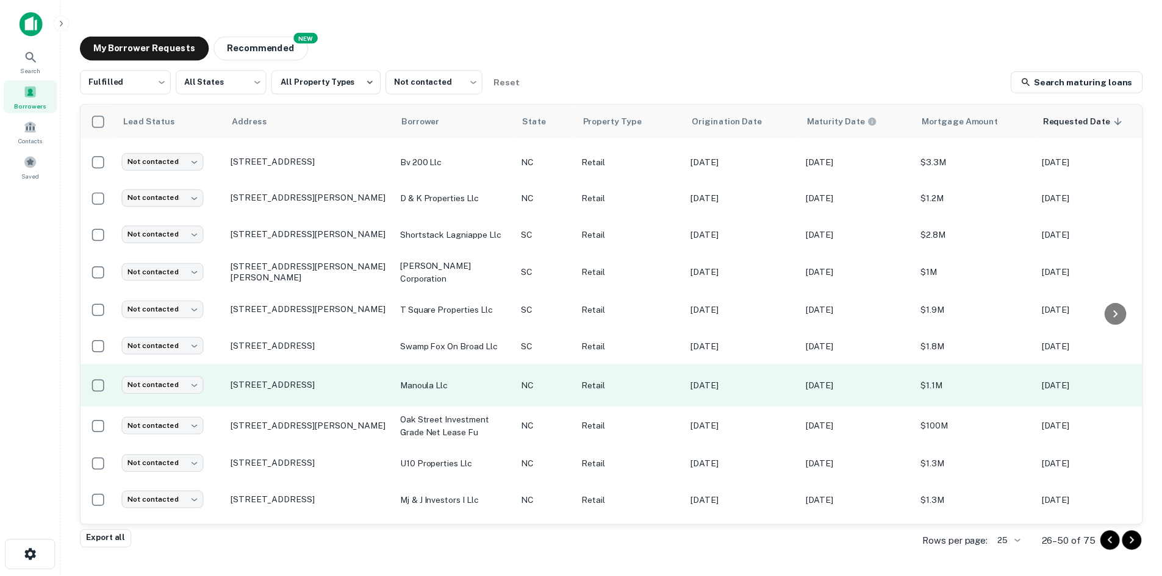
scroll to position [558, 0]
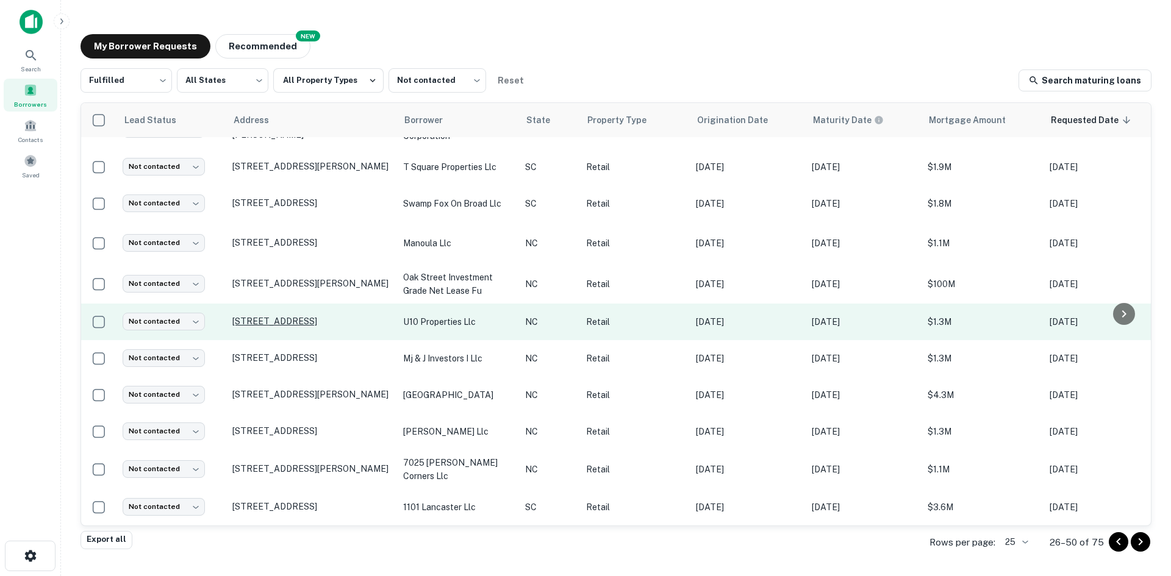
click at [253, 317] on p "[STREET_ADDRESS]" at bounding box center [311, 321] width 159 height 11
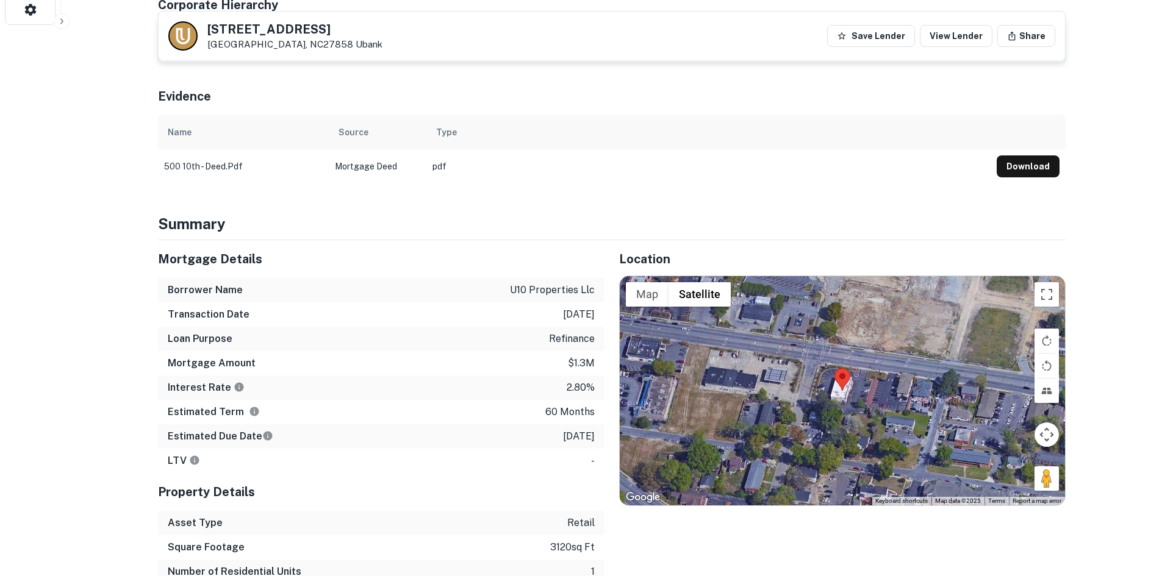
scroll to position [549, 0]
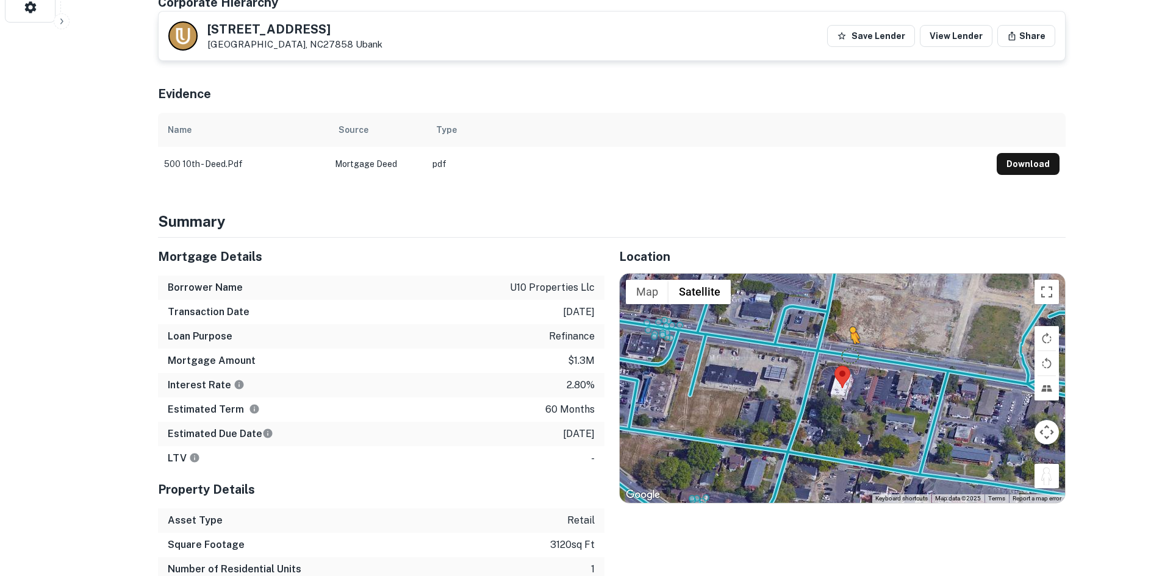
drag, startPoint x: 1045, startPoint y: 461, endPoint x: 850, endPoint y: 343, distance: 228.3
click at [850, 343] on div "To activate drag with keyboard, press Alt + Enter. Once in keyboard drag state,…" at bounding box center [842, 388] width 445 height 229
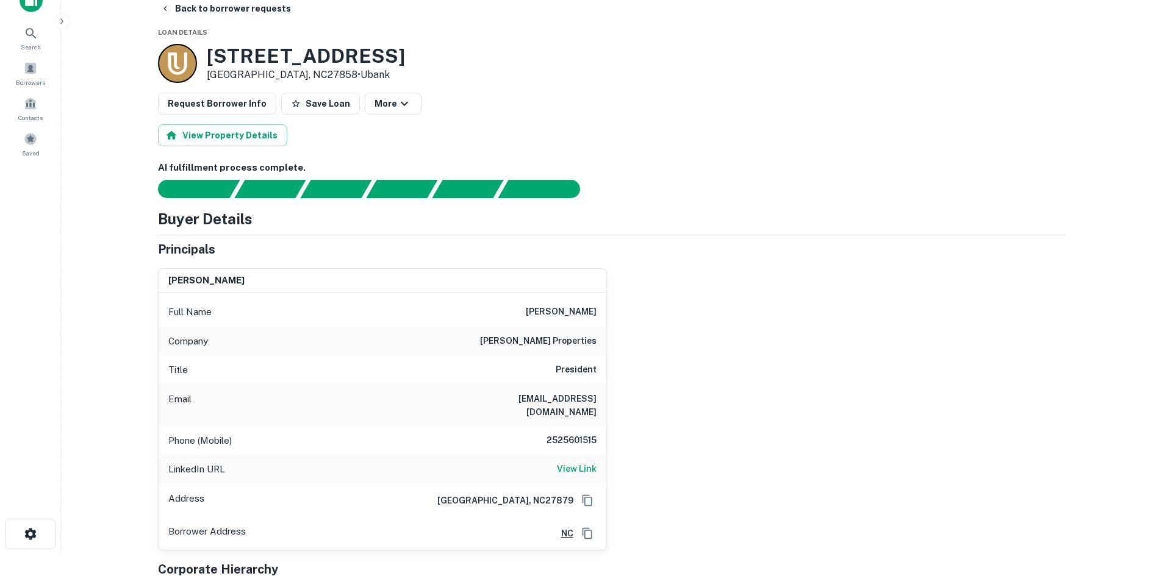
scroll to position [0, 0]
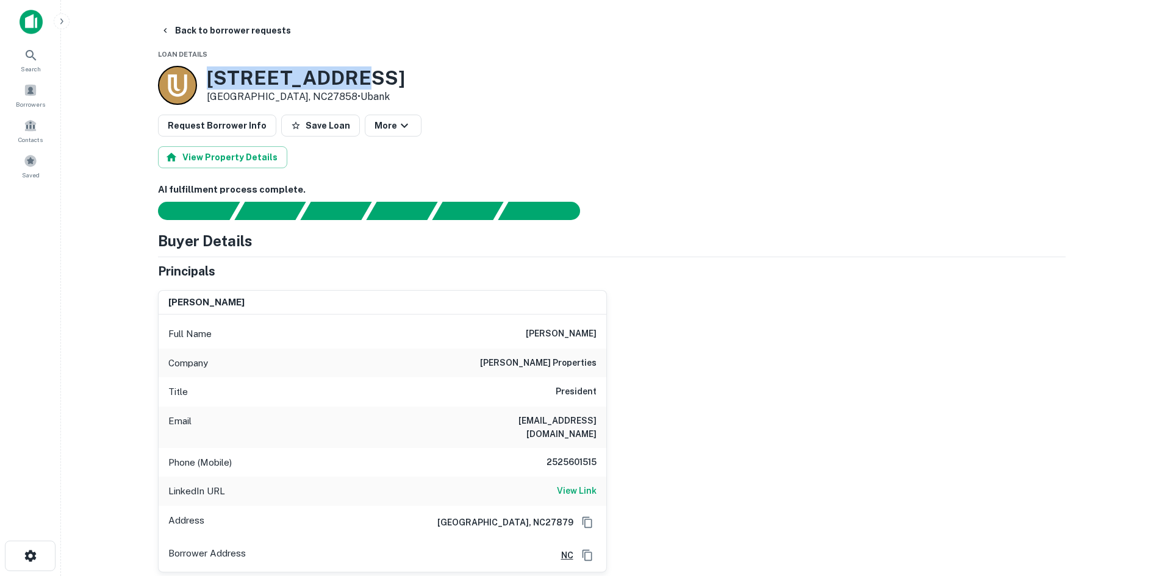
drag, startPoint x: 257, startPoint y: 80, endPoint x: 373, endPoint y: 86, distance: 116.1
click at [373, 87] on div "[STREET_ADDRESS] • [GEOGRAPHIC_DATA]" at bounding box center [612, 85] width 908 height 39
click at [218, 32] on button "Back to borrower requests" at bounding box center [226, 31] width 140 height 22
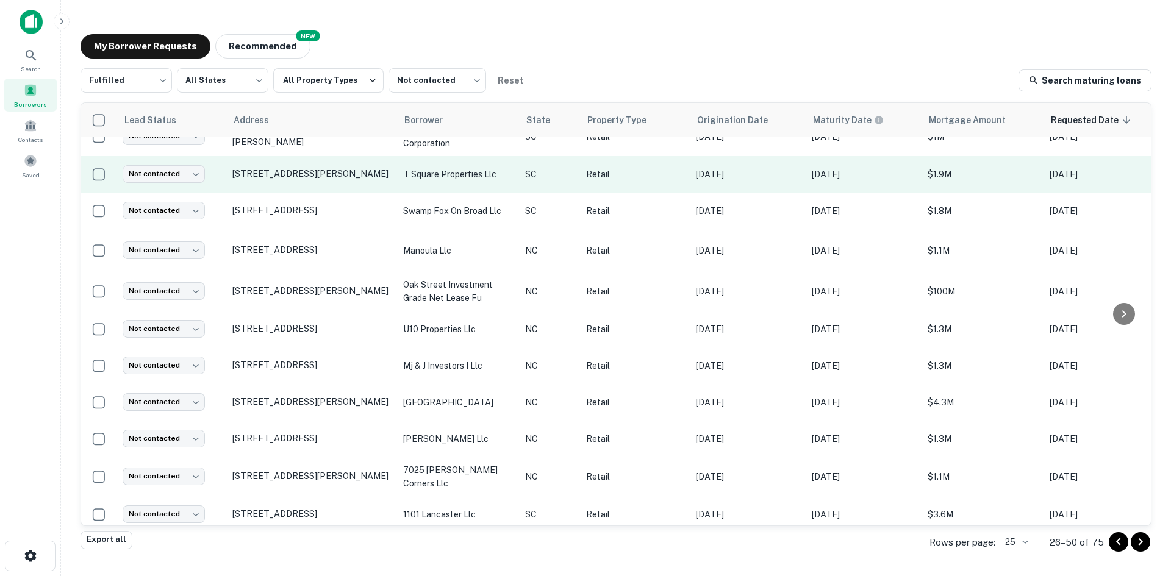
scroll to position [558, 0]
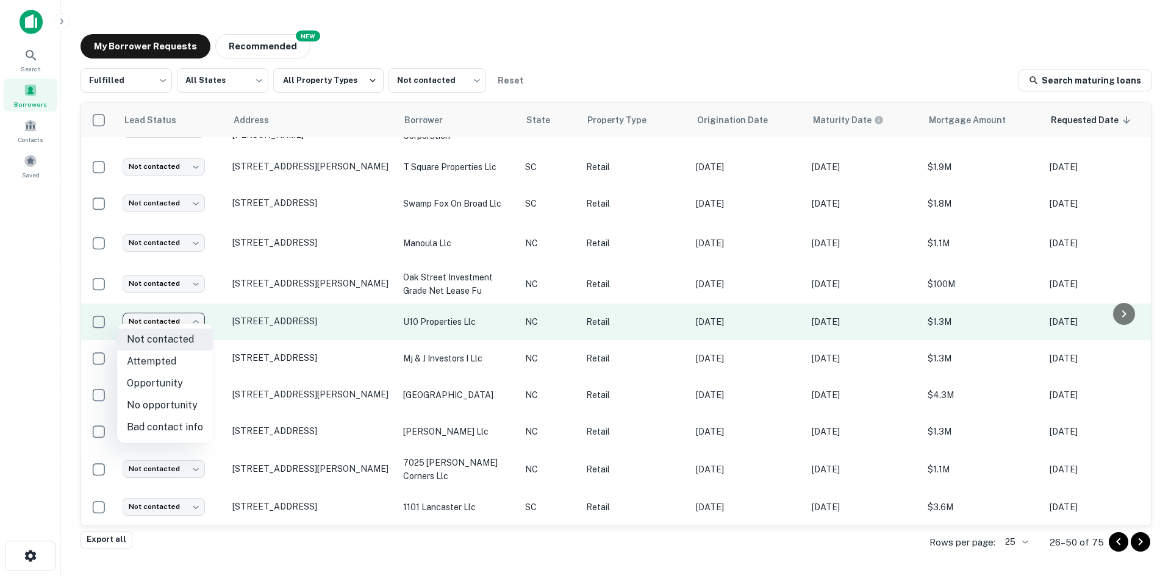
click at [188, 306] on body "Search Borrowers Contacts Saved My Borrower Requests NEW Recommended Fulfilled …" at bounding box center [585, 288] width 1171 height 576
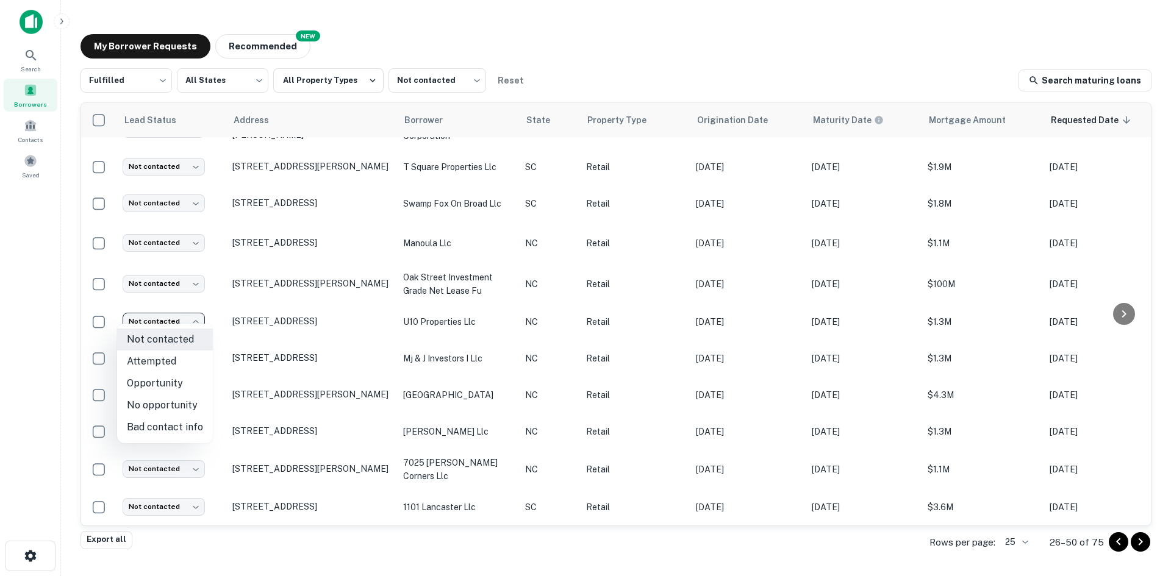
click at [190, 351] on li "Attempted" at bounding box center [165, 362] width 96 height 22
type input "*********"
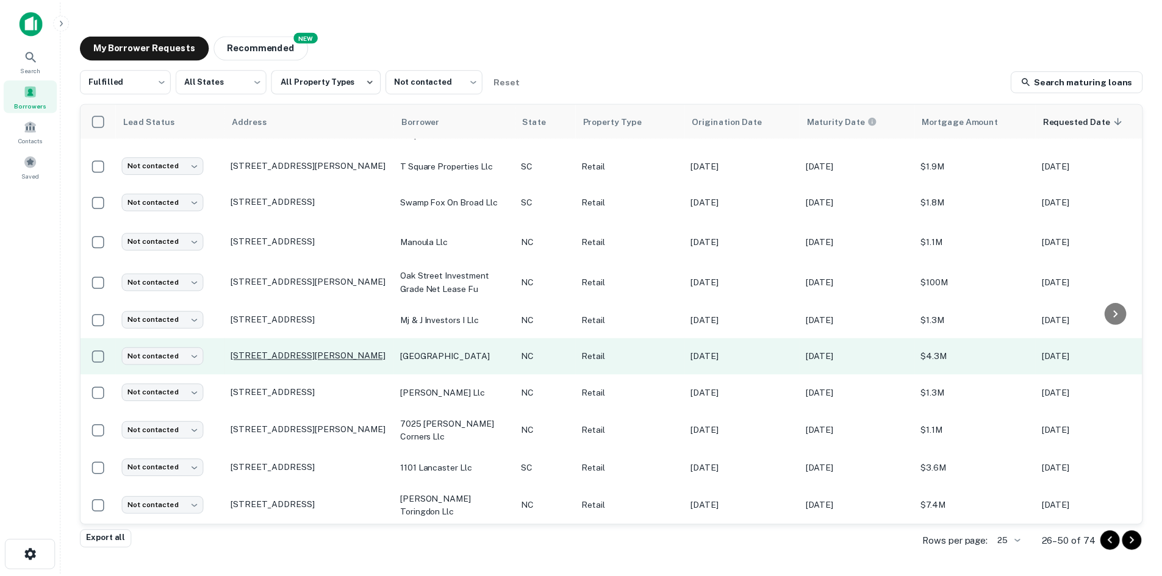
scroll to position [253, 0]
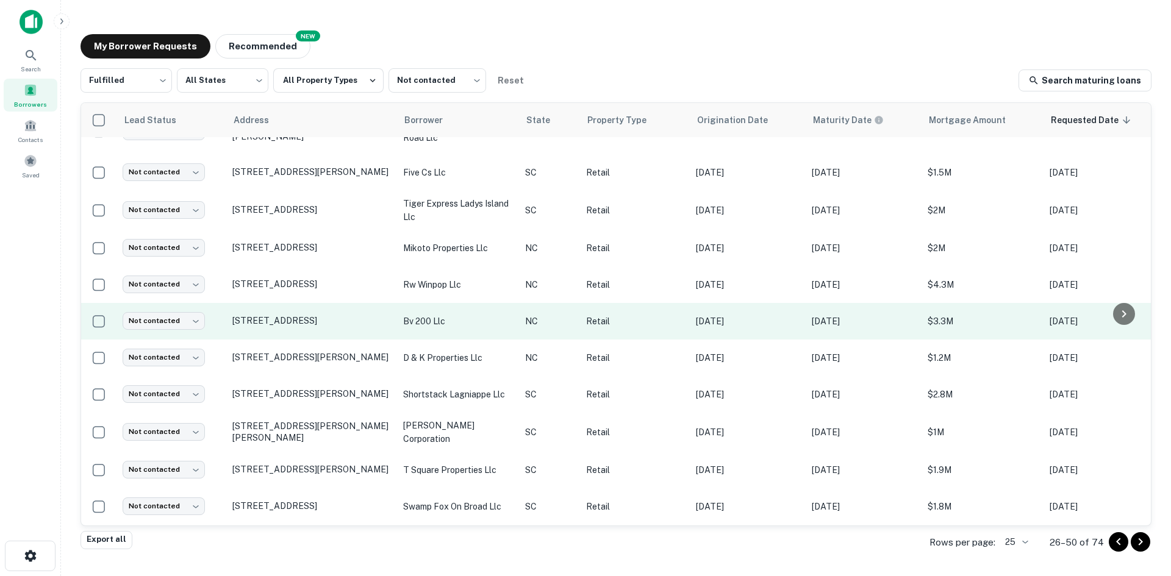
click at [300, 324] on td "[STREET_ADDRESS]" at bounding box center [311, 321] width 171 height 37
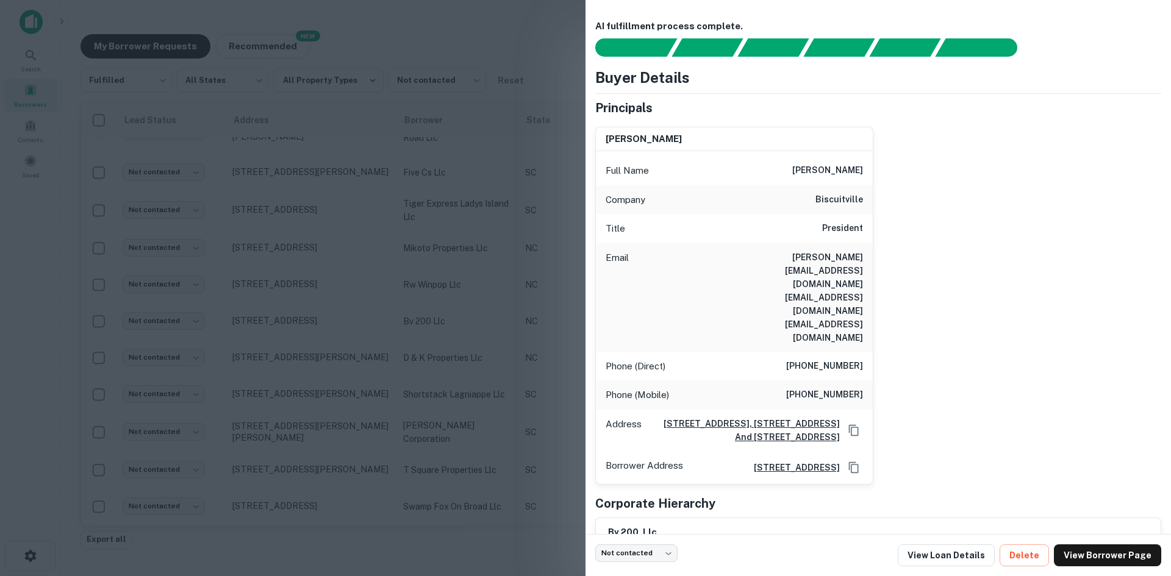
click at [290, 309] on div at bounding box center [585, 288] width 1171 height 576
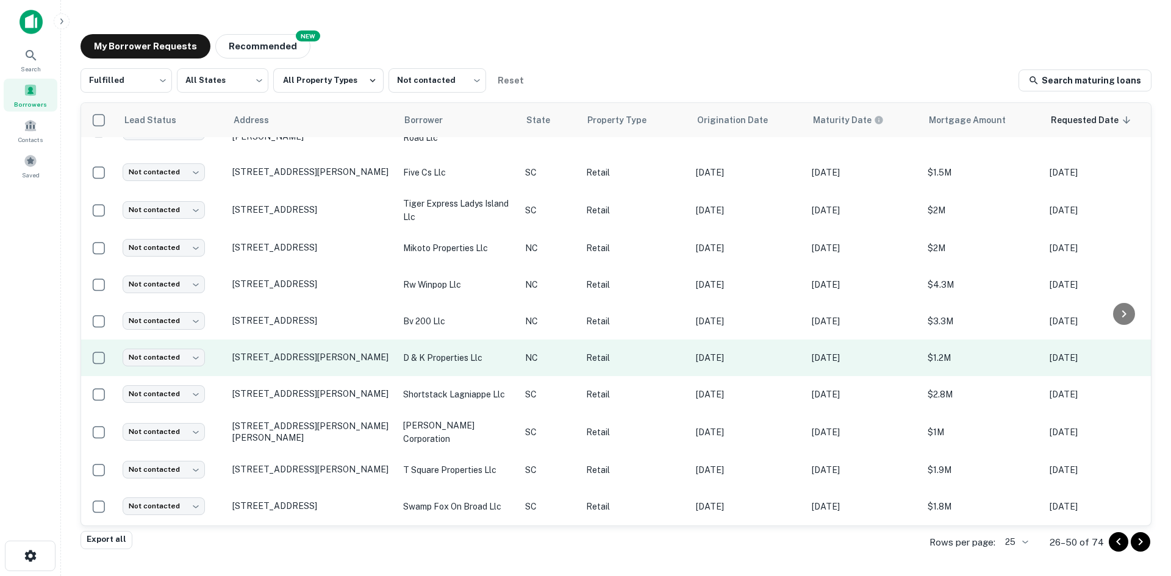
click at [277, 346] on td "[STREET_ADDRESS][PERSON_NAME]" at bounding box center [311, 358] width 171 height 37
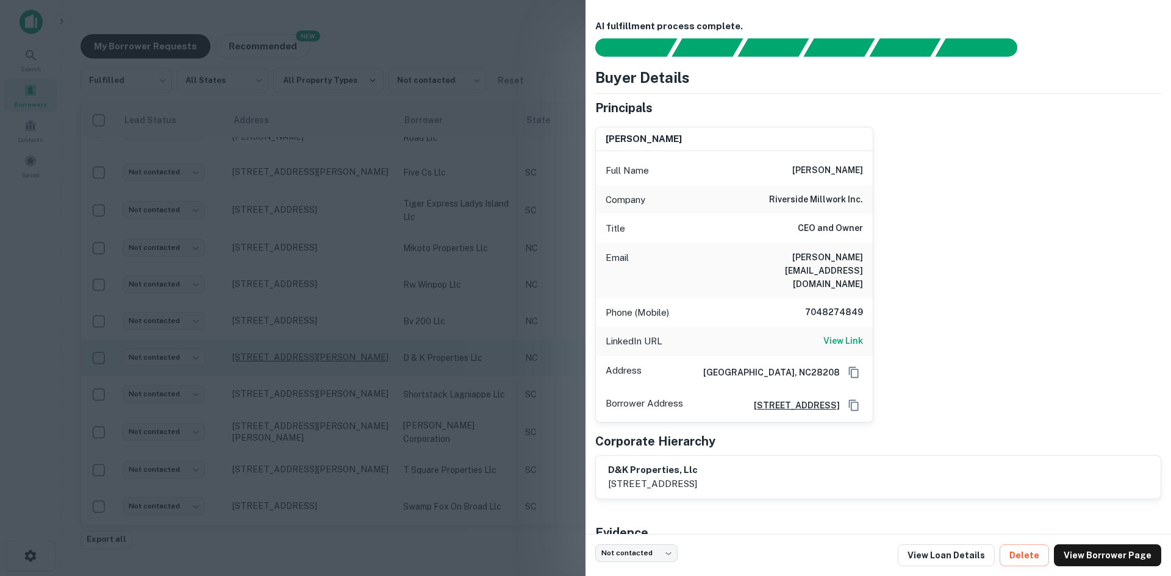
click at [271, 353] on div at bounding box center [585, 288] width 1171 height 576
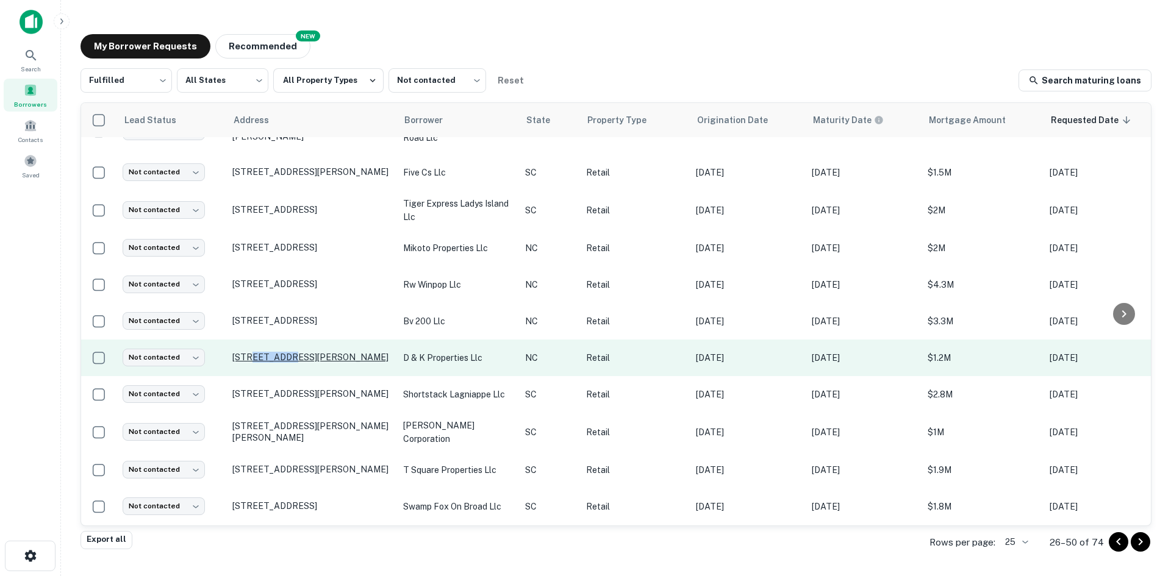
click at [271, 352] on p "[STREET_ADDRESS][PERSON_NAME]" at bounding box center [311, 357] width 159 height 11
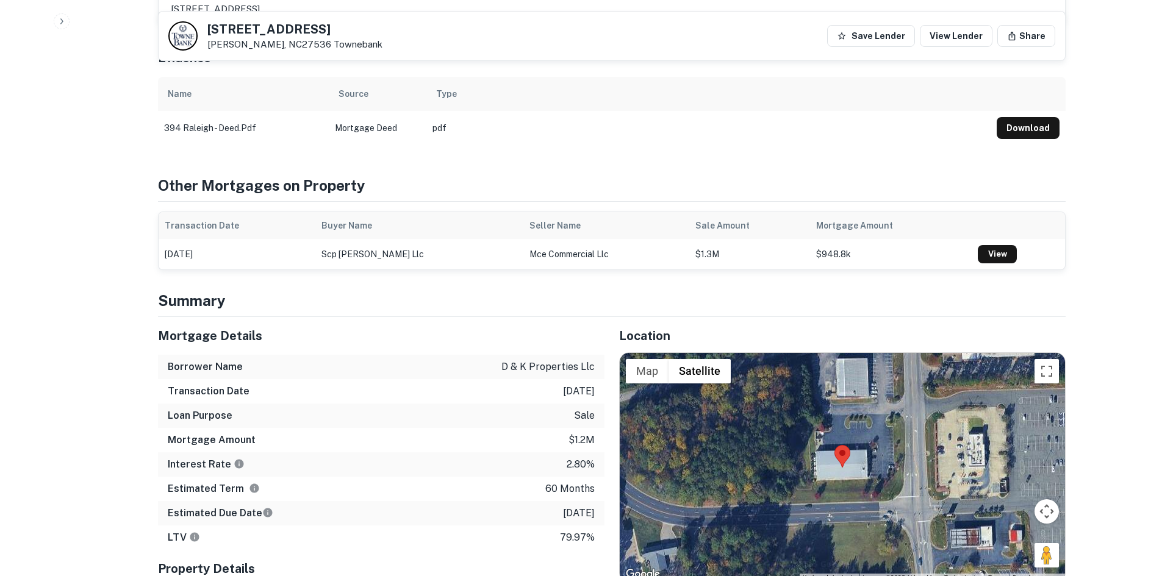
scroll to position [610, 0]
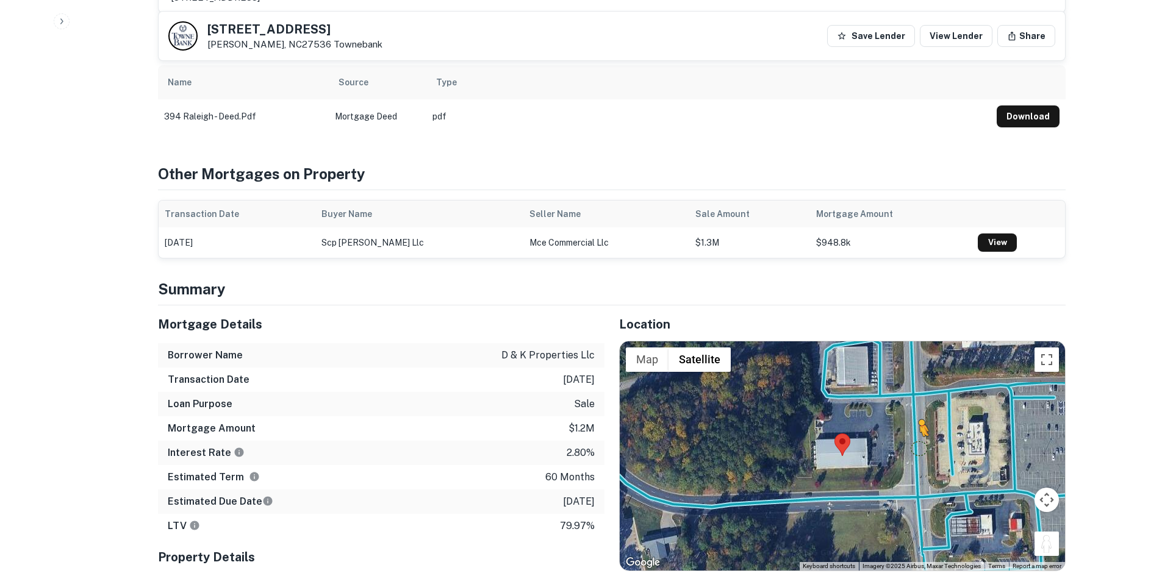
drag, startPoint x: 1053, startPoint y: 517, endPoint x: 919, endPoint y: 421, distance: 165.2
click at [919, 421] on div "To activate drag with keyboard, press Alt + Enter. Once in keyboard drag state,…" at bounding box center [842, 456] width 445 height 229
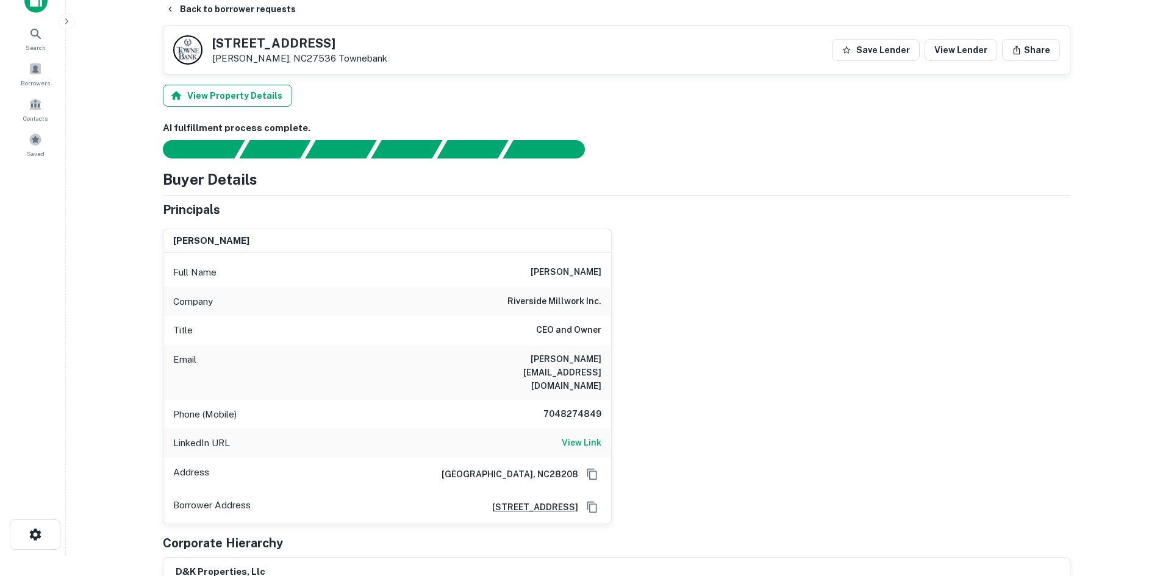
scroll to position [0, 0]
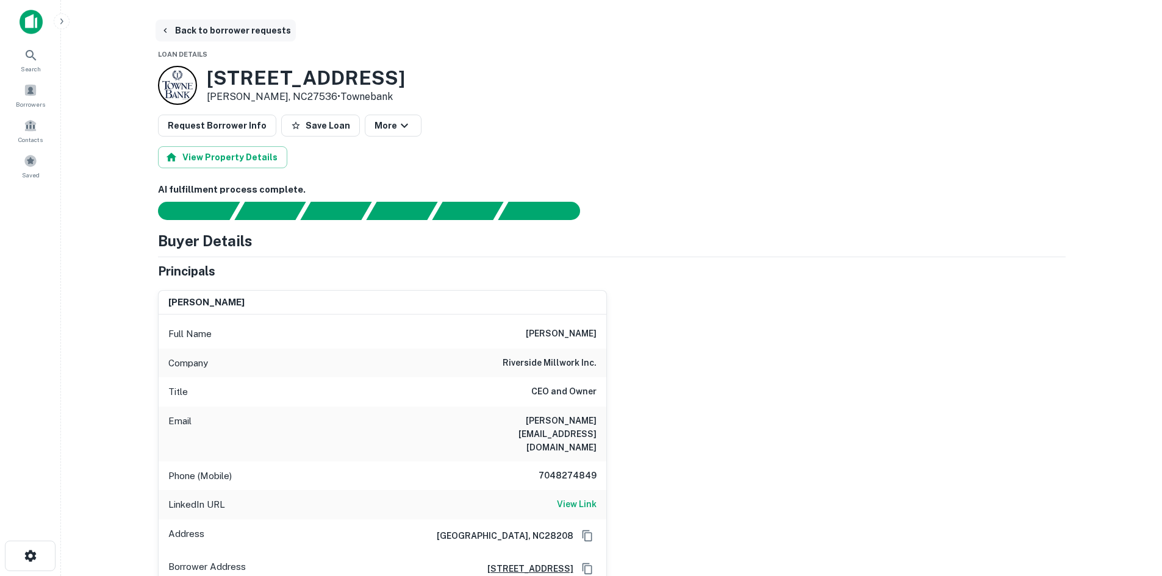
click at [225, 32] on button "Back to borrower requests" at bounding box center [226, 31] width 140 height 22
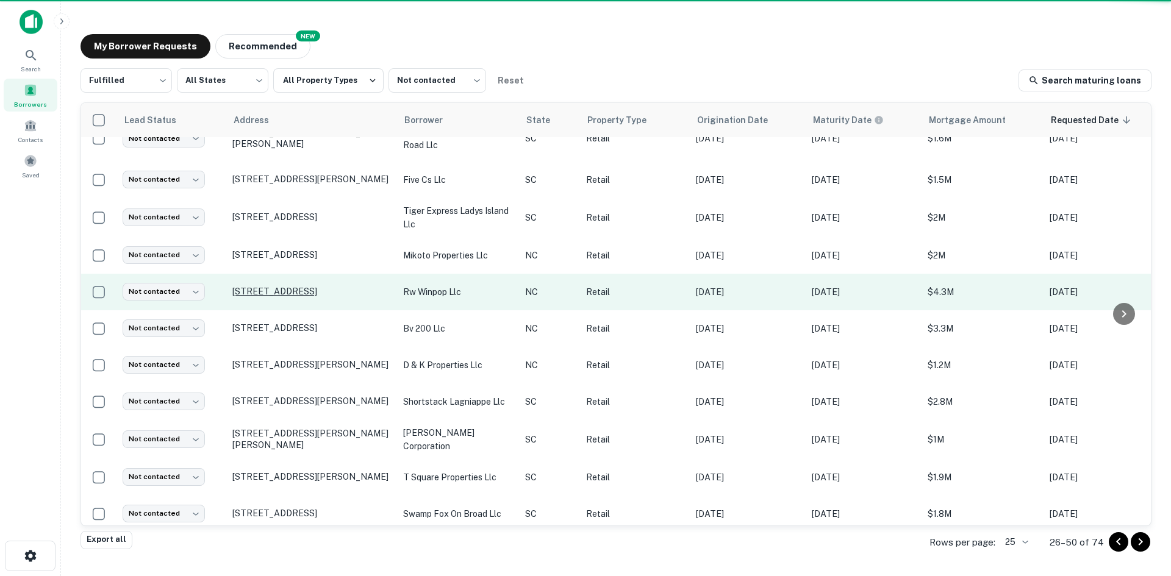
scroll to position [253, 0]
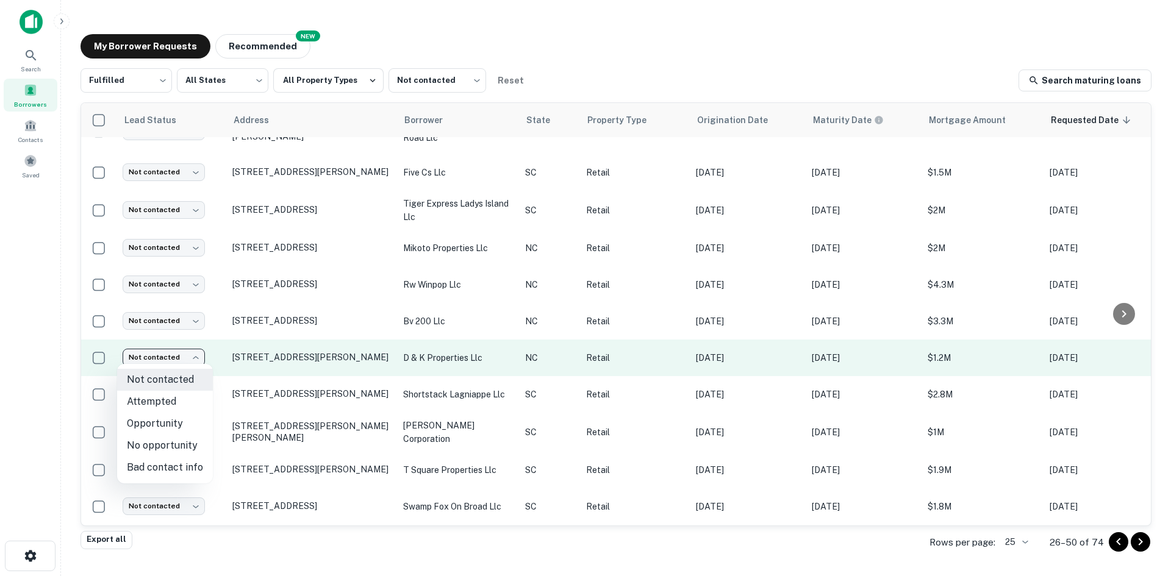
drag, startPoint x: 184, startPoint y: 353, endPoint x: 186, endPoint y: 365, distance: 11.7
click at [184, 351] on body "Search Borrowers Contacts Saved My Borrower Requests NEW Recommended Fulfilled …" at bounding box center [585, 288] width 1171 height 576
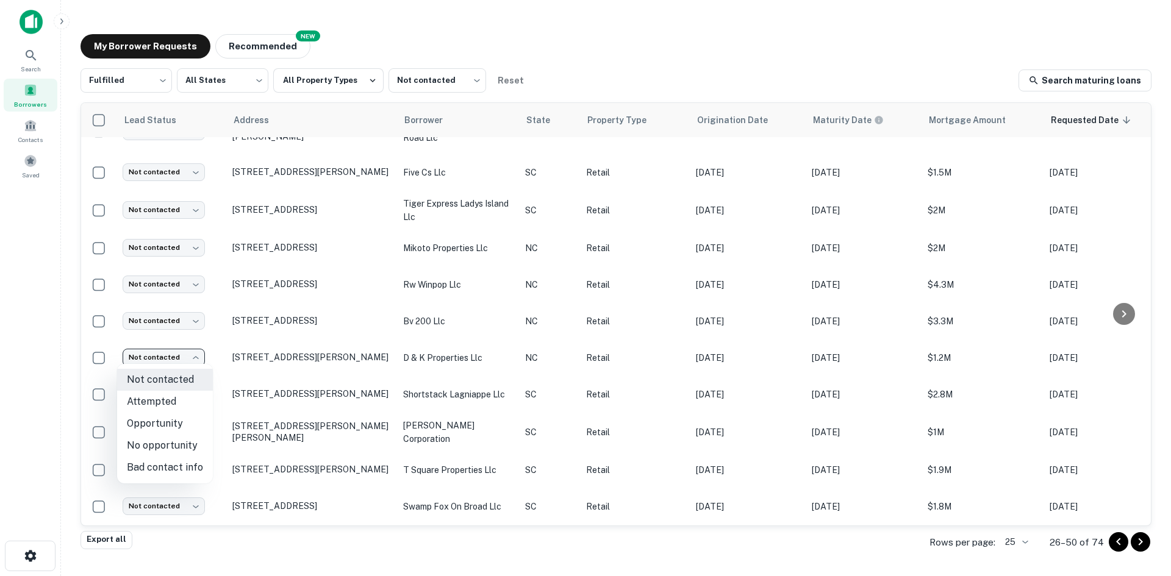
click at [192, 396] on li "Attempted" at bounding box center [165, 402] width 96 height 22
type input "*********"
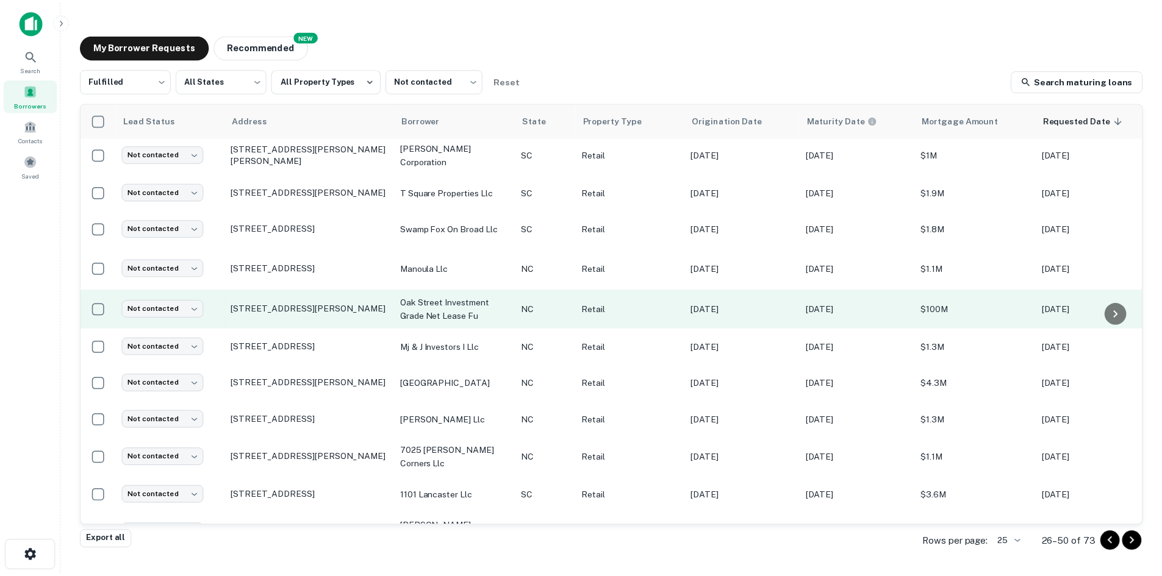
scroll to position [561, 0]
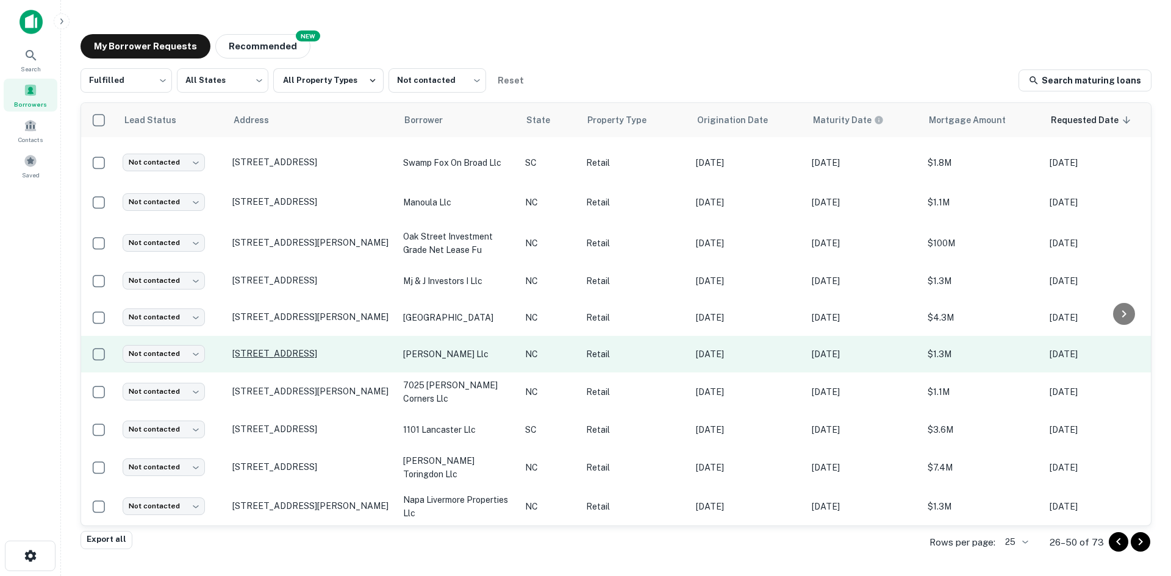
click at [295, 348] on p "[STREET_ADDRESS]" at bounding box center [311, 353] width 159 height 11
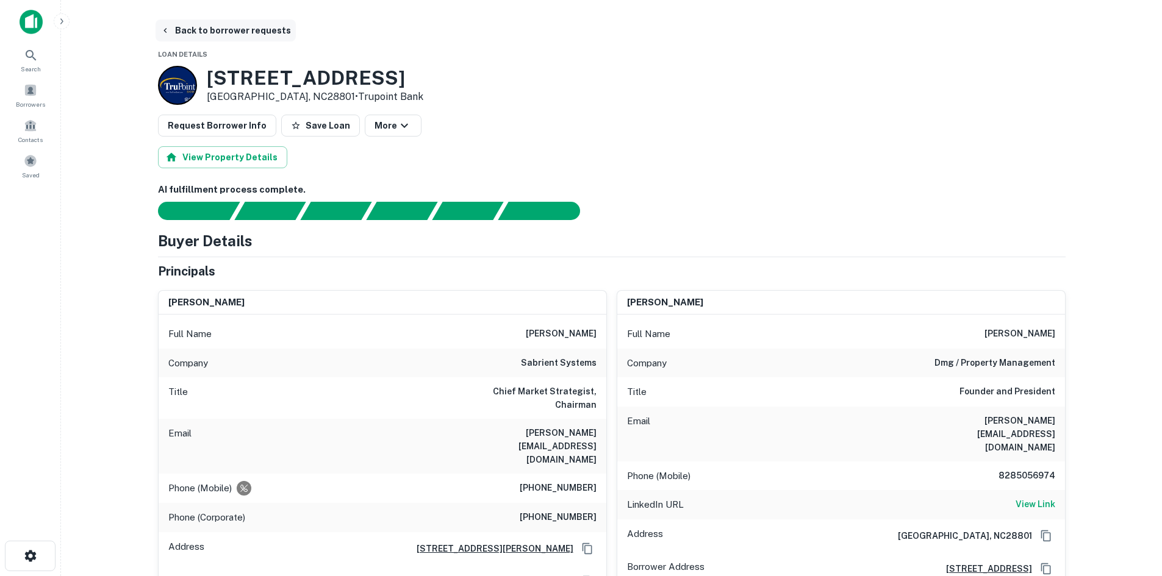
click at [187, 23] on button "Back to borrower requests" at bounding box center [226, 31] width 140 height 22
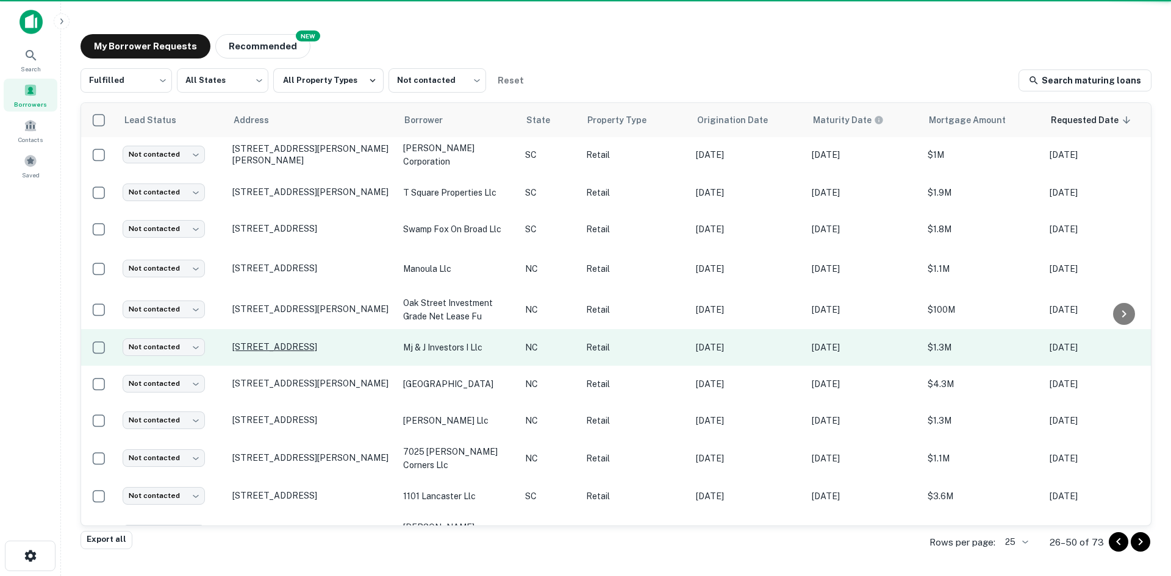
scroll to position [561, 0]
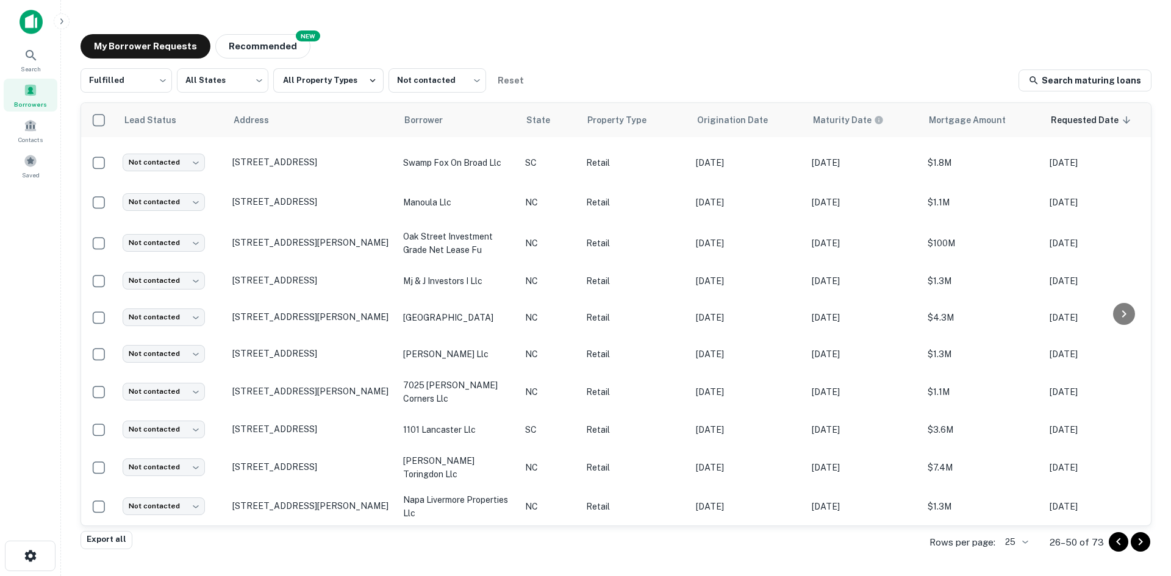
click at [1137, 545] on icon "Go to next page" at bounding box center [1140, 542] width 15 height 15
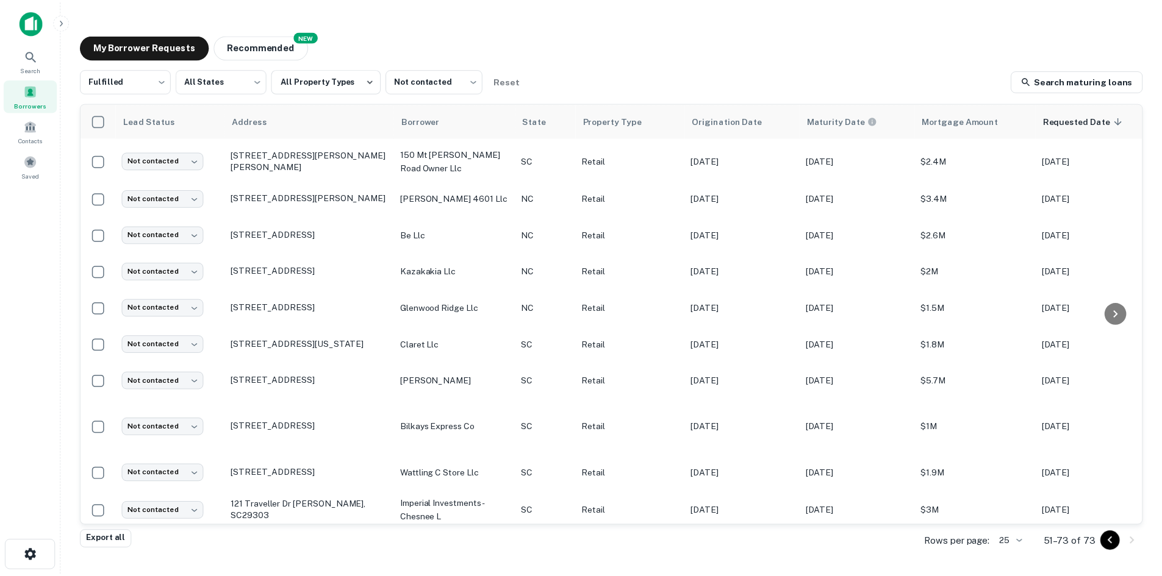
scroll to position [203, 0]
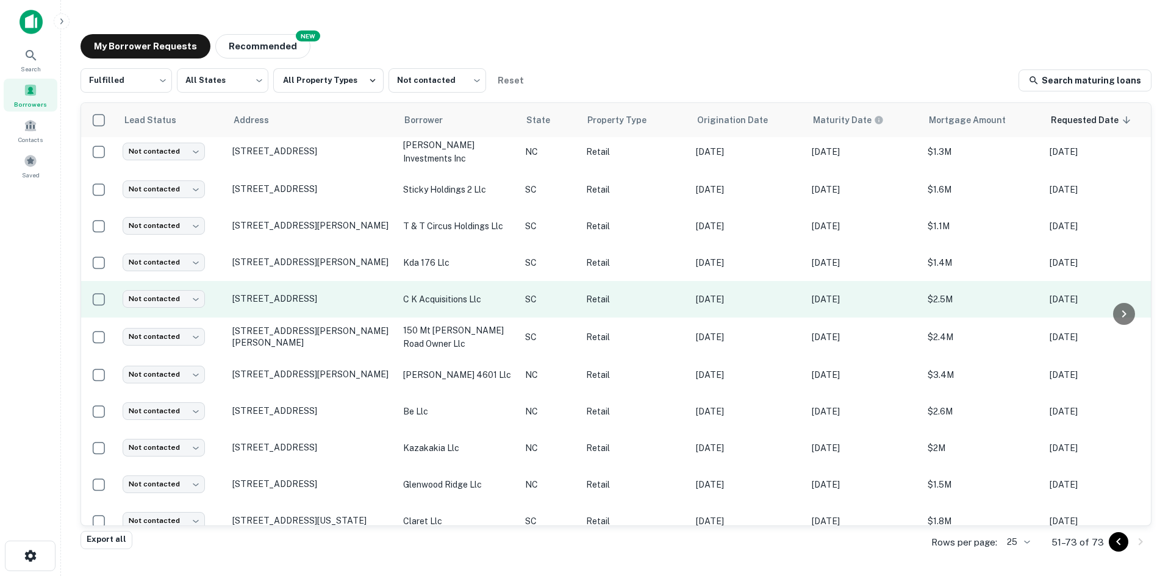
click at [286, 284] on td "[STREET_ADDRESS]" at bounding box center [311, 299] width 171 height 37
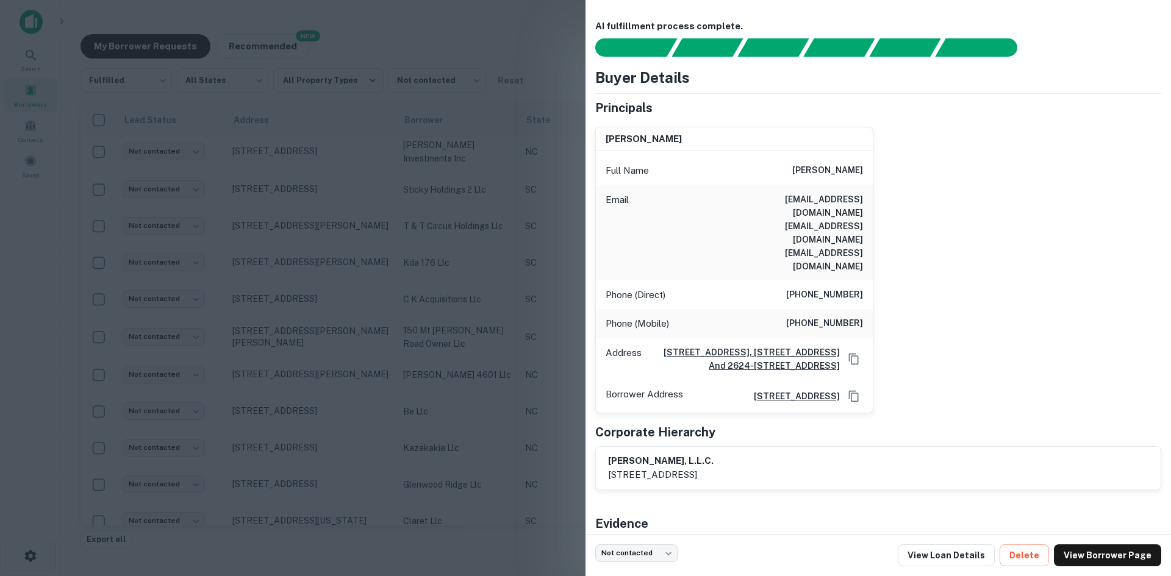
click at [295, 278] on div at bounding box center [585, 288] width 1171 height 576
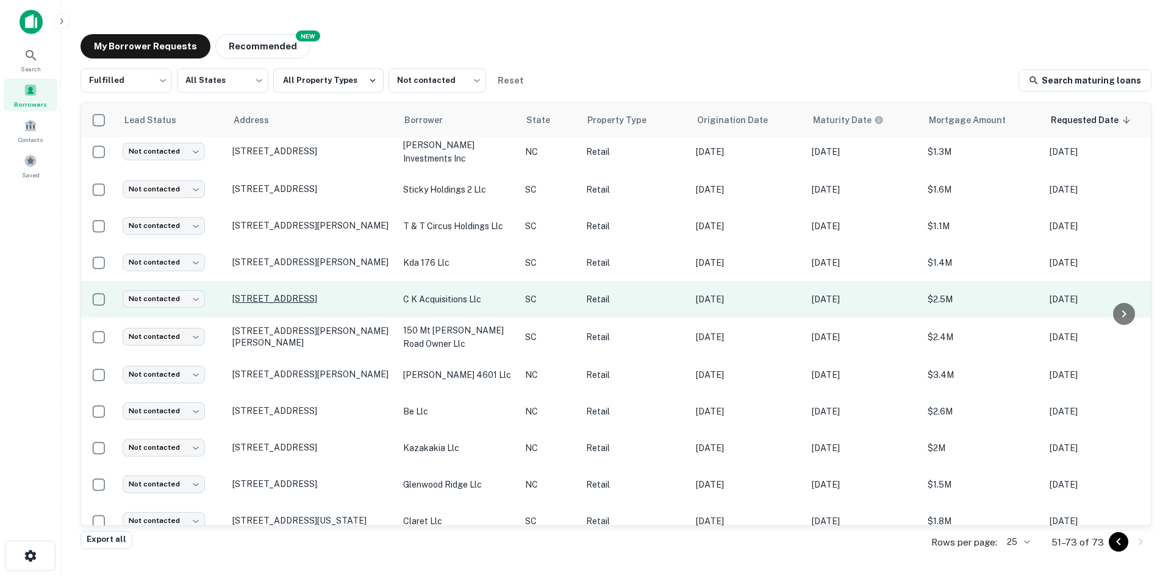
click at [278, 293] on p "[STREET_ADDRESS]" at bounding box center [311, 298] width 159 height 11
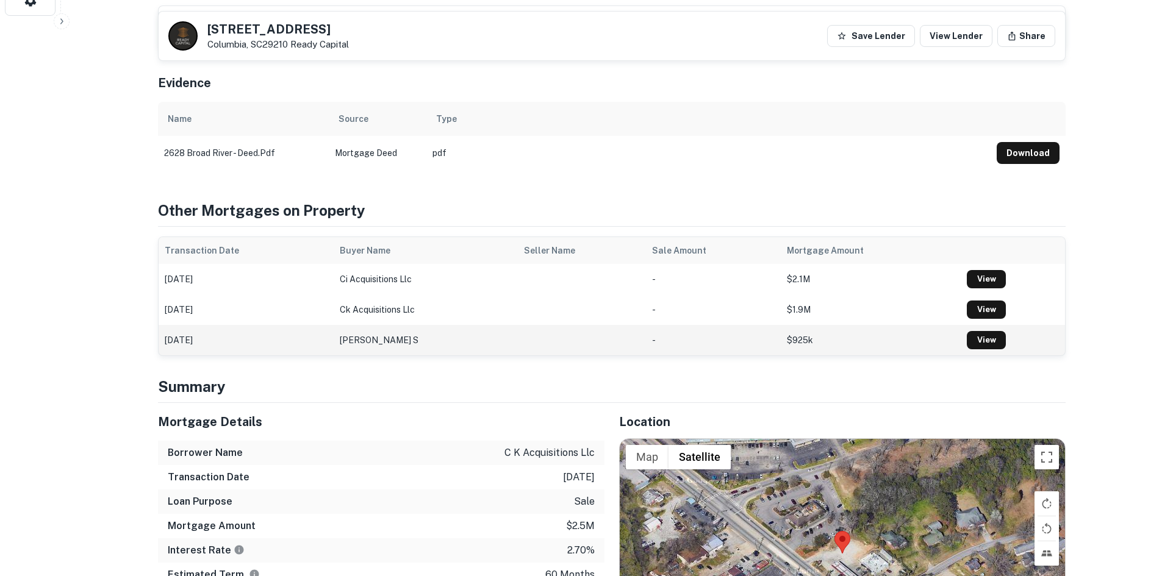
scroll to position [732, 0]
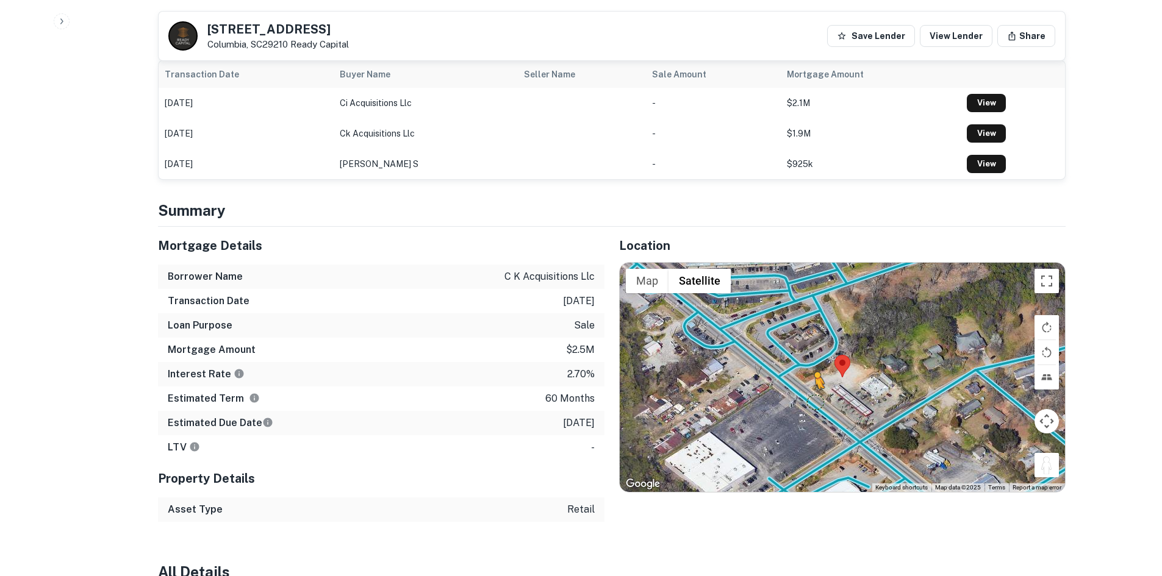
drag, startPoint x: 1054, startPoint y: 436, endPoint x: 812, endPoint y: 370, distance: 250.4
click at [812, 370] on div "To activate drag with keyboard, press Alt + Enter. Once in keyboard drag state,…" at bounding box center [842, 377] width 445 height 229
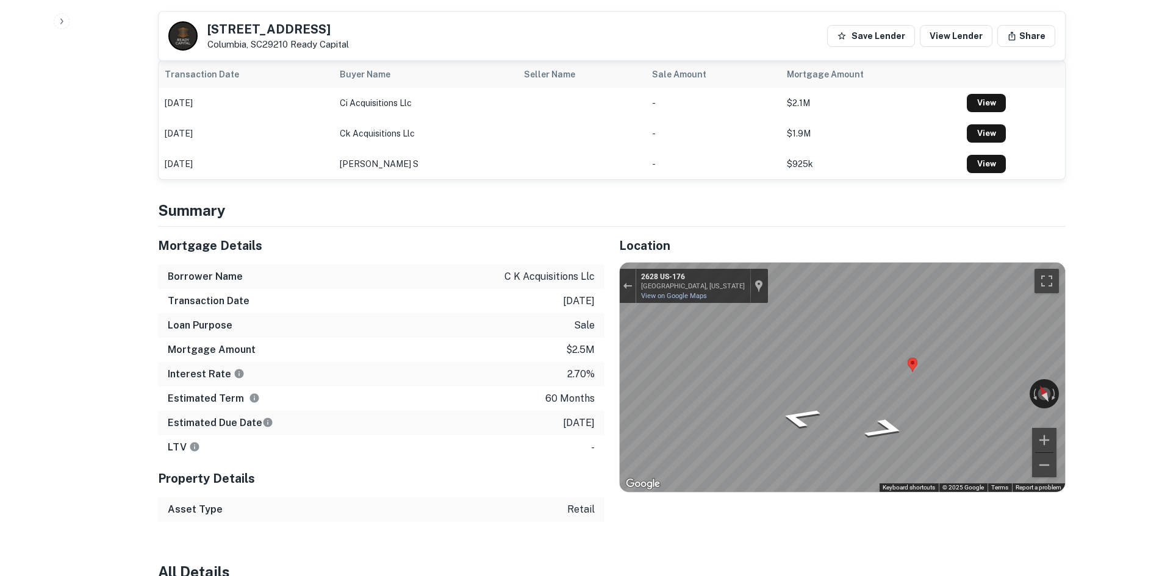
click at [605, 328] on div "Location ← Move left → Move right ↑ Move up ↓ Move down + Zoom in - Zoom out Ho…" at bounding box center [834, 374] width 461 height 295
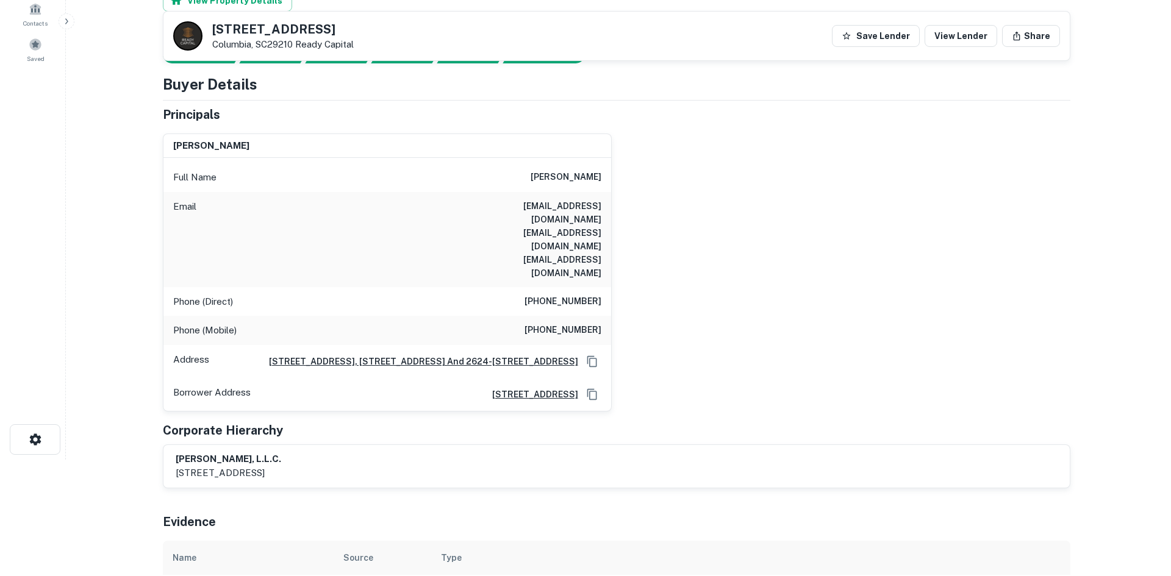
scroll to position [0, 0]
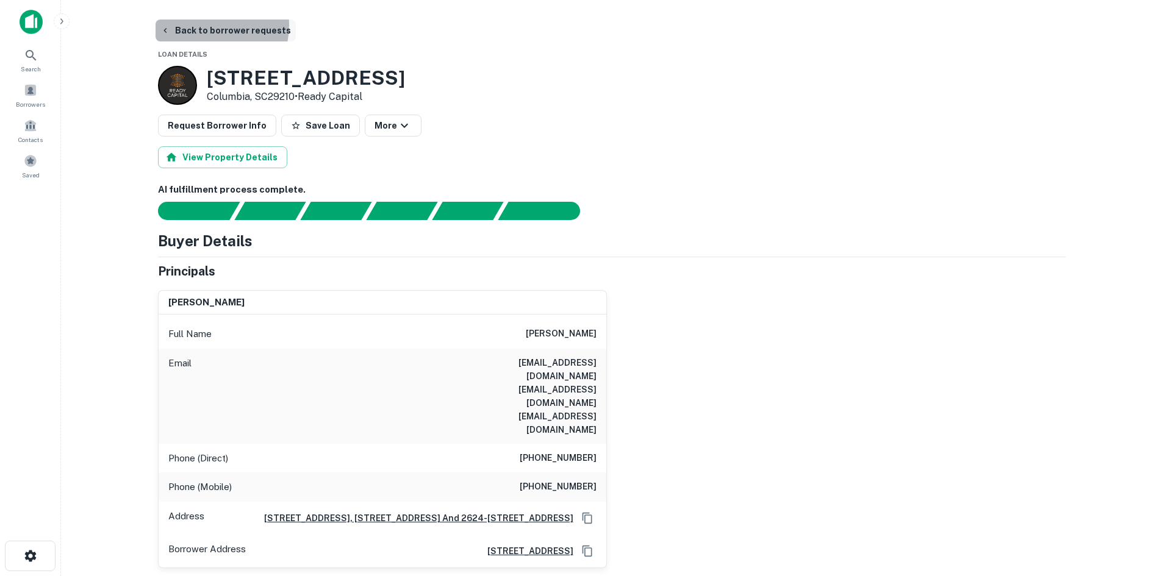
click at [206, 26] on button "Back to borrower requests" at bounding box center [226, 31] width 140 height 22
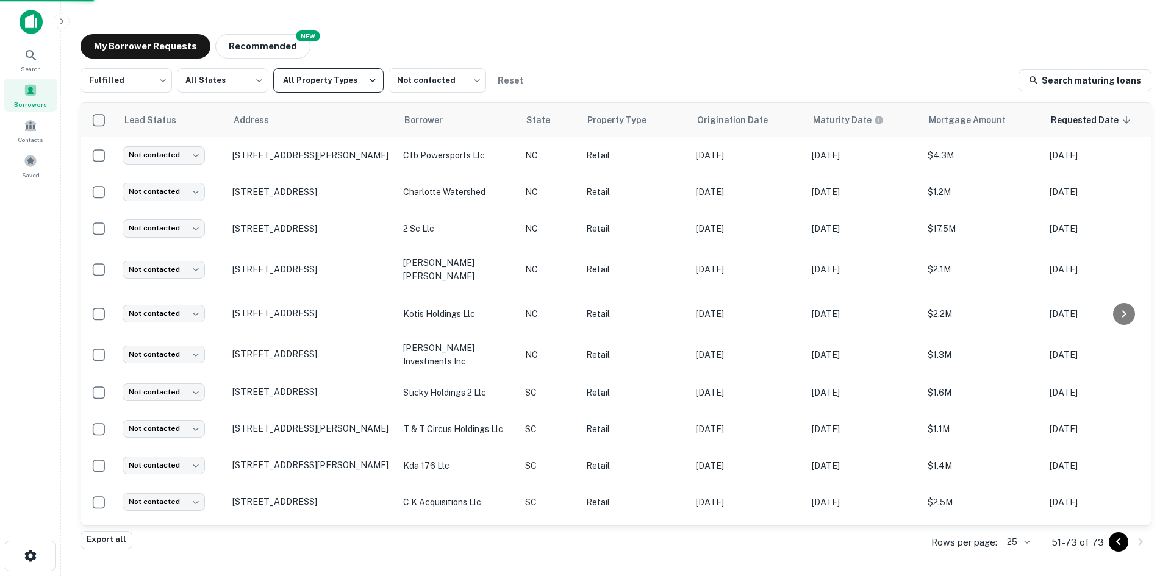
scroll to position [203, 0]
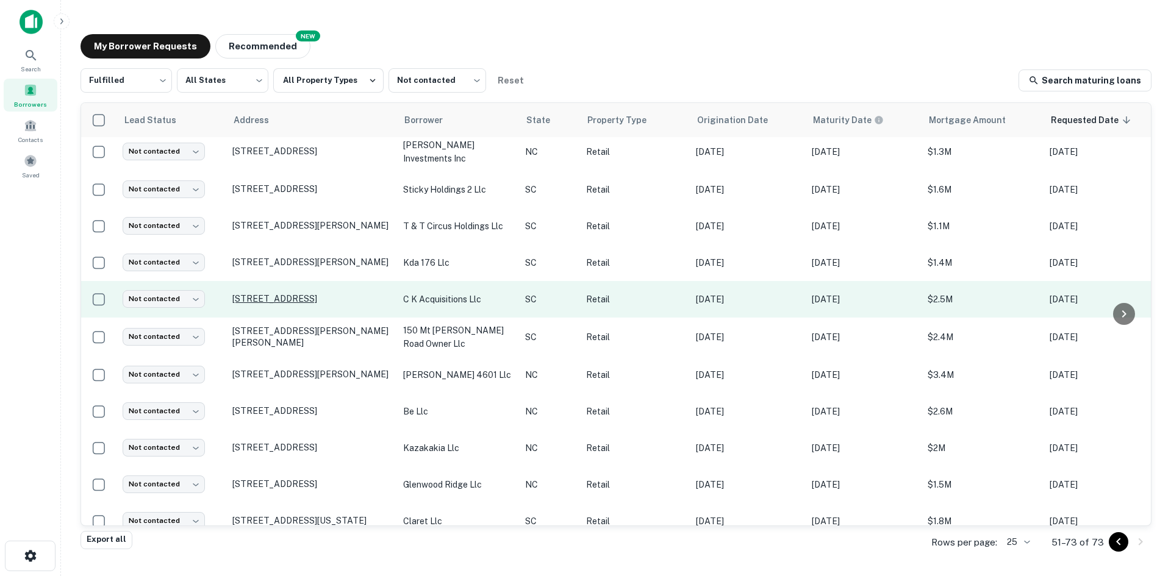
click at [313, 295] on p "[STREET_ADDRESS]" at bounding box center [311, 298] width 159 height 11
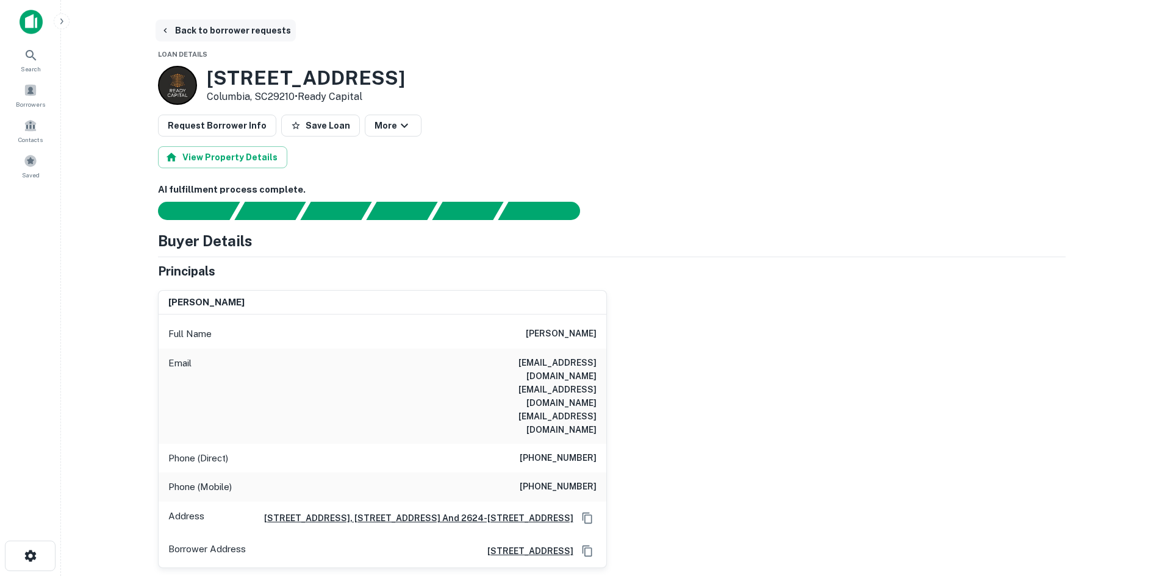
click at [198, 32] on button "Back to borrower requests" at bounding box center [226, 31] width 140 height 22
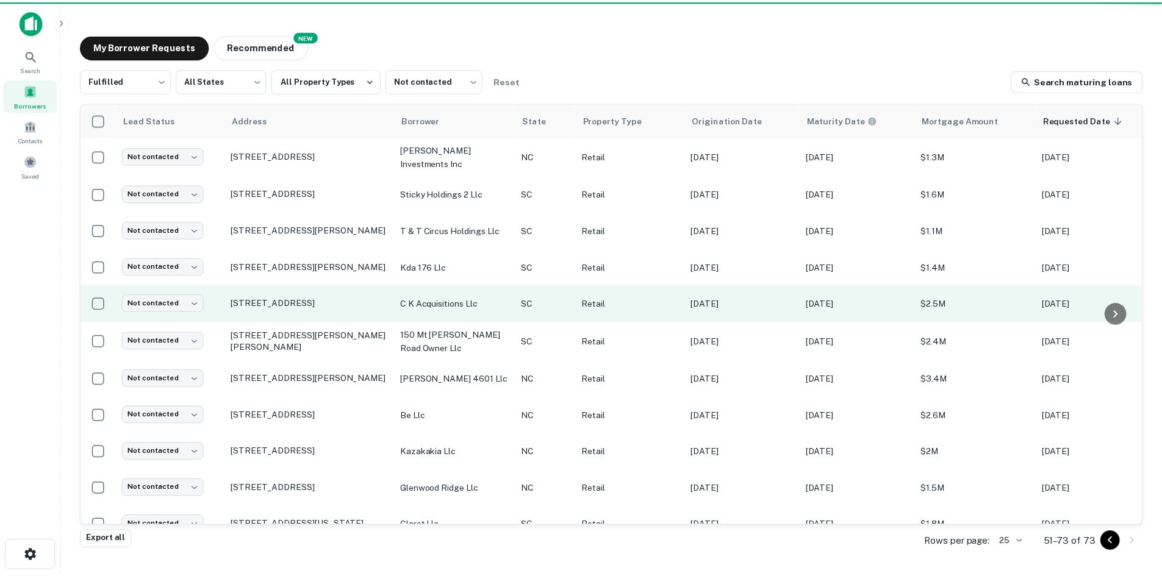
scroll to position [203, 0]
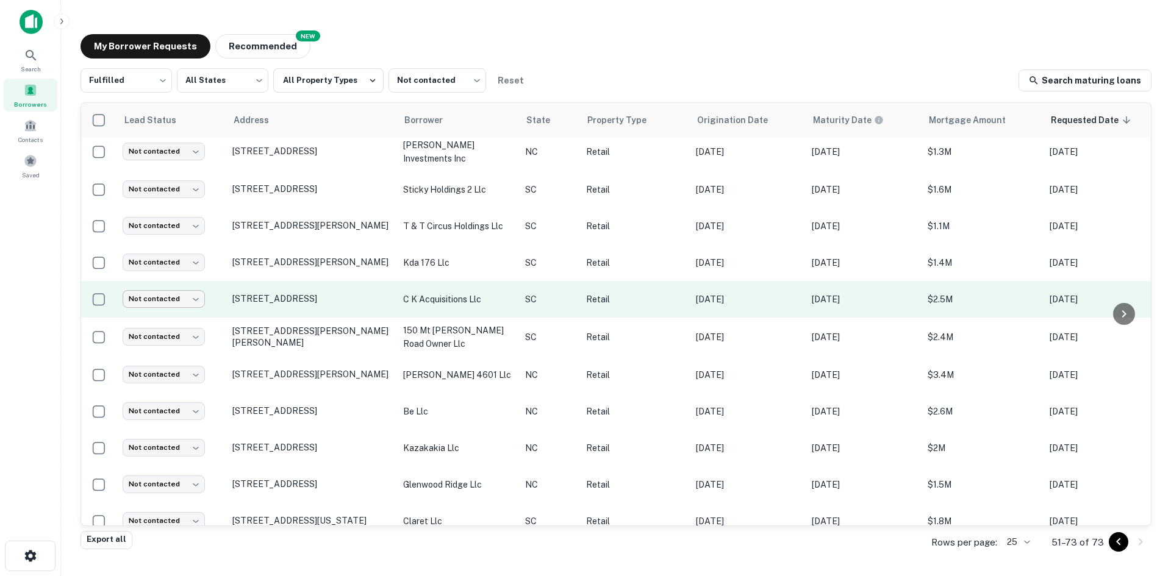
click at [180, 290] on body "Search Borrowers Contacts Saved My Borrower Requests NEW Recommended Fulfilled …" at bounding box center [585, 288] width 1171 height 576
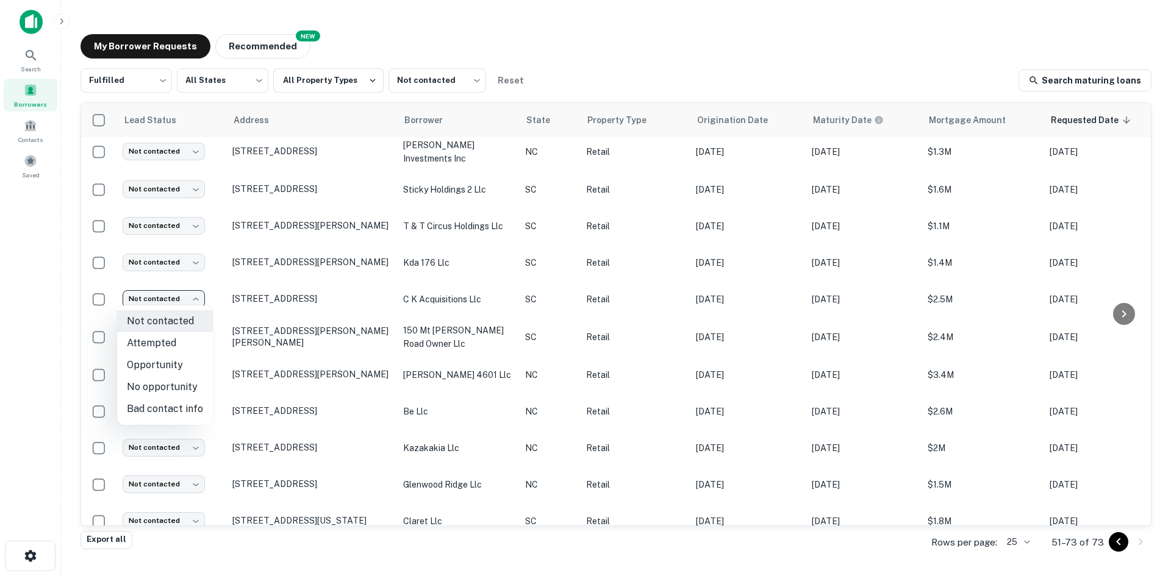
click at [182, 357] on li "Opportunity" at bounding box center [165, 365] width 96 height 22
type input "**********"
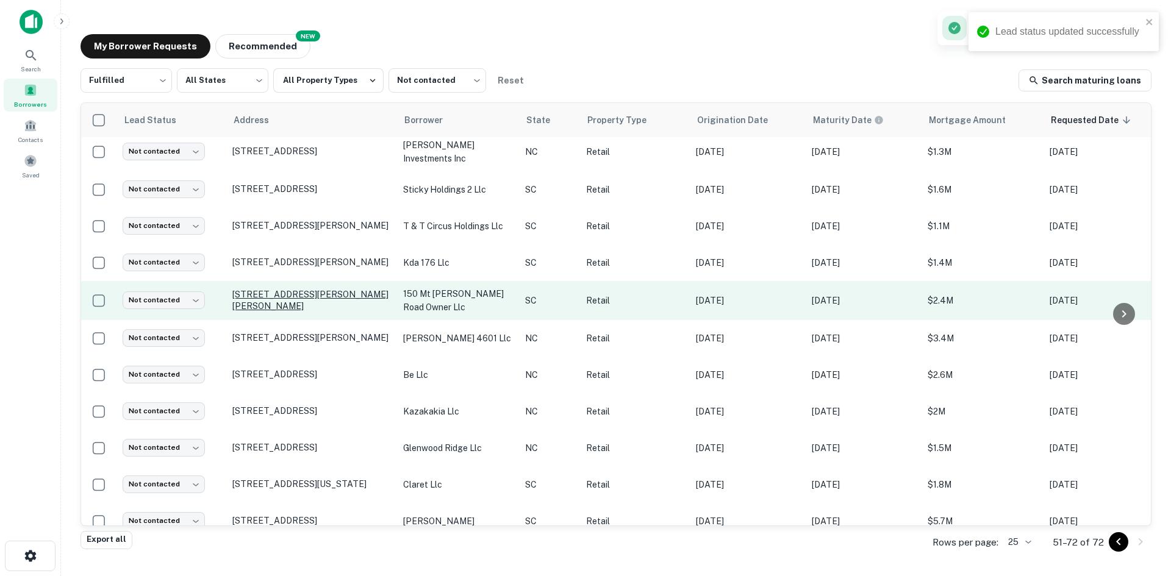
click at [284, 301] on p "[STREET_ADDRESS][PERSON_NAME][PERSON_NAME]" at bounding box center [311, 300] width 159 height 22
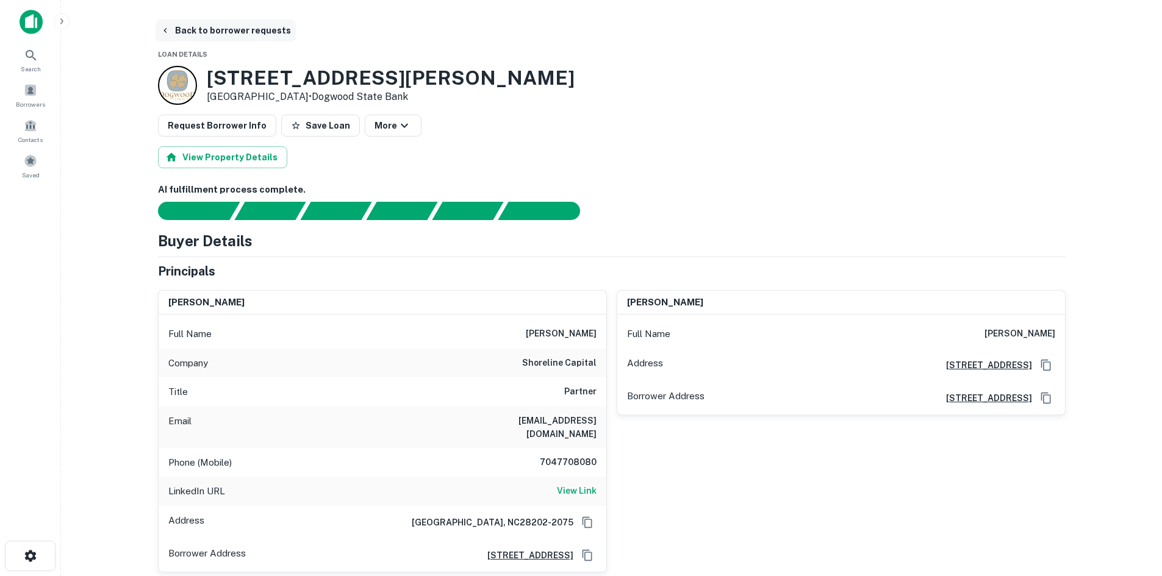
click at [201, 31] on button "Back to borrower requests" at bounding box center [226, 31] width 140 height 22
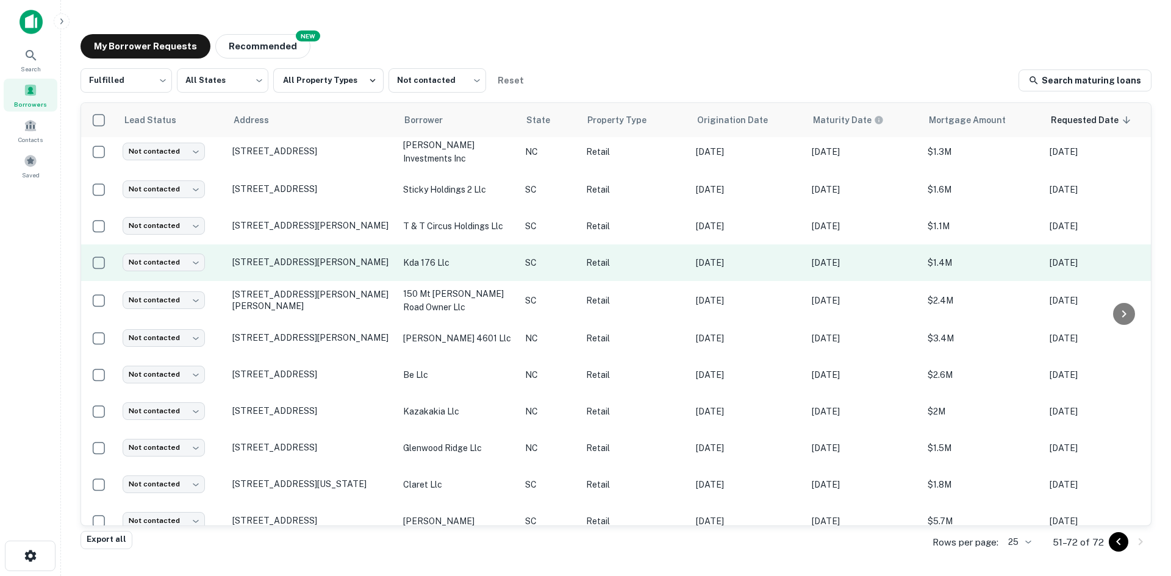
scroll to position [447, 0]
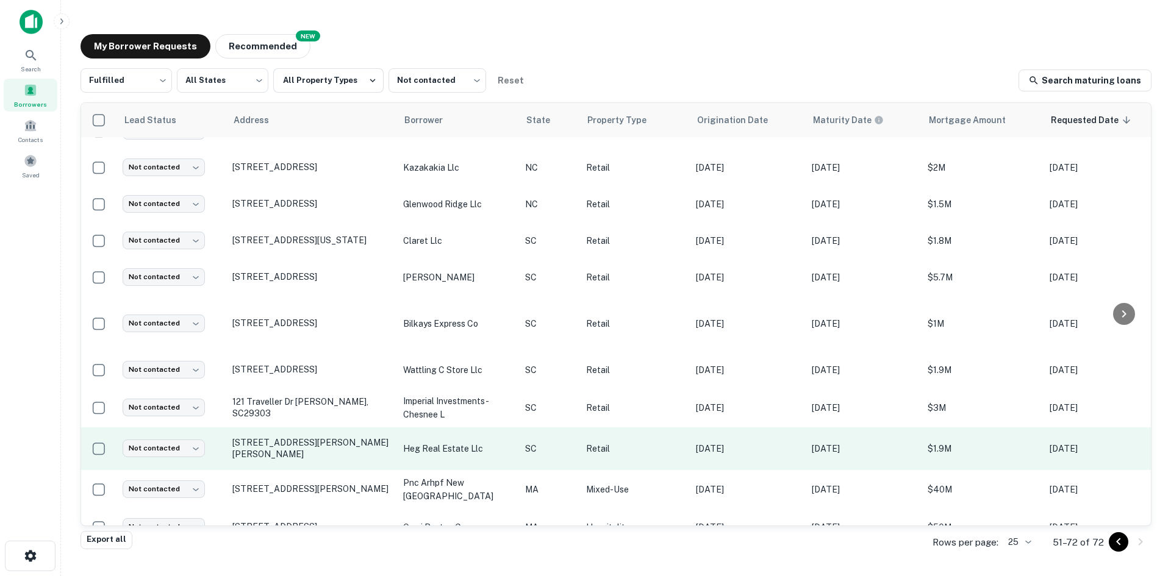
click at [309, 435] on td "[STREET_ADDRESS][PERSON_NAME][PERSON_NAME]" at bounding box center [311, 449] width 171 height 43
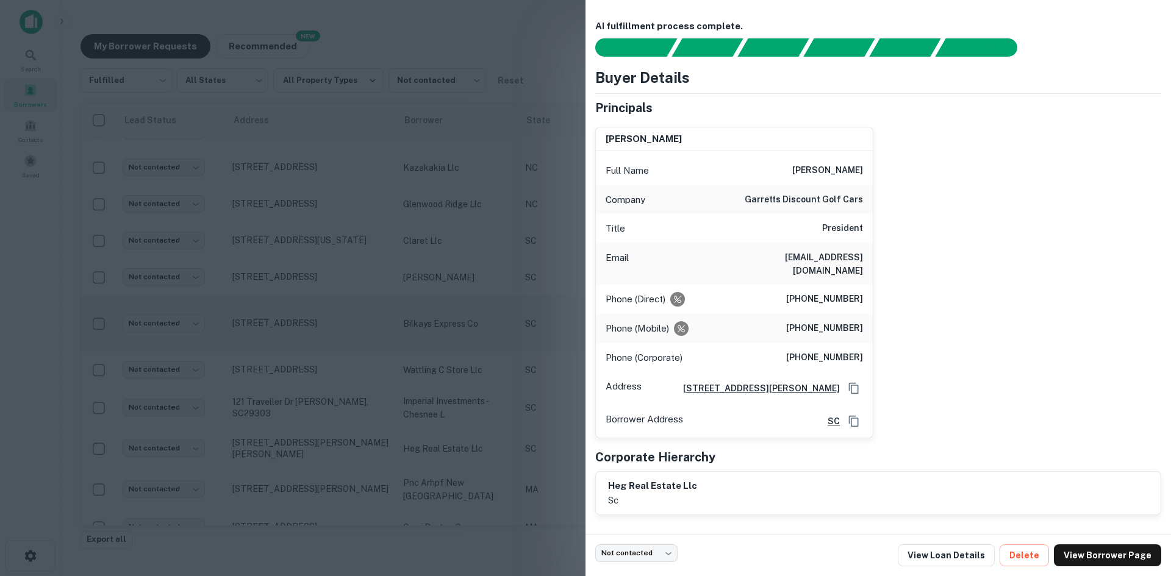
drag, startPoint x: 412, startPoint y: 320, endPoint x: 392, endPoint y: 337, distance: 27.3
click at [412, 320] on div at bounding box center [585, 288] width 1171 height 576
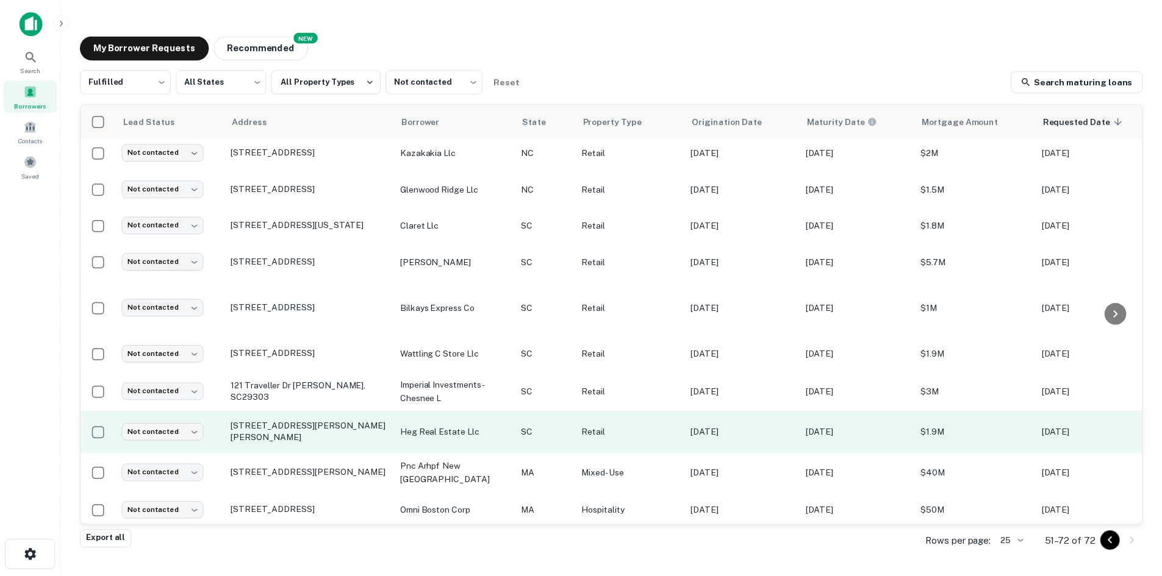
scroll to position [471, 0]
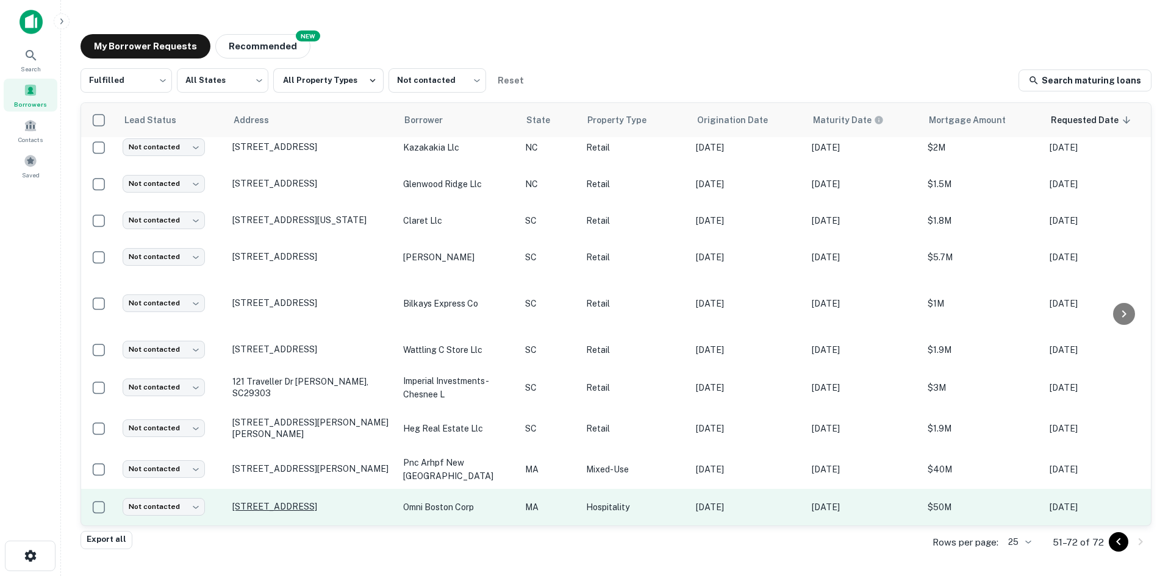
click at [332, 501] on p "[STREET_ADDRESS]" at bounding box center [311, 506] width 159 height 11
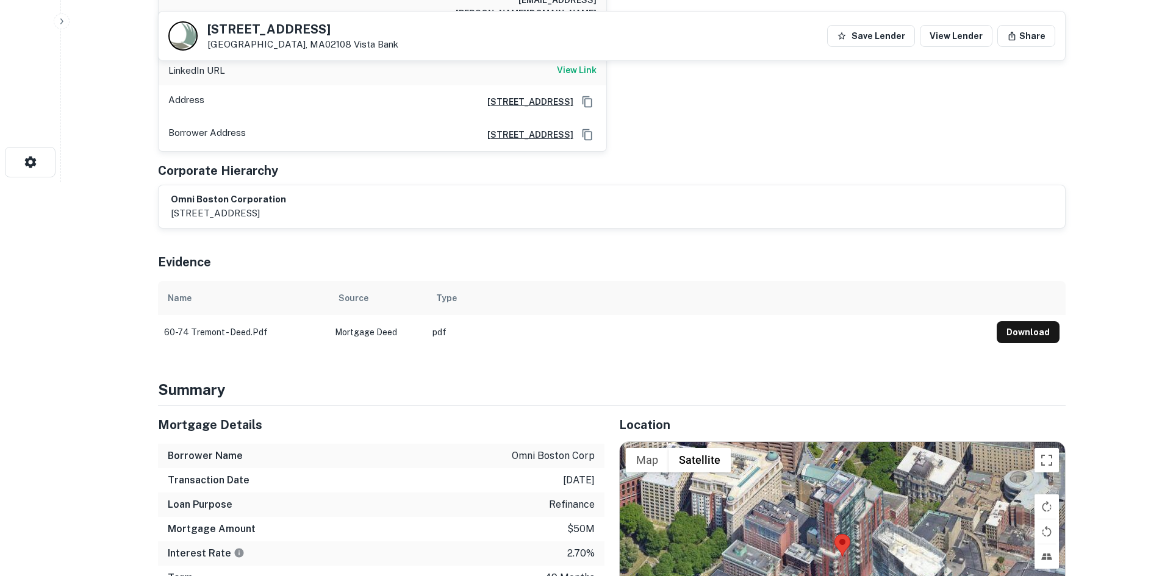
scroll to position [549, 0]
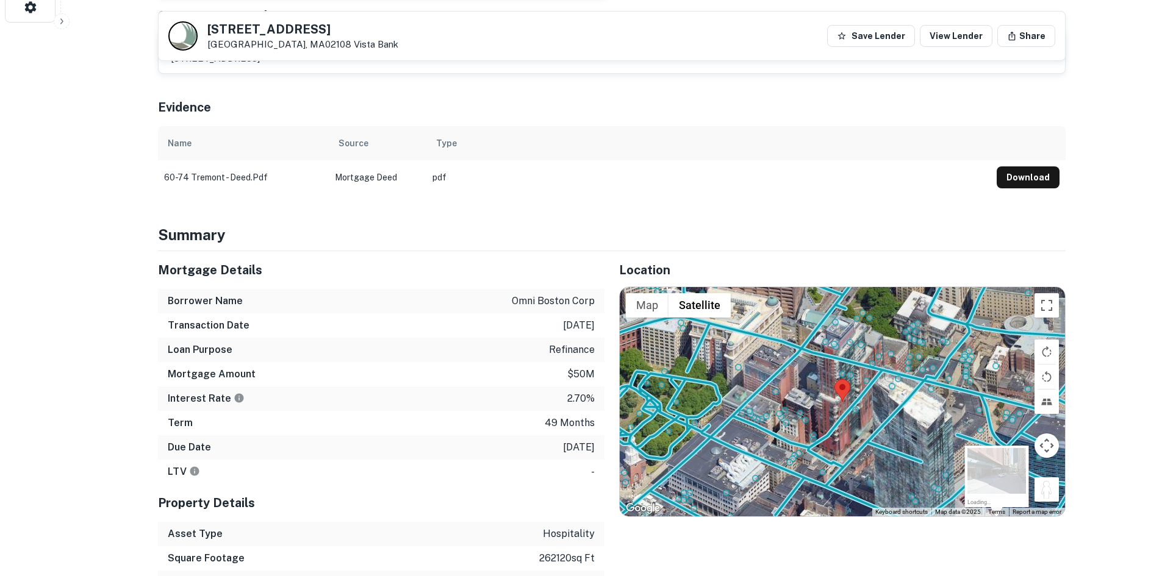
drag, startPoint x: 1050, startPoint y: 468, endPoint x: 994, endPoint y: 534, distance: 86.5
click at [994, 534] on div "Location ← Move left → Move right ↑ Move up ↓ Move down + Zoom in - Zoom out Ho…" at bounding box center [834, 447] width 461 height 393
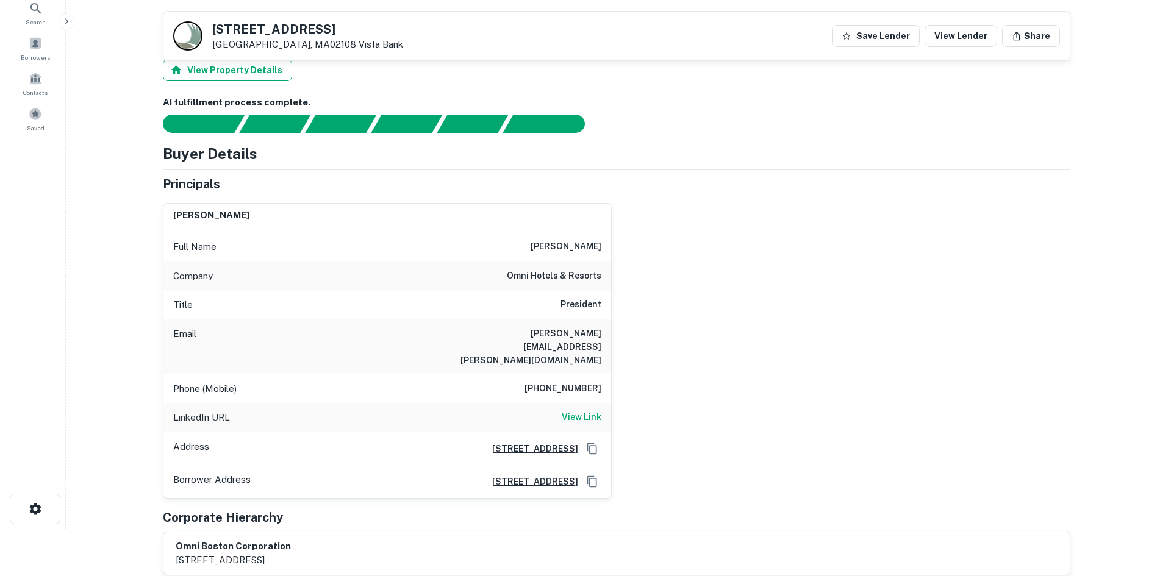
scroll to position [0, 0]
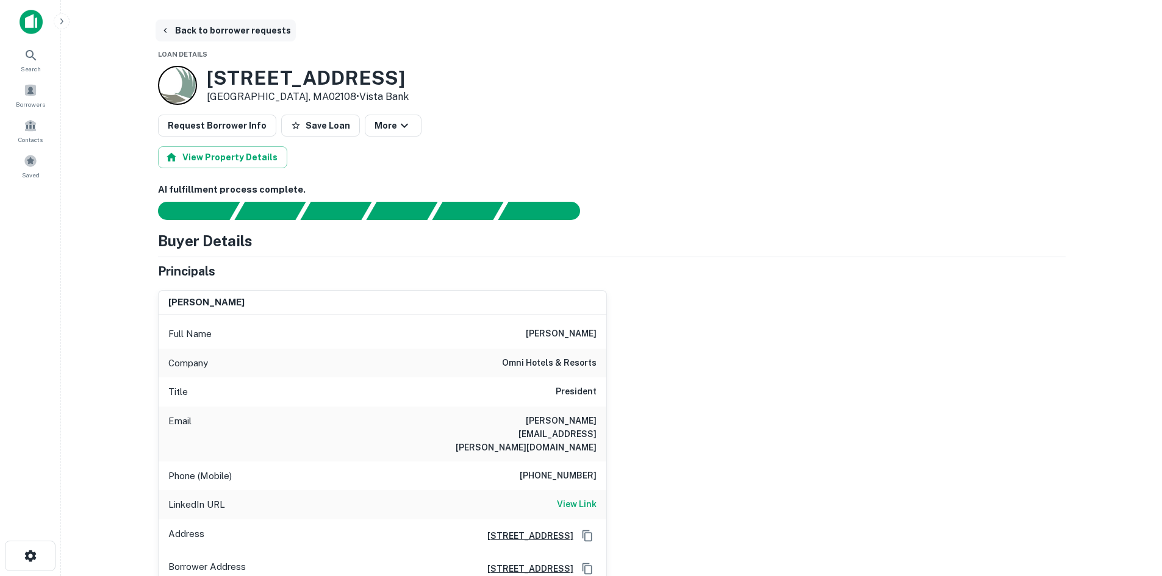
click at [213, 35] on button "Back to borrower requests" at bounding box center [226, 31] width 140 height 22
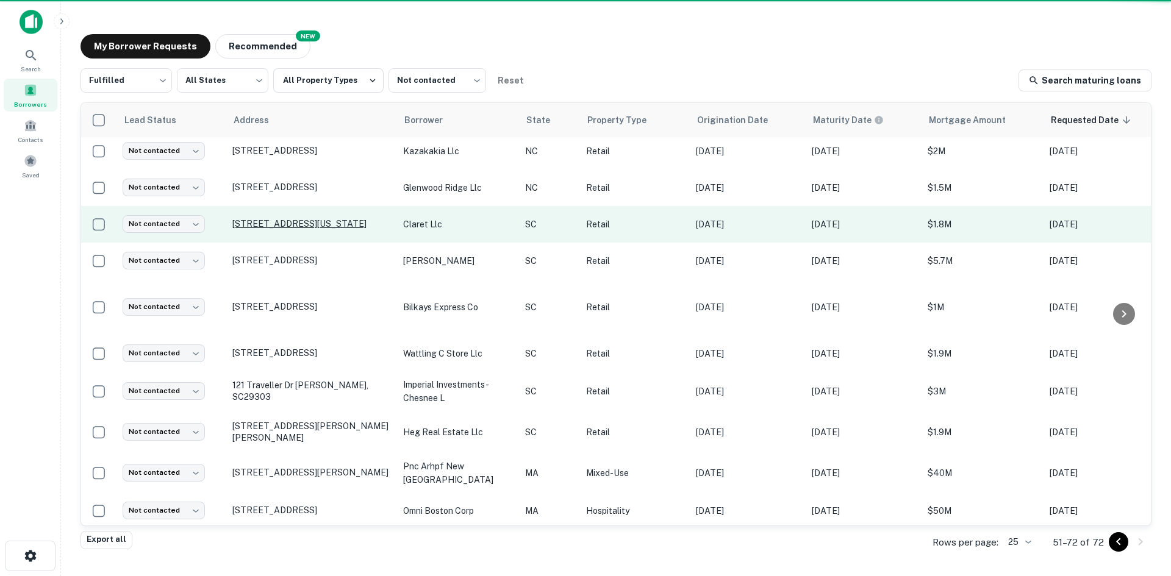
scroll to position [471, 0]
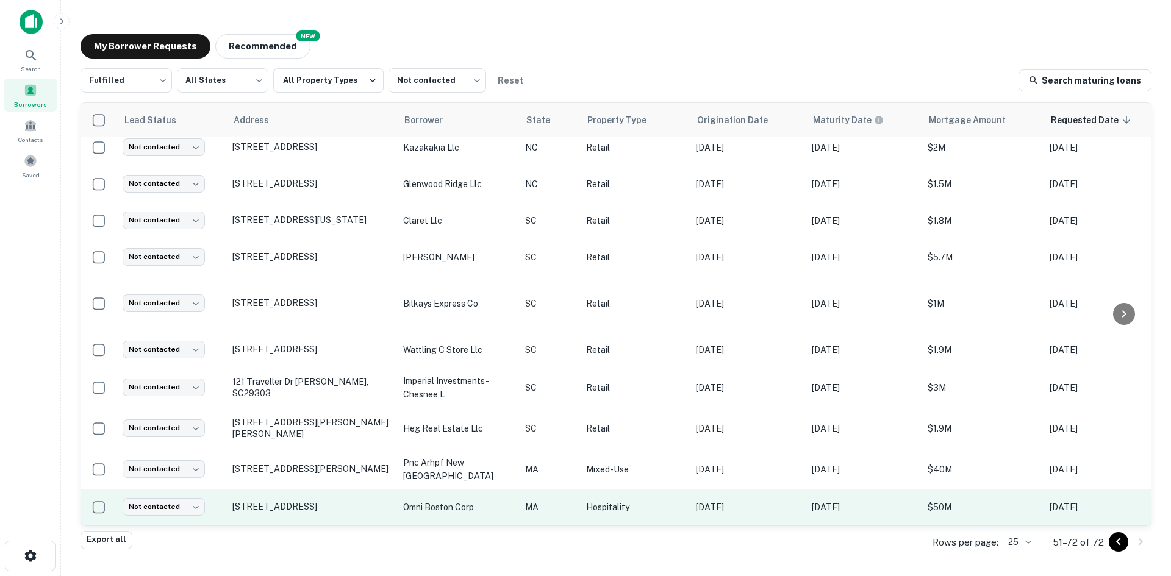
click at [302, 492] on td "[STREET_ADDRESS]" at bounding box center [311, 507] width 171 height 37
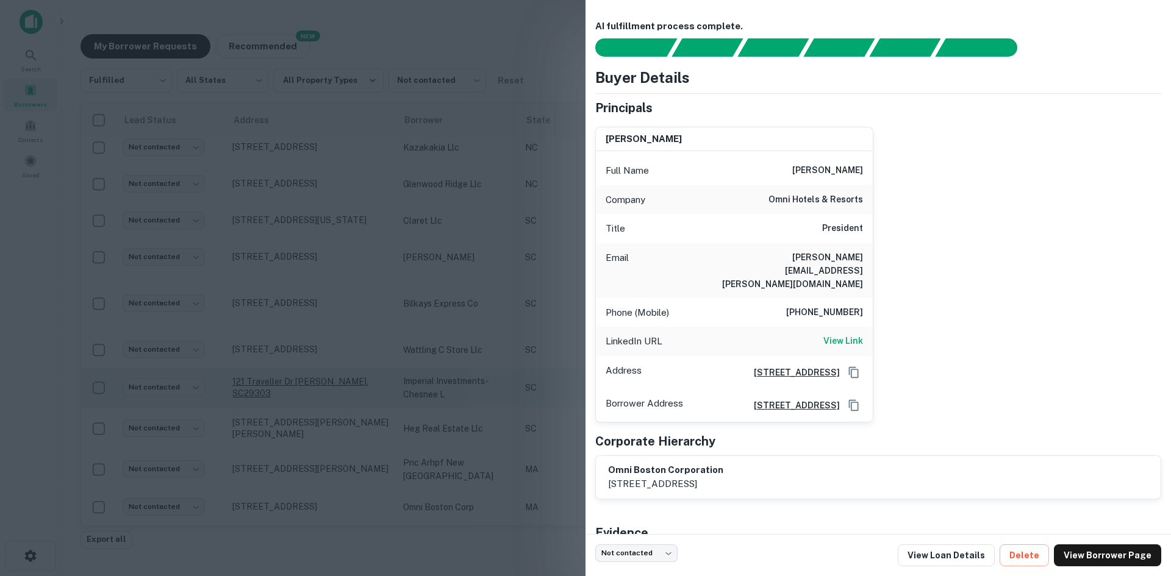
drag, startPoint x: 297, startPoint y: 368, endPoint x: 289, endPoint y: 382, distance: 16.9
click at [298, 368] on div at bounding box center [585, 288] width 1171 height 576
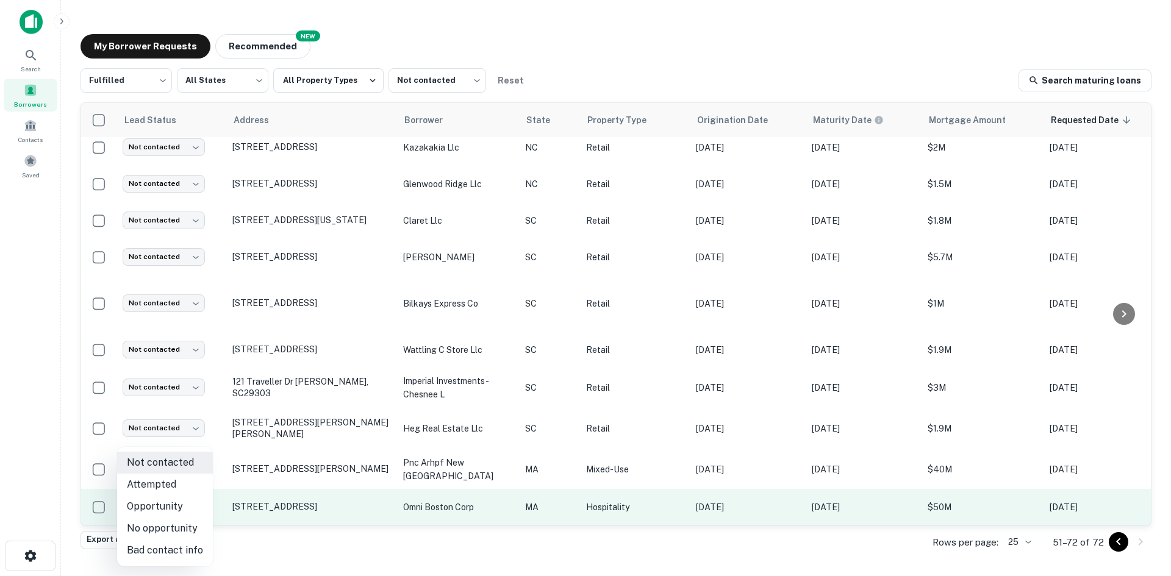
click at [174, 503] on body "Search Borrowers Contacts Saved My Borrower Requests NEW Recommended Fulfilled …" at bounding box center [585, 288] width 1171 height 576
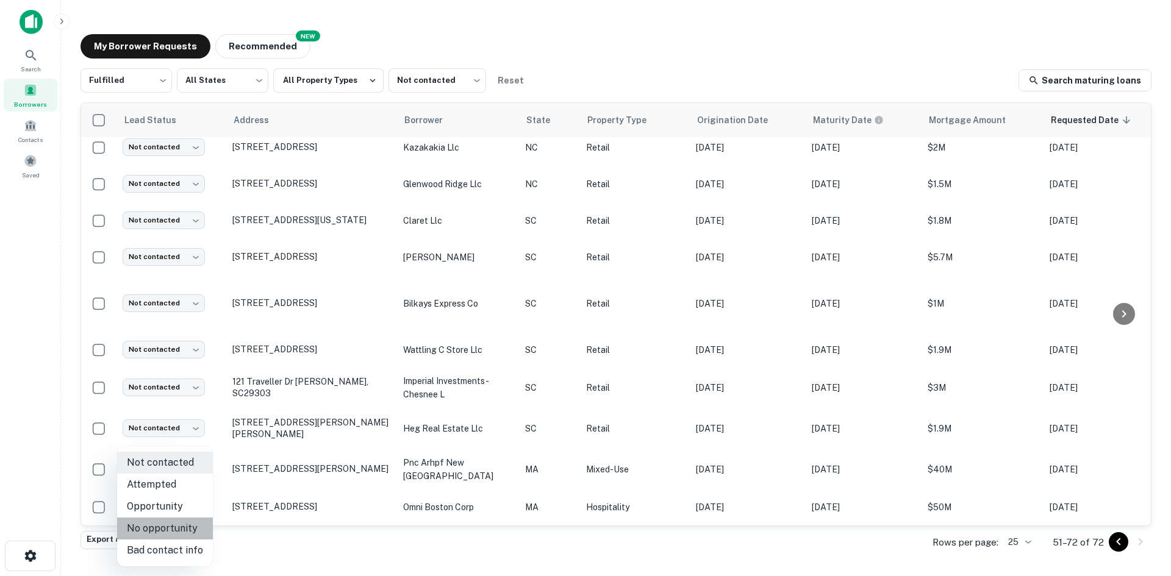
click at [166, 536] on li "No opportunity" at bounding box center [165, 529] width 96 height 22
type input "**********"
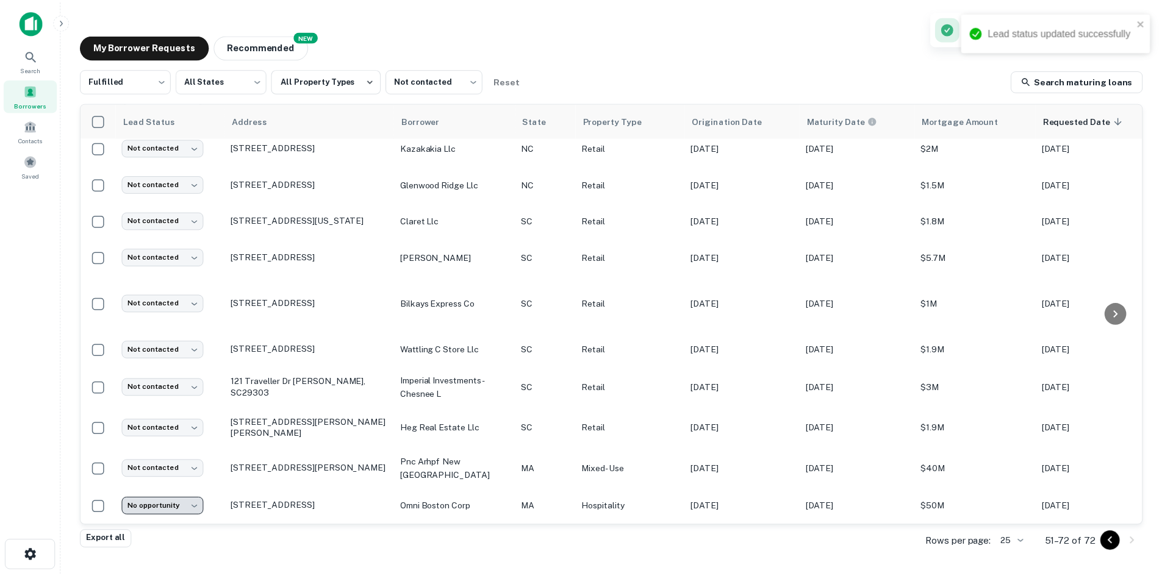
scroll to position [435, 0]
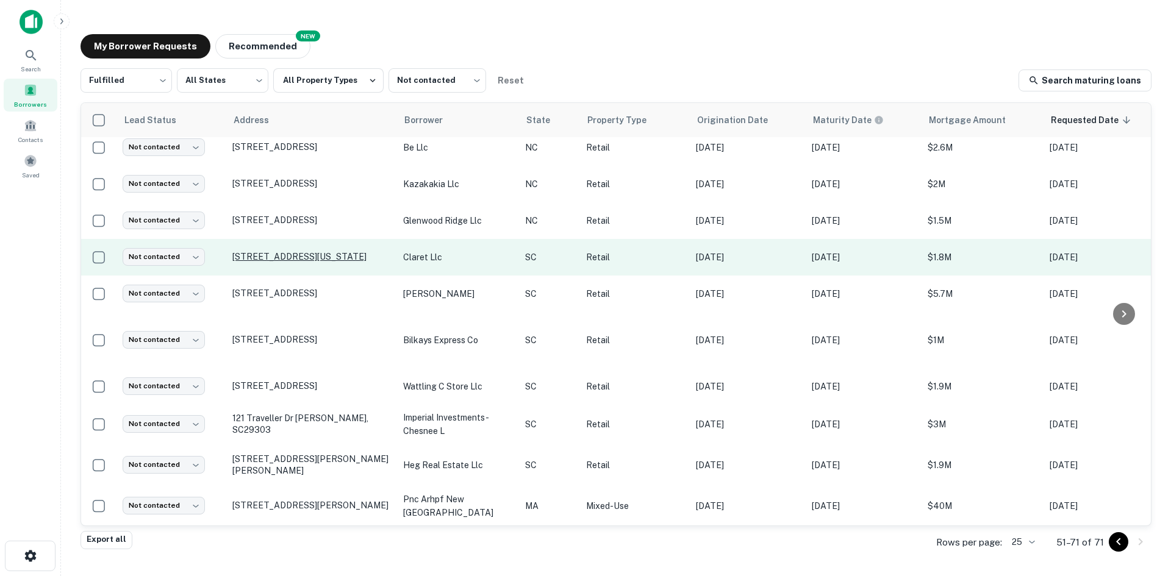
click at [299, 253] on p "[STREET_ADDRESS][US_STATE]" at bounding box center [311, 256] width 159 height 11
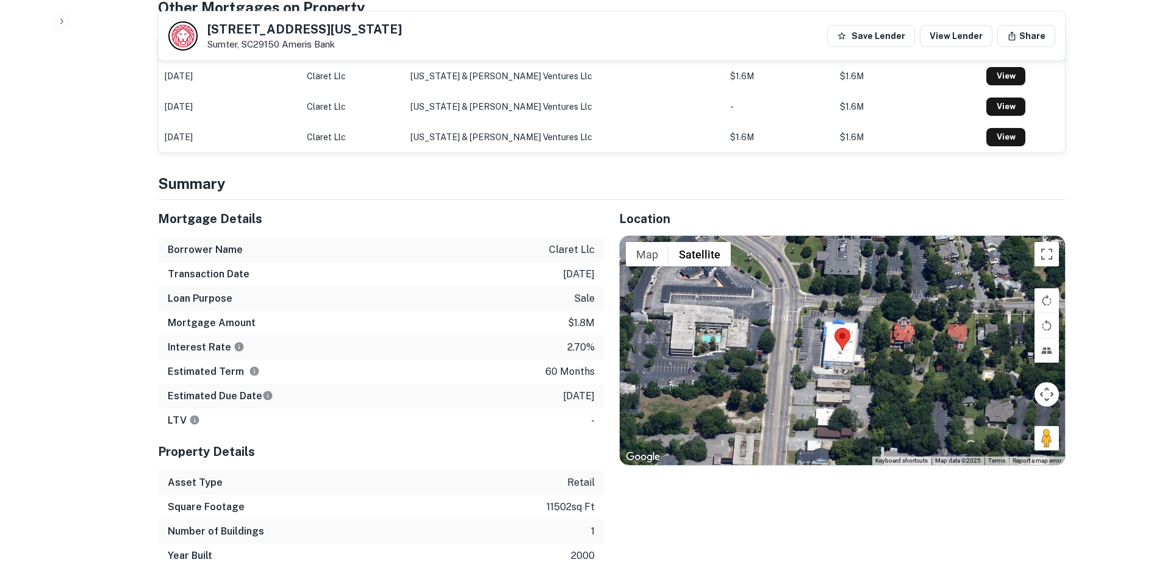
scroll to position [610, 0]
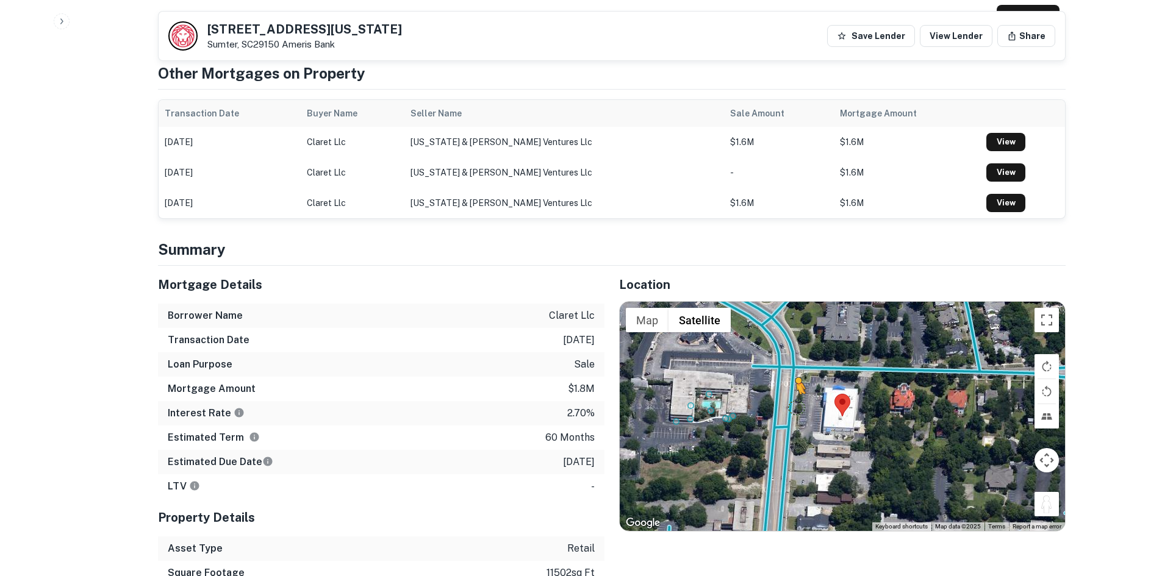
drag, startPoint x: 1051, startPoint y: 495, endPoint x: 795, endPoint y: 394, distance: 274.9
click at [795, 394] on div "To activate drag with keyboard, press Alt + Enter. Once in keyboard drag state,…" at bounding box center [842, 416] width 445 height 229
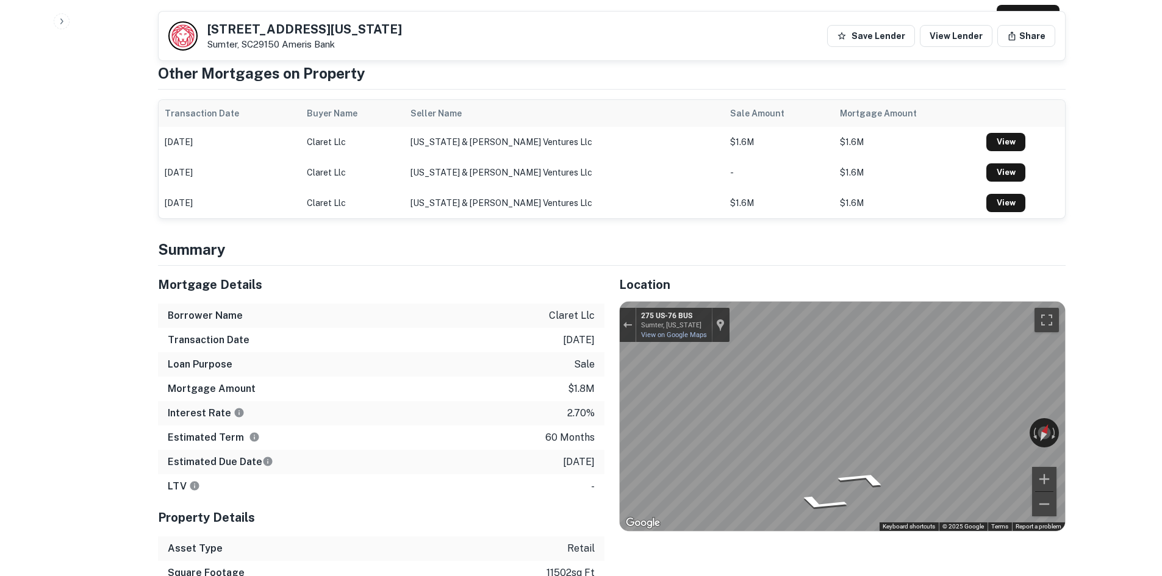
click at [504, 309] on div "Mortgage Details Borrower Name claret llc Transaction Date [DATE] Loan Purpose …" at bounding box center [604, 450] width 922 height 368
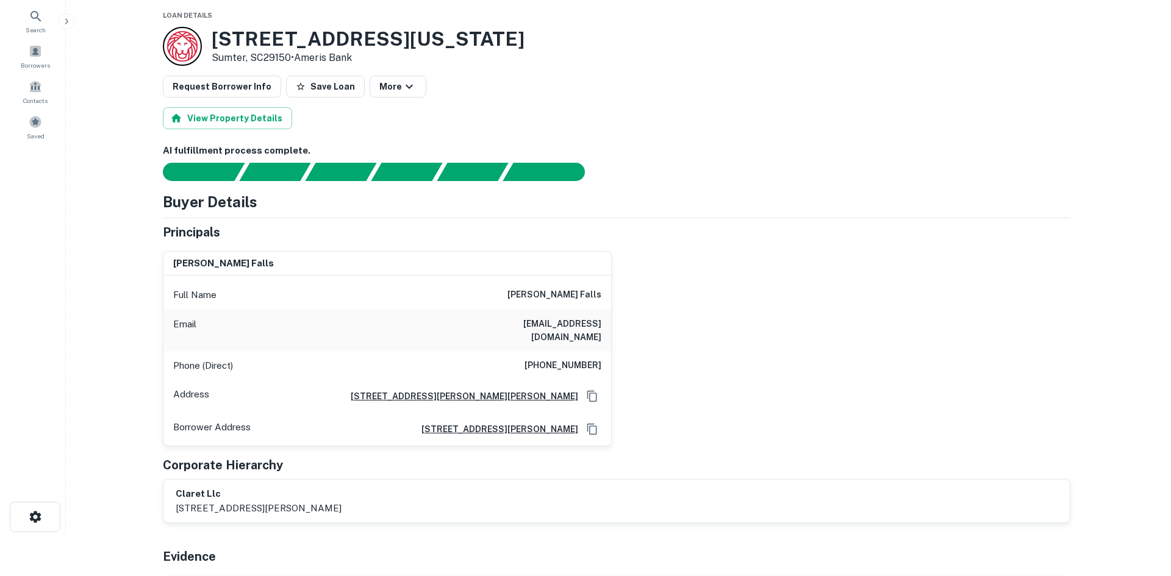
scroll to position [0, 0]
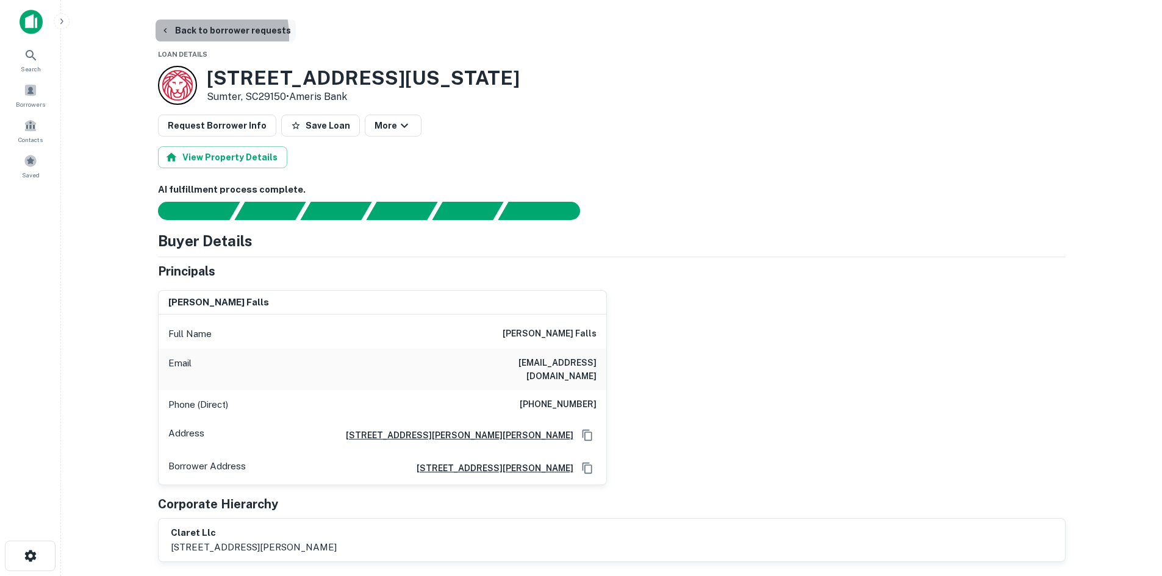
click at [184, 36] on button "Back to borrower requests" at bounding box center [226, 31] width 140 height 22
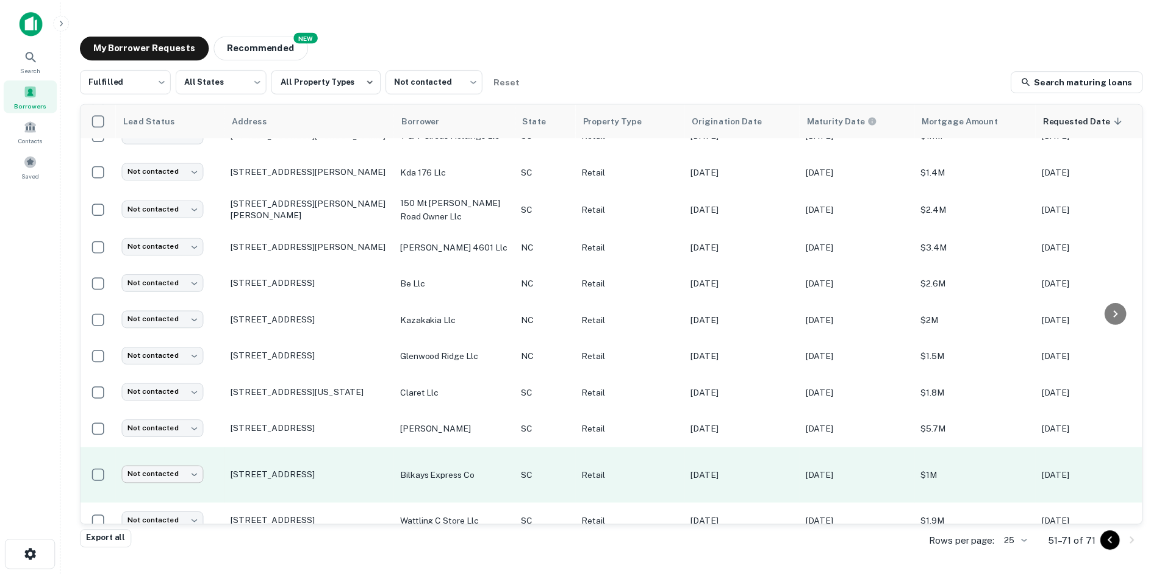
scroll to position [292, 0]
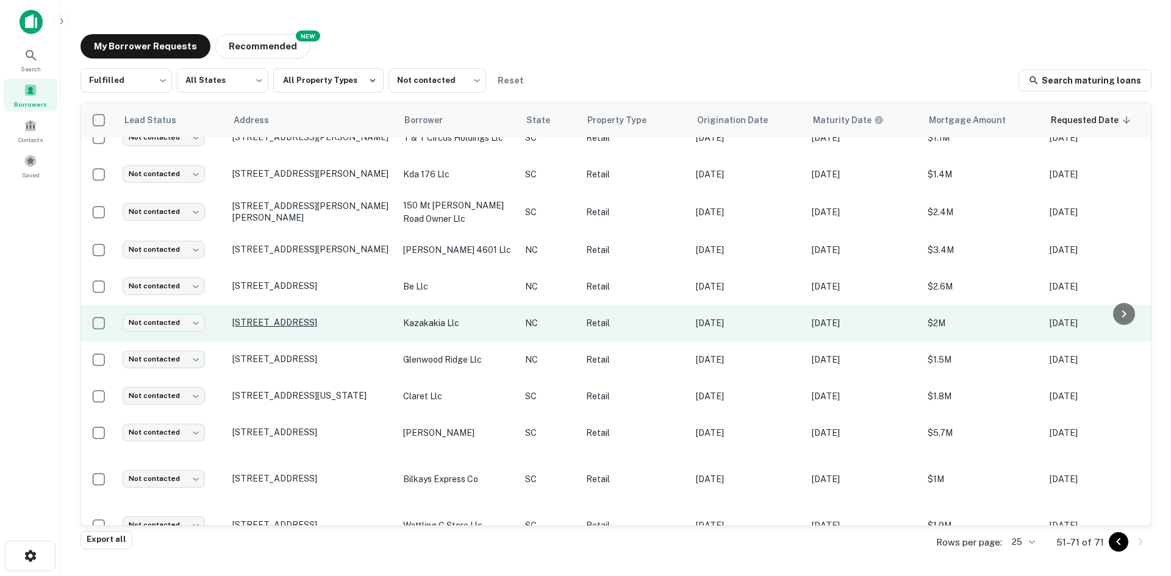
click at [253, 323] on p "[STREET_ADDRESS]" at bounding box center [311, 322] width 159 height 11
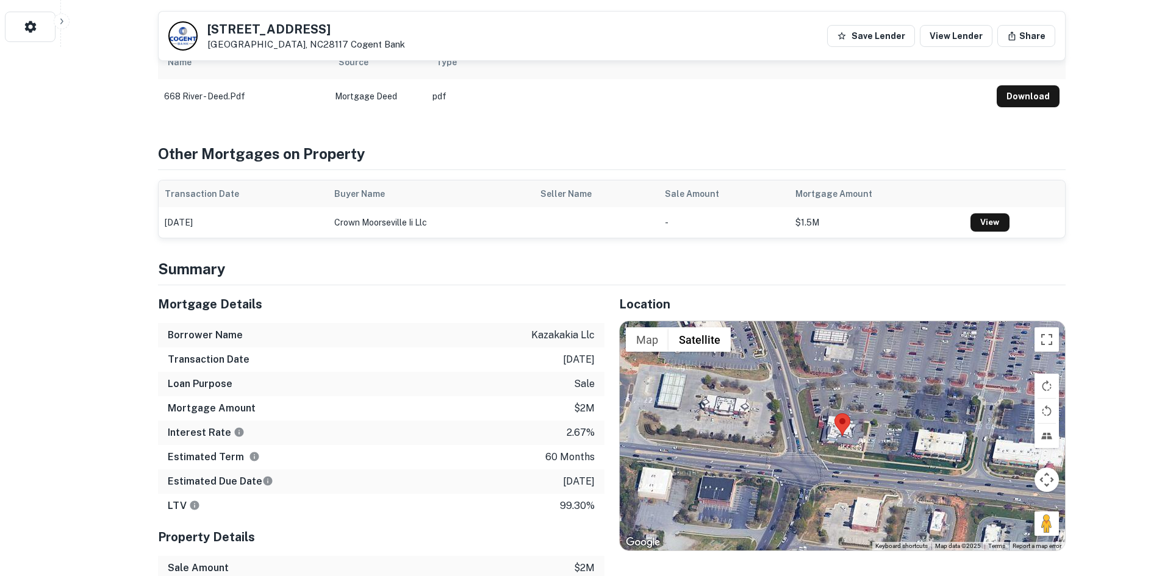
scroll to position [549, 0]
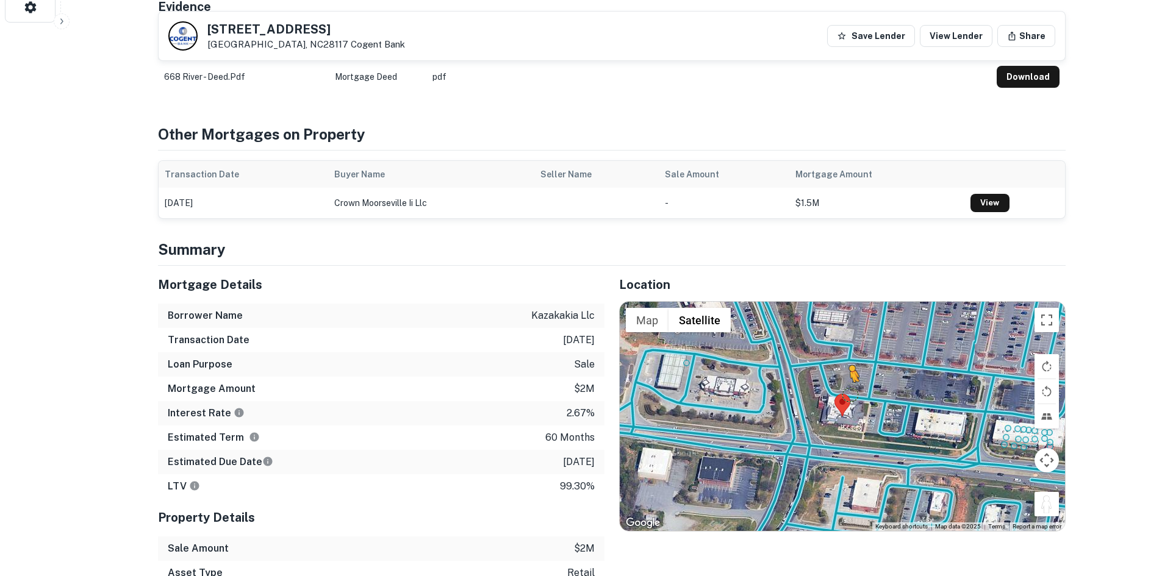
drag, startPoint x: 1042, startPoint y: 491, endPoint x: 850, endPoint y: 382, distance: 220.7
click at [850, 382] on div "To activate drag with keyboard, press Alt + Enter. Once in keyboard drag state,…" at bounding box center [842, 416] width 445 height 229
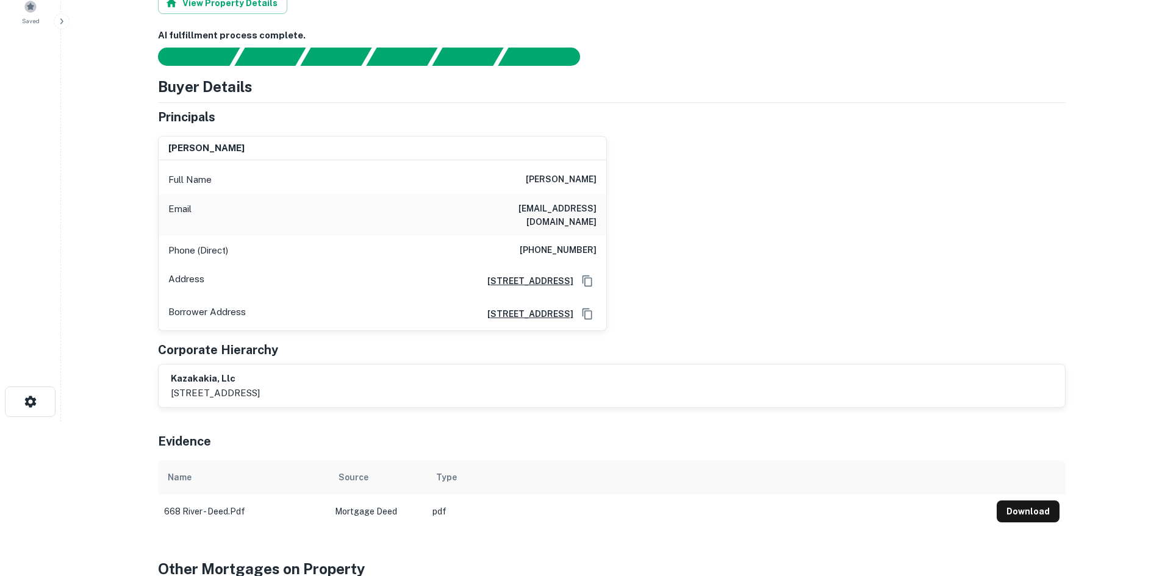
scroll to position [0, 0]
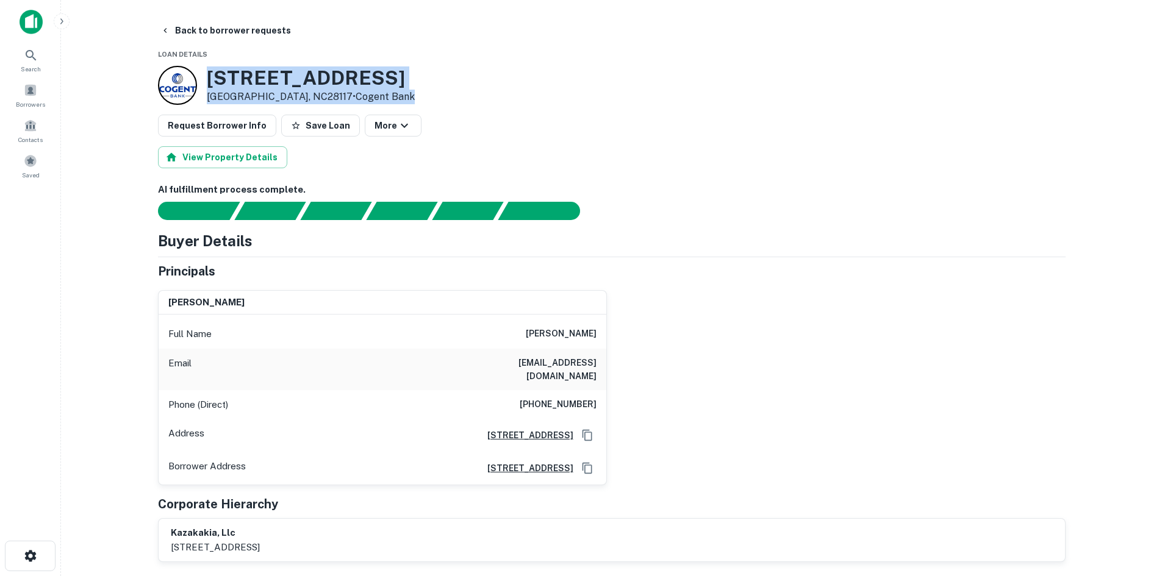
drag, startPoint x: 207, startPoint y: 74, endPoint x: 371, endPoint y: 95, distance: 165.5
click at [371, 95] on div "[STREET_ADDRESS] • Cogent Bank" at bounding box center [612, 85] width 908 height 39
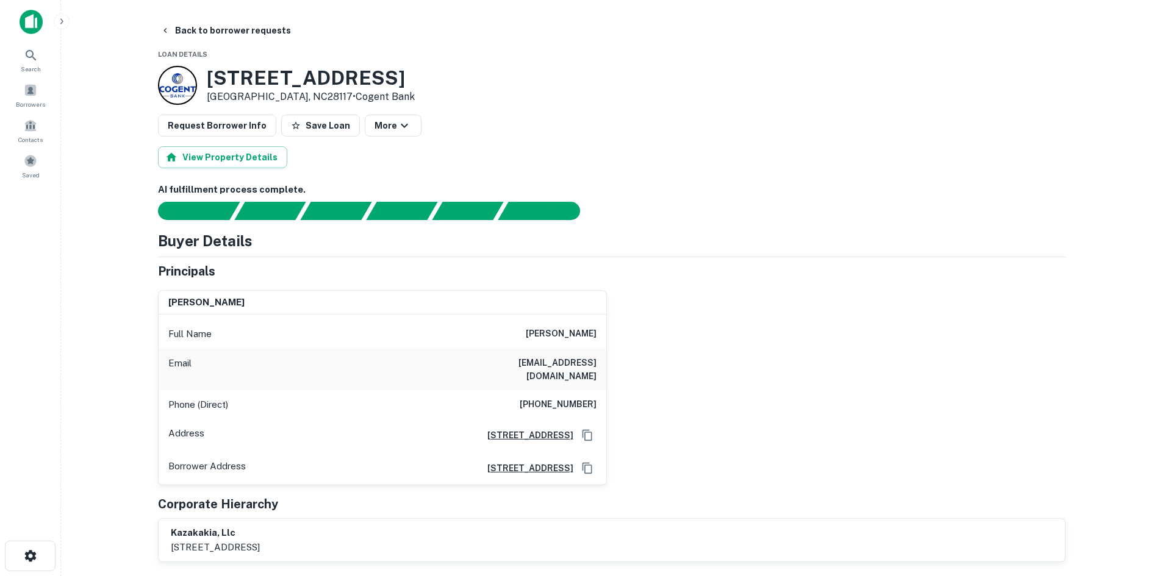
drag, startPoint x: 207, startPoint y: 79, endPoint x: 376, endPoint y: 67, distance: 169.4
click at [376, 67] on div "[STREET_ADDRESS] • Cogent Bank" at bounding box center [612, 85] width 908 height 39
copy h3 "[STREET_ADDRESS]"
click at [187, 35] on button "Back to borrower requests" at bounding box center [226, 31] width 140 height 22
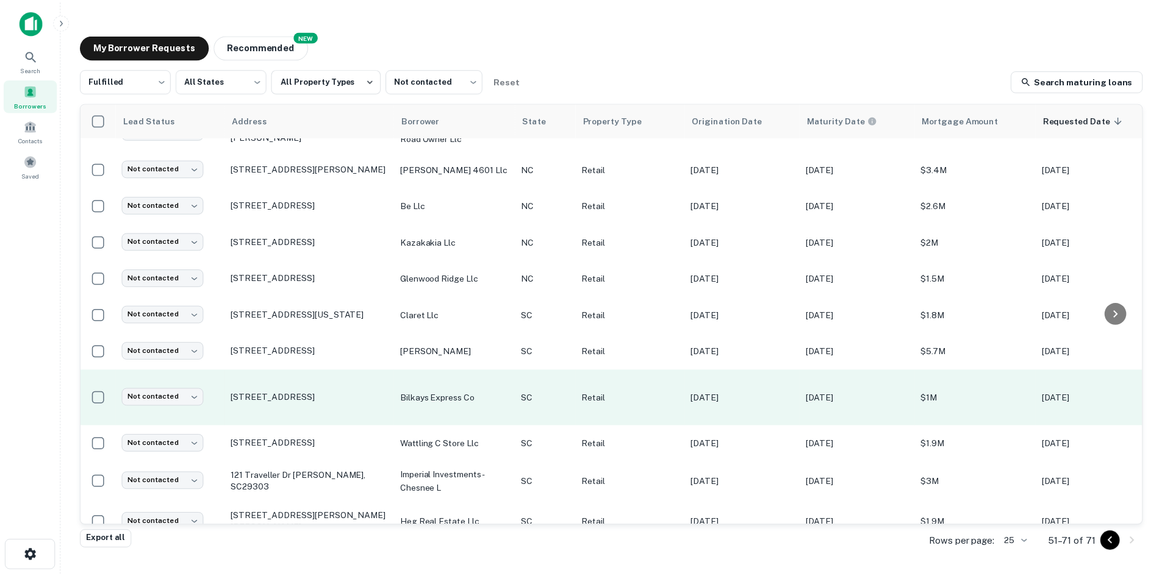
scroll to position [353, 0]
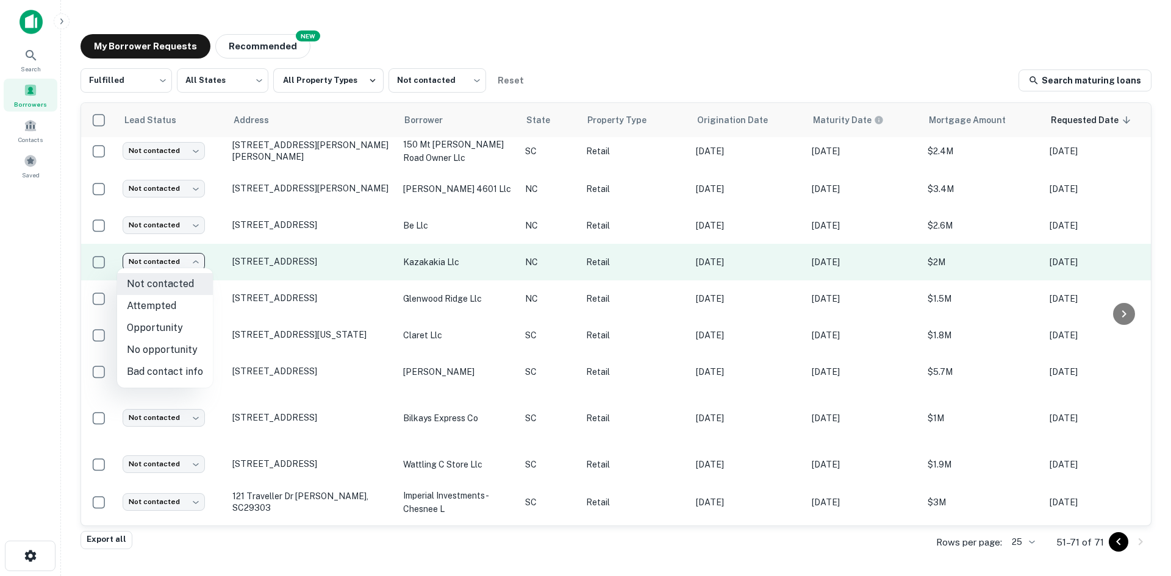
click at [168, 268] on body "Search Borrowers Contacts Saved My Borrower Requests NEW Recommended Fulfilled …" at bounding box center [585, 288] width 1171 height 576
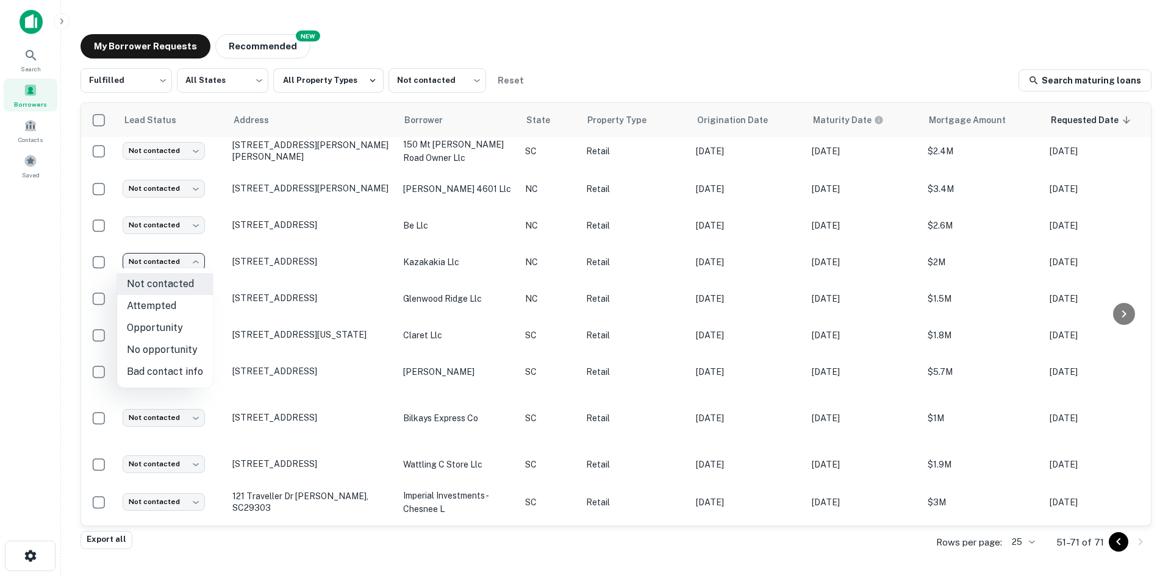
click at [170, 310] on li "Attempted" at bounding box center [165, 306] width 96 height 22
type input "*********"
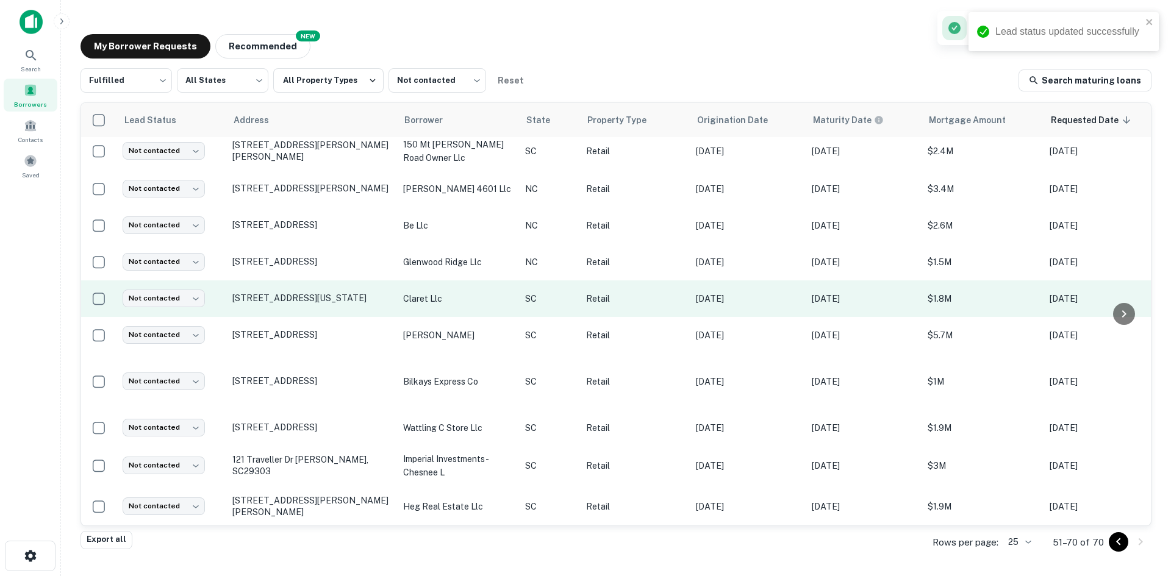
click at [284, 302] on td "[STREET_ADDRESS][US_STATE]" at bounding box center [311, 299] width 171 height 37
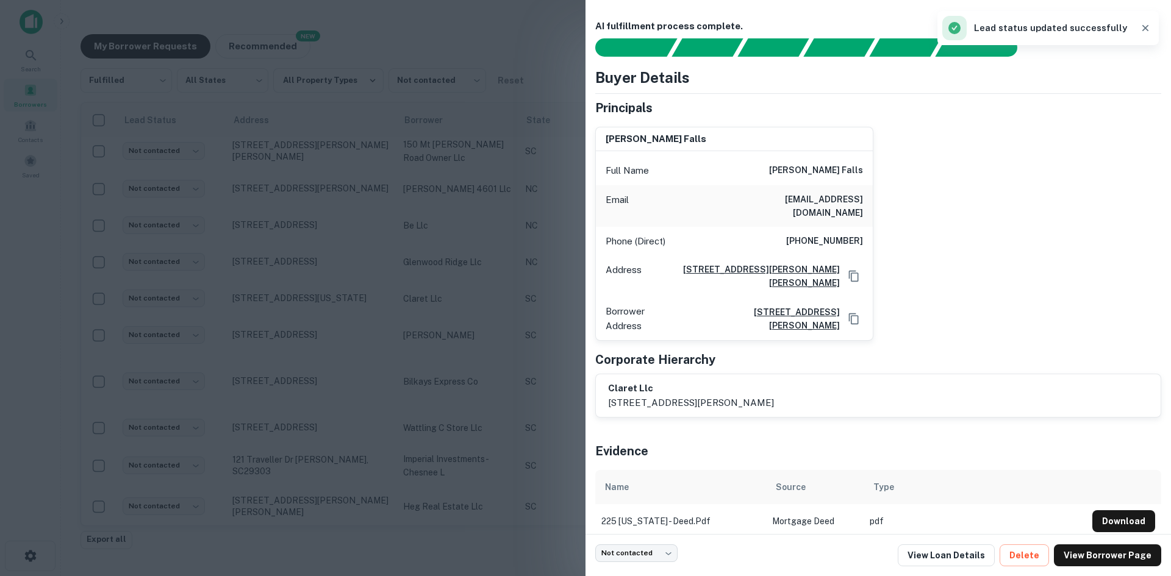
click at [291, 256] on div at bounding box center [585, 288] width 1171 height 576
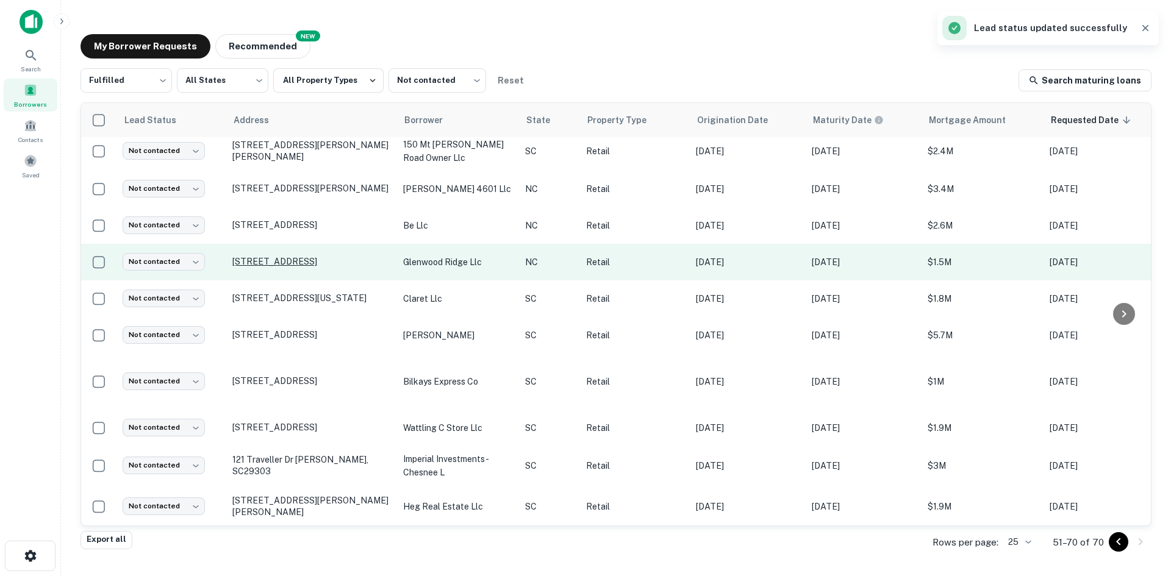
click at [278, 256] on p "[STREET_ADDRESS]" at bounding box center [311, 261] width 159 height 11
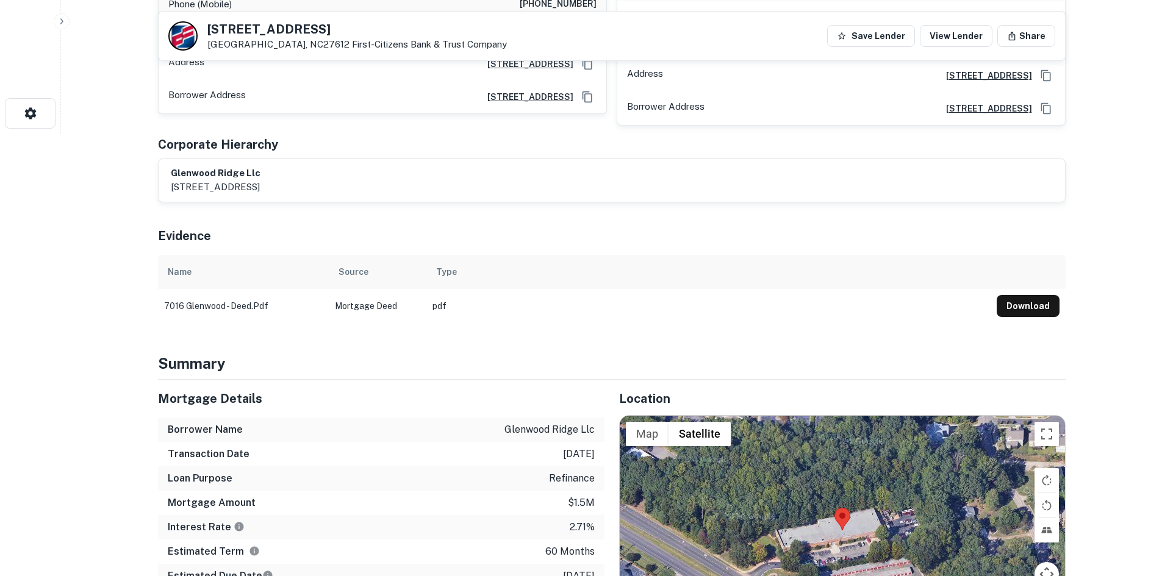
scroll to position [610, 0]
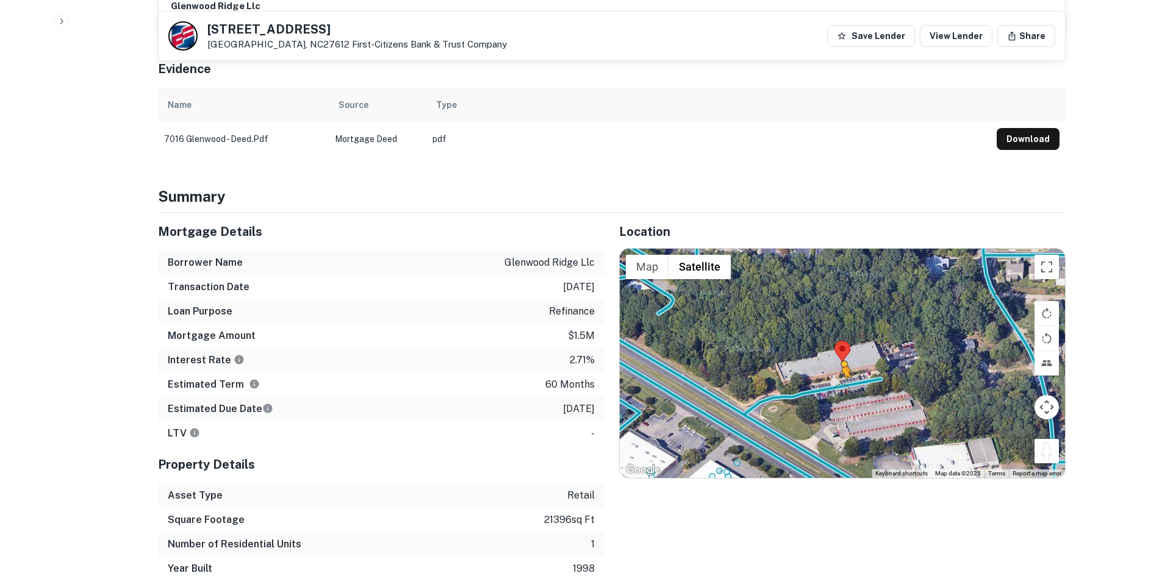
drag, startPoint x: 1046, startPoint y: 407, endPoint x: 838, endPoint y: 335, distance: 219.9
click at [838, 335] on div "To activate drag with keyboard, press Alt + Enter. Once in keyboard drag state,…" at bounding box center [842, 363] width 445 height 229
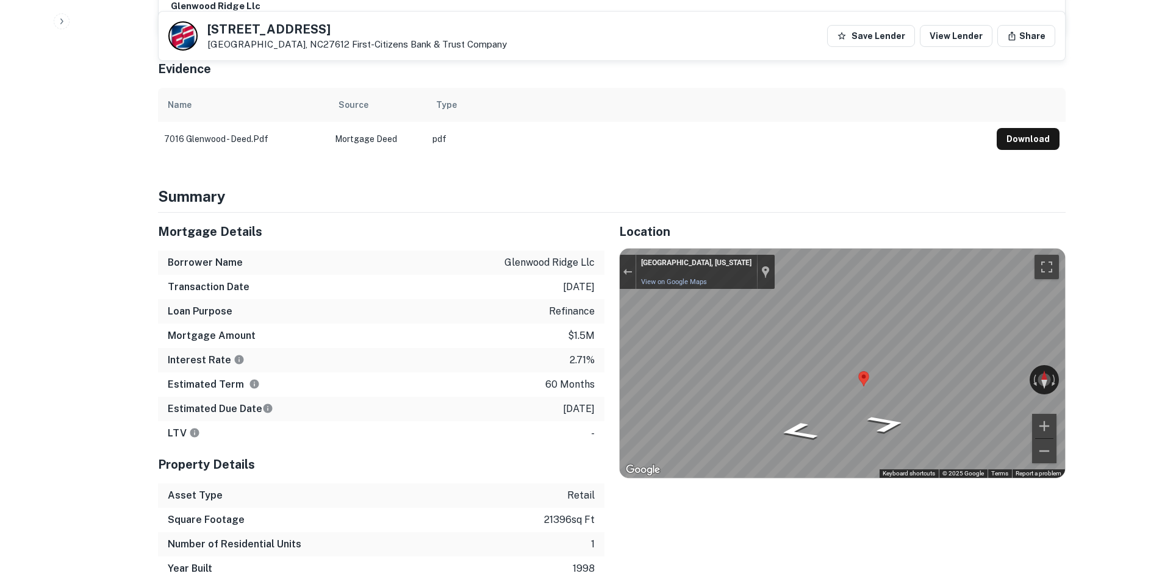
click at [831, 337] on div "Map" at bounding box center [842, 363] width 445 height 229
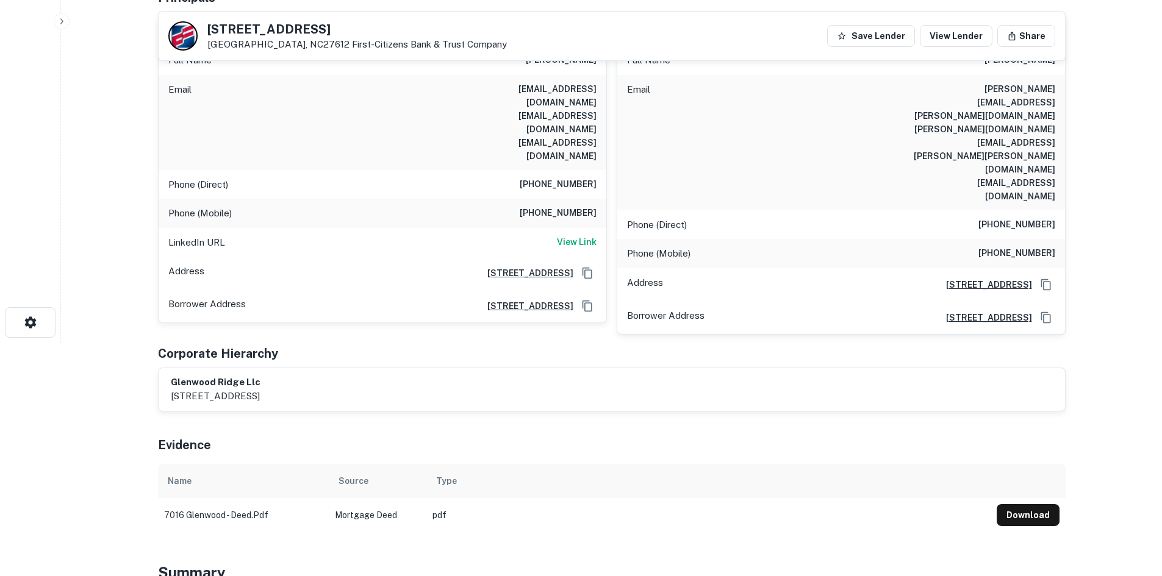
scroll to position [122, 0]
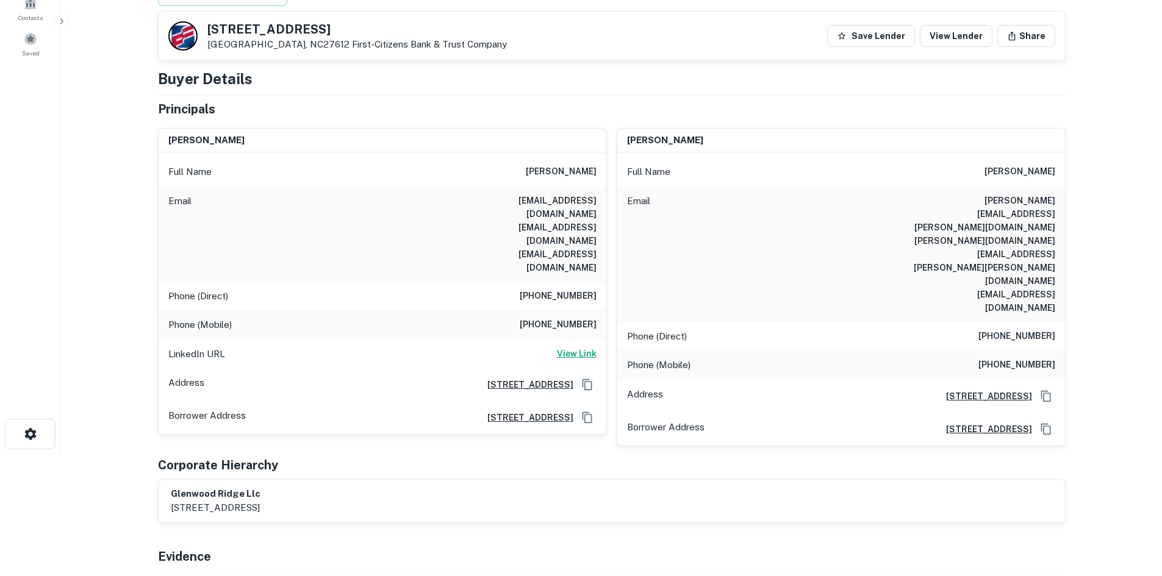
click at [587, 347] on h6 "View Link" at bounding box center [577, 353] width 40 height 13
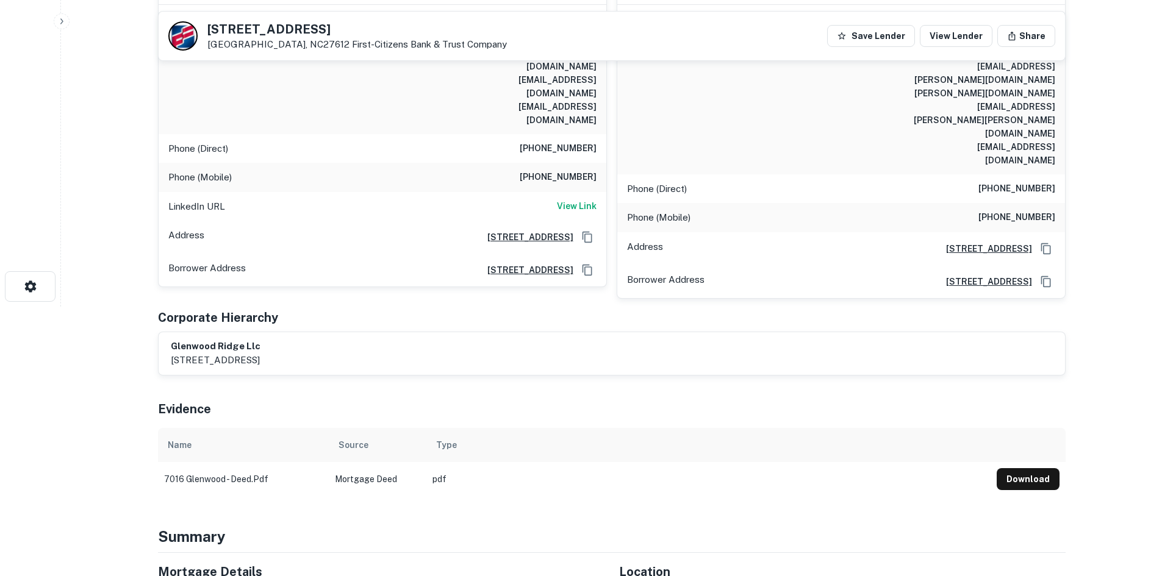
scroll to position [183, 0]
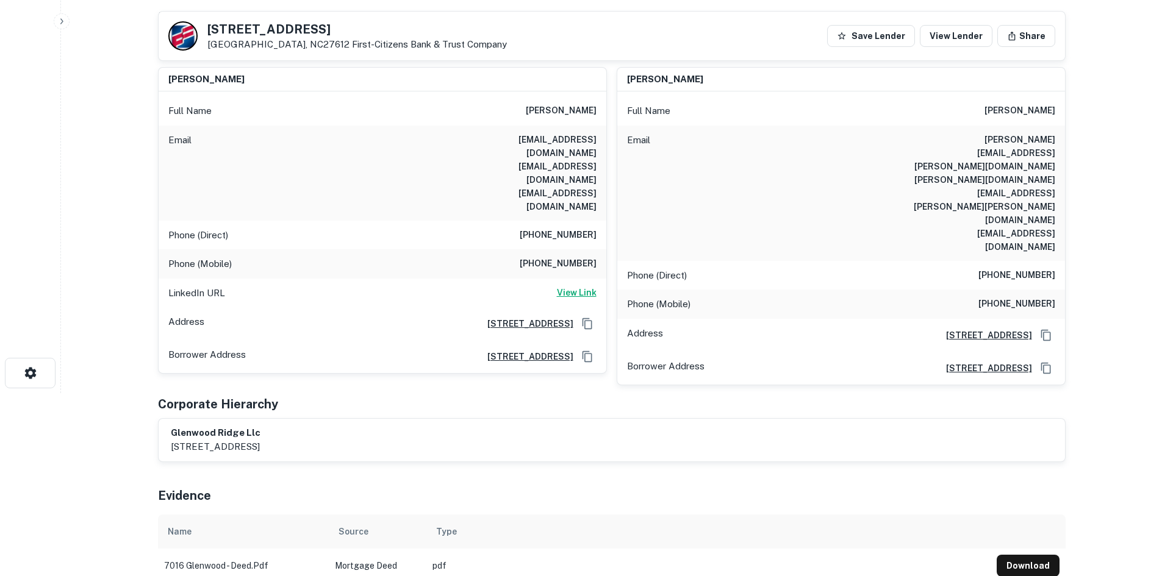
click at [578, 286] on h6 "View Link" at bounding box center [577, 292] width 40 height 13
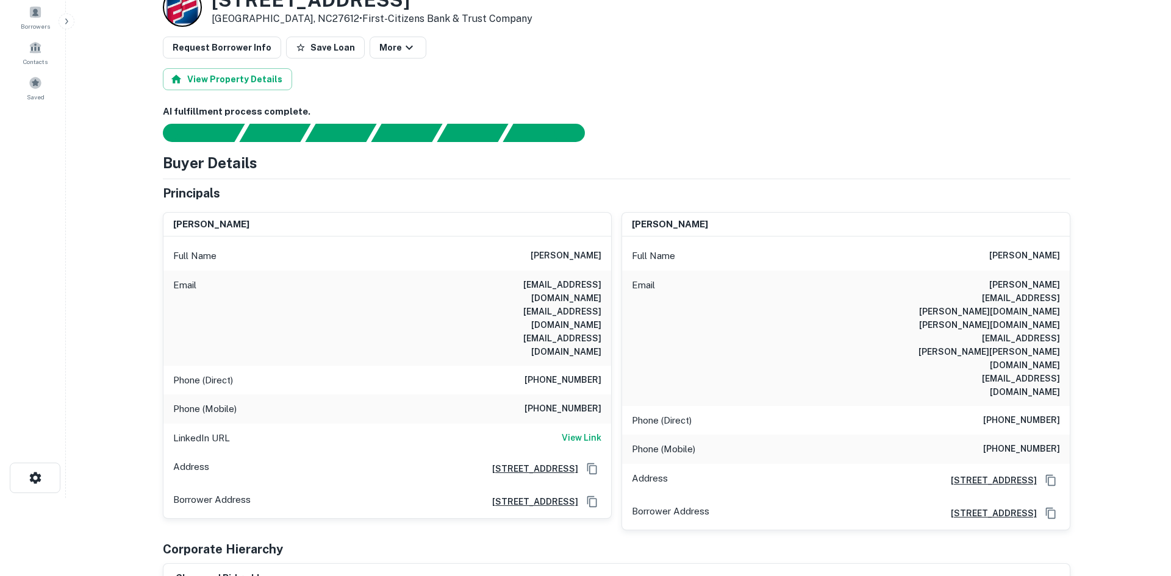
scroll to position [0, 0]
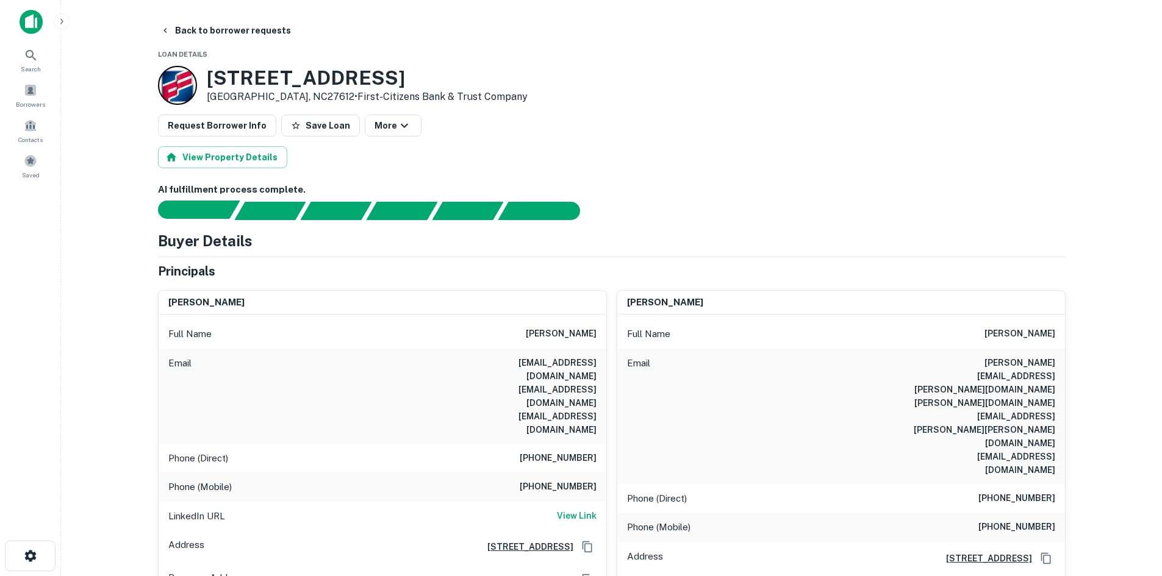
click at [210, 206] on div "Sending borrower request to AI..." at bounding box center [203, 210] width 71 height 18
click at [184, 32] on button "Back to borrower requests" at bounding box center [226, 31] width 140 height 22
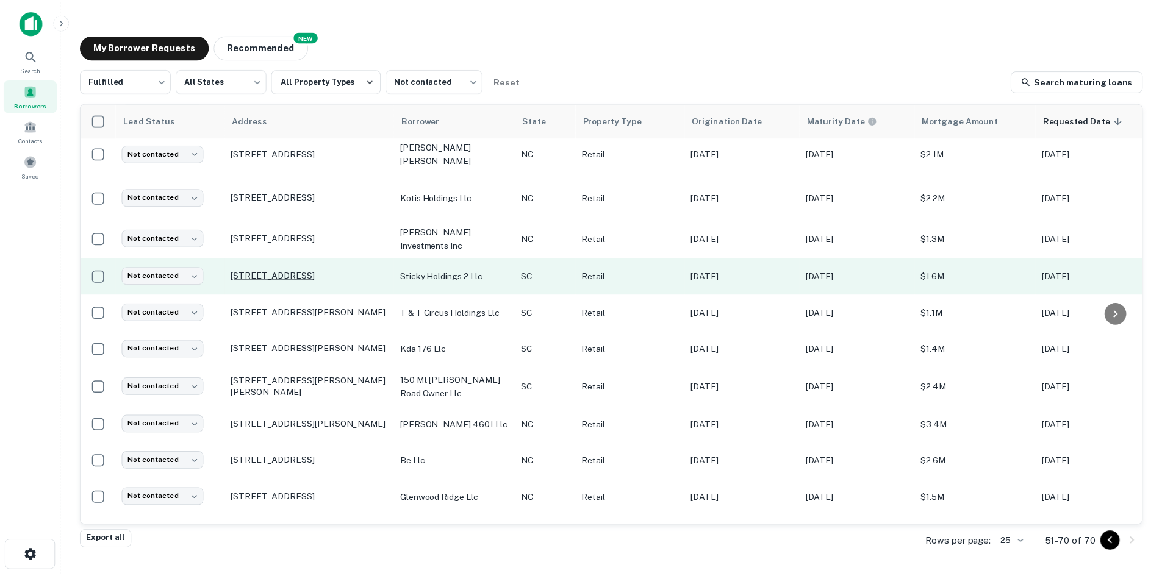
scroll to position [109, 0]
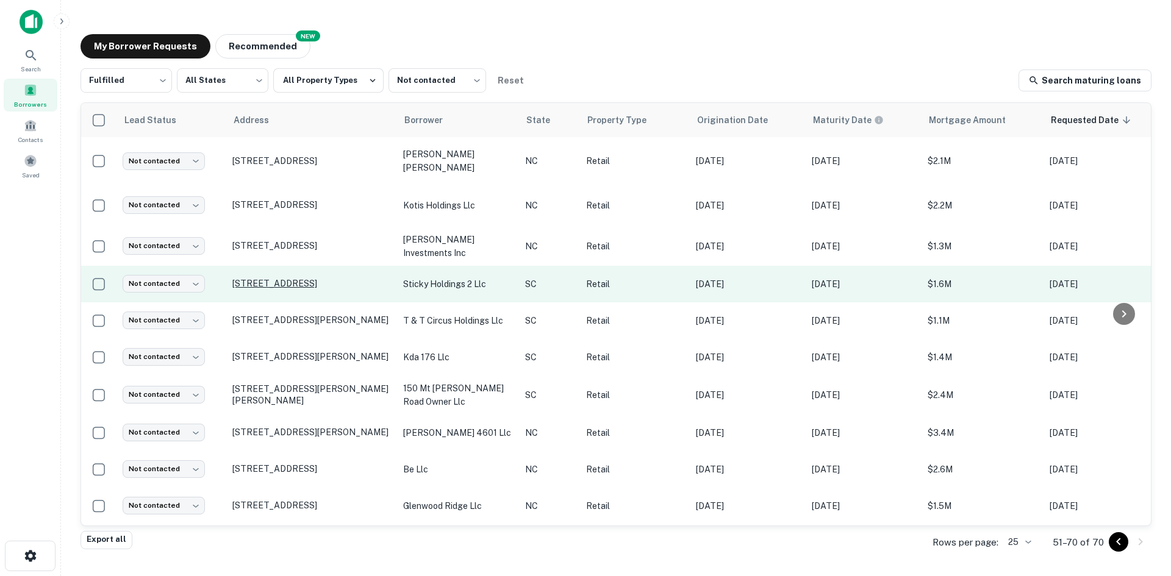
click at [243, 278] on p "[STREET_ADDRESS]" at bounding box center [311, 283] width 159 height 11
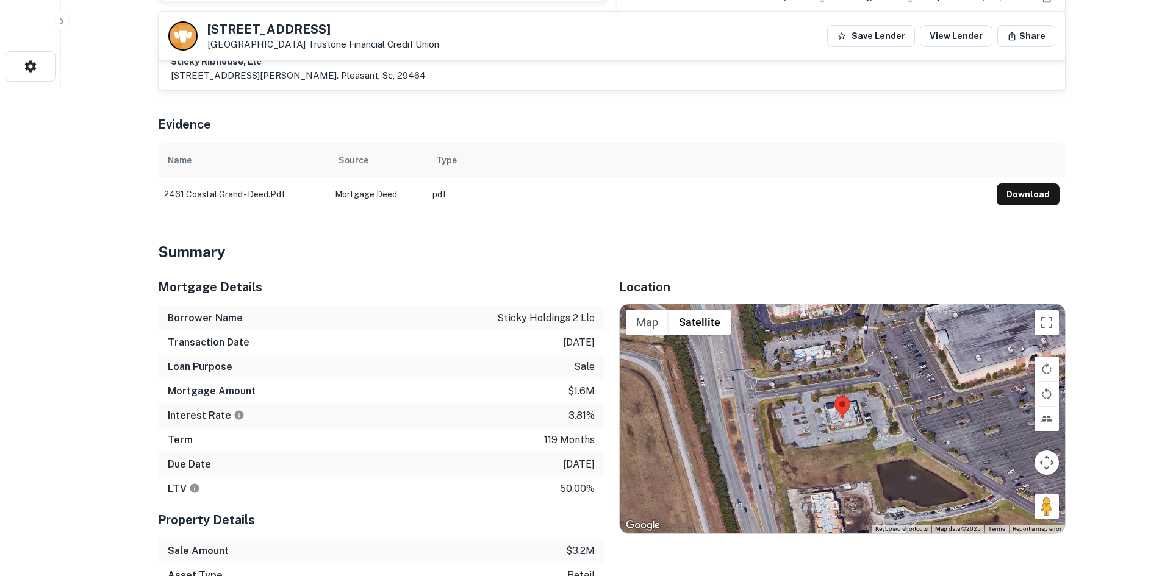
scroll to position [549, 0]
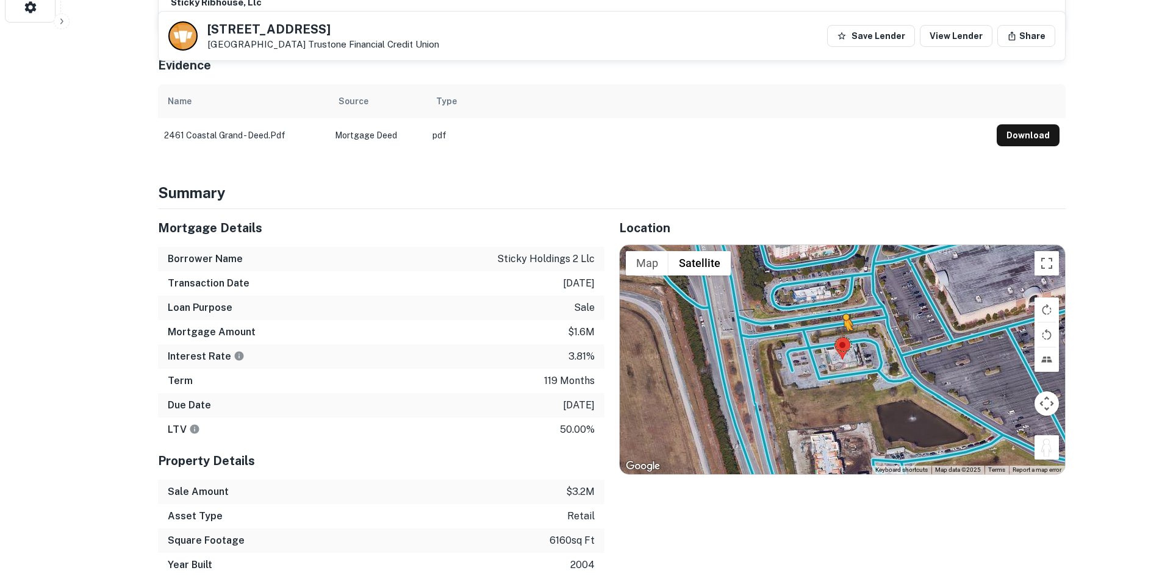
drag, startPoint x: 1056, startPoint y: 445, endPoint x: 841, endPoint y: 341, distance: 239.8
click at [841, 341] on div "To activate drag with keyboard, press Alt + Enter. Once in keyboard drag state,…" at bounding box center [842, 359] width 445 height 229
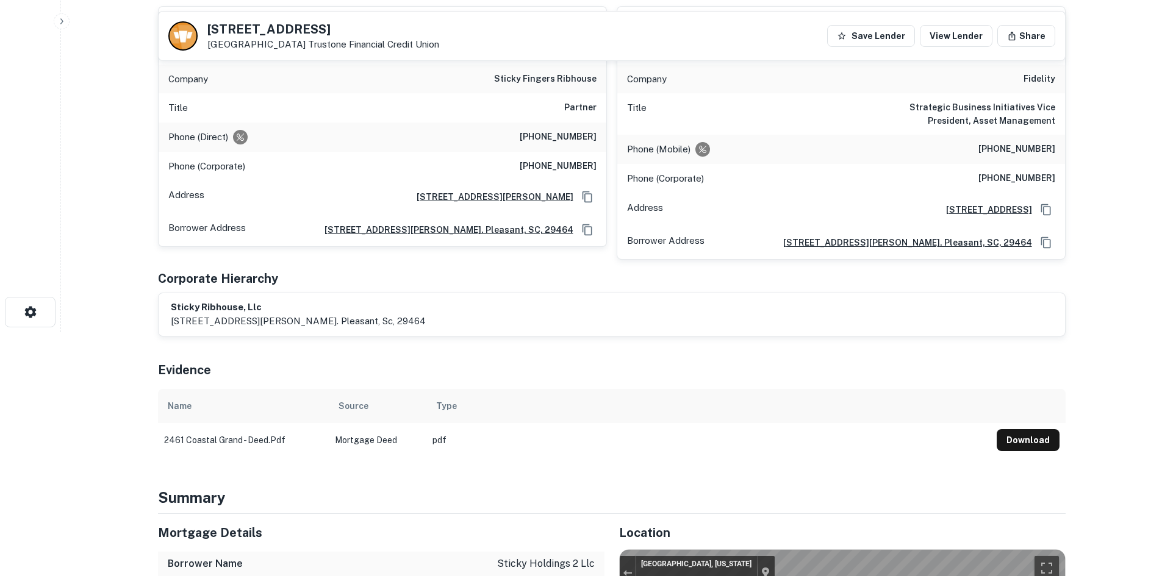
scroll to position [0, 0]
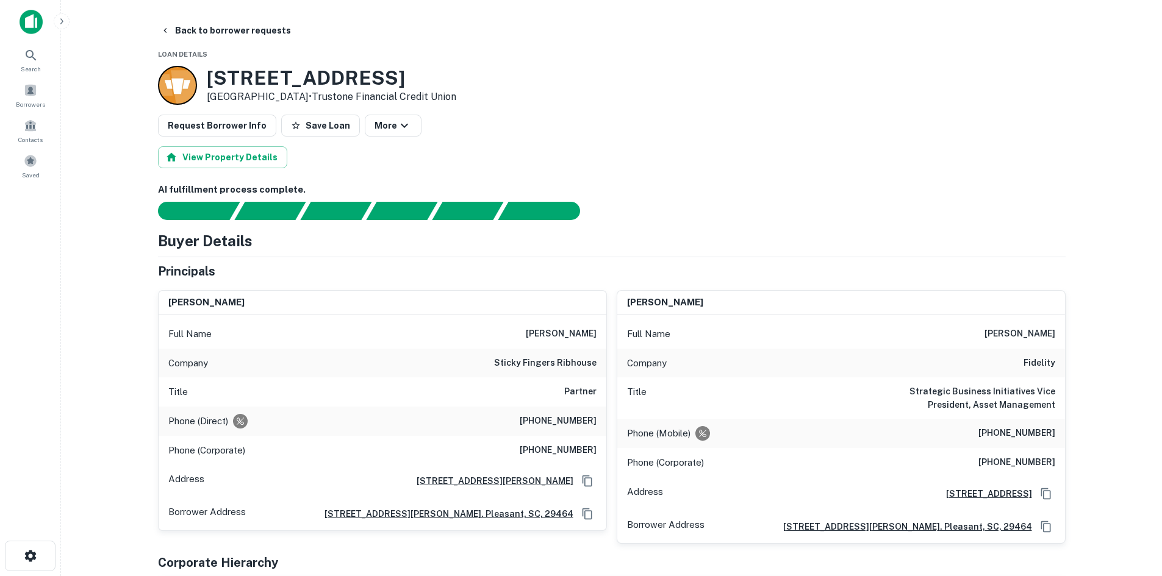
drag, startPoint x: 207, startPoint y: 78, endPoint x: 433, endPoint y: 82, distance: 225.7
click at [433, 82] on h3 "[STREET_ADDRESS]" at bounding box center [331, 77] width 249 height 23
copy h3 "[STREET_ADDRESS]"
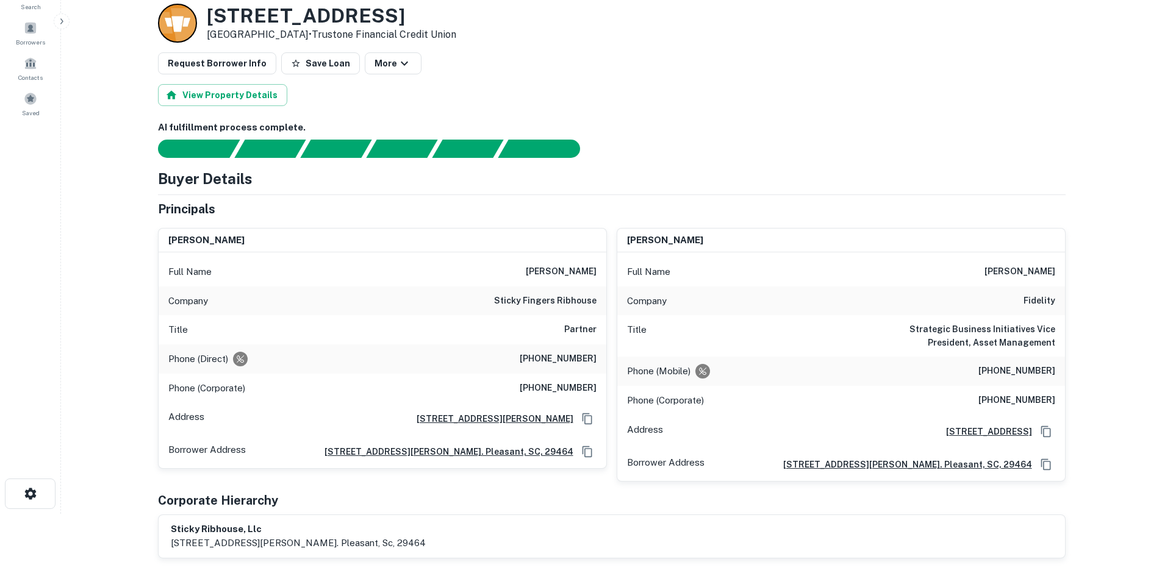
scroll to position [122, 0]
